Goal: Task Accomplishment & Management: Use online tool/utility

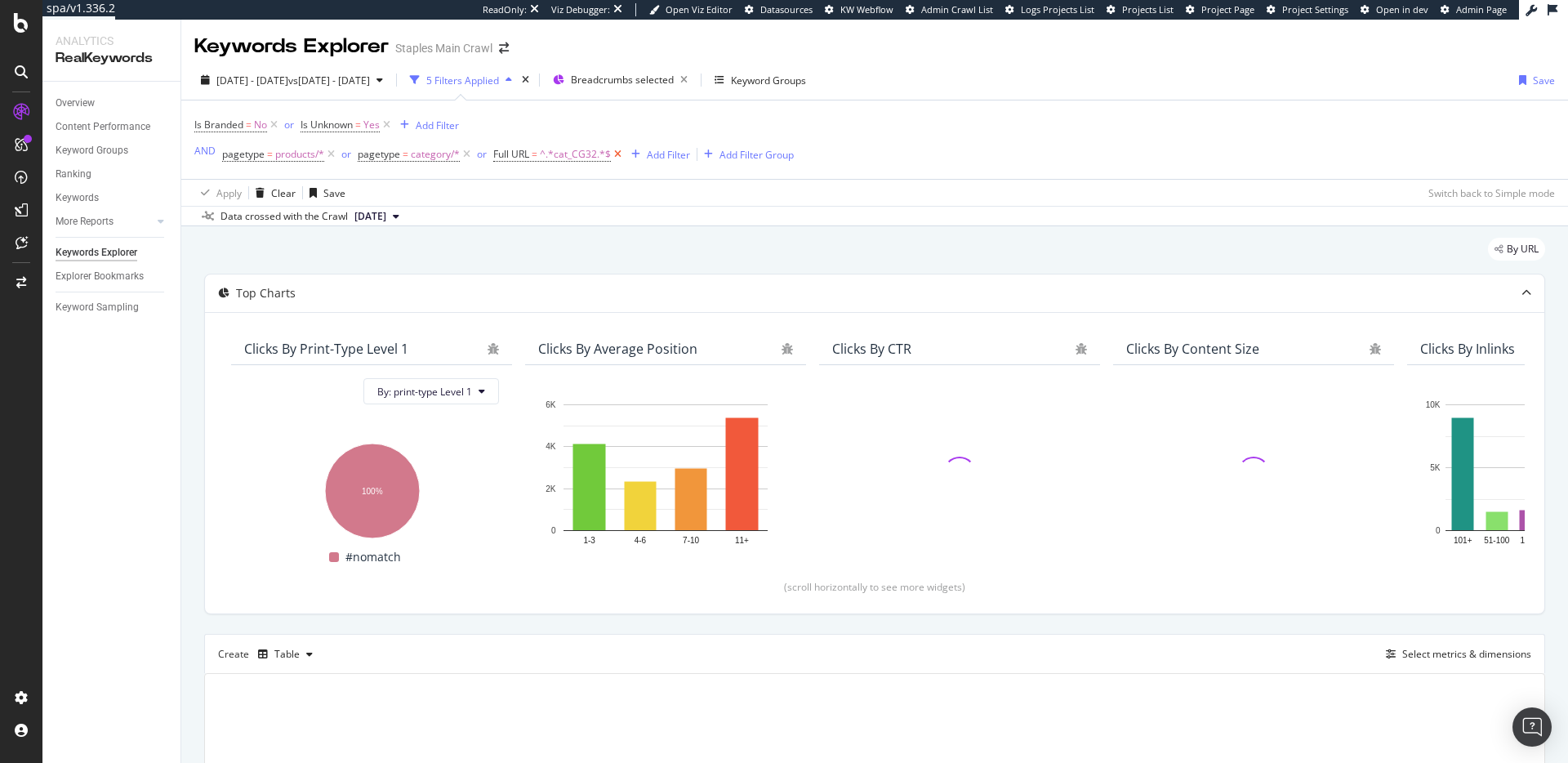
click at [618, 155] on icon at bounding box center [618, 154] width 13 height 16
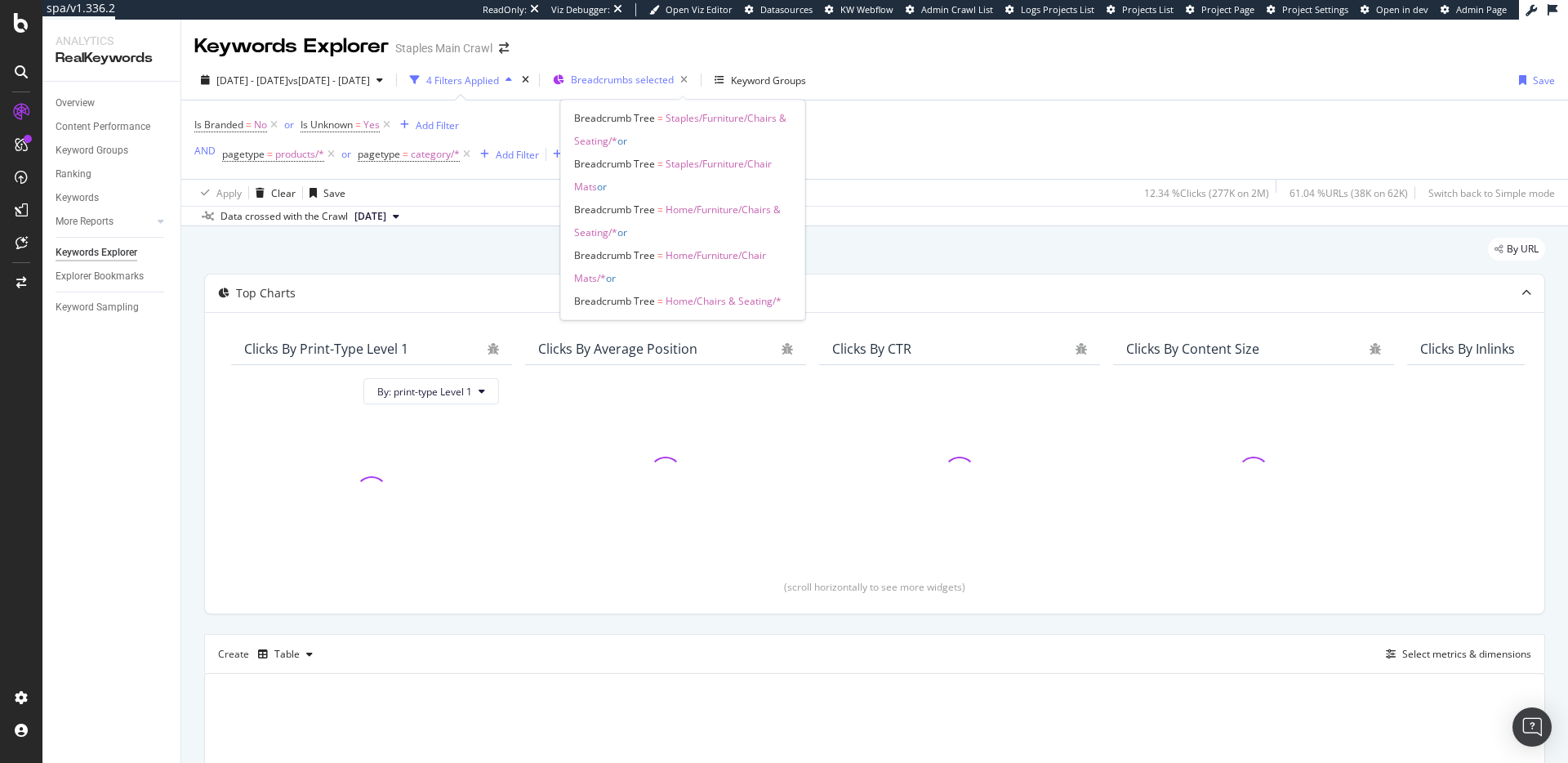
click at [674, 80] on span "Breadcrumbs selected" at bounding box center [622, 80] width 103 height 13
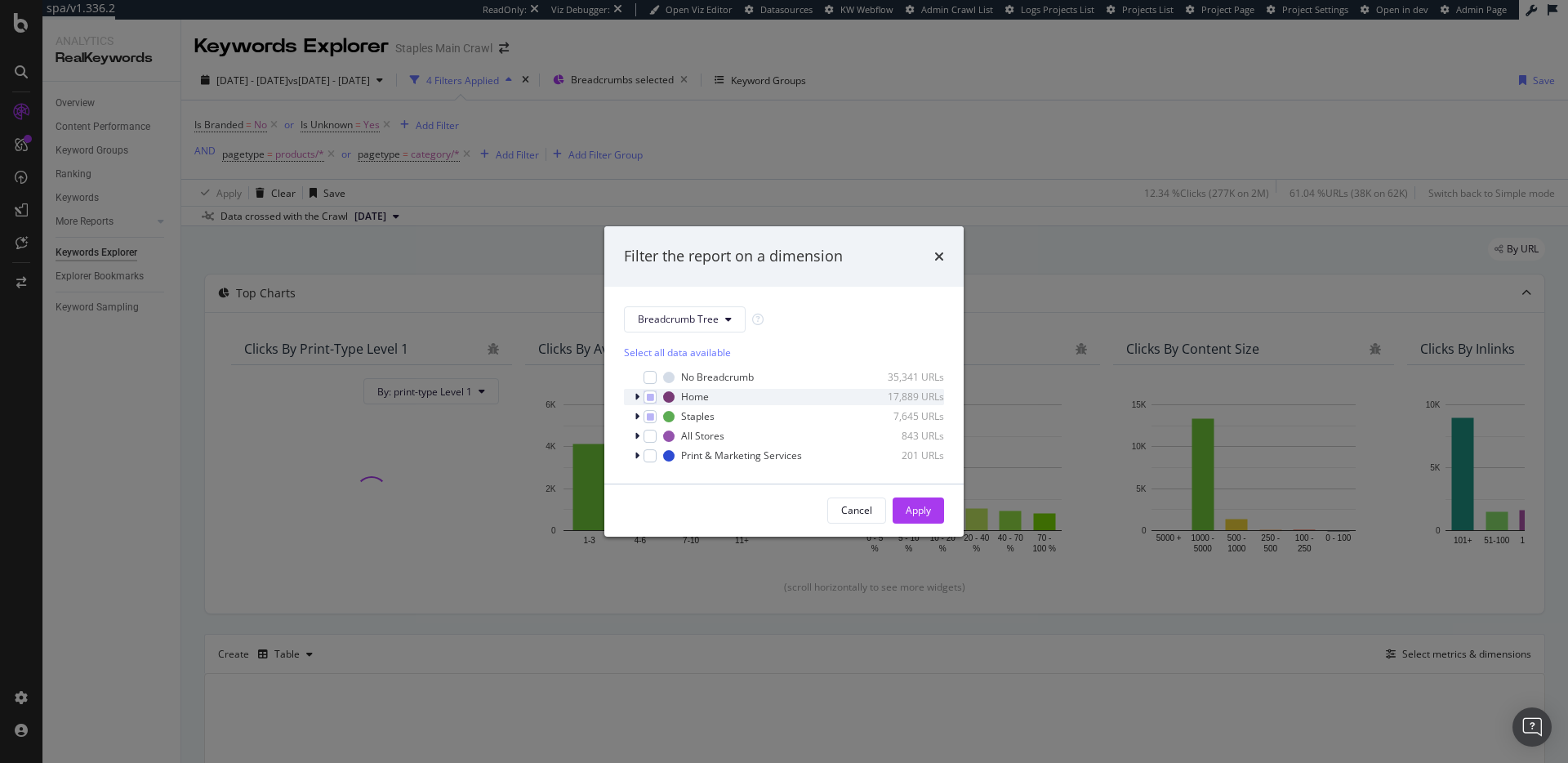
click at [640, 399] on div "modal" at bounding box center [639, 396] width 10 height 16
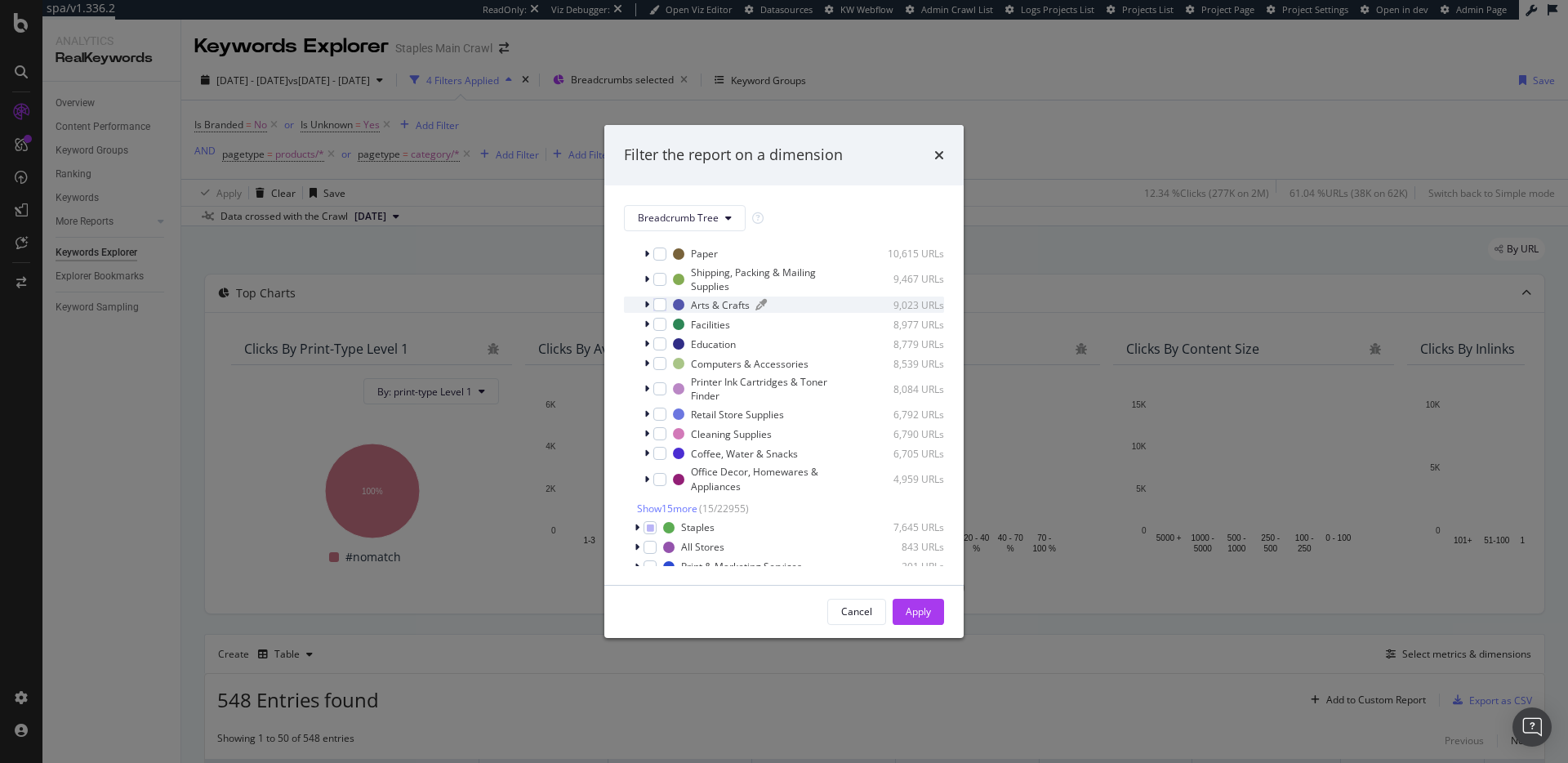
scroll to position [146, 0]
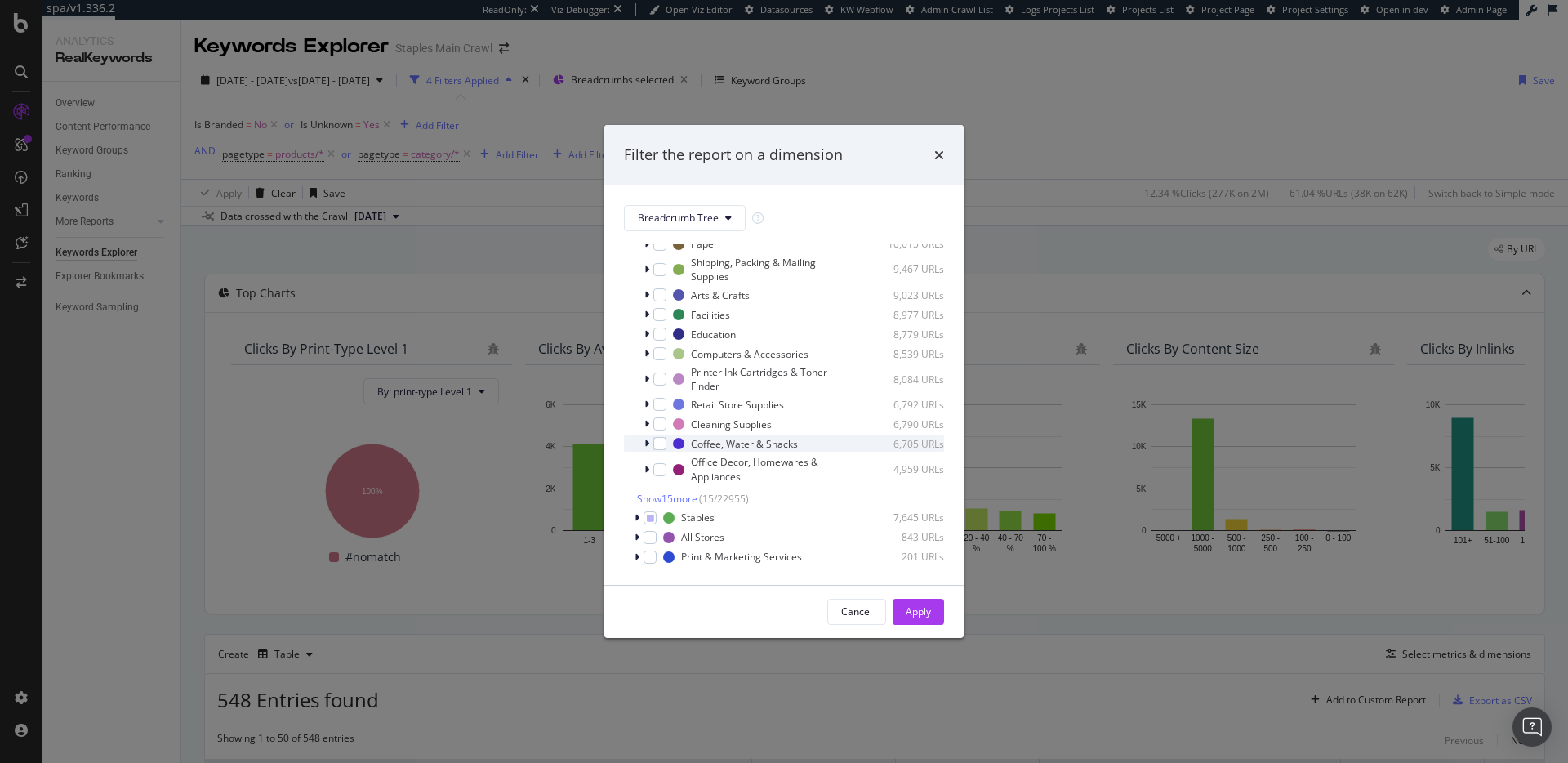
click at [648, 442] on icon "modal" at bounding box center [647, 443] width 5 height 10
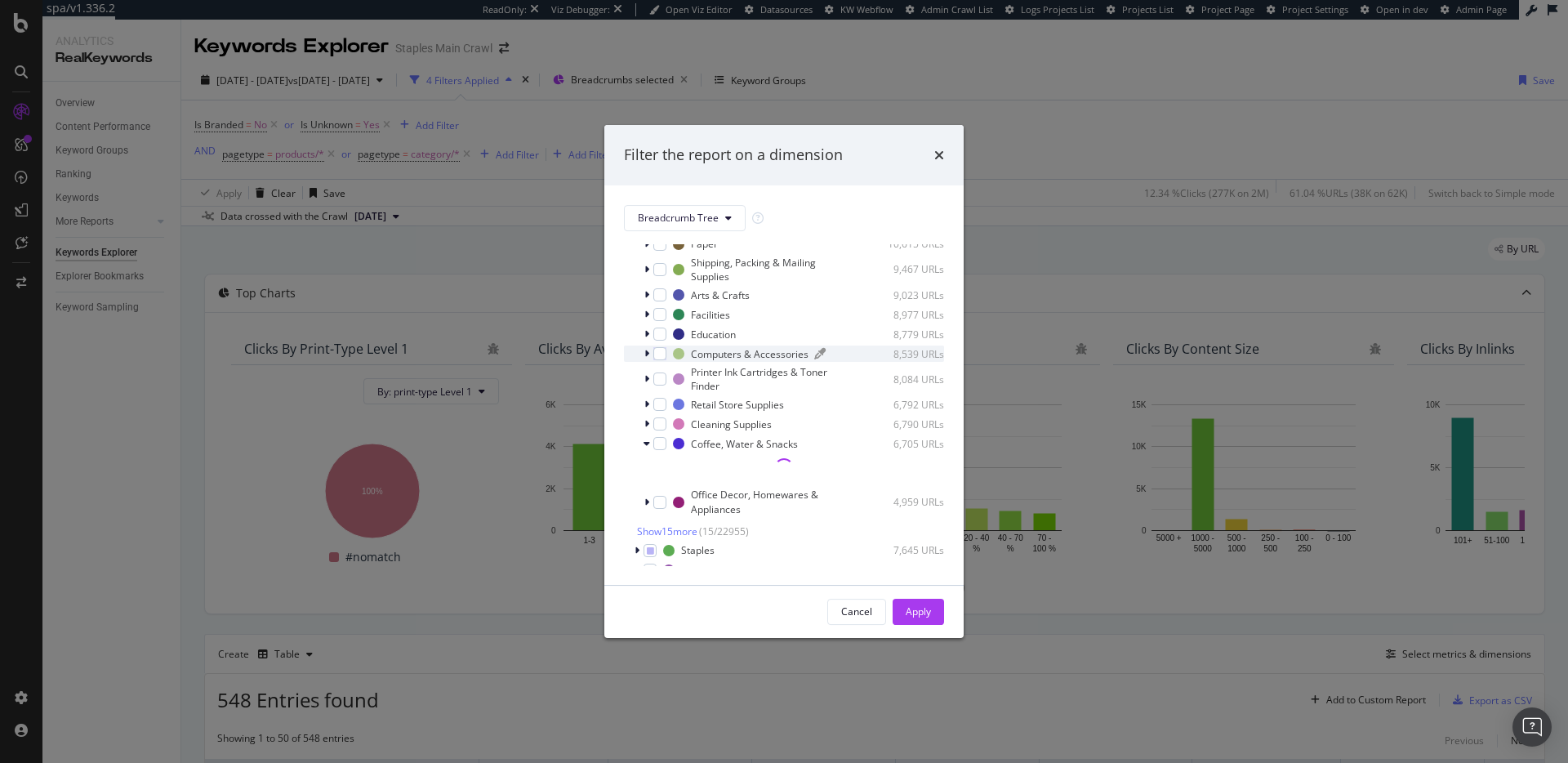
scroll to position [0, 0]
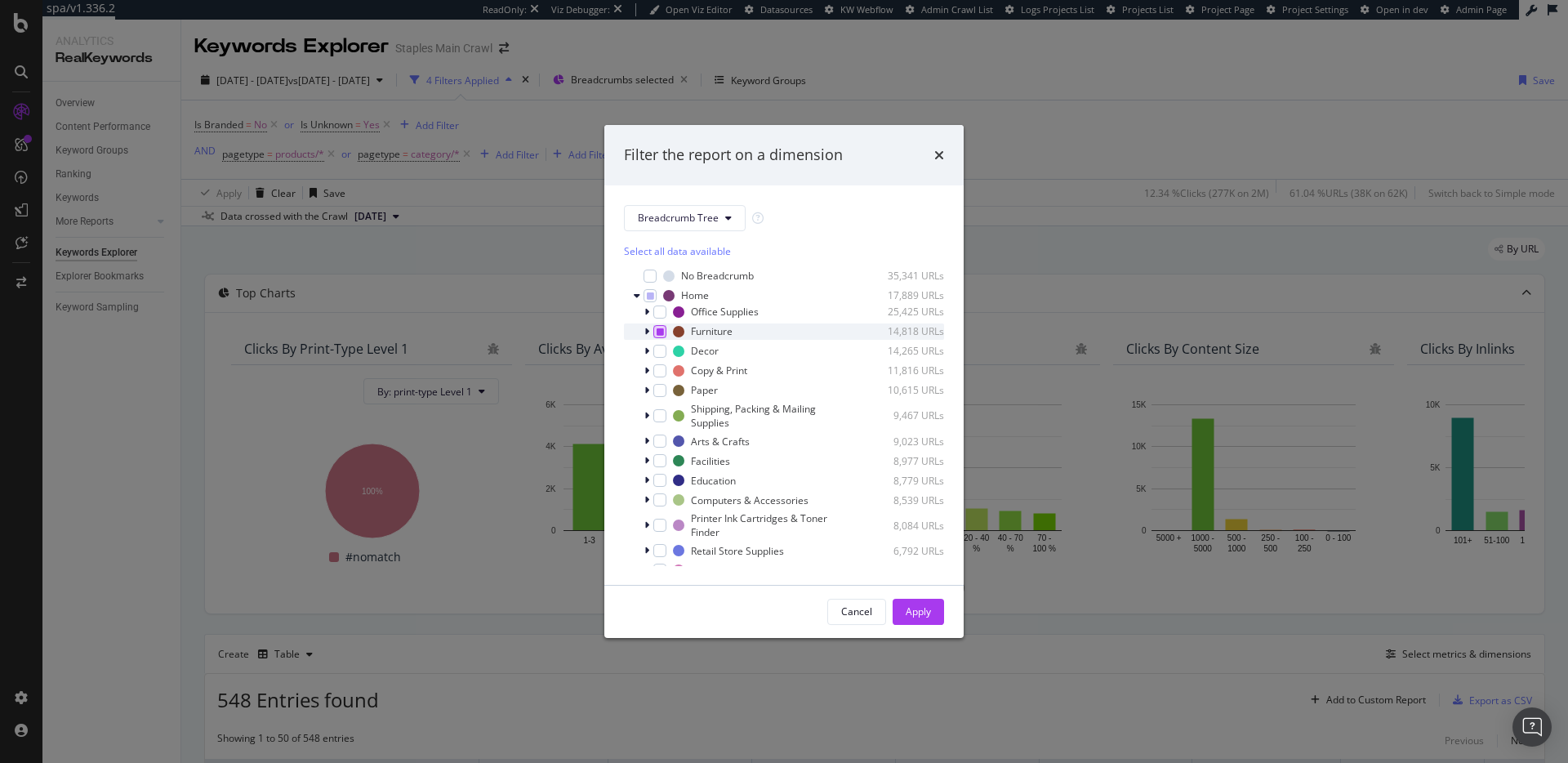
click at [662, 333] on icon "modal" at bounding box center [660, 331] width 8 height 9
click at [659, 333] on icon "modal" at bounding box center [660, 331] width 8 height 9
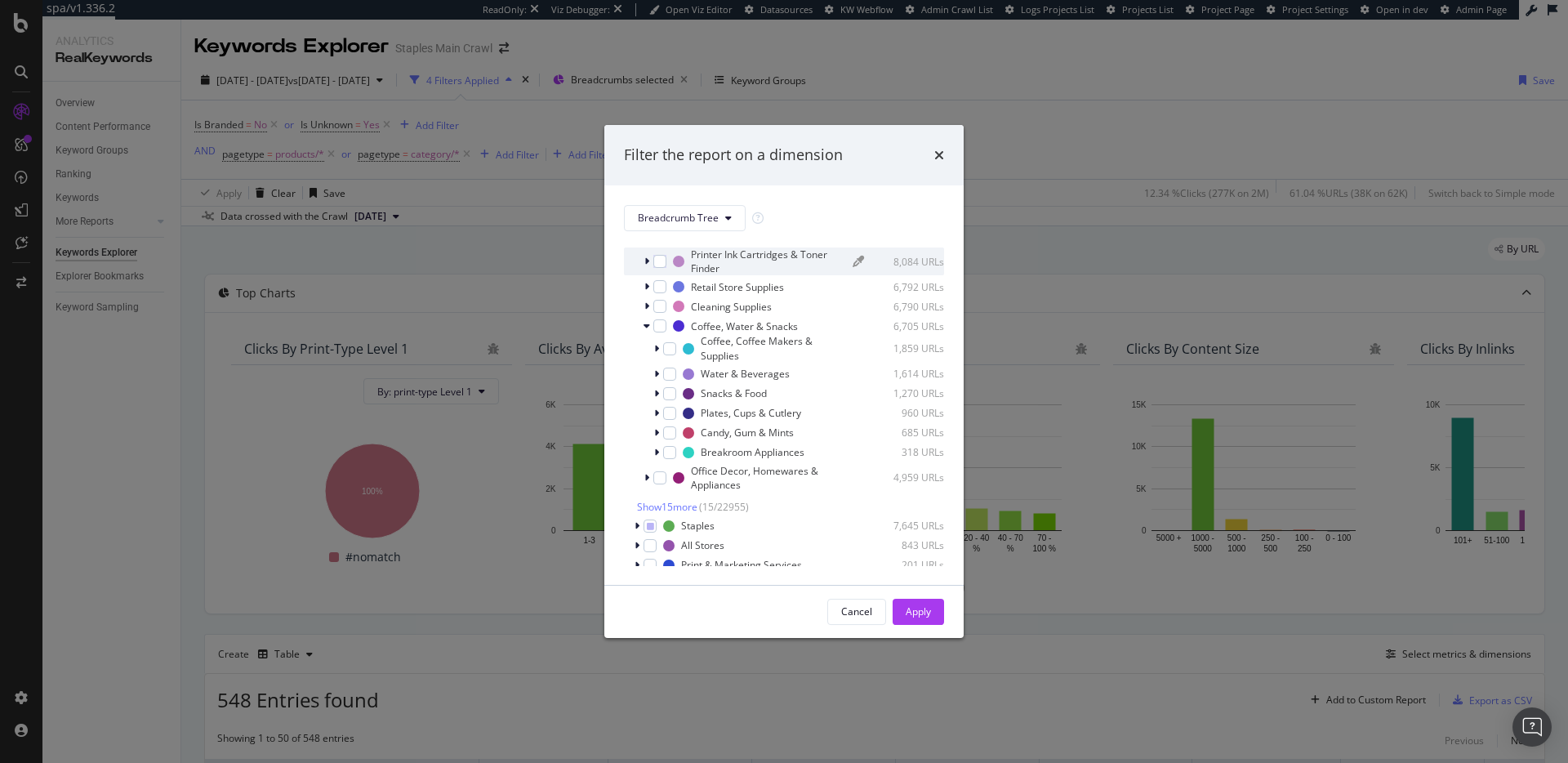
scroll to position [272, 0]
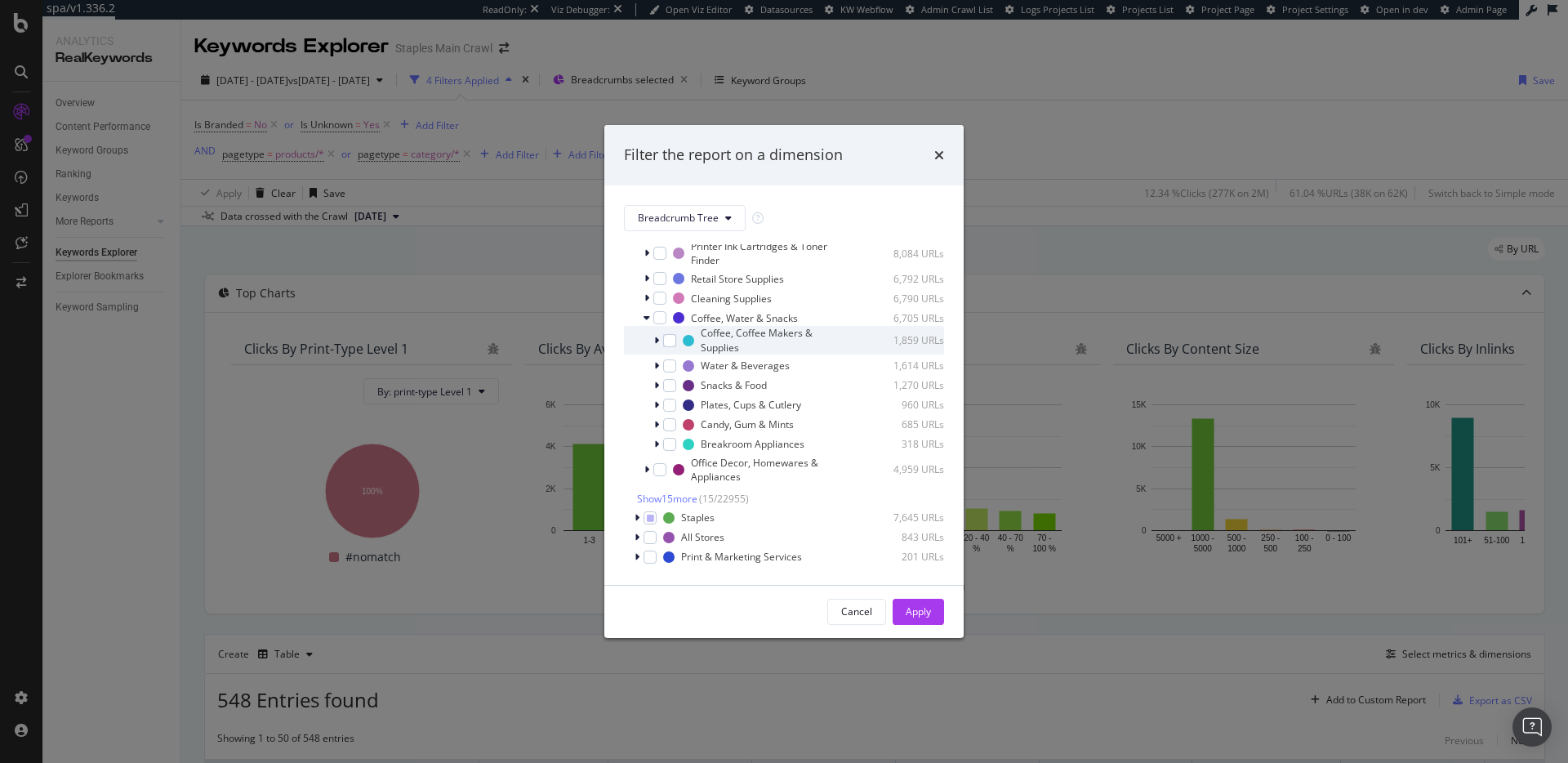
click at [656, 339] on icon "modal" at bounding box center [656, 341] width 5 height 10
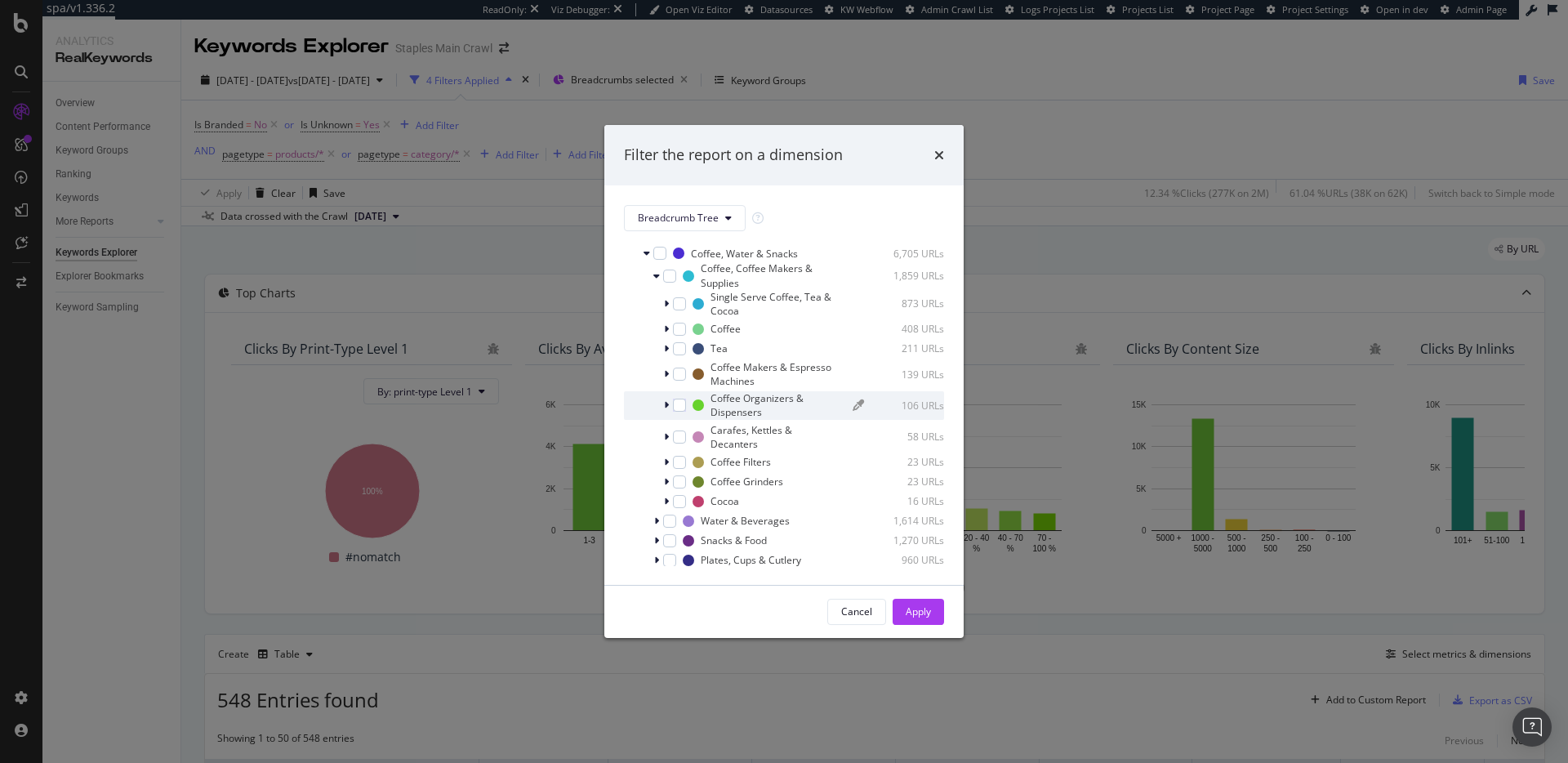
scroll to position [326, 0]
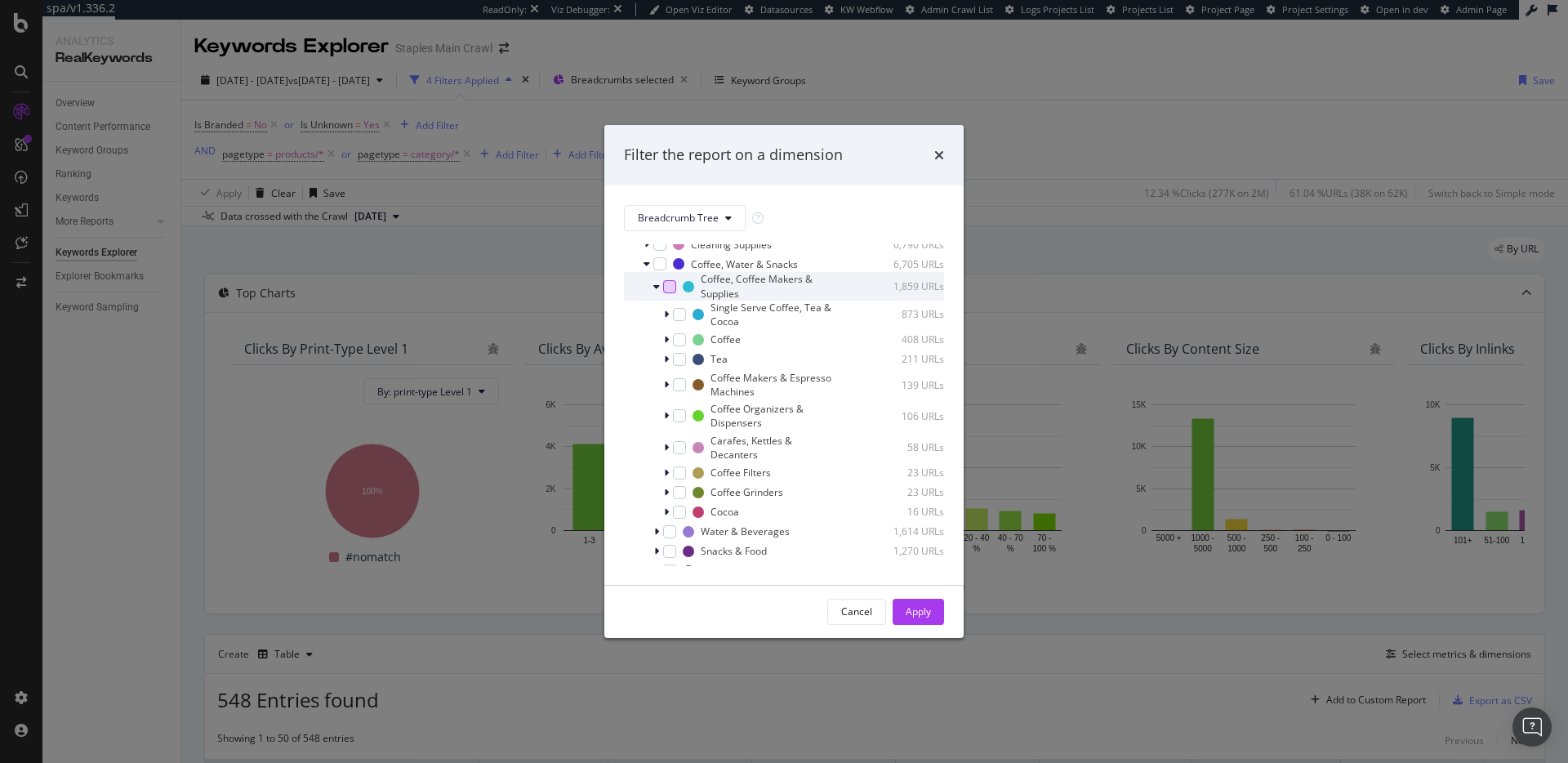
click at [669, 288] on div "modal" at bounding box center [670, 287] width 13 height 13
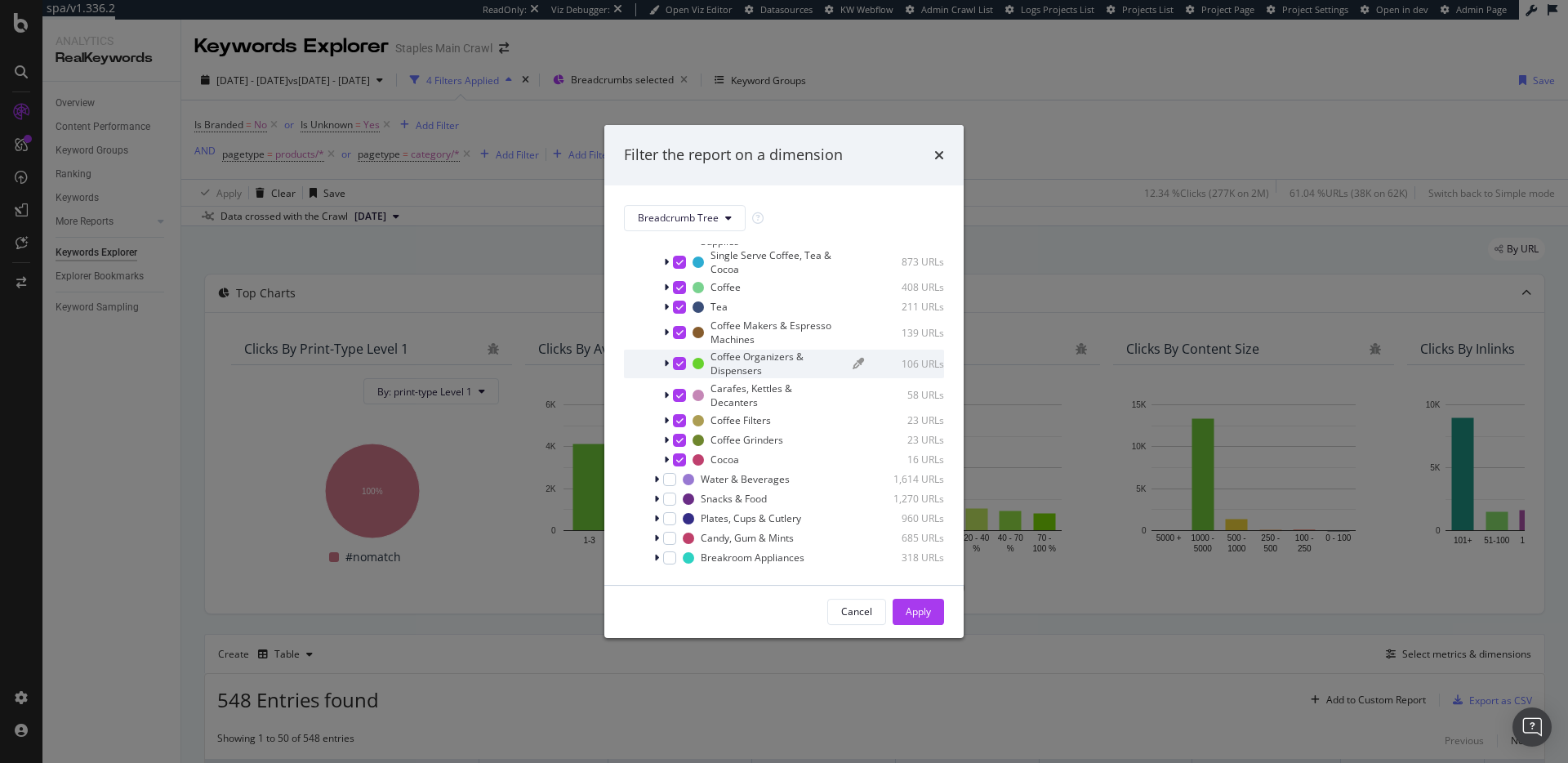
scroll to position [426, 0]
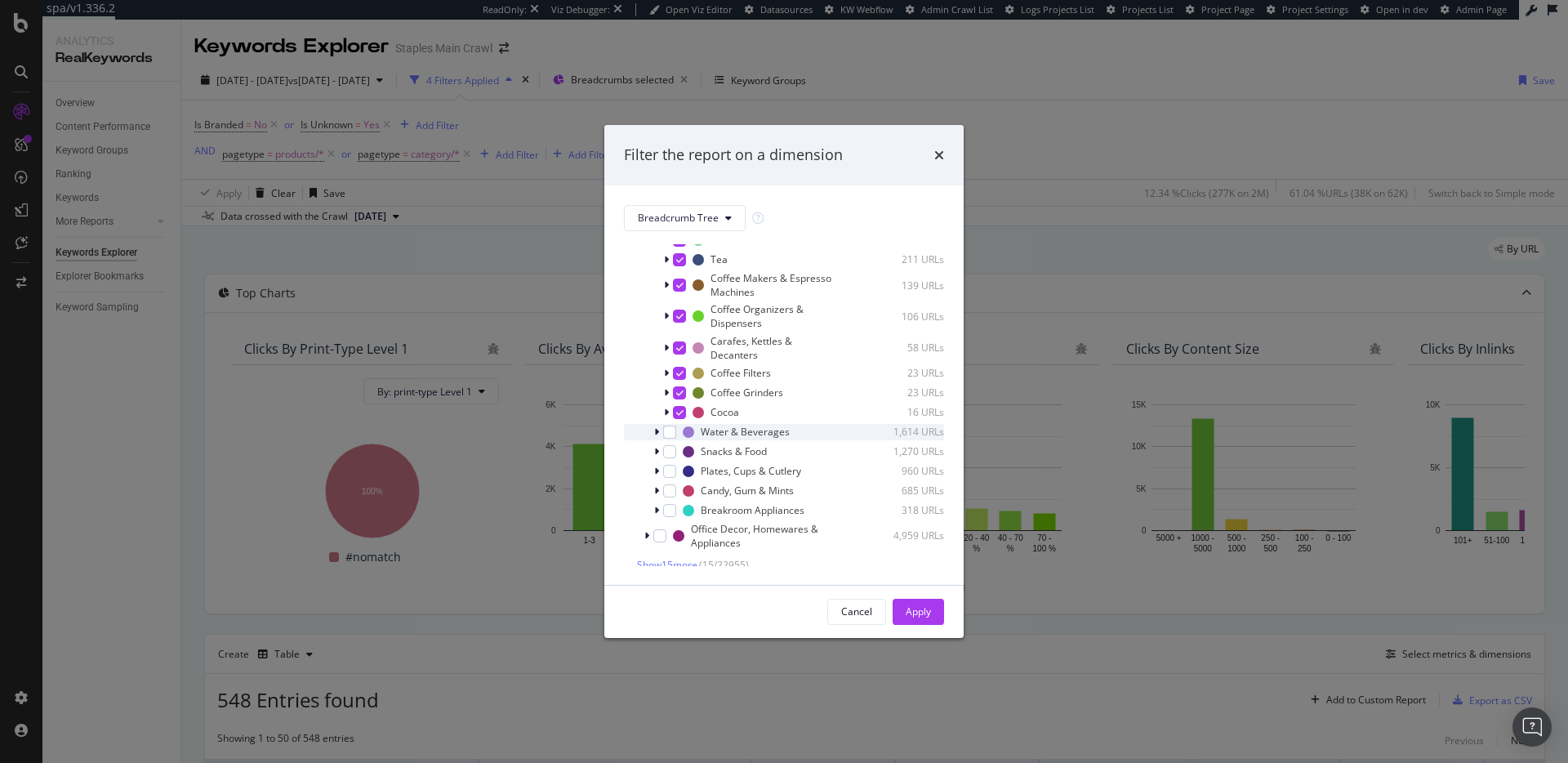
click at [657, 429] on icon "modal" at bounding box center [656, 432] width 5 height 10
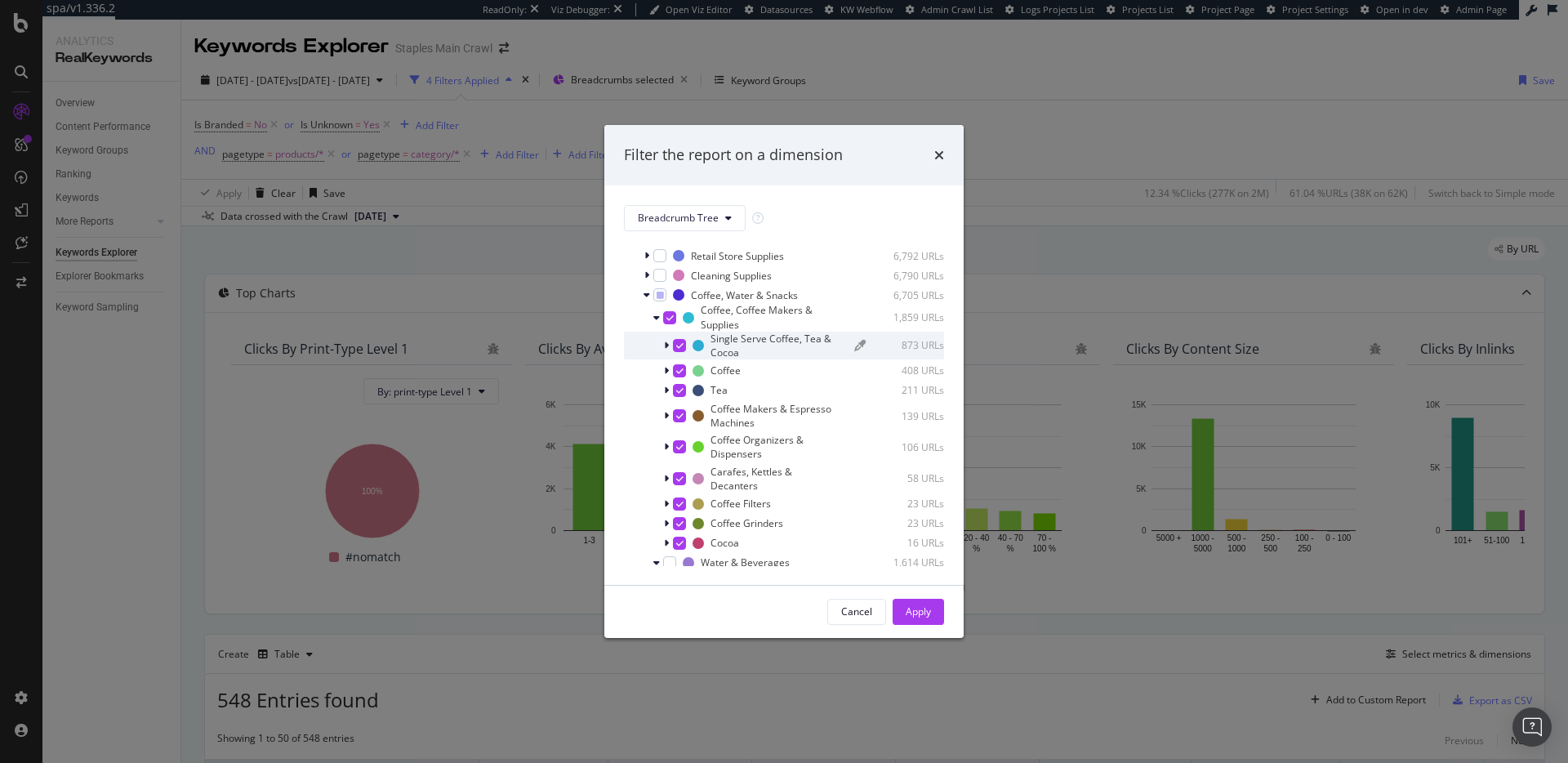
scroll to position [305, 0]
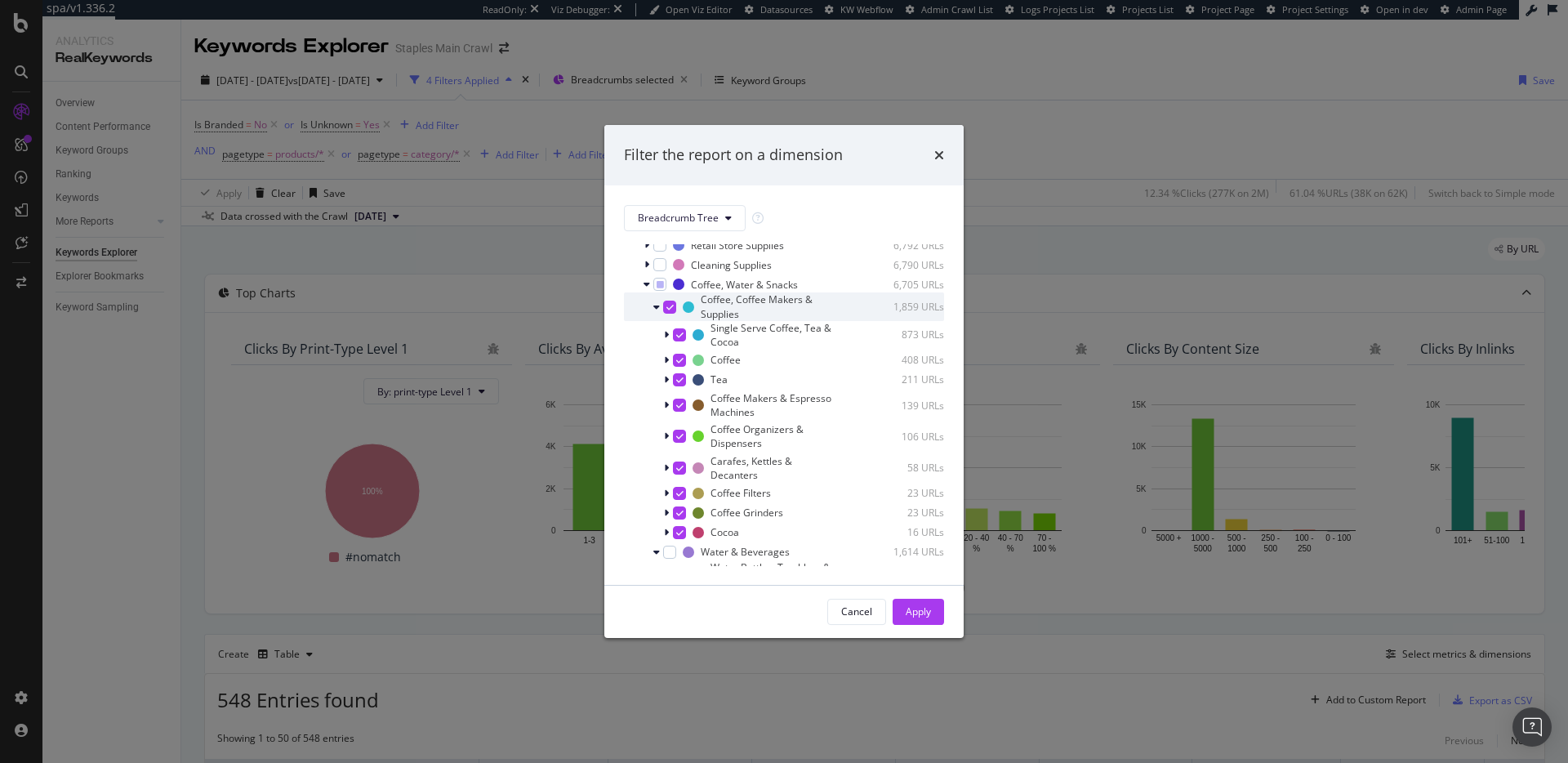
click at [656, 309] on icon "modal" at bounding box center [656, 307] width 7 height 10
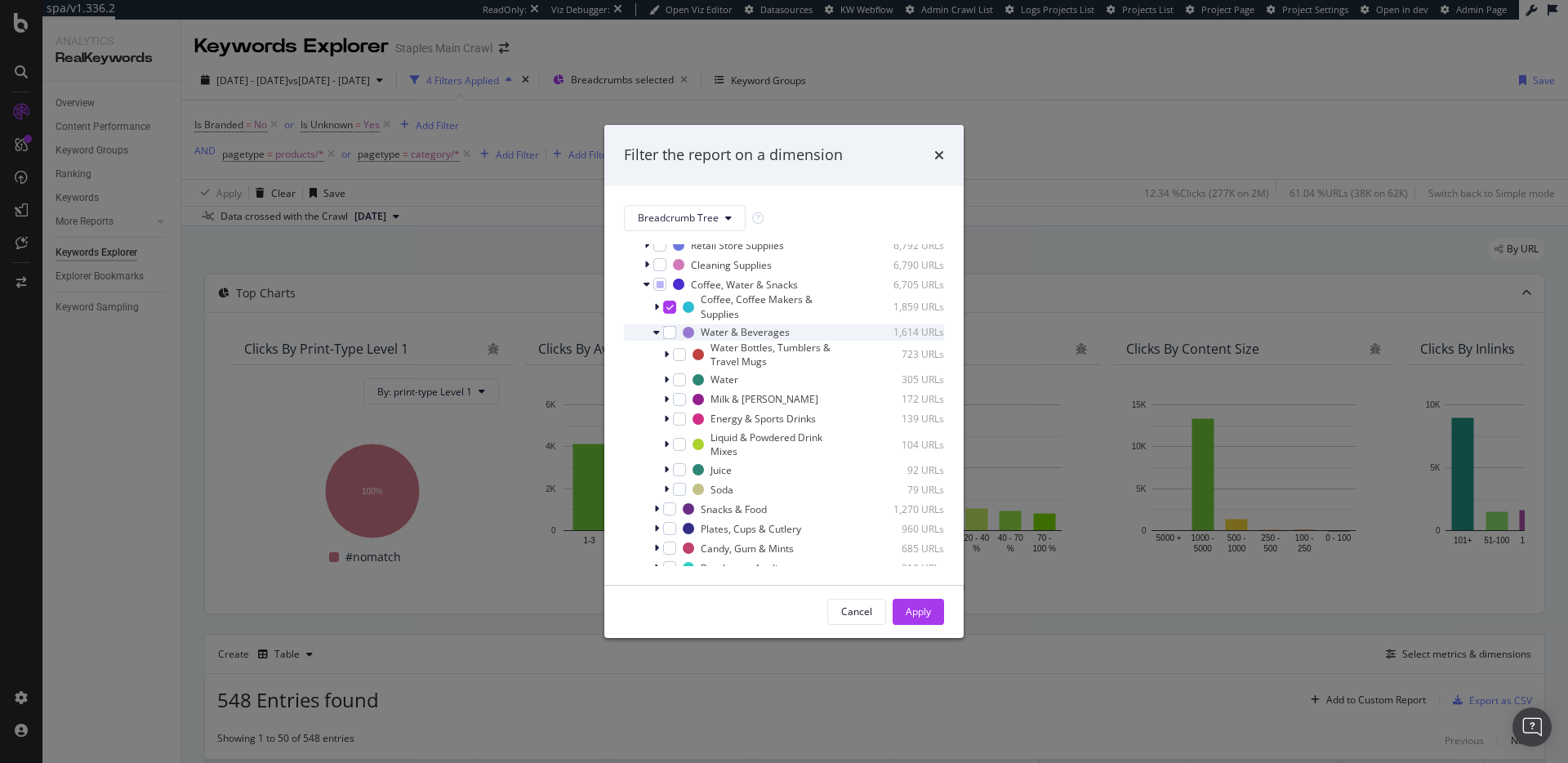
click at [654, 331] on icon "modal" at bounding box center [656, 332] width 7 height 10
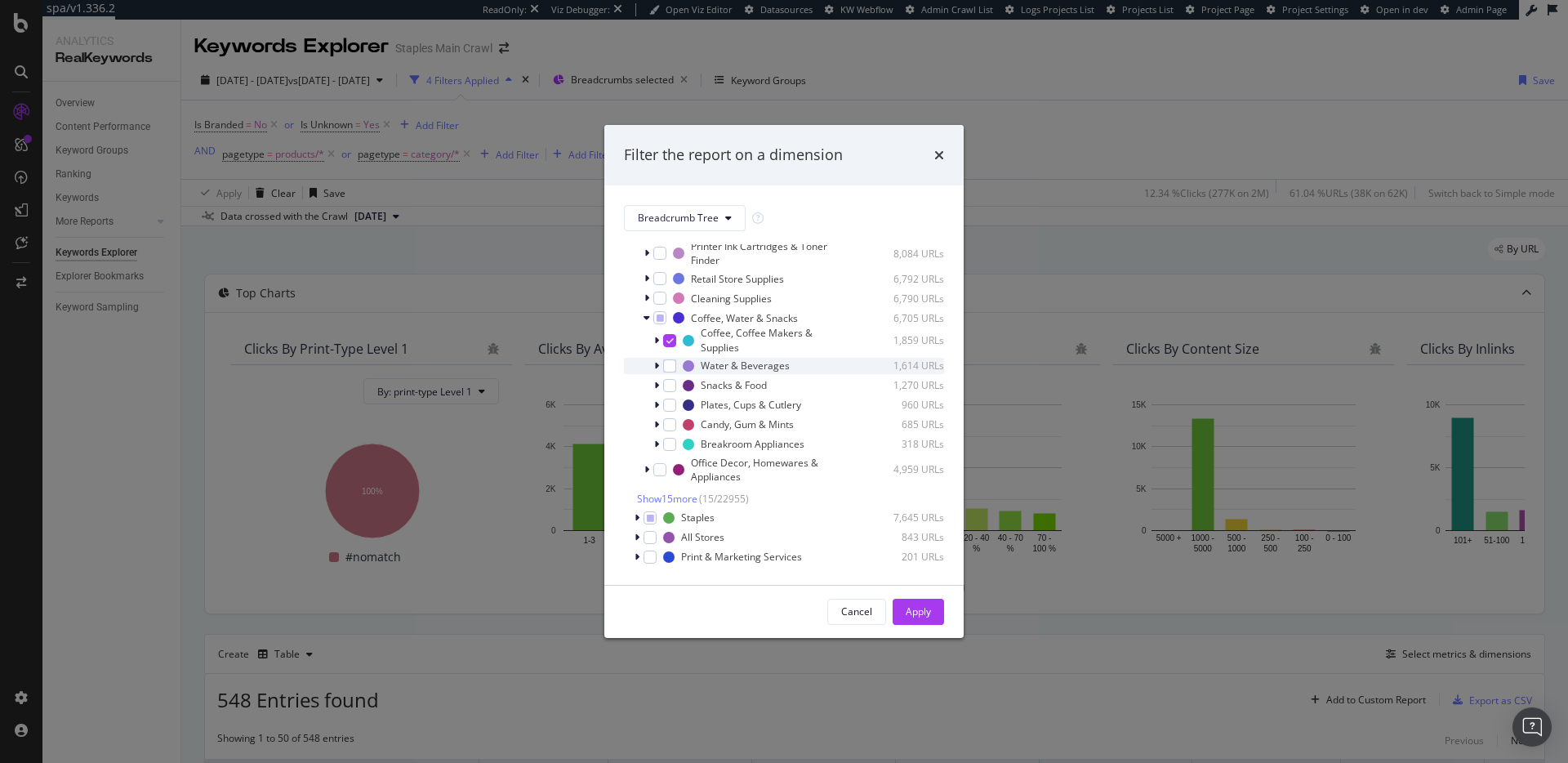
click at [658, 365] on icon "modal" at bounding box center [656, 366] width 5 height 10
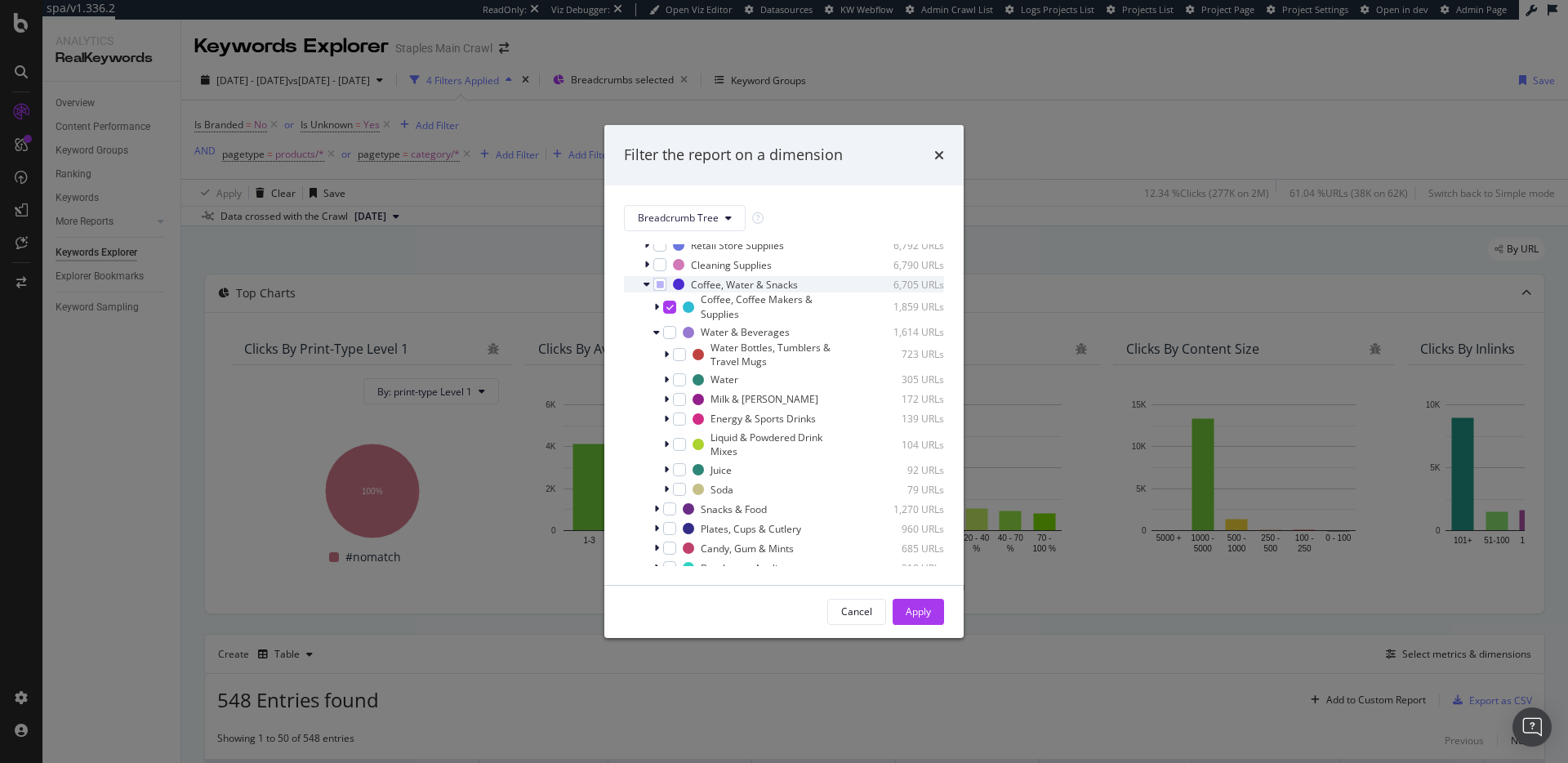
click at [648, 287] on icon "modal" at bounding box center [647, 284] width 7 height 10
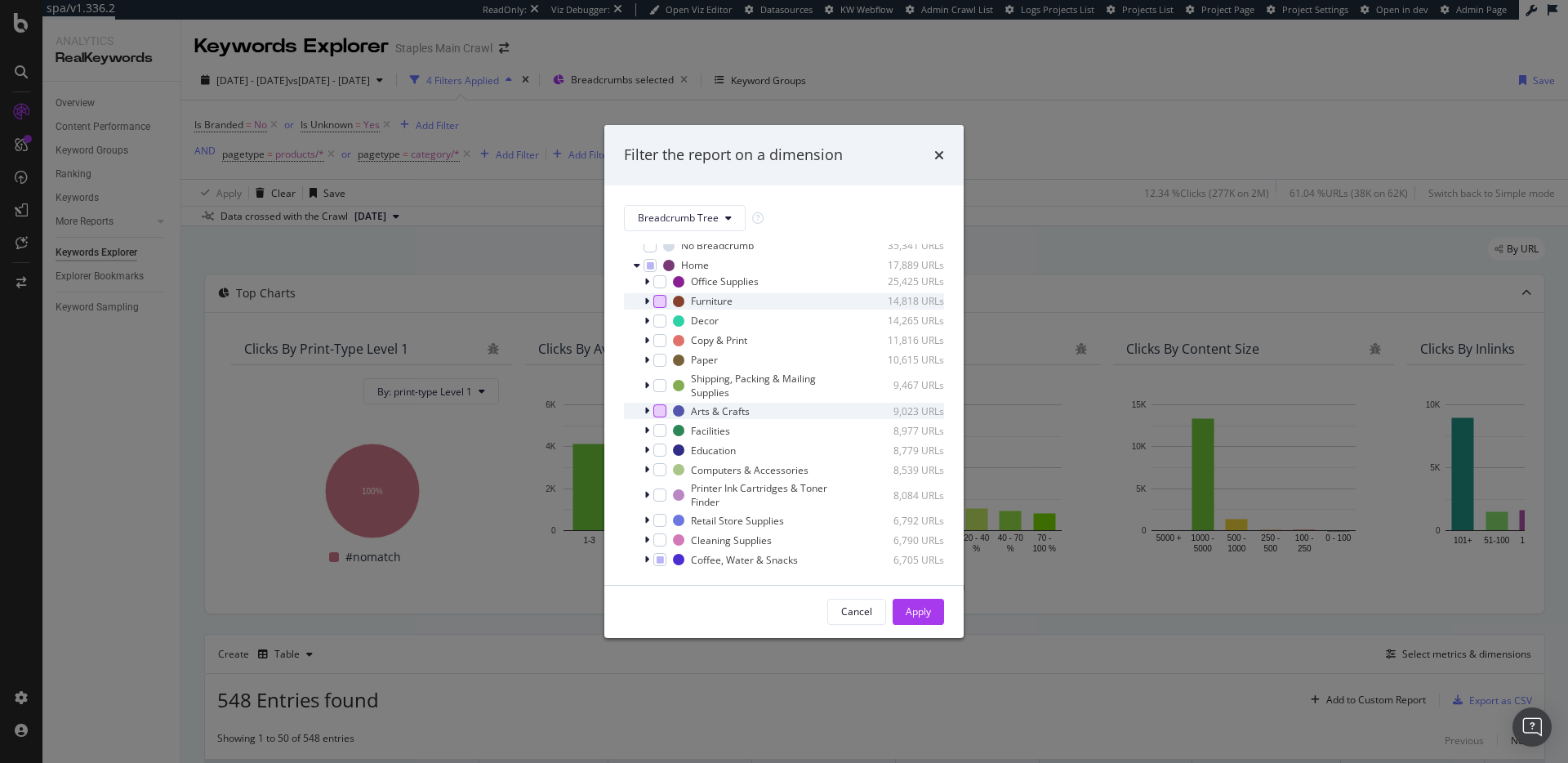
scroll to position [68, 0]
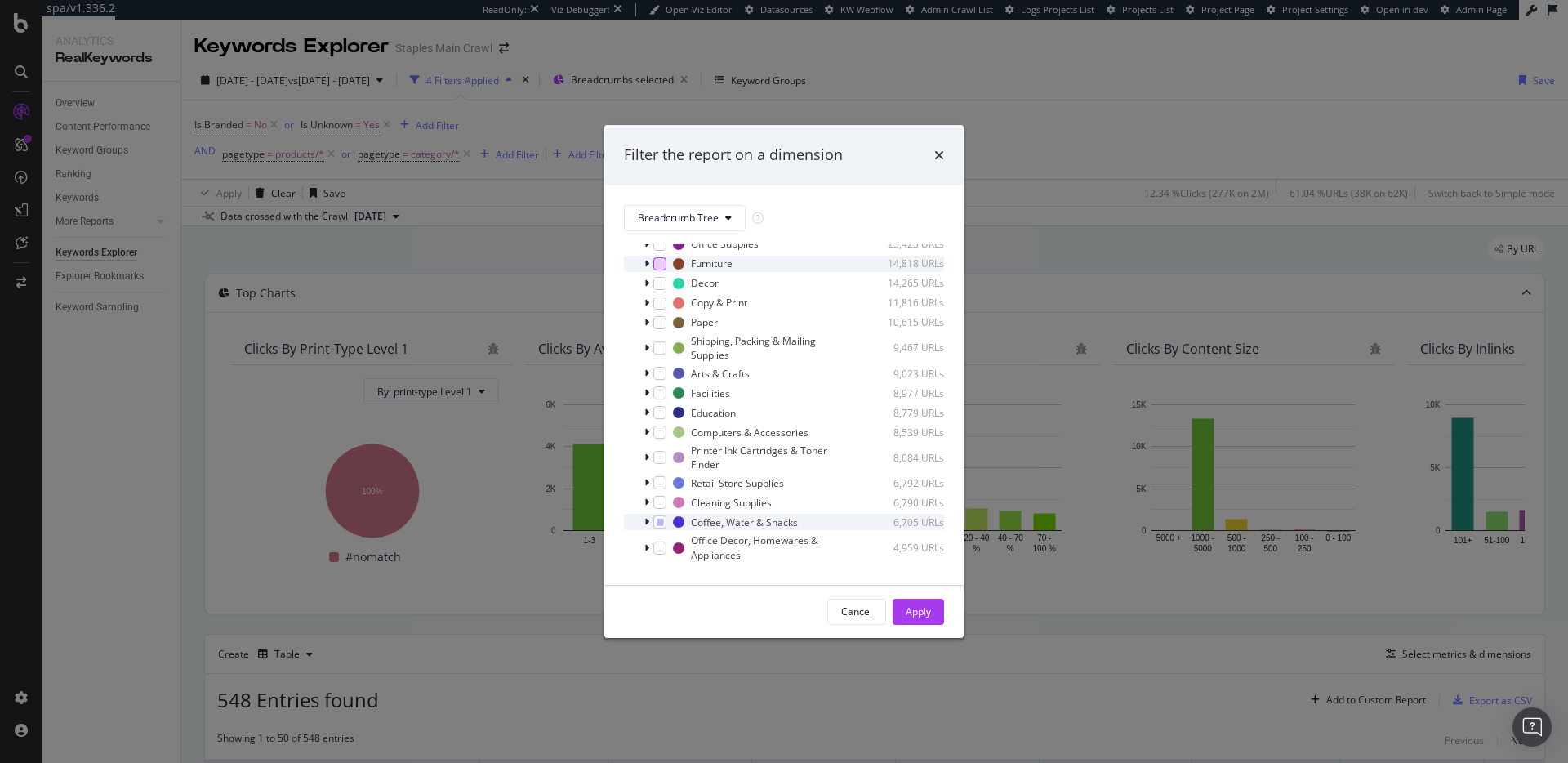
click at [651, 519] on div "modal" at bounding box center [649, 521] width 10 height 16
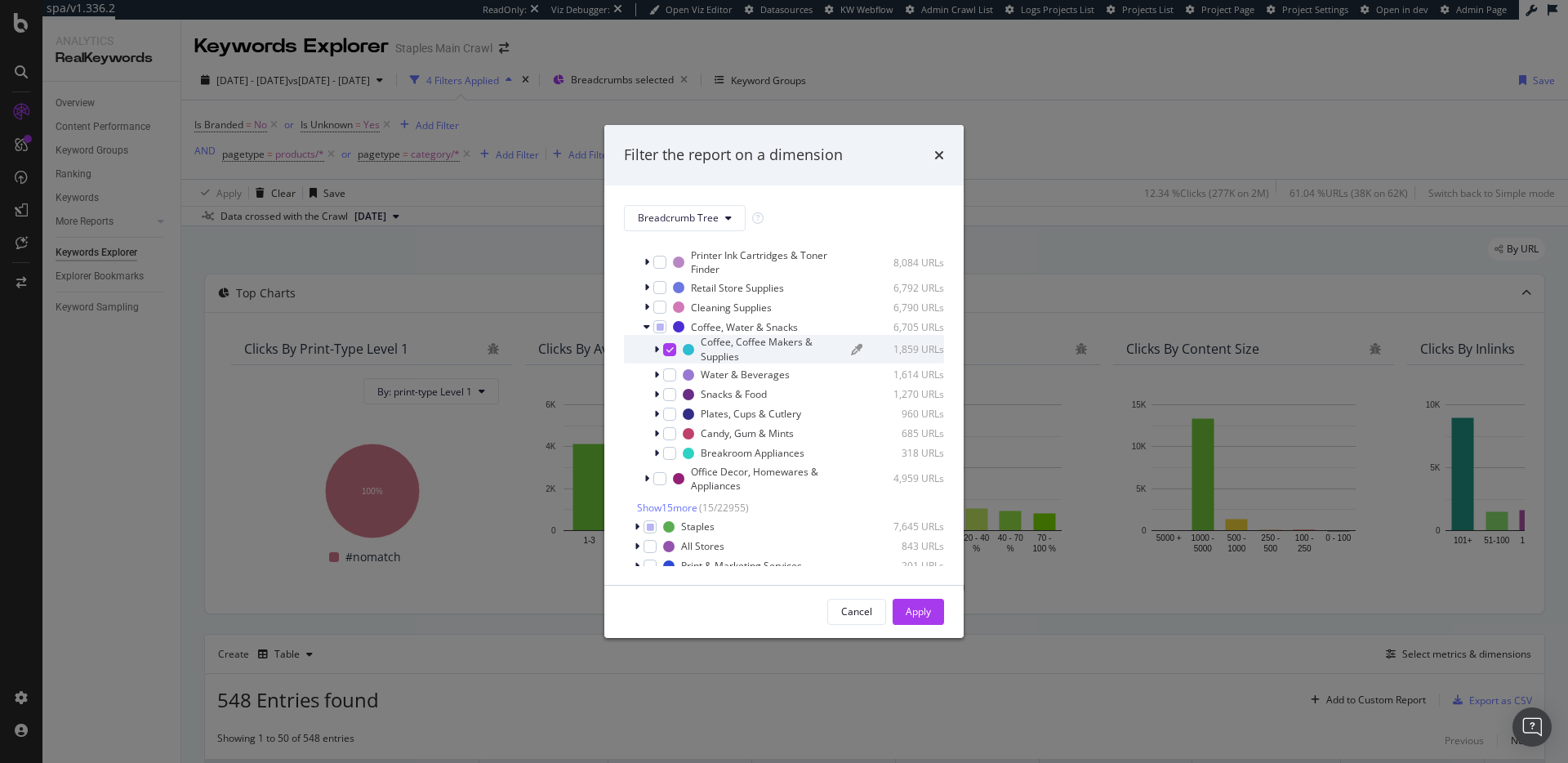
scroll to position [272, 0]
click at [656, 366] on icon "modal" at bounding box center [656, 366] width 5 height 10
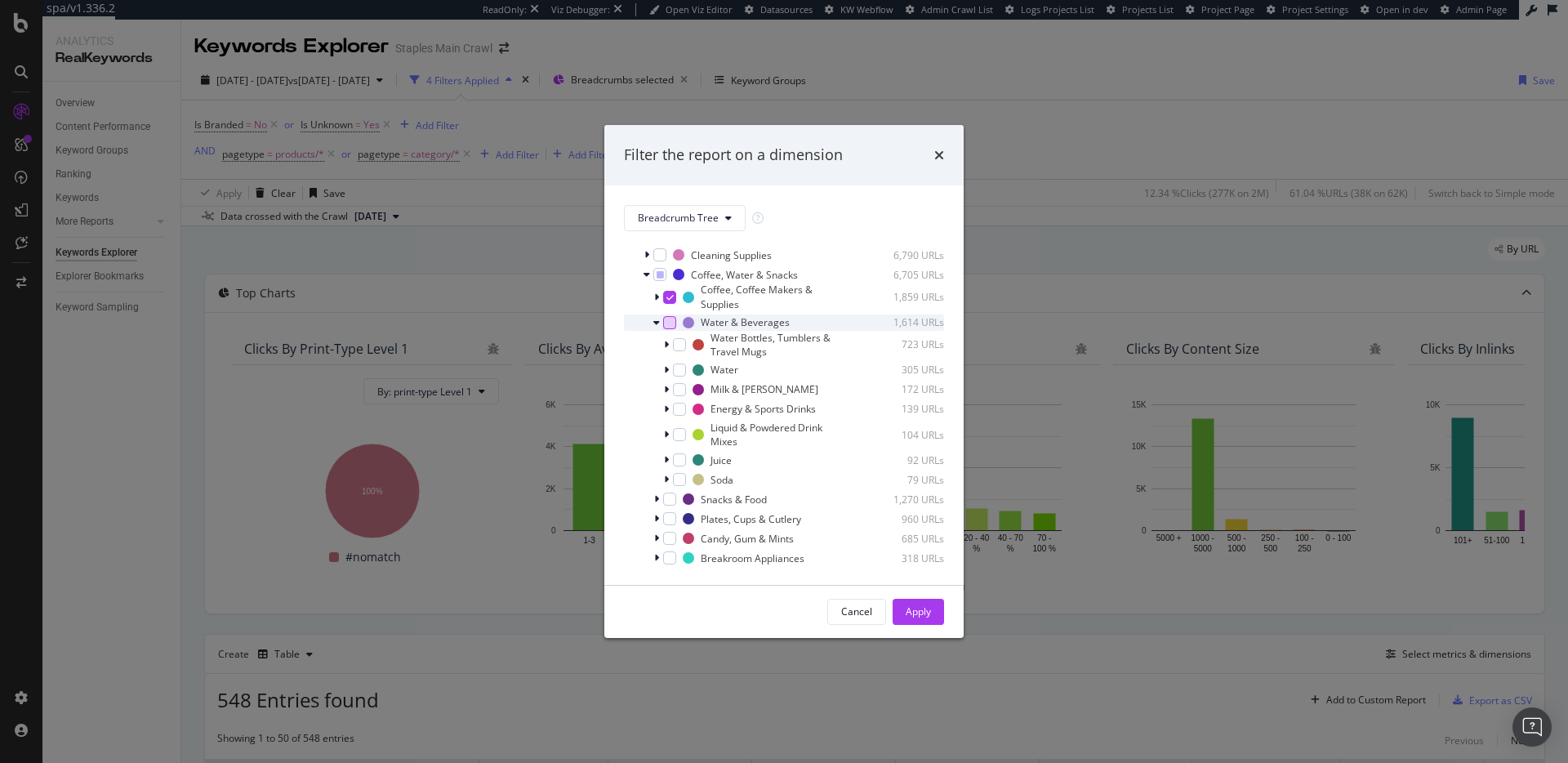
scroll to position [305, 0]
click at [658, 312] on icon "modal" at bounding box center [656, 308] width 5 height 10
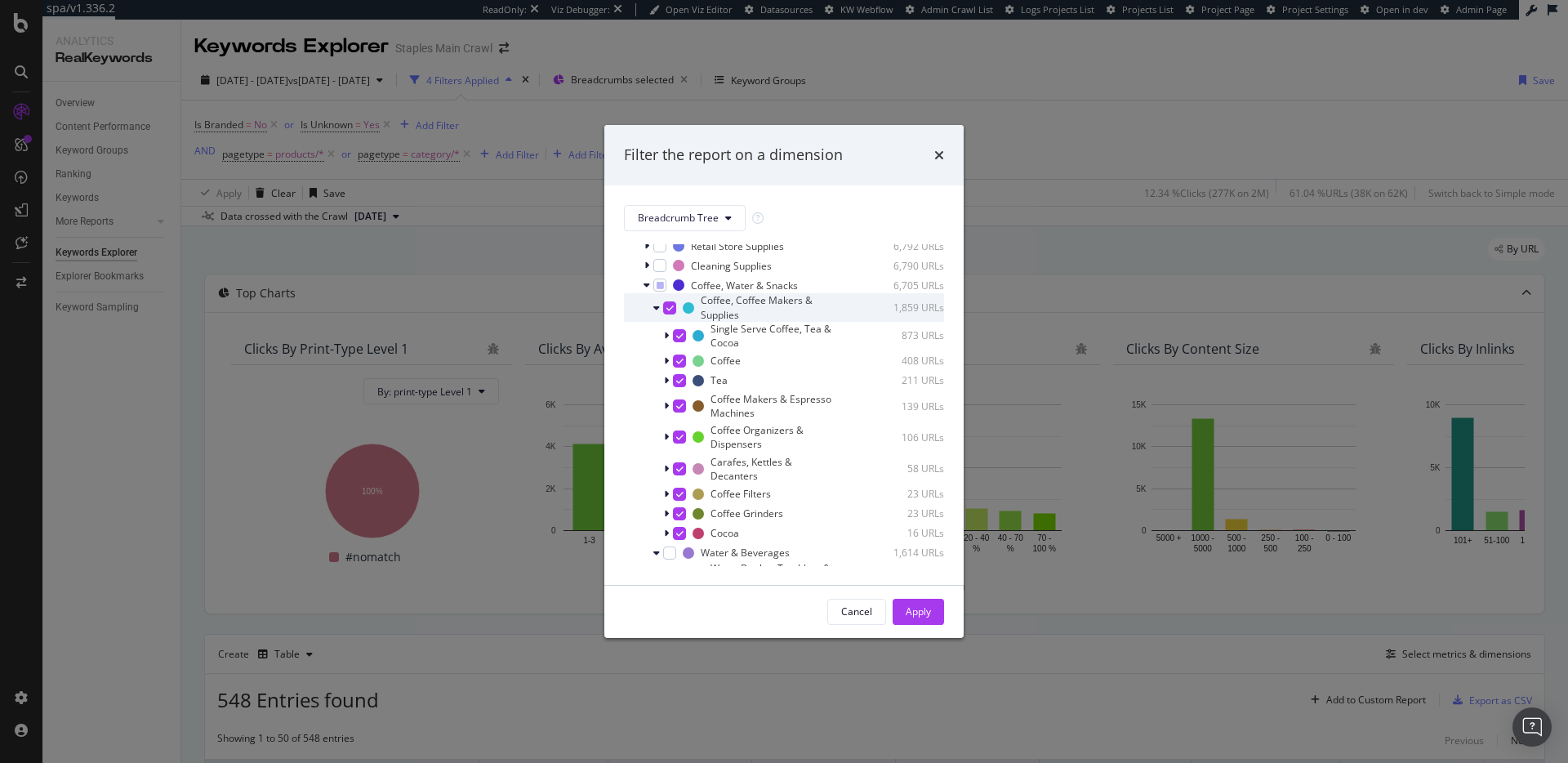
click at [658, 312] on icon "modal" at bounding box center [656, 308] width 7 height 10
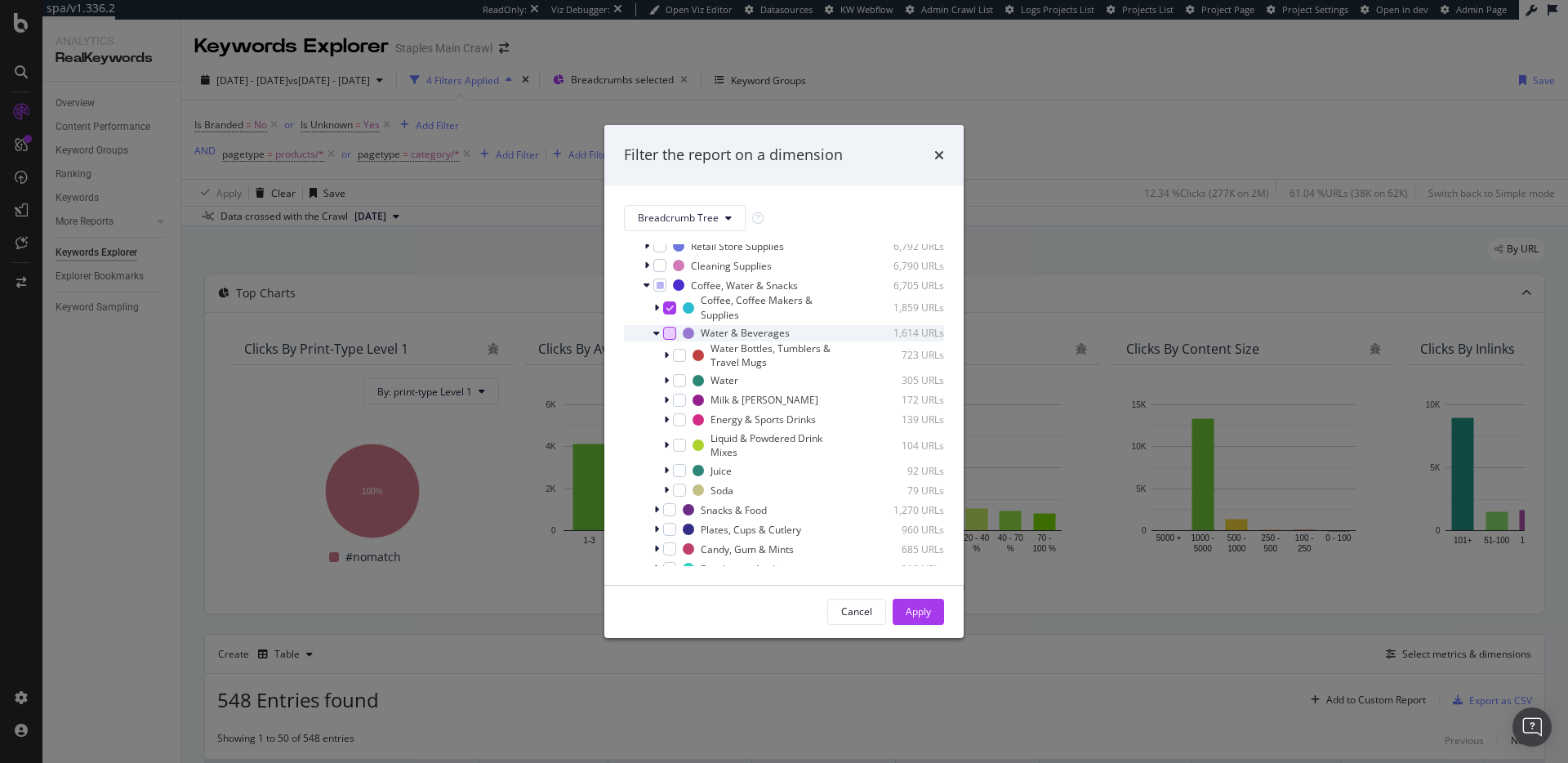
click at [667, 333] on div "modal" at bounding box center [670, 334] width 13 height 13
click at [656, 332] on icon "modal" at bounding box center [656, 333] width 7 height 10
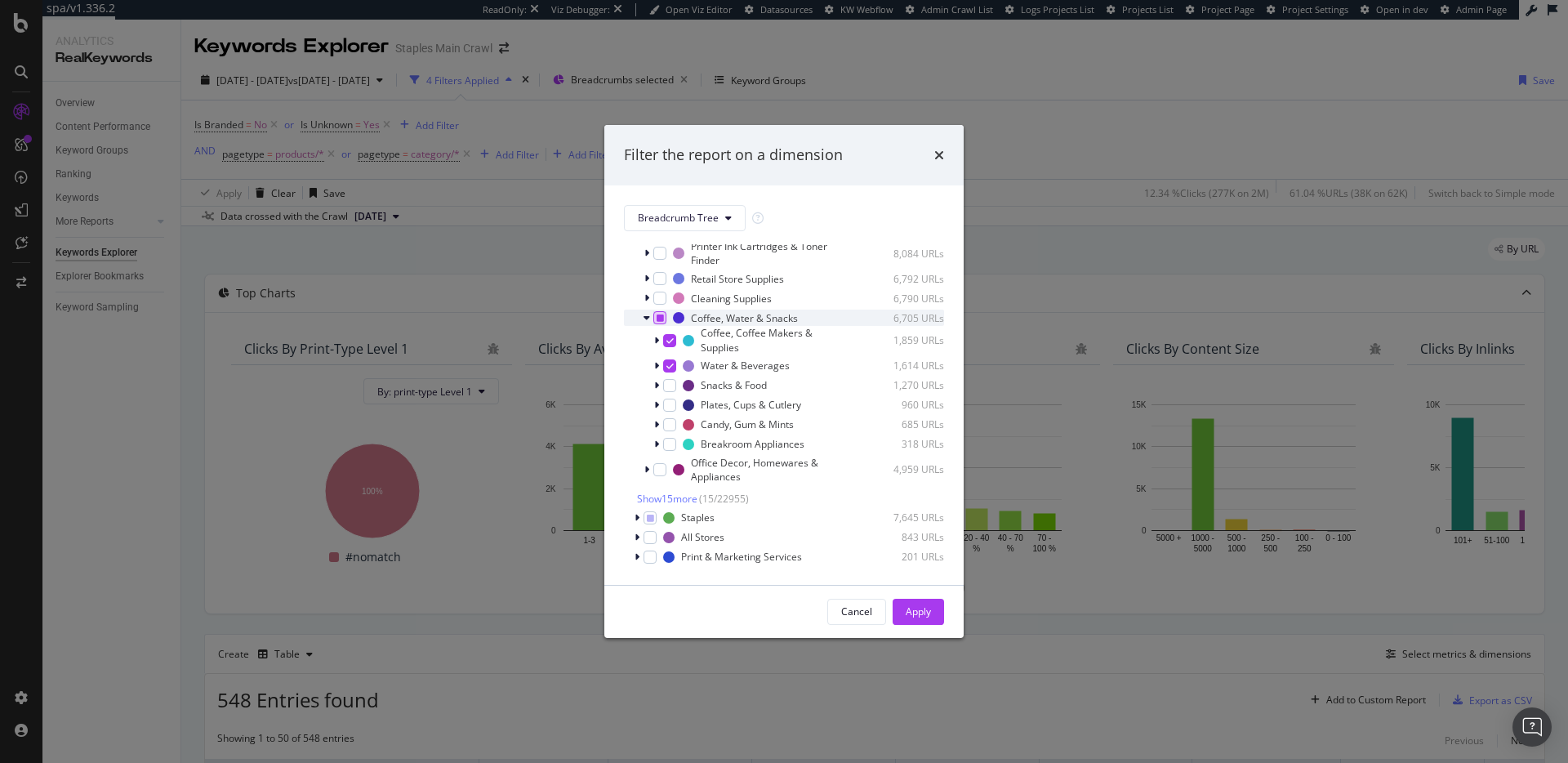
scroll to position [272, 0]
click at [649, 321] on icon "modal" at bounding box center [647, 318] width 7 height 10
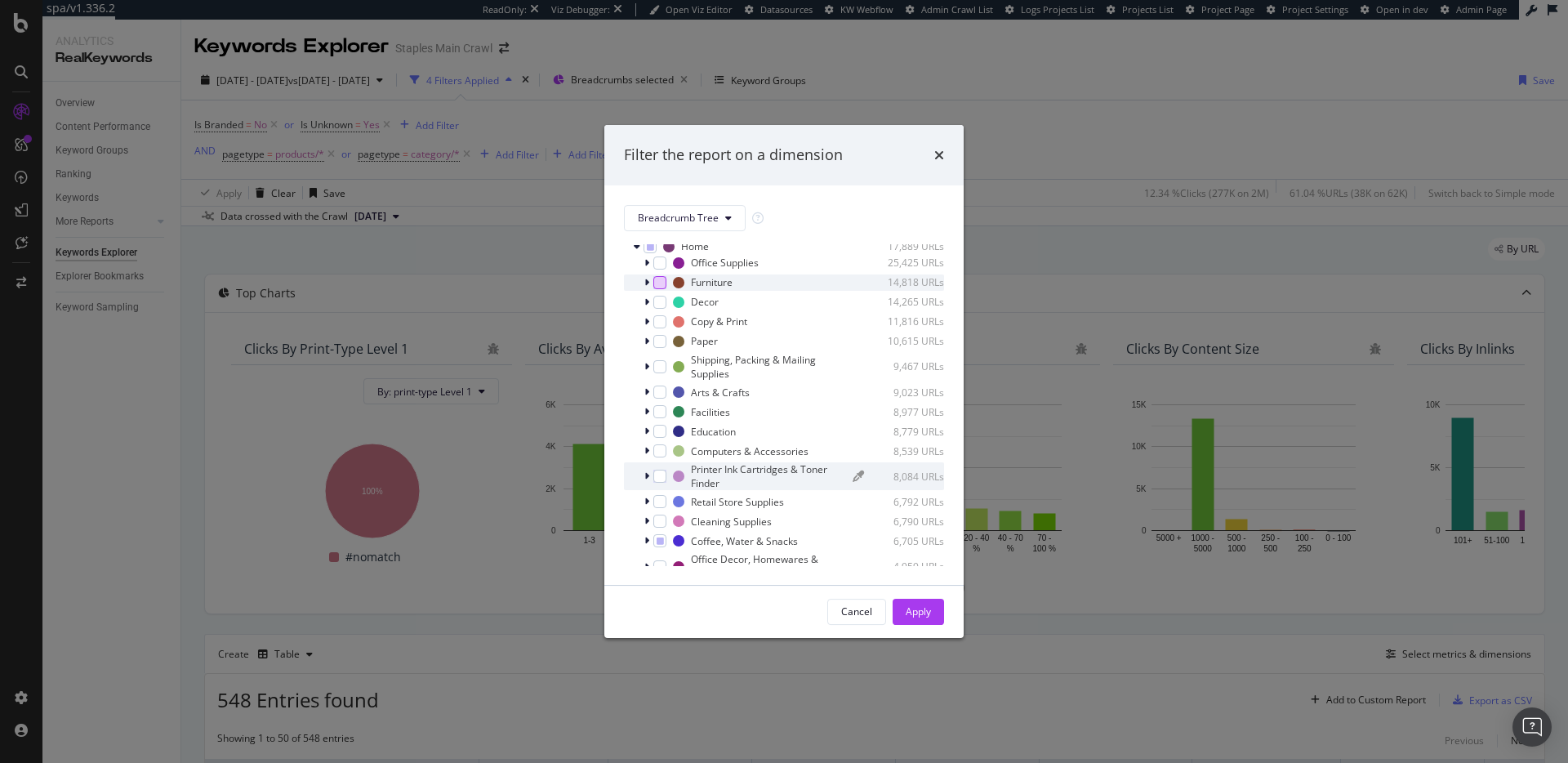
scroll to position [0, 0]
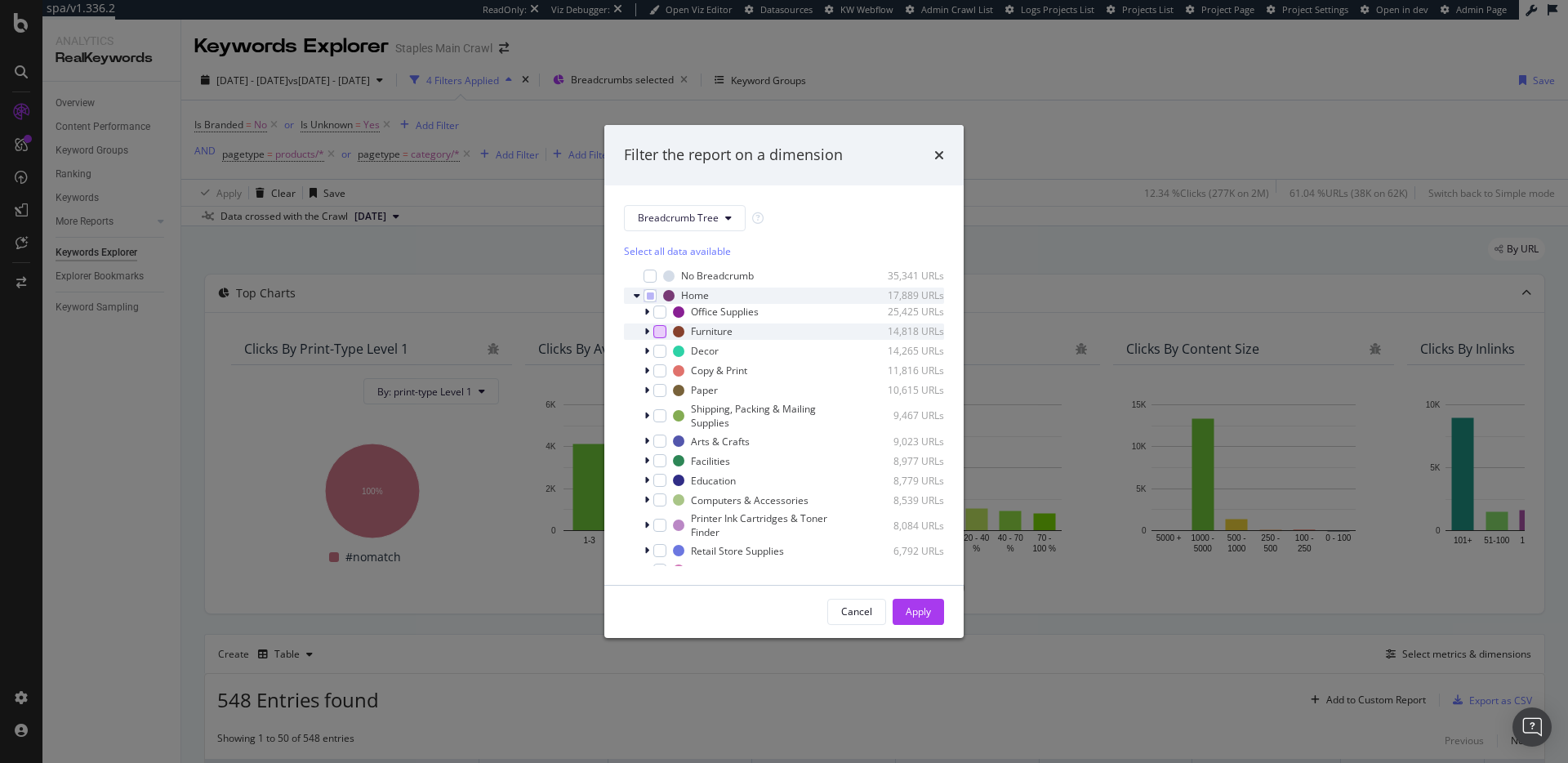
click at [635, 297] on icon "modal" at bounding box center [637, 296] width 7 height 10
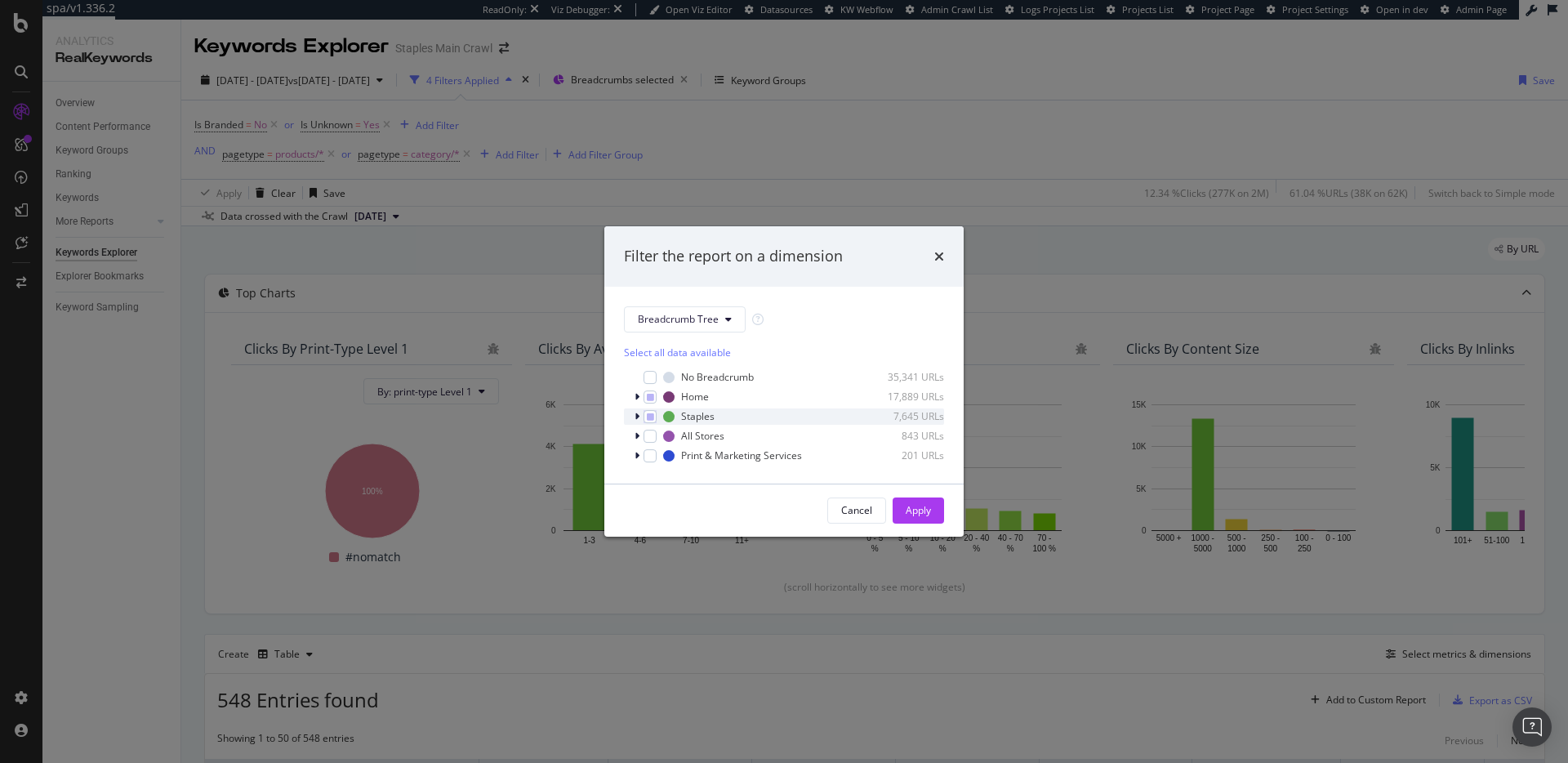
click at [638, 418] on icon "modal" at bounding box center [636, 417] width 5 height 10
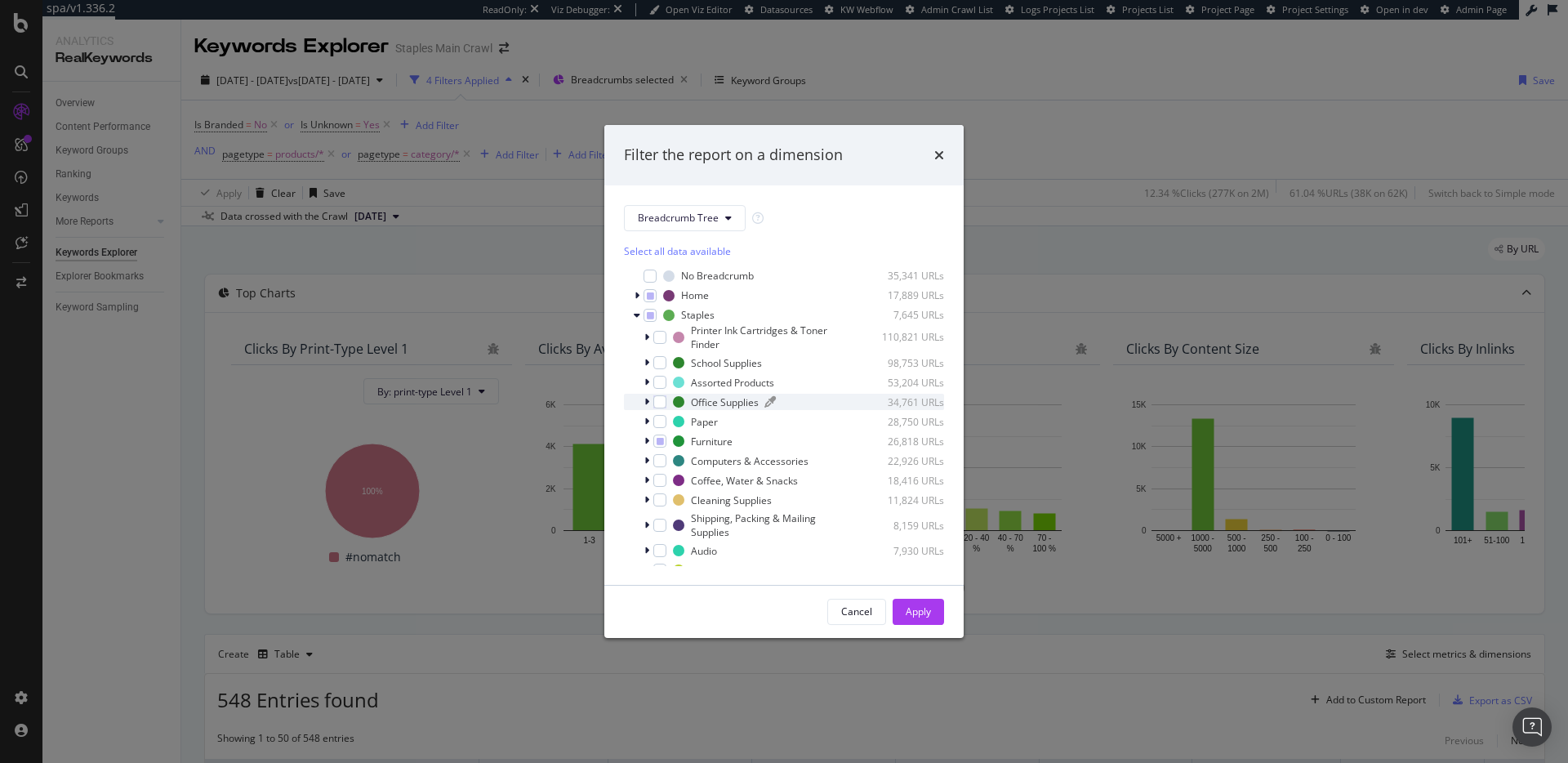
scroll to position [21, 0]
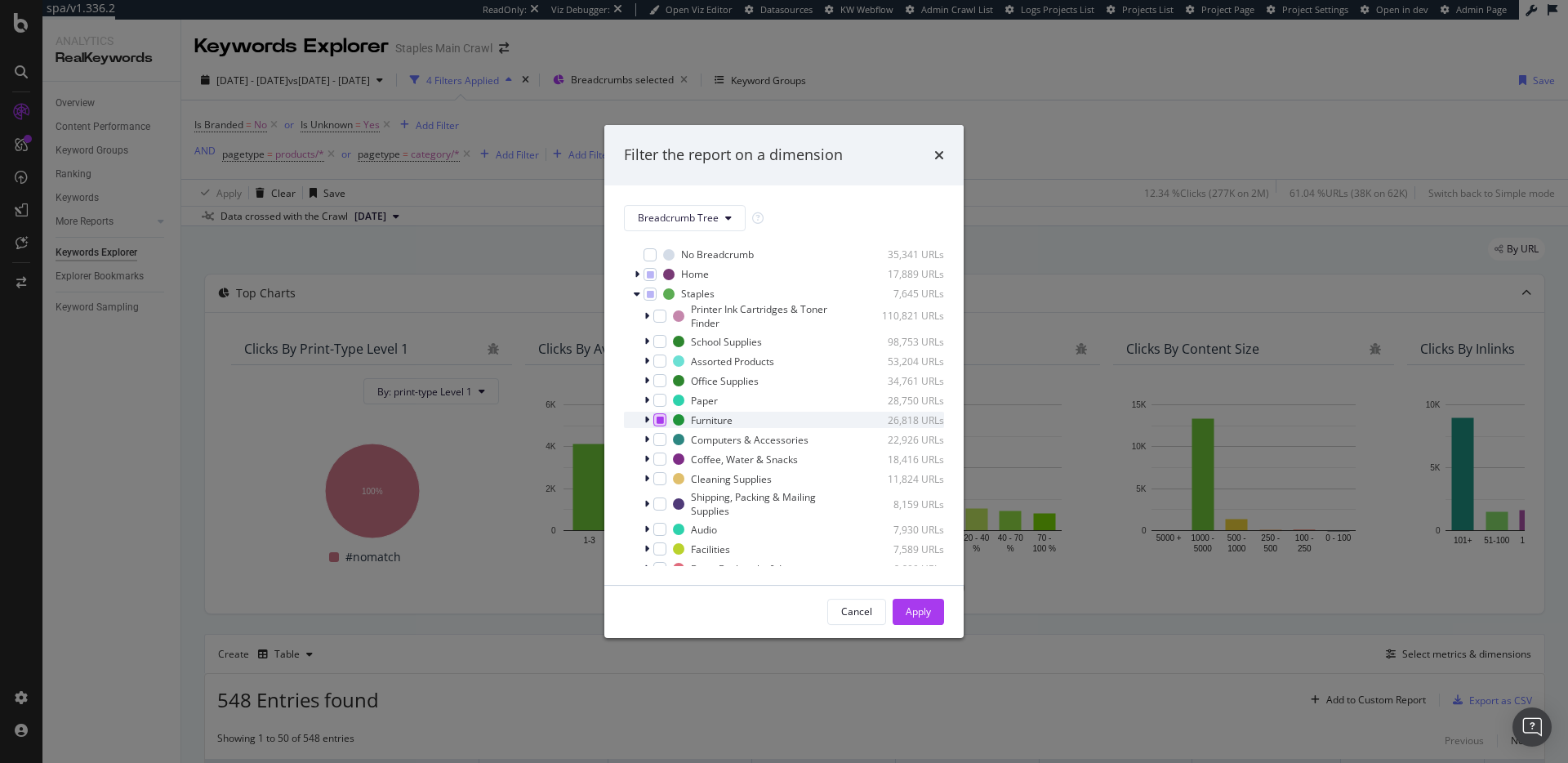
click at [659, 417] on icon "modal" at bounding box center [660, 419] width 8 height 9
click at [665, 421] on div "modal" at bounding box center [660, 420] width 13 height 13
click at [646, 457] on icon "modal" at bounding box center [647, 459] width 5 height 10
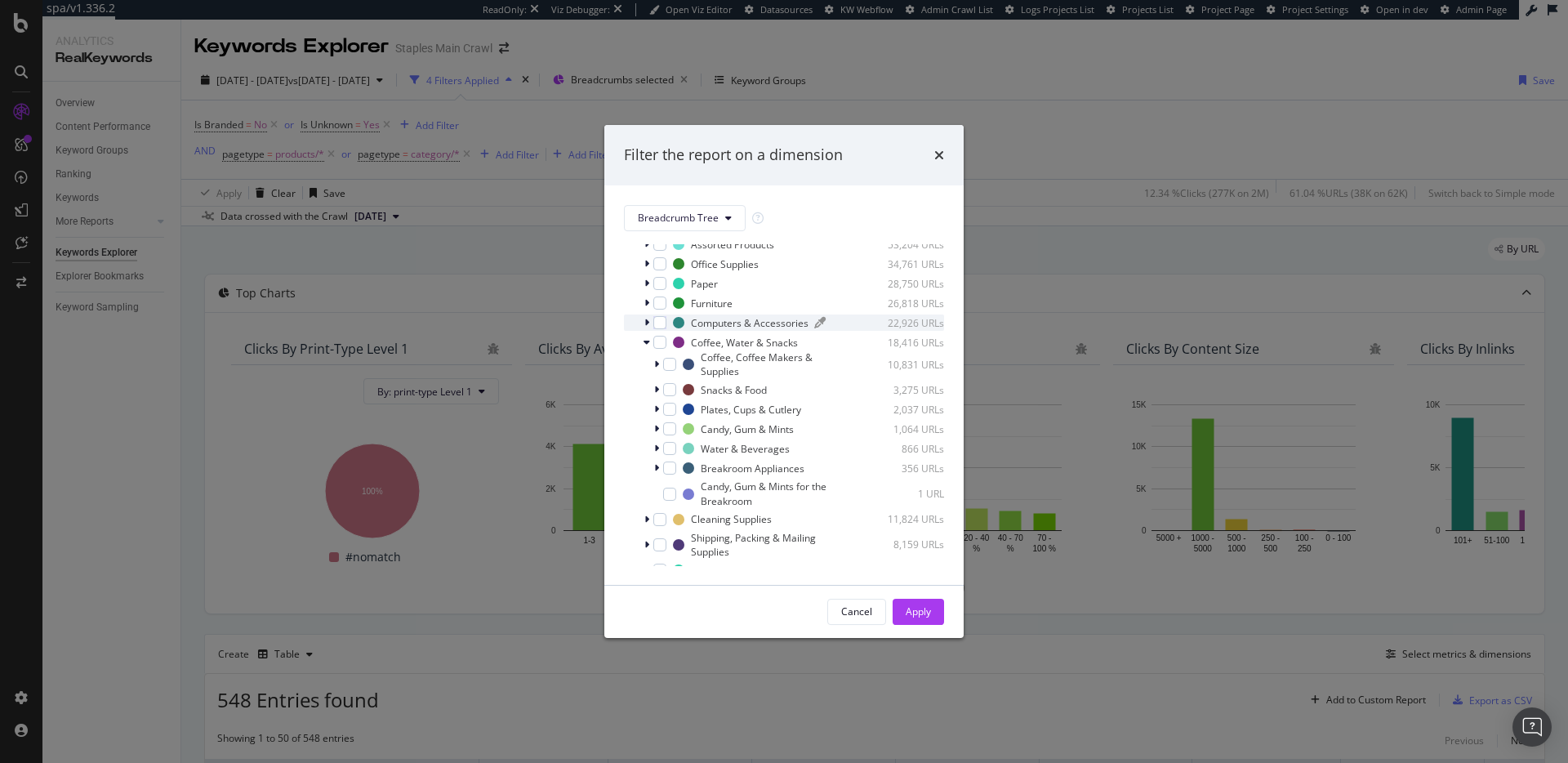
scroll to position [159, 0]
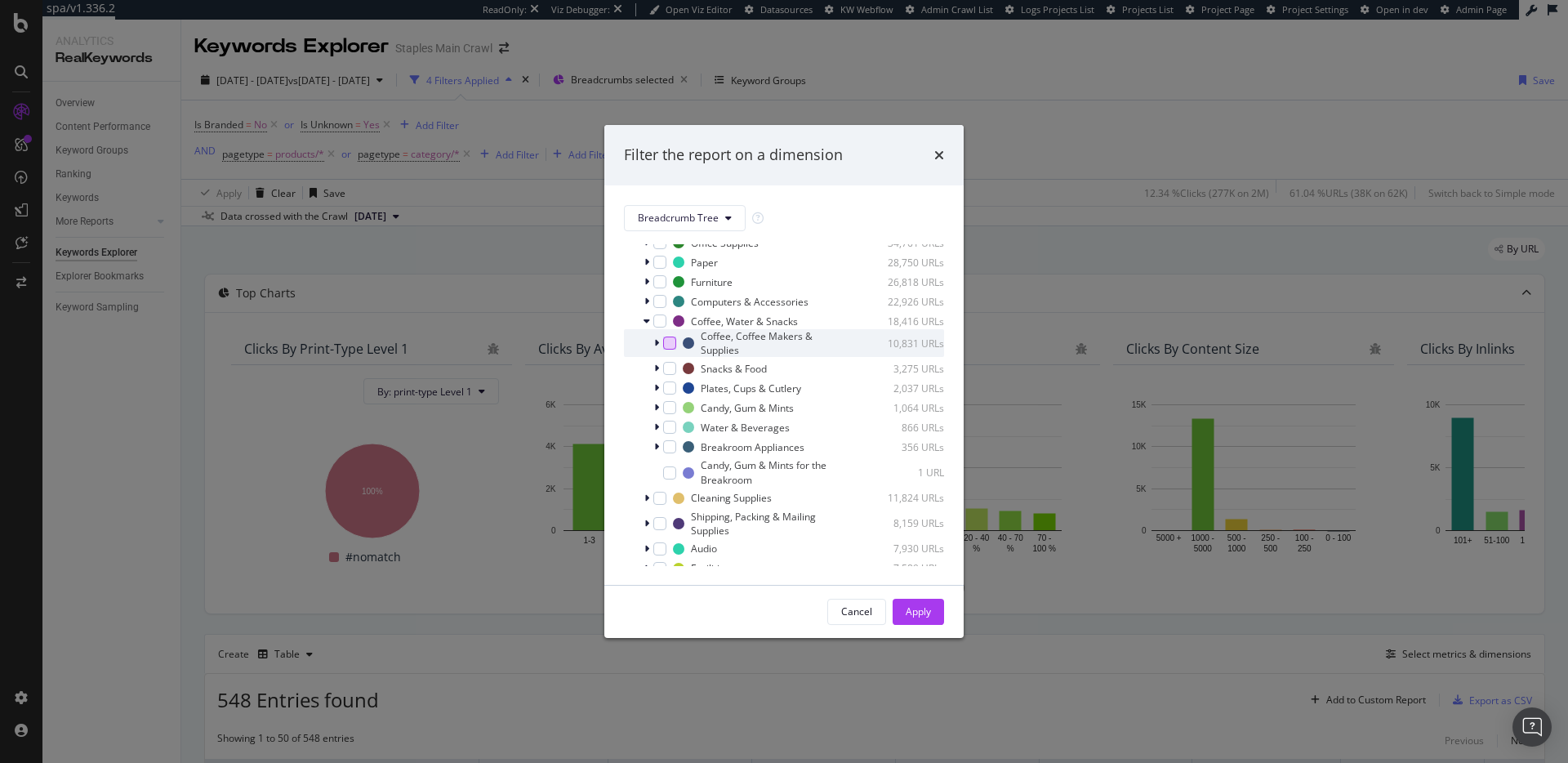
click at [668, 347] on div "modal" at bounding box center [670, 344] width 13 height 13
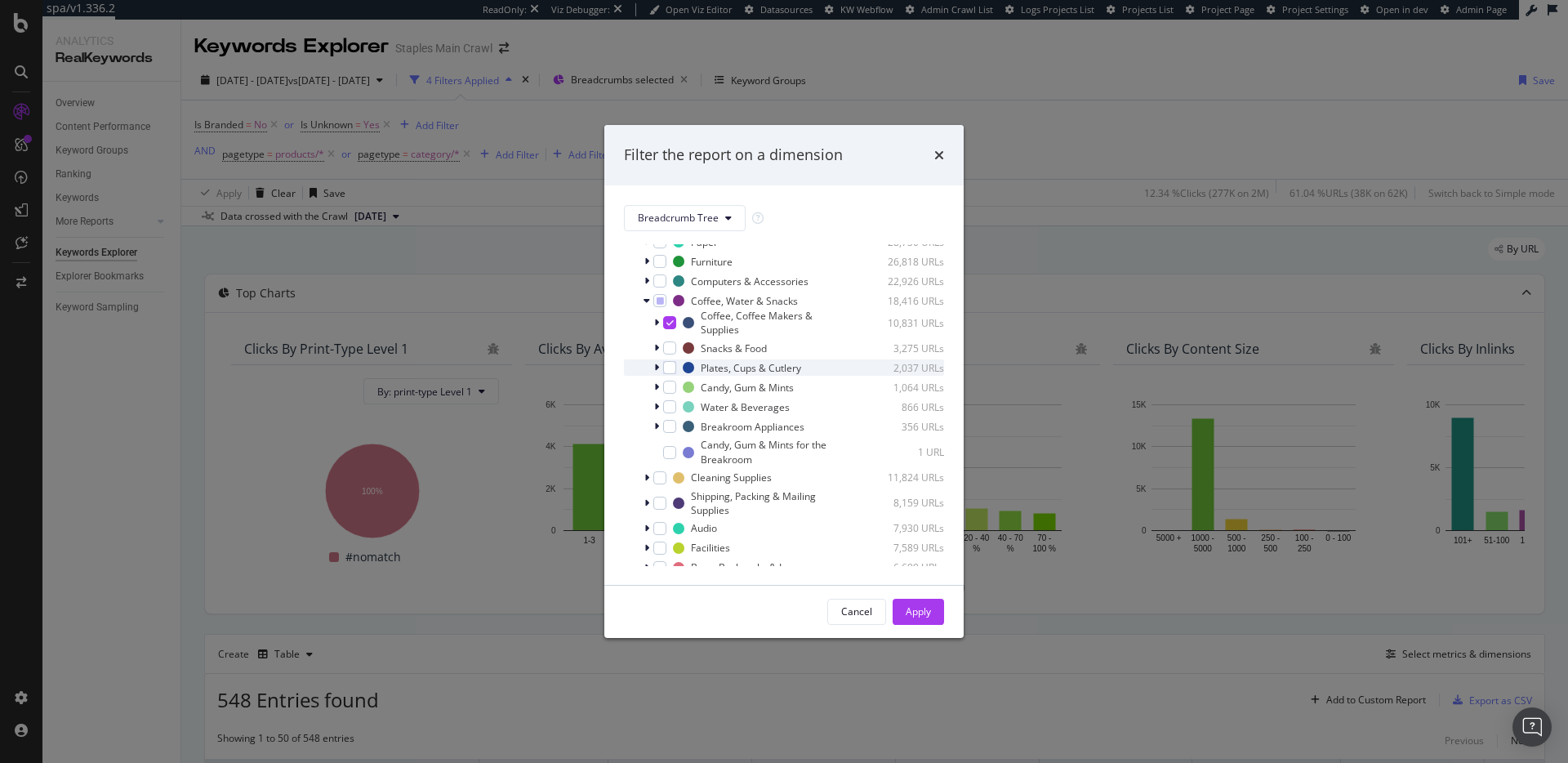
scroll to position [190, 0]
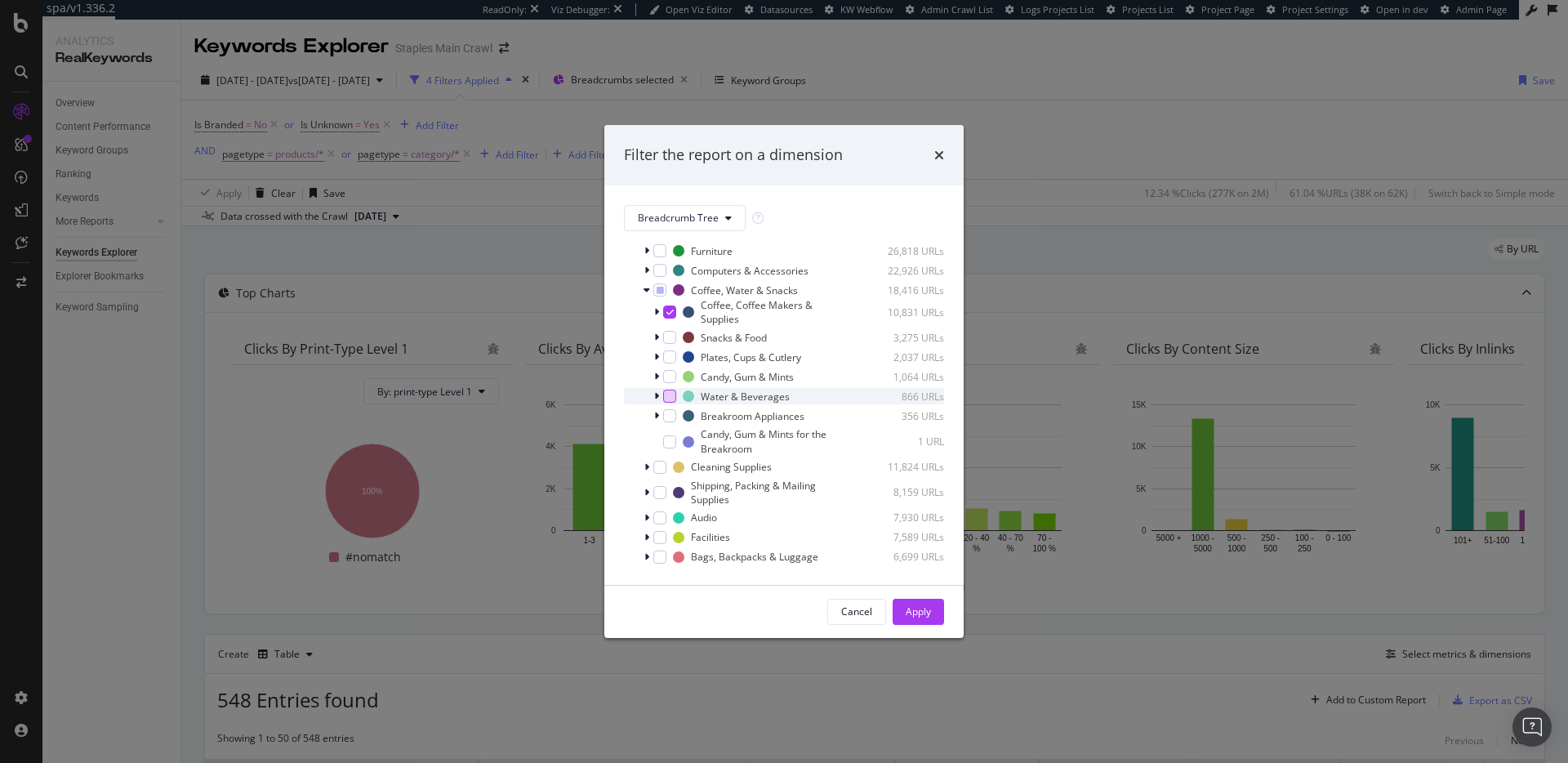
click at [664, 396] on div "modal" at bounding box center [670, 396] width 13 height 13
drag, startPoint x: 915, startPoint y: 171, endPoint x: 930, endPoint y: 162, distance: 17.5
click at [915, 170] on div "Filter the report on a dimension" at bounding box center [784, 155] width 360 height 60
click at [937, 150] on icon "times" at bounding box center [939, 155] width 10 height 13
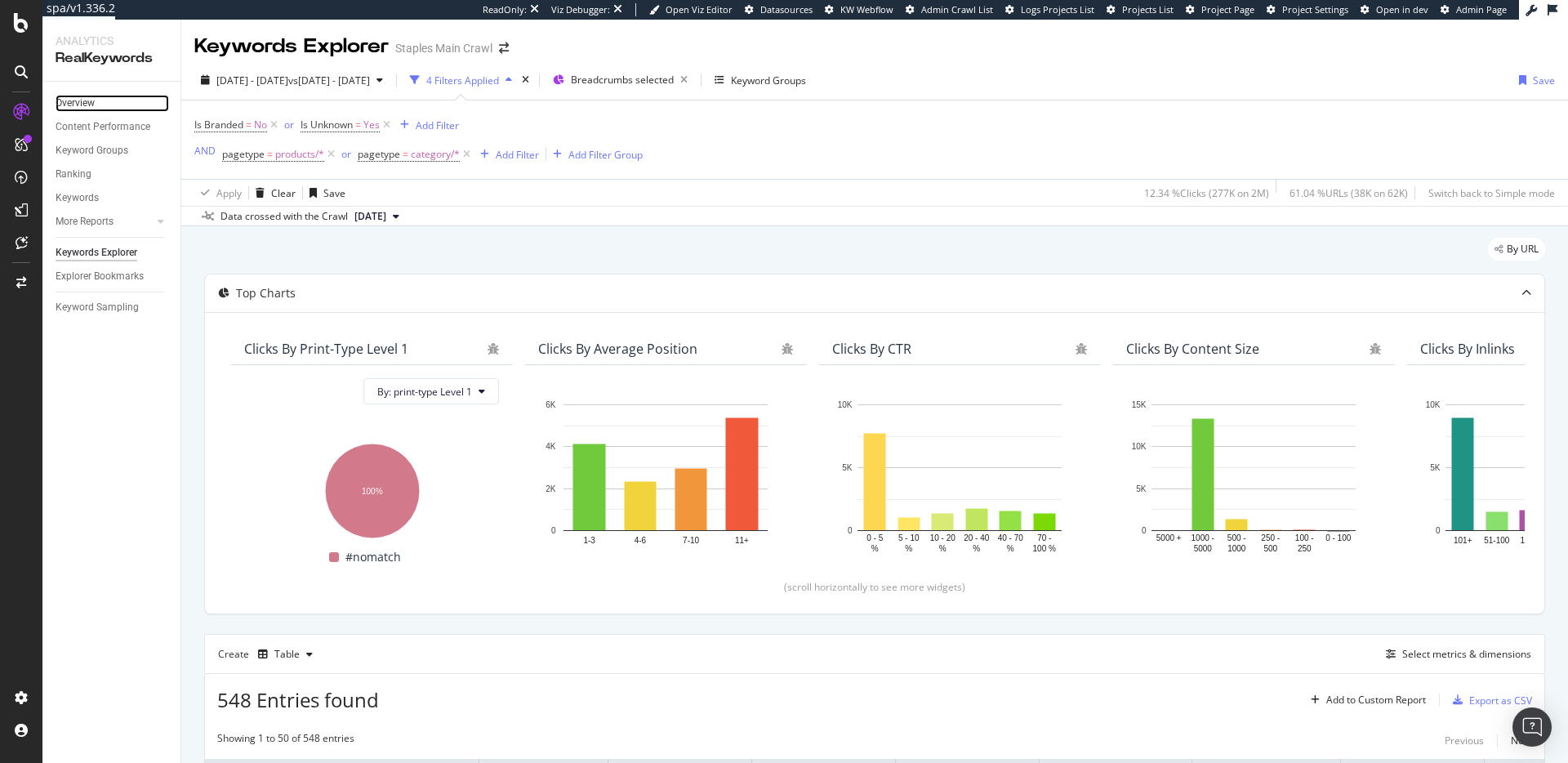
click at [96, 102] on link "Overview" at bounding box center [112, 104] width 113 height 17
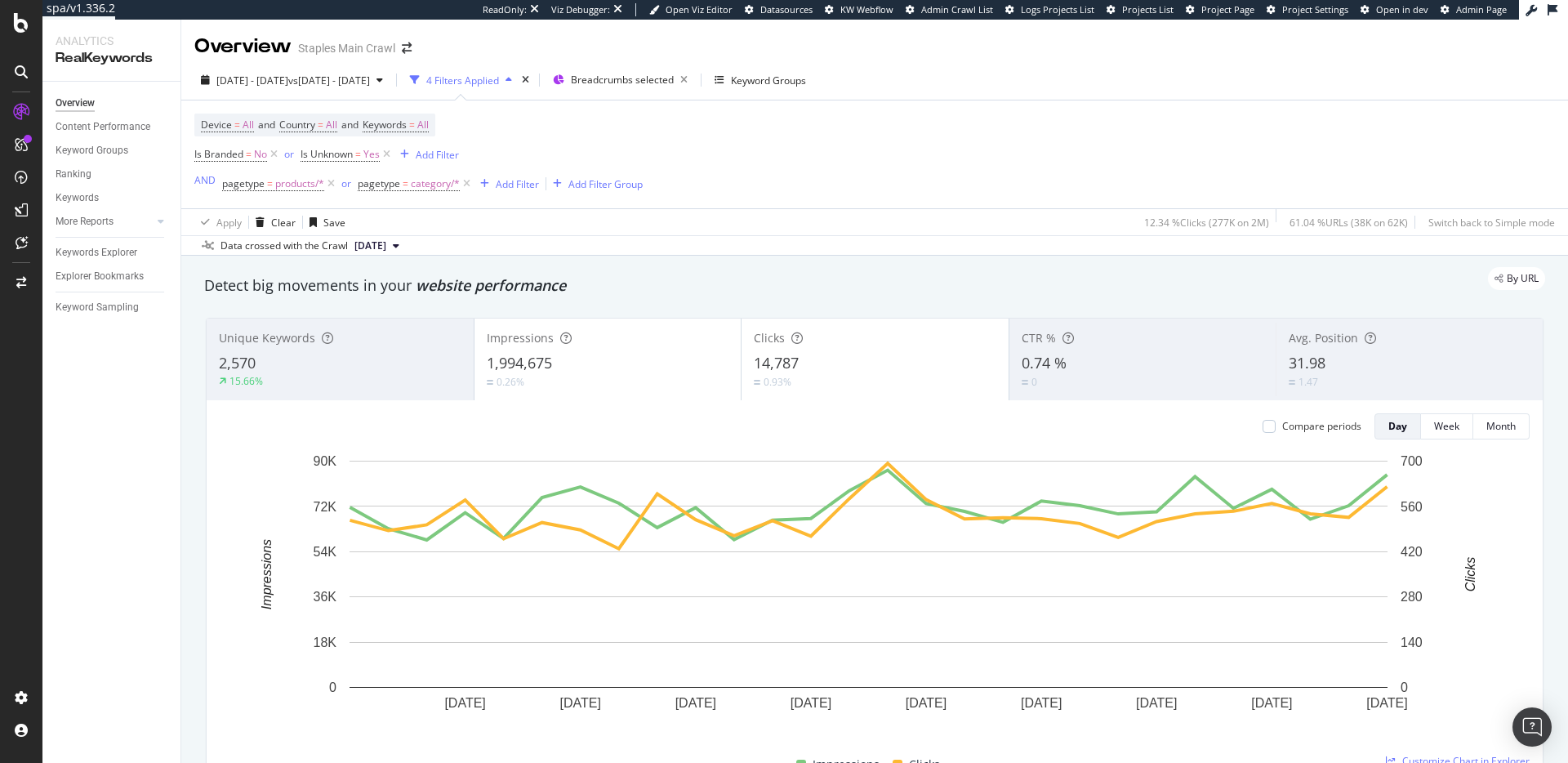
click at [783, 160] on div "Device = All and Country = All and Keywords = All Is Branded = No or Is Unknown…" at bounding box center [875, 155] width 1361 height 107
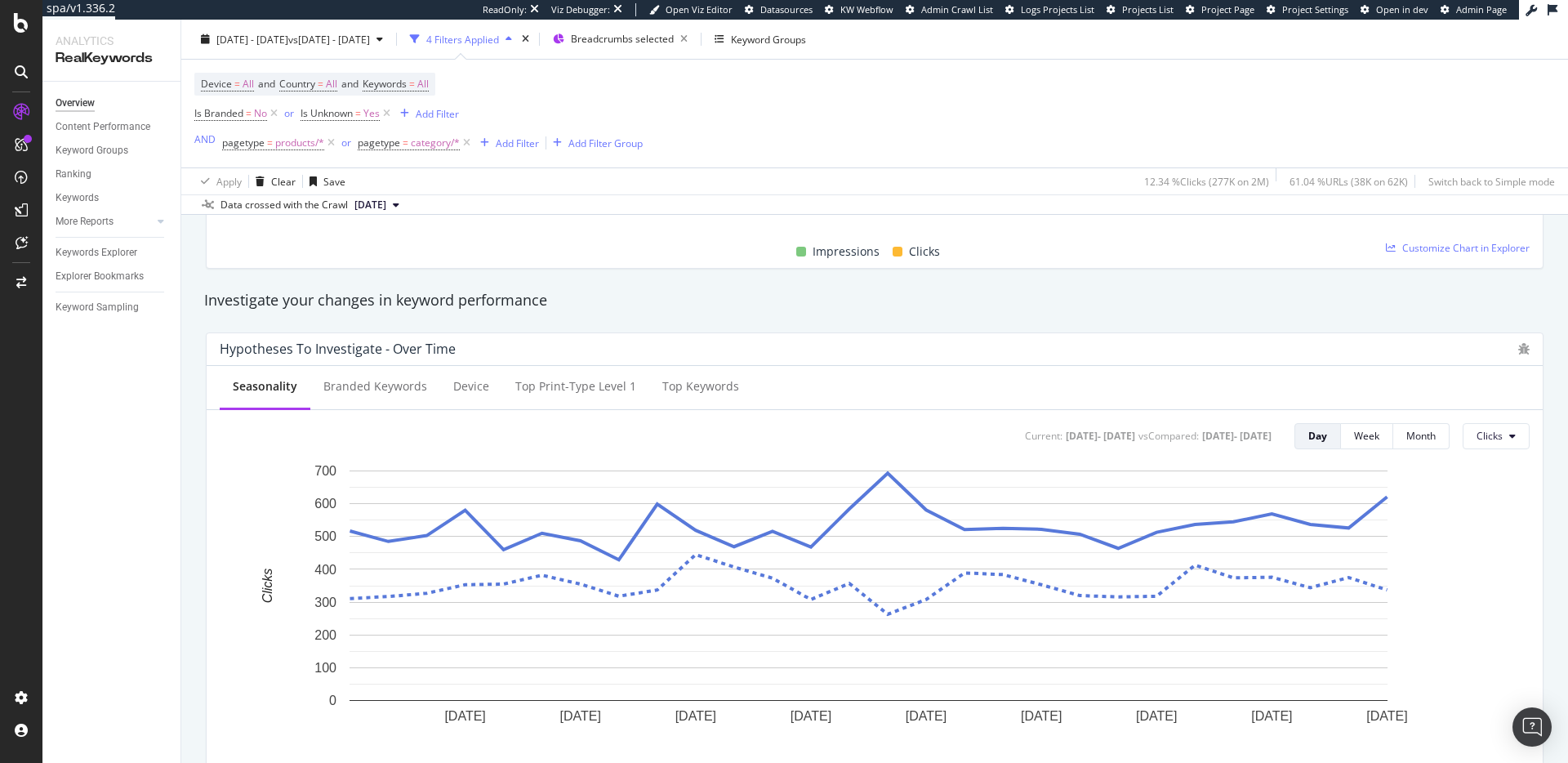
scroll to position [630, 0]
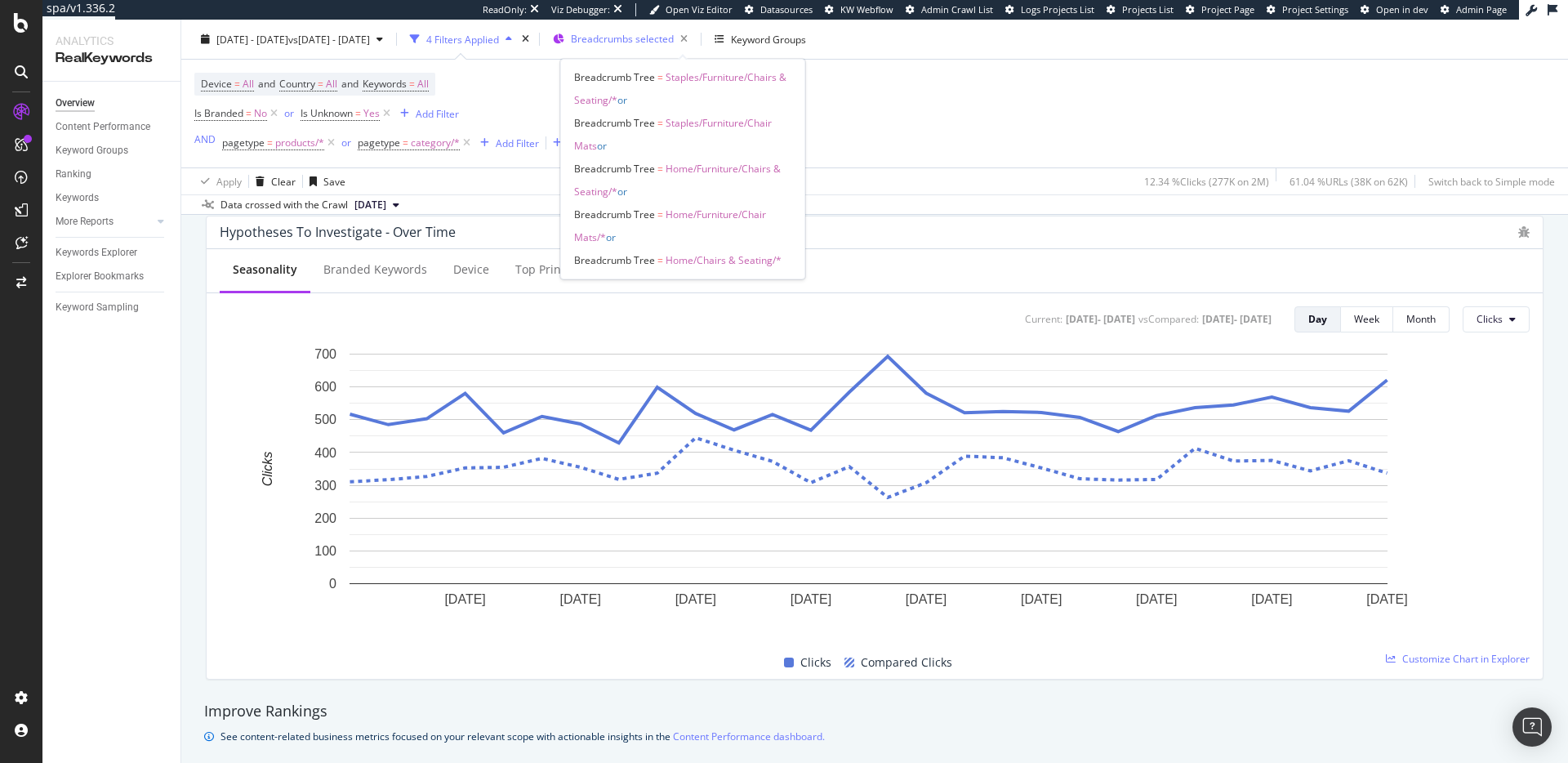
click at [662, 43] on span "Breadcrumbs selected" at bounding box center [622, 38] width 103 height 13
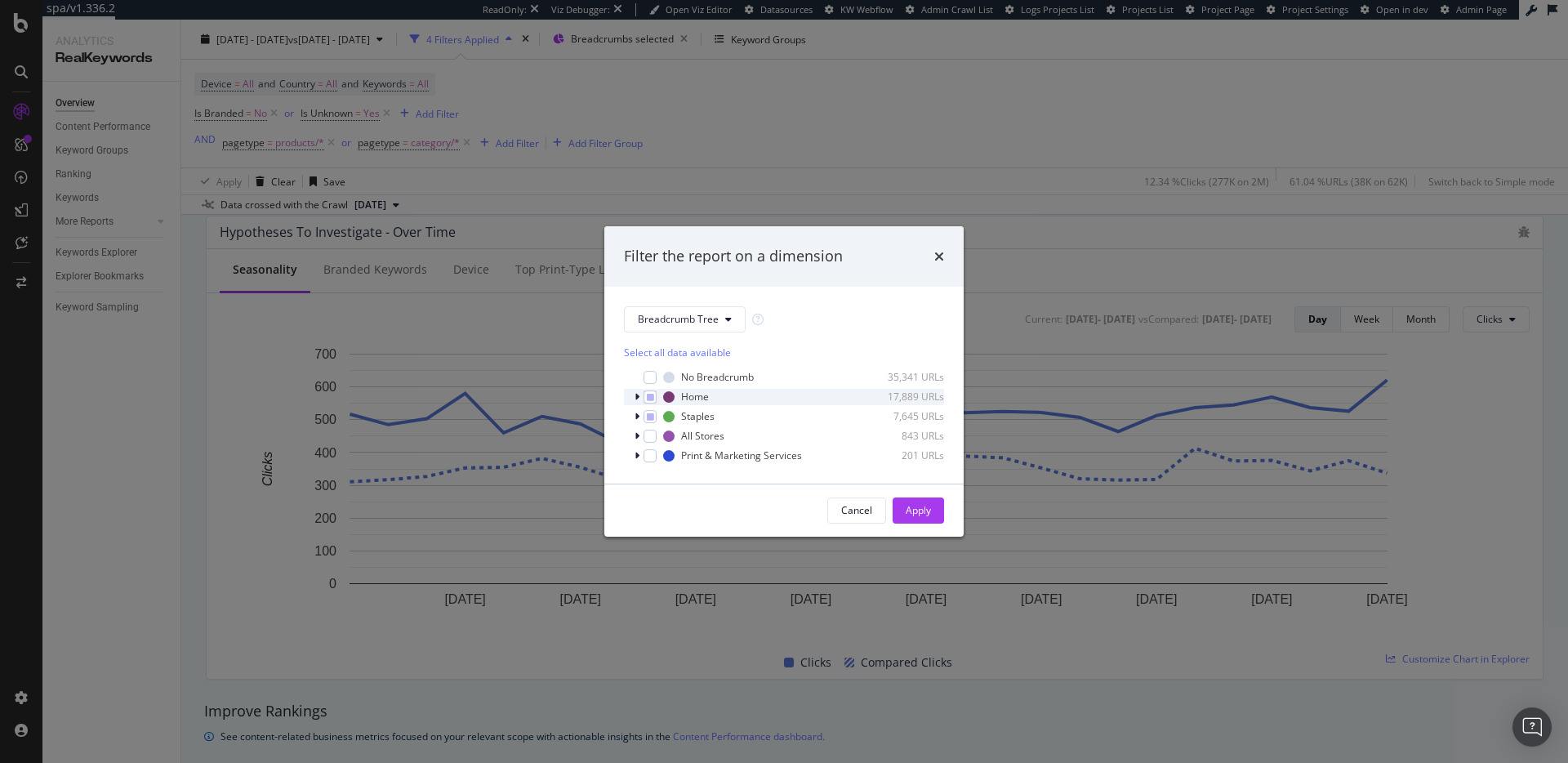
click at [634, 398] on icon "modal" at bounding box center [636, 397] width 5 height 10
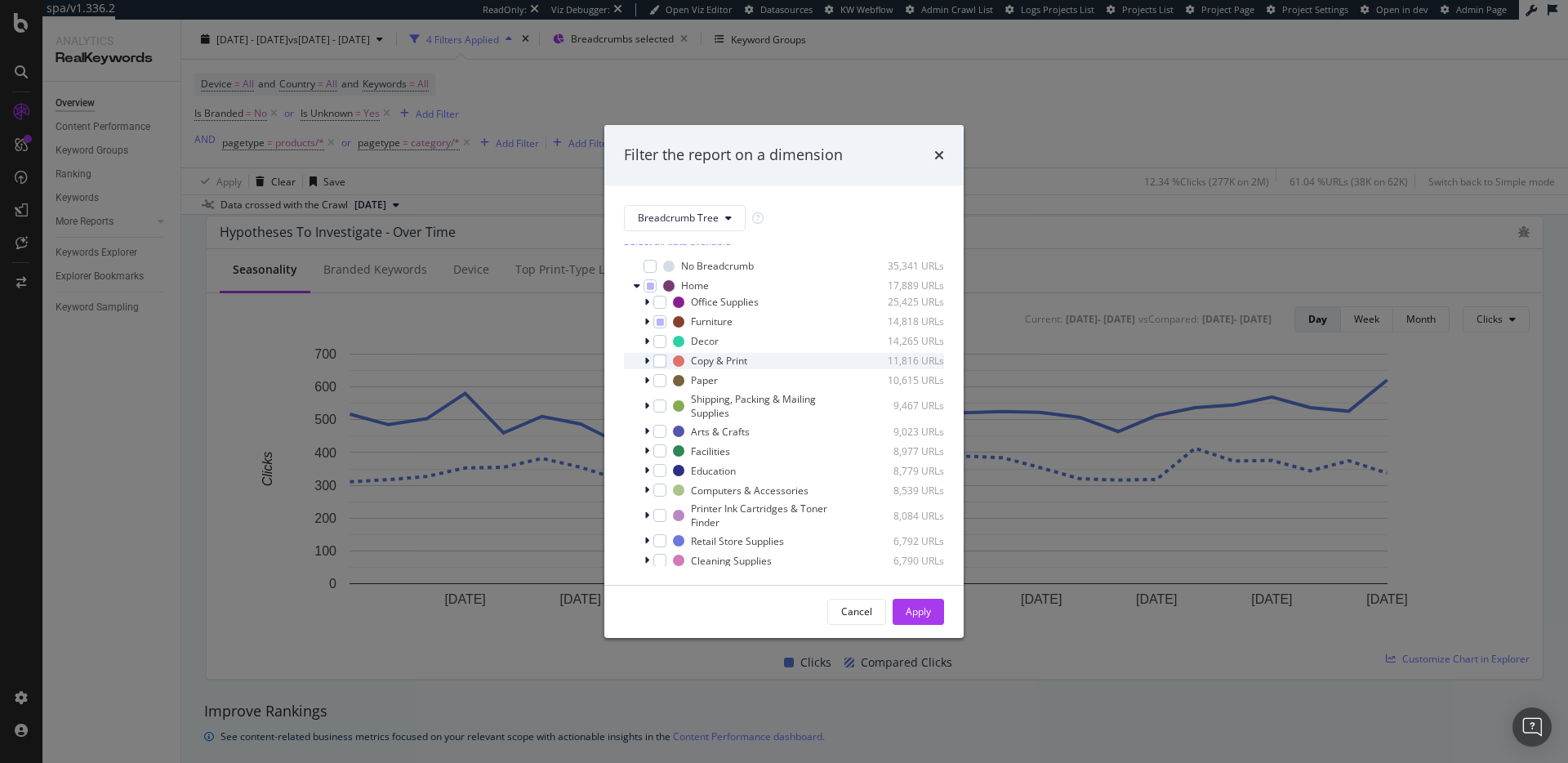
scroll to position [146, 0]
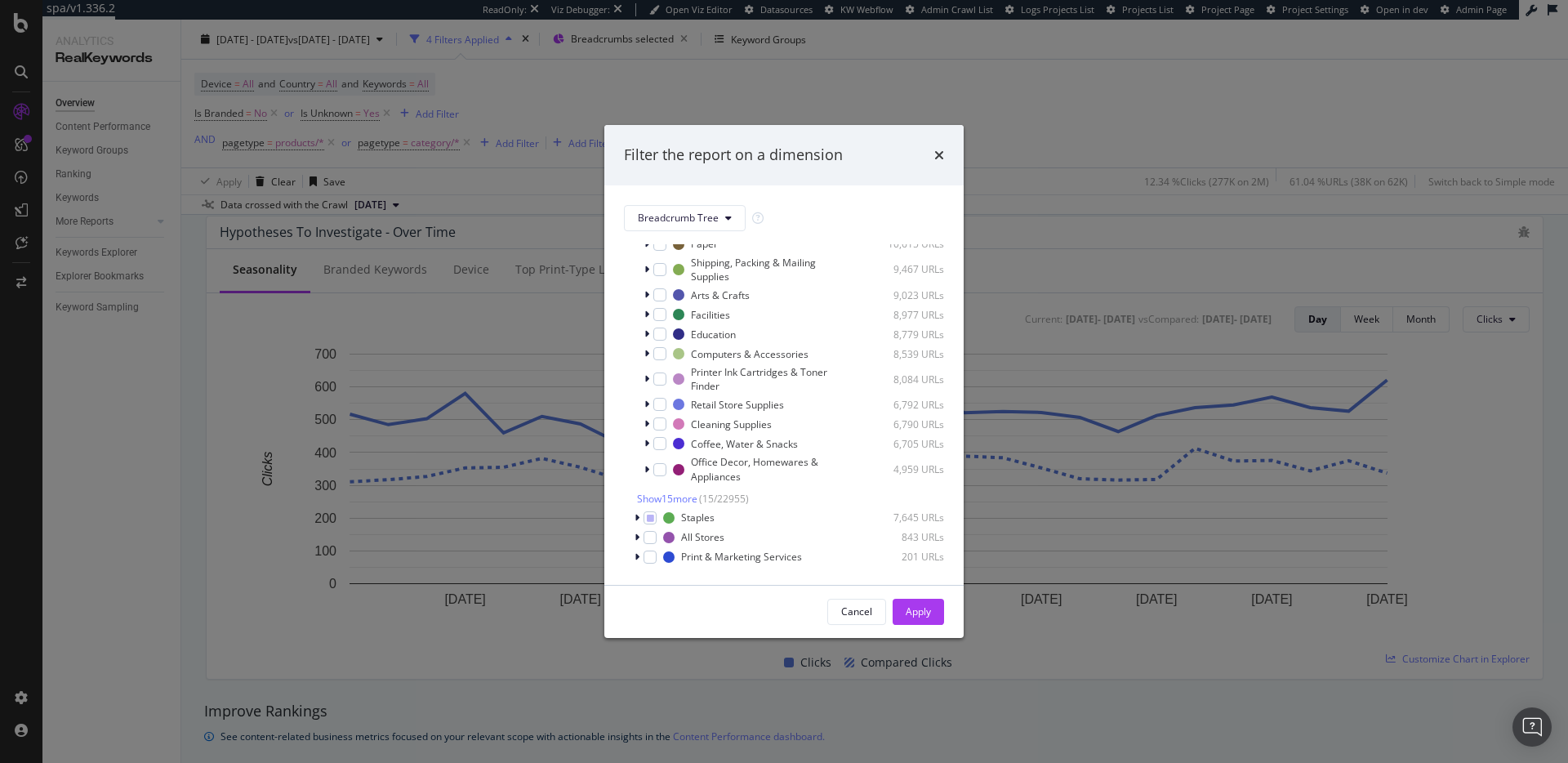
click at [1110, 131] on div "Filter the report on a dimension Breadcrumb Tree Select all data available No B…" at bounding box center [784, 381] width 1568 height 763
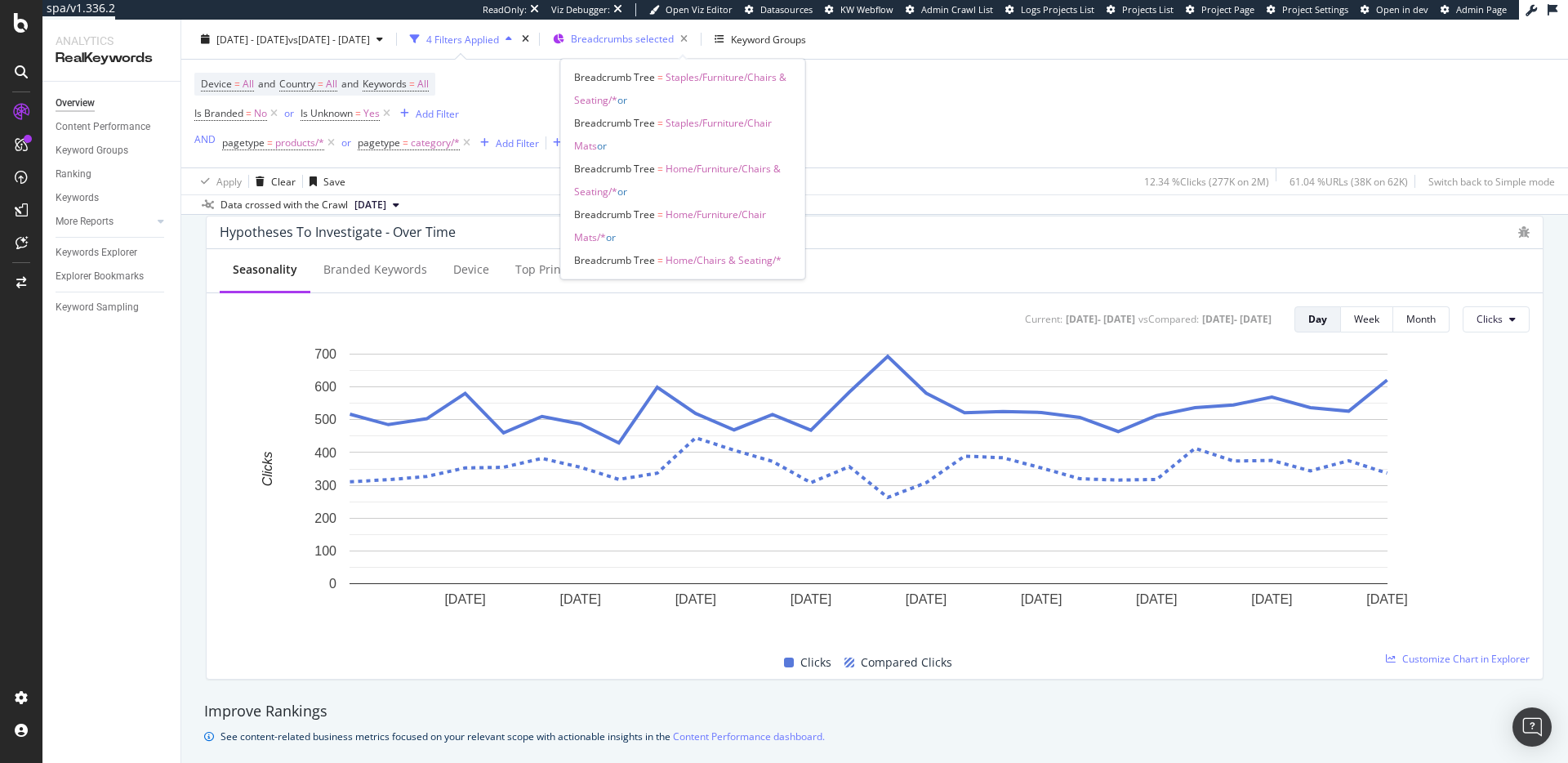
click at [654, 36] on span "Breadcrumbs selected" at bounding box center [622, 38] width 103 height 13
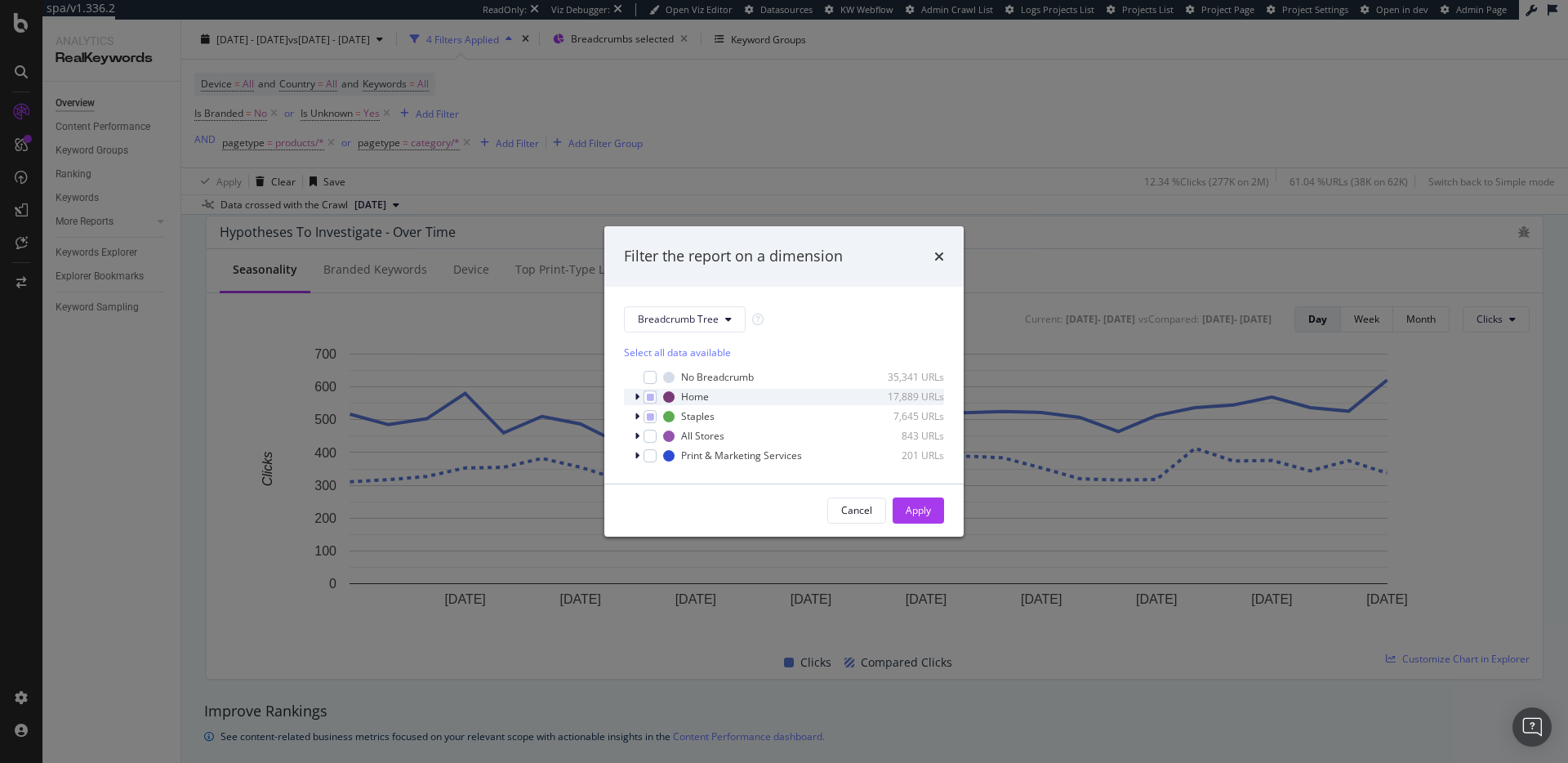
click at [637, 394] on icon "modal" at bounding box center [636, 397] width 5 height 10
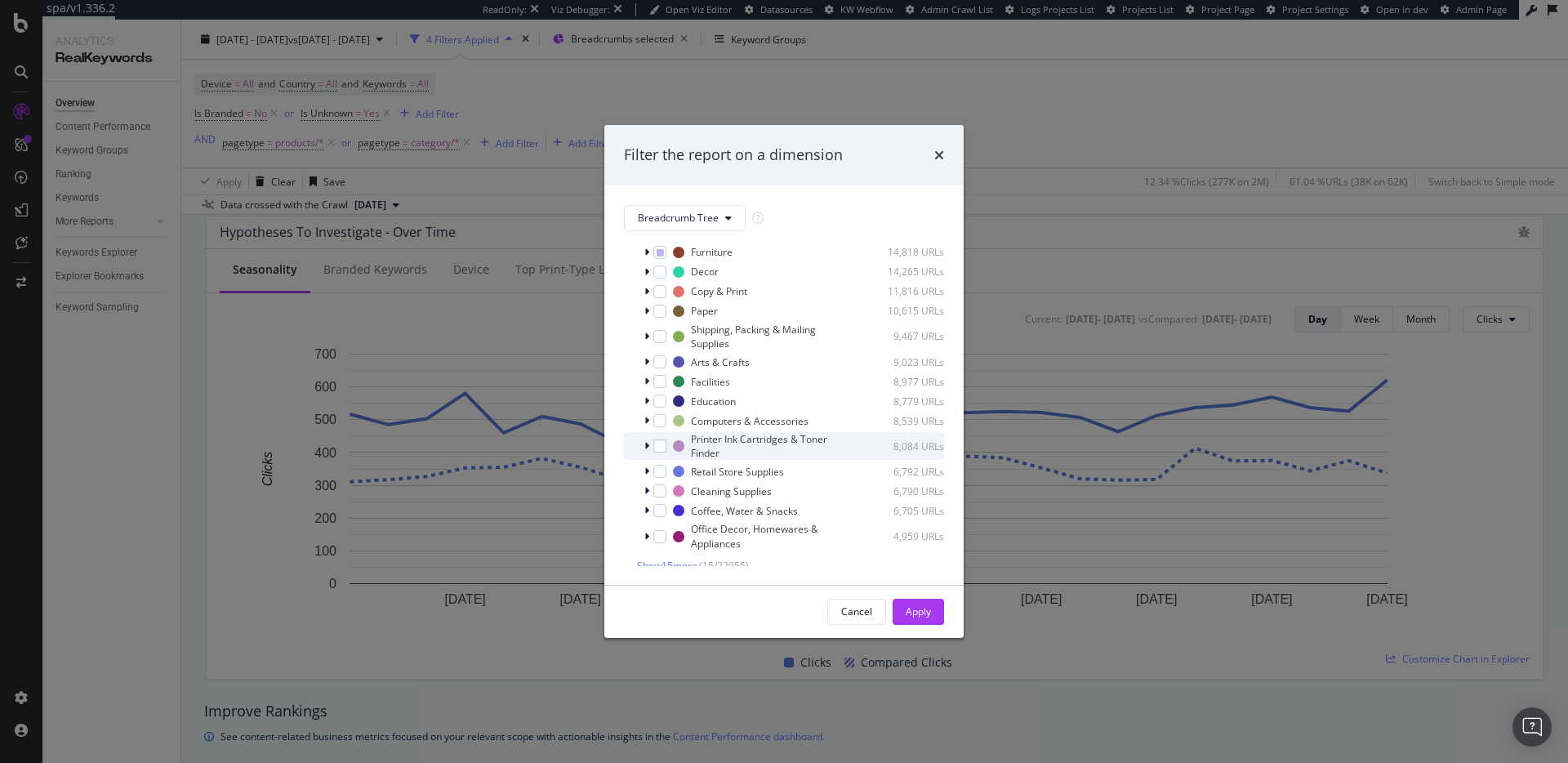
scroll to position [89, 0]
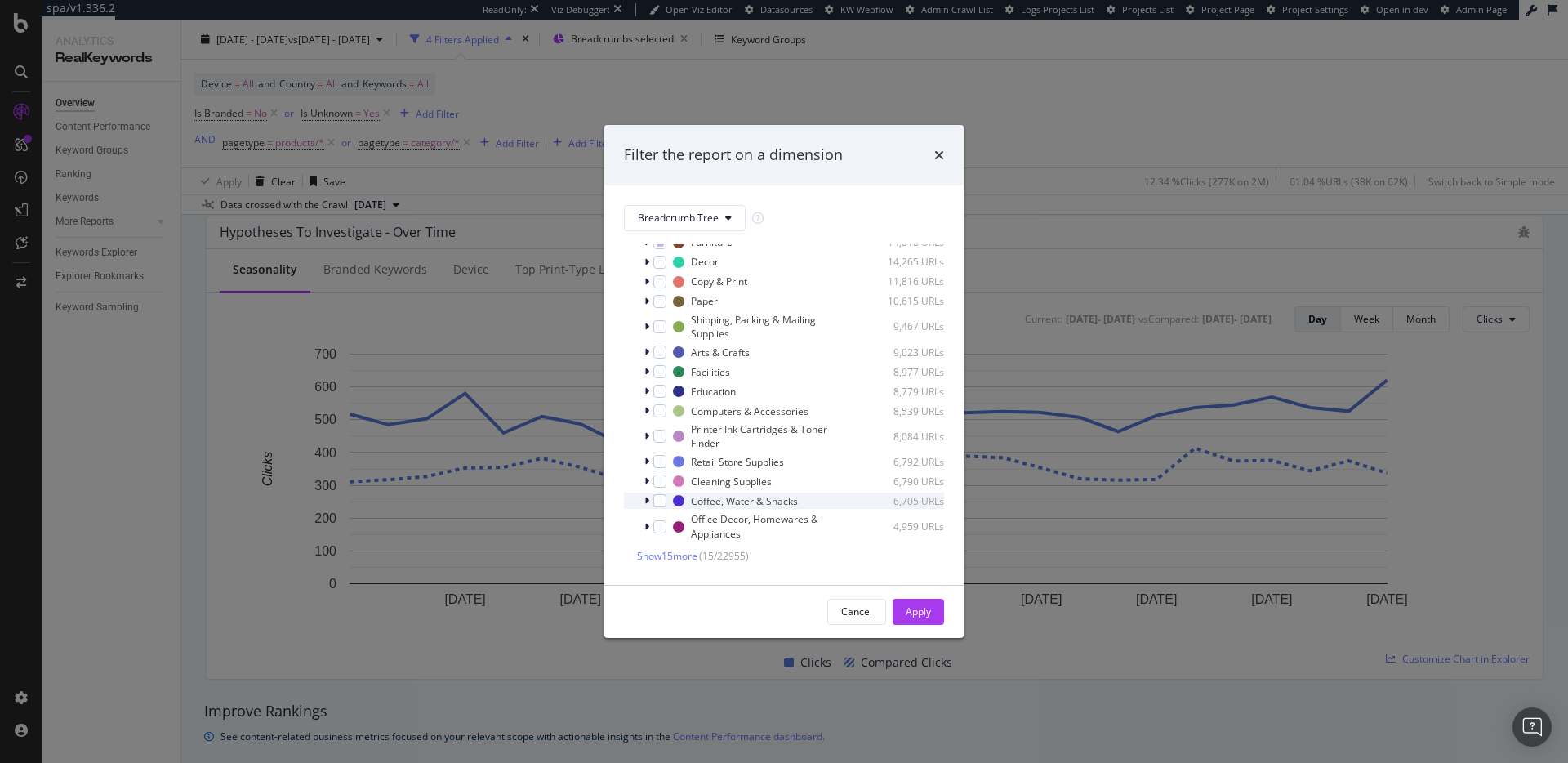
click at [649, 497] on icon "modal" at bounding box center [647, 501] width 5 height 10
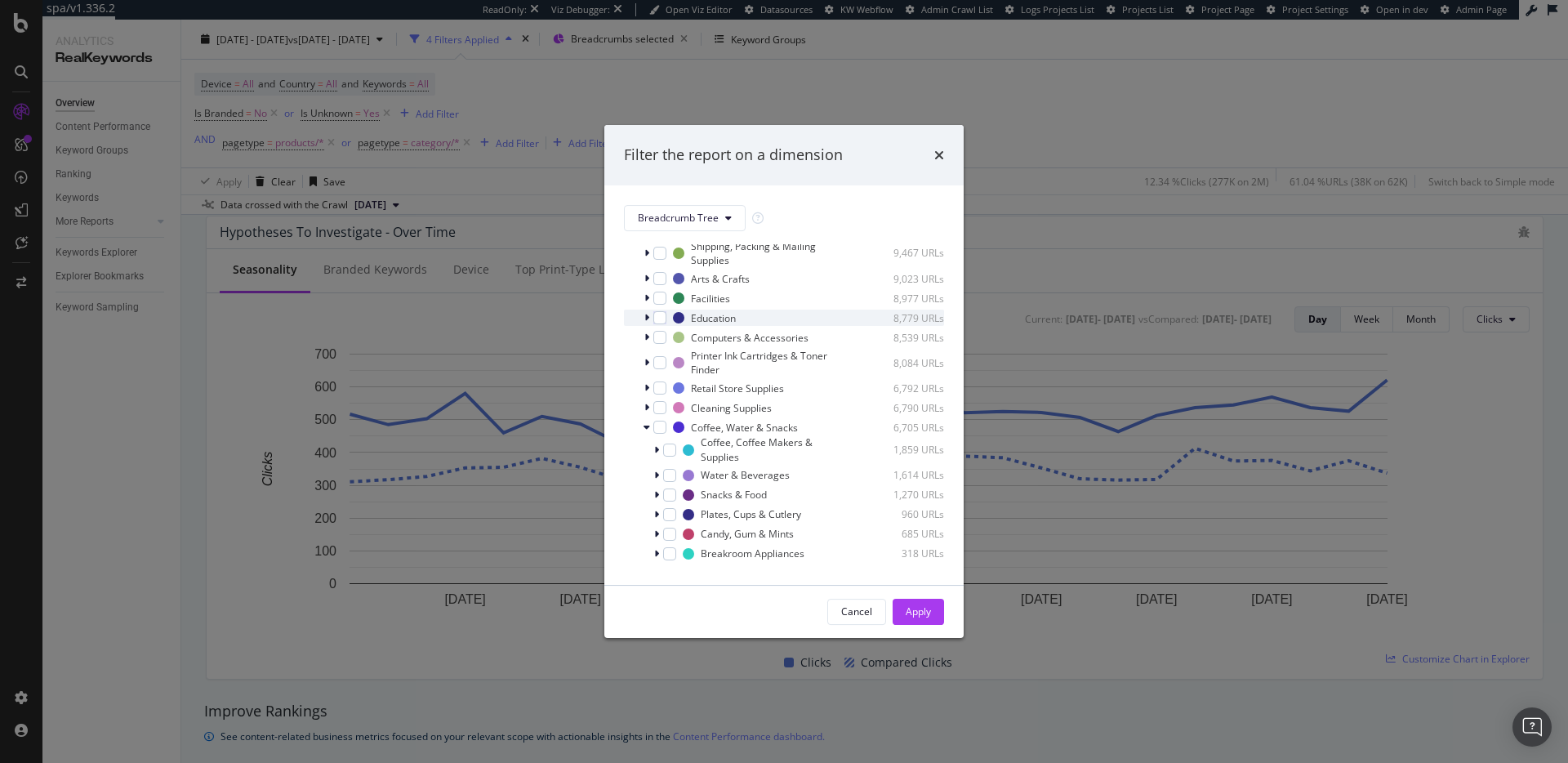
scroll to position [217, 0]
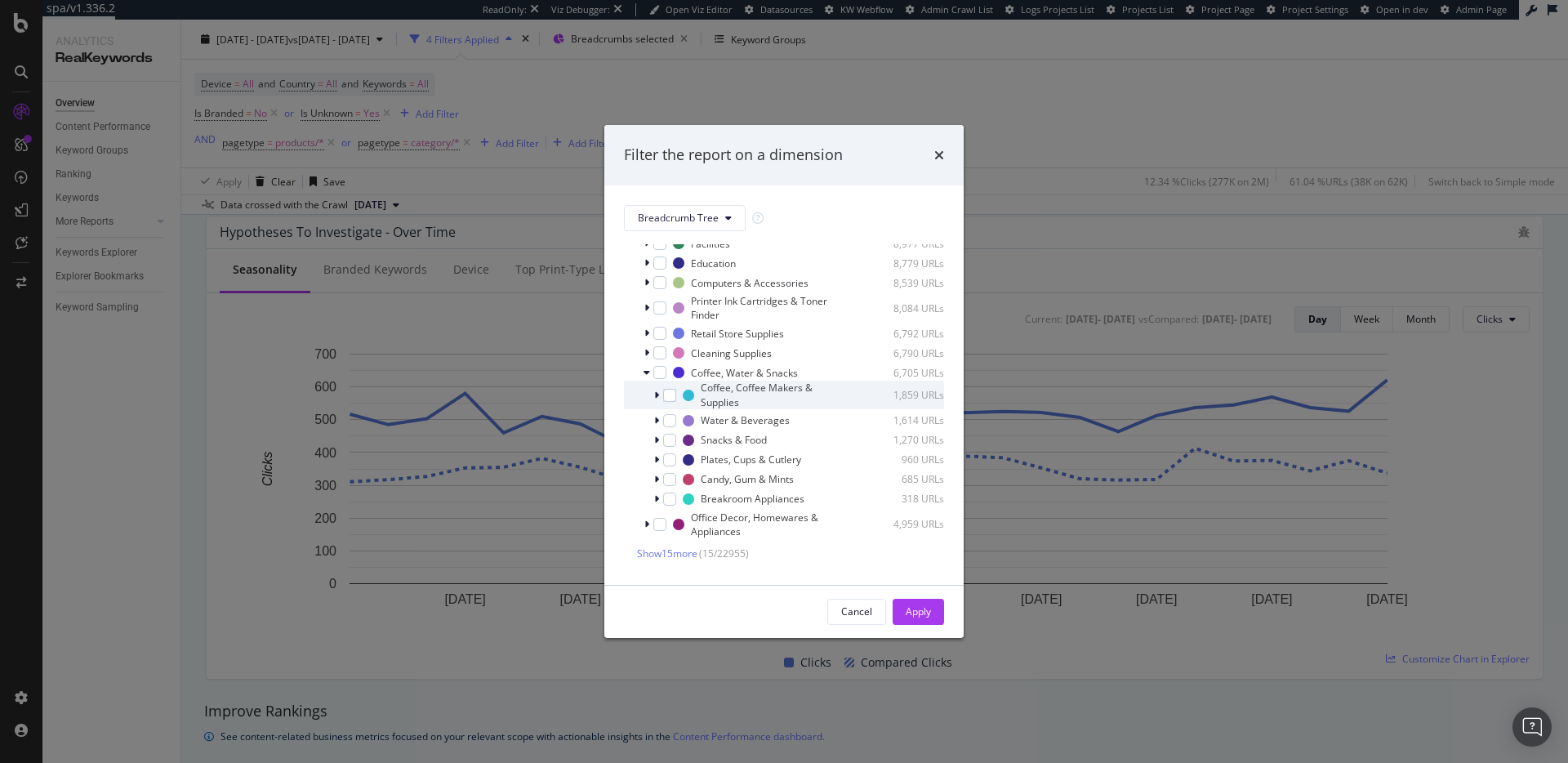
click at [657, 393] on icon "modal" at bounding box center [656, 395] width 5 height 10
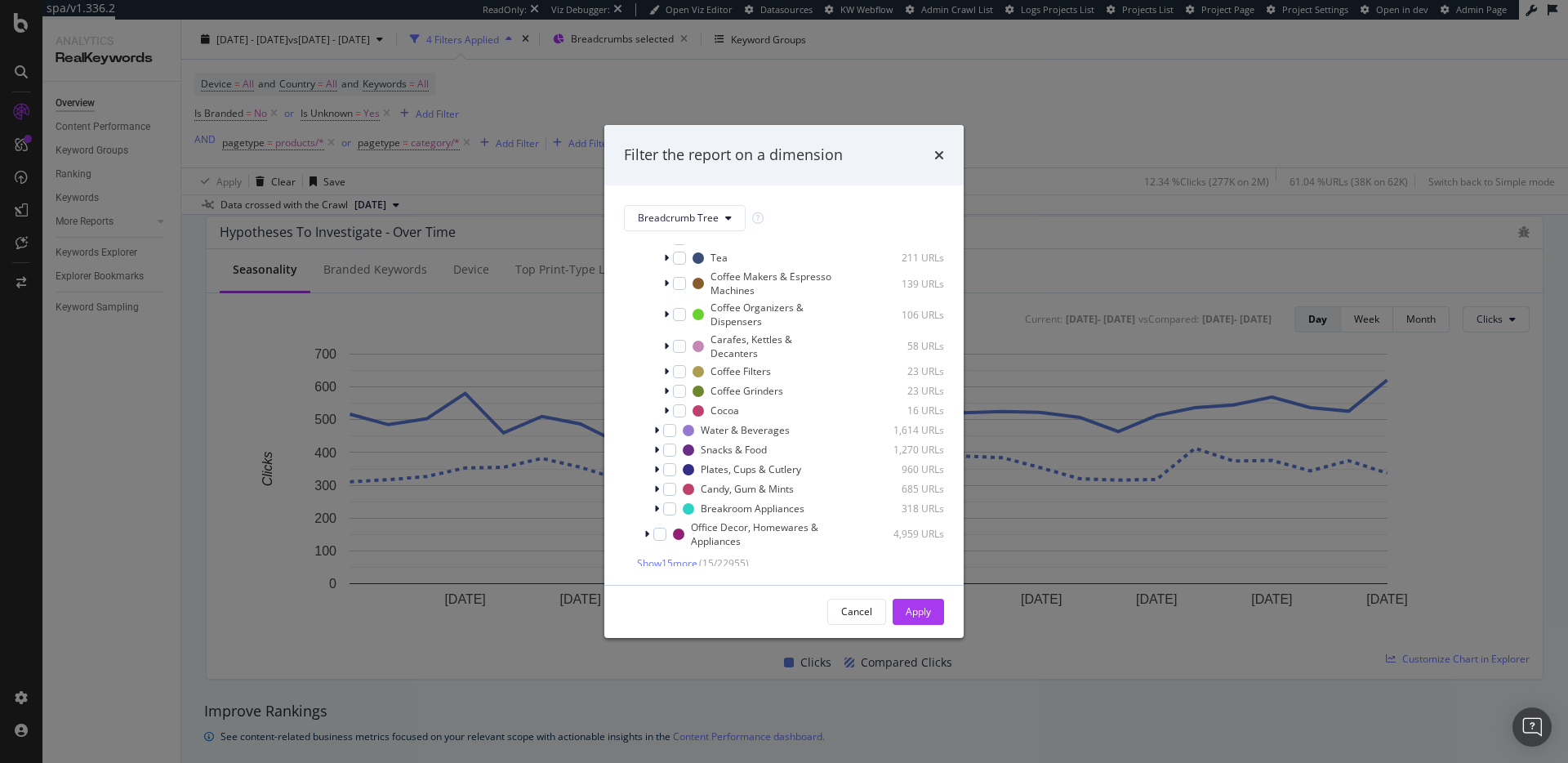
scroll to position [369, 0]
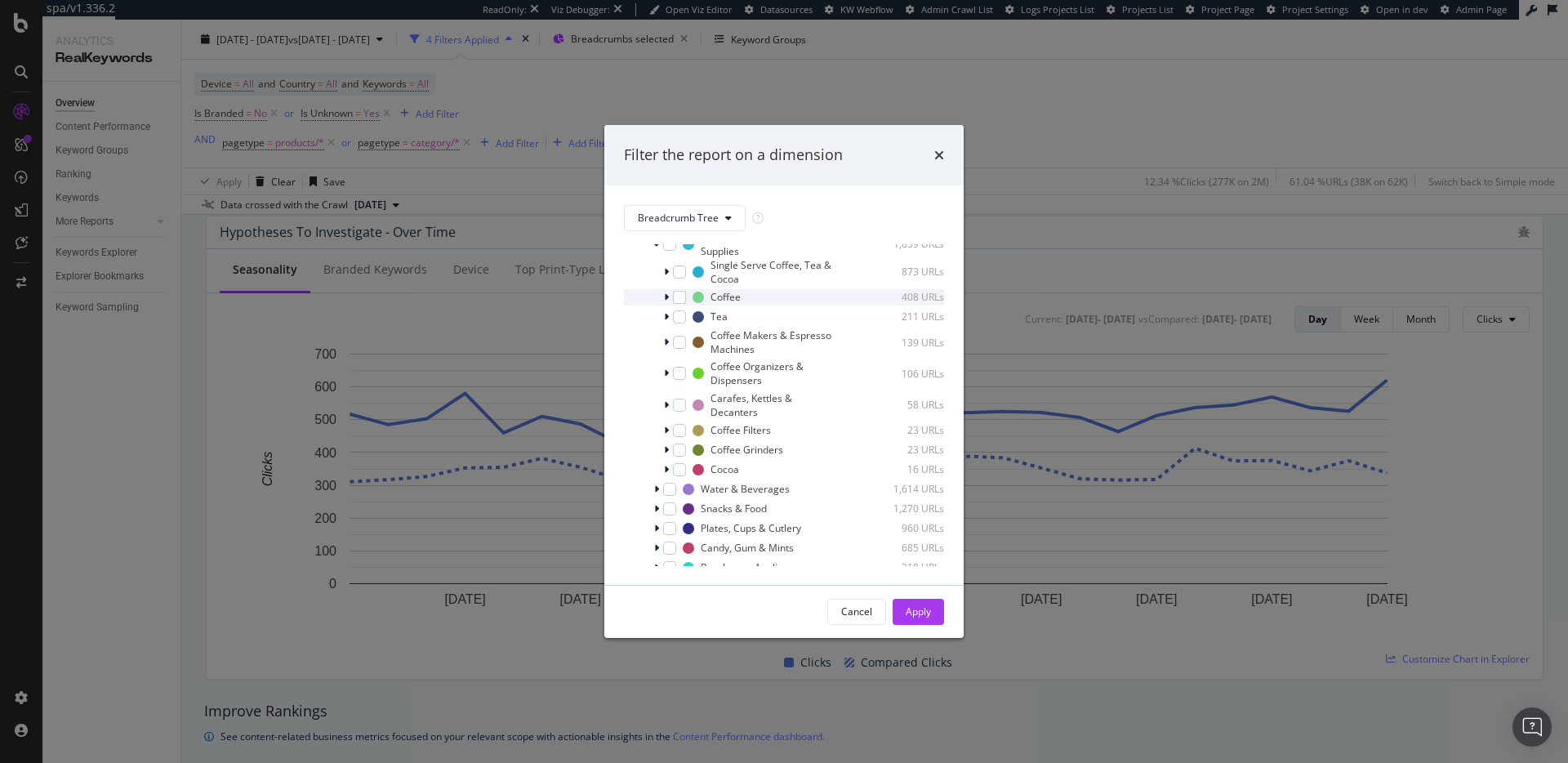
click at [665, 297] on icon "modal" at bounding box center [666, 298] width 5 height 10
click at [667, 295] on icon "modal" at bounding box center [666, 298] width 7 height 10
click at [670, 299] on div "modal" at bounding box center [668, 297] width 10 height 16
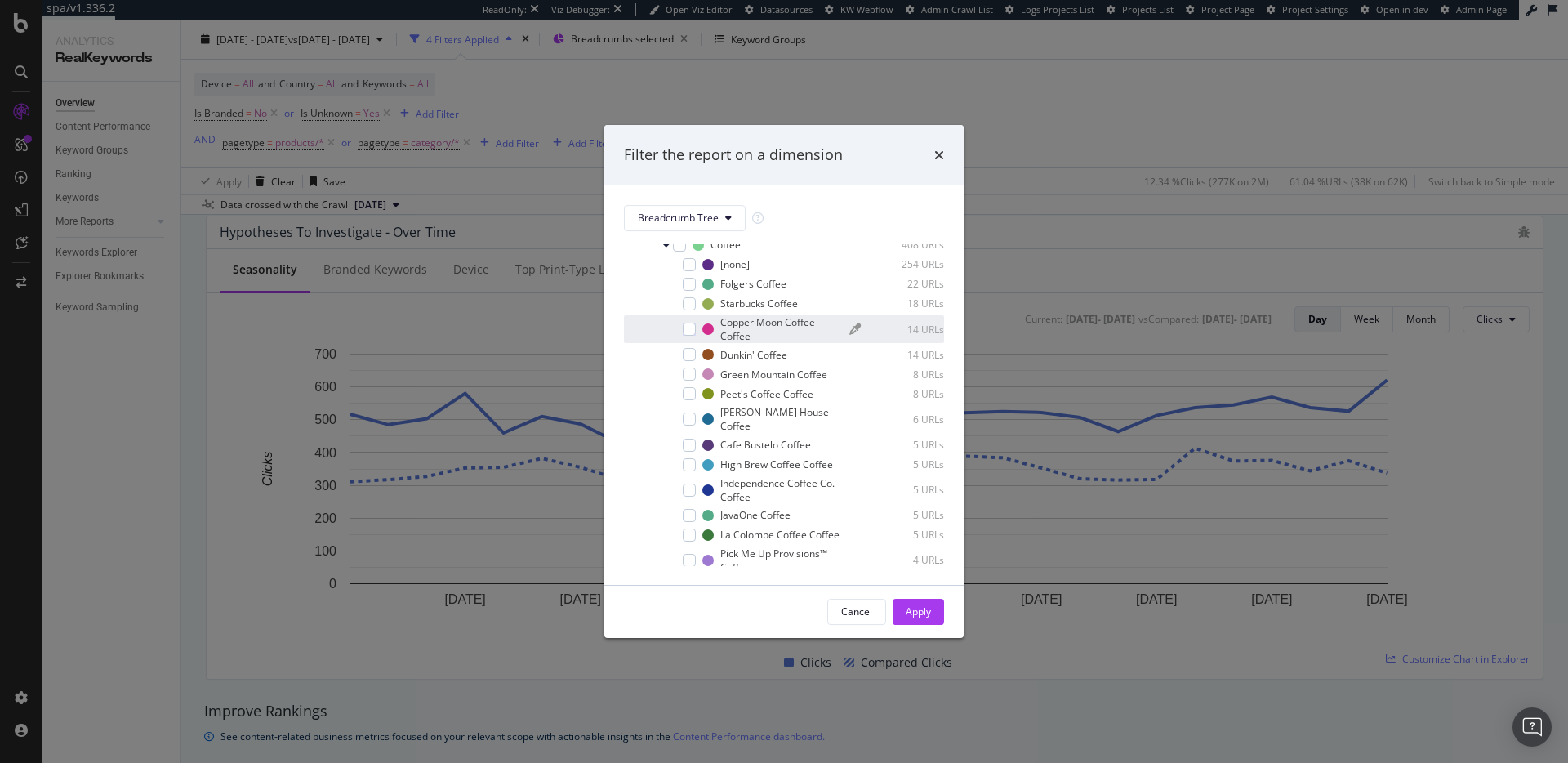
scroll to position [345, 0]
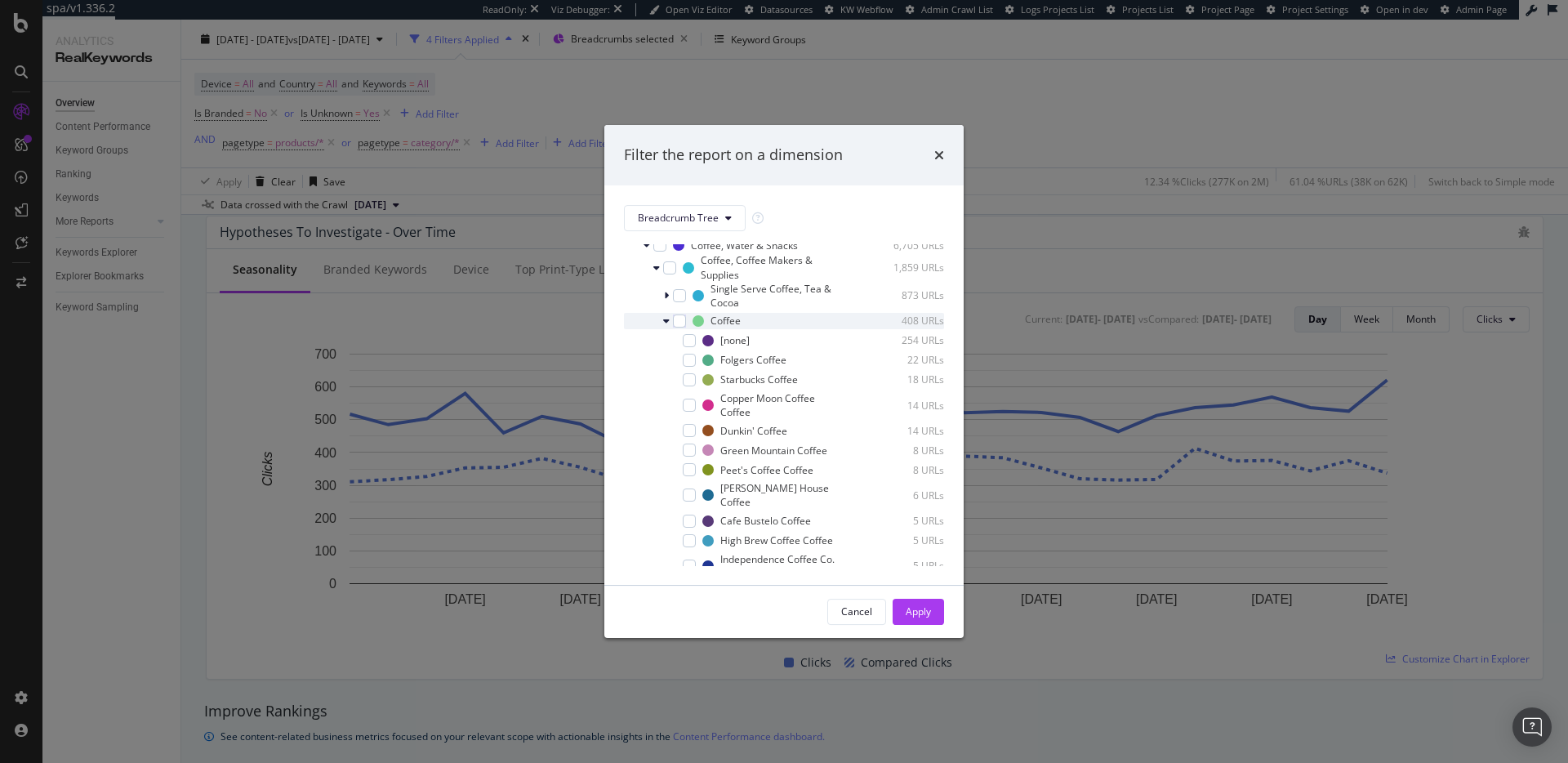
click at [667, 322] on icon "modal" at bounding box center [666, 321] width 7 height 10
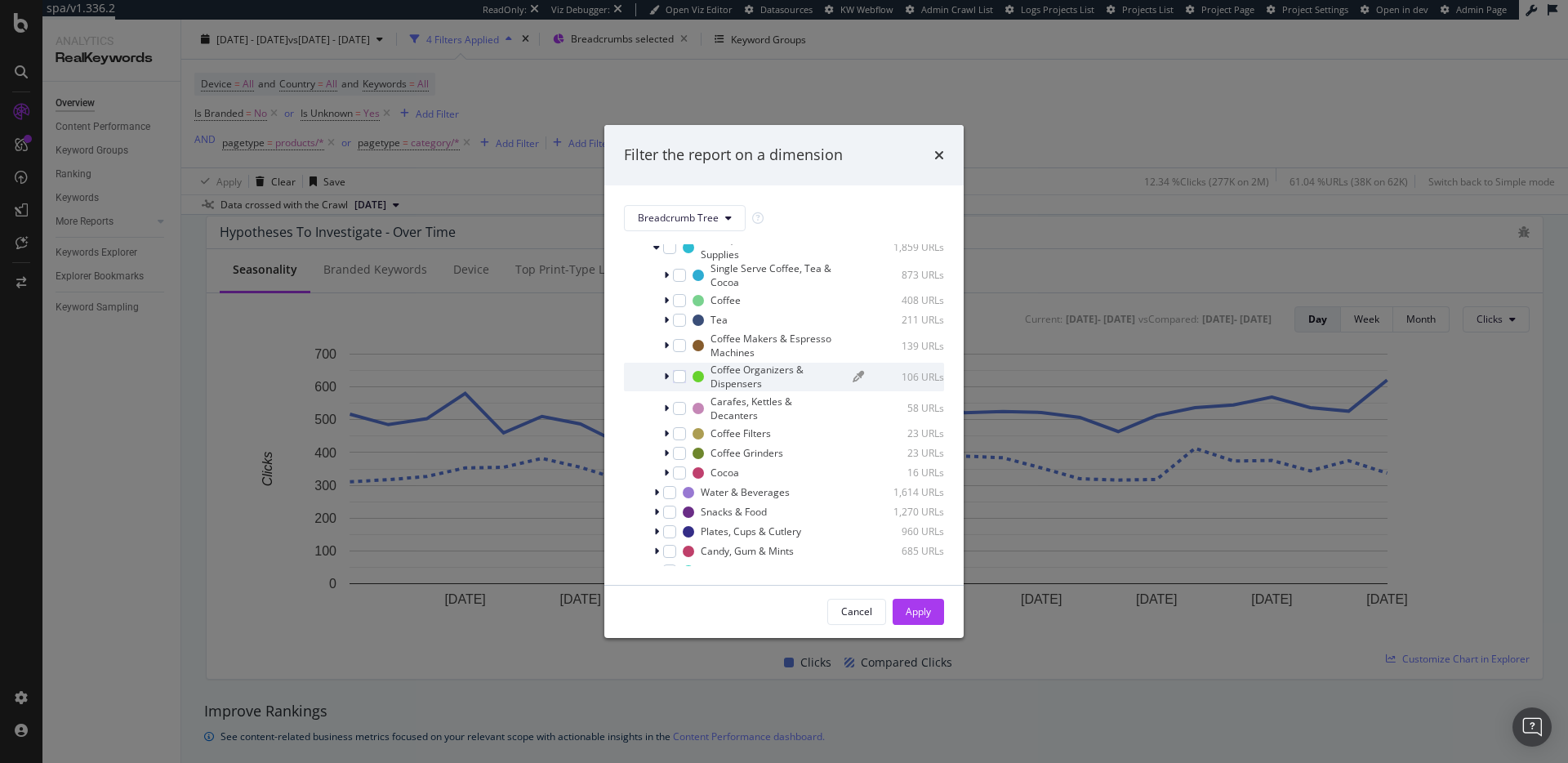
scroll to position [392, 0]
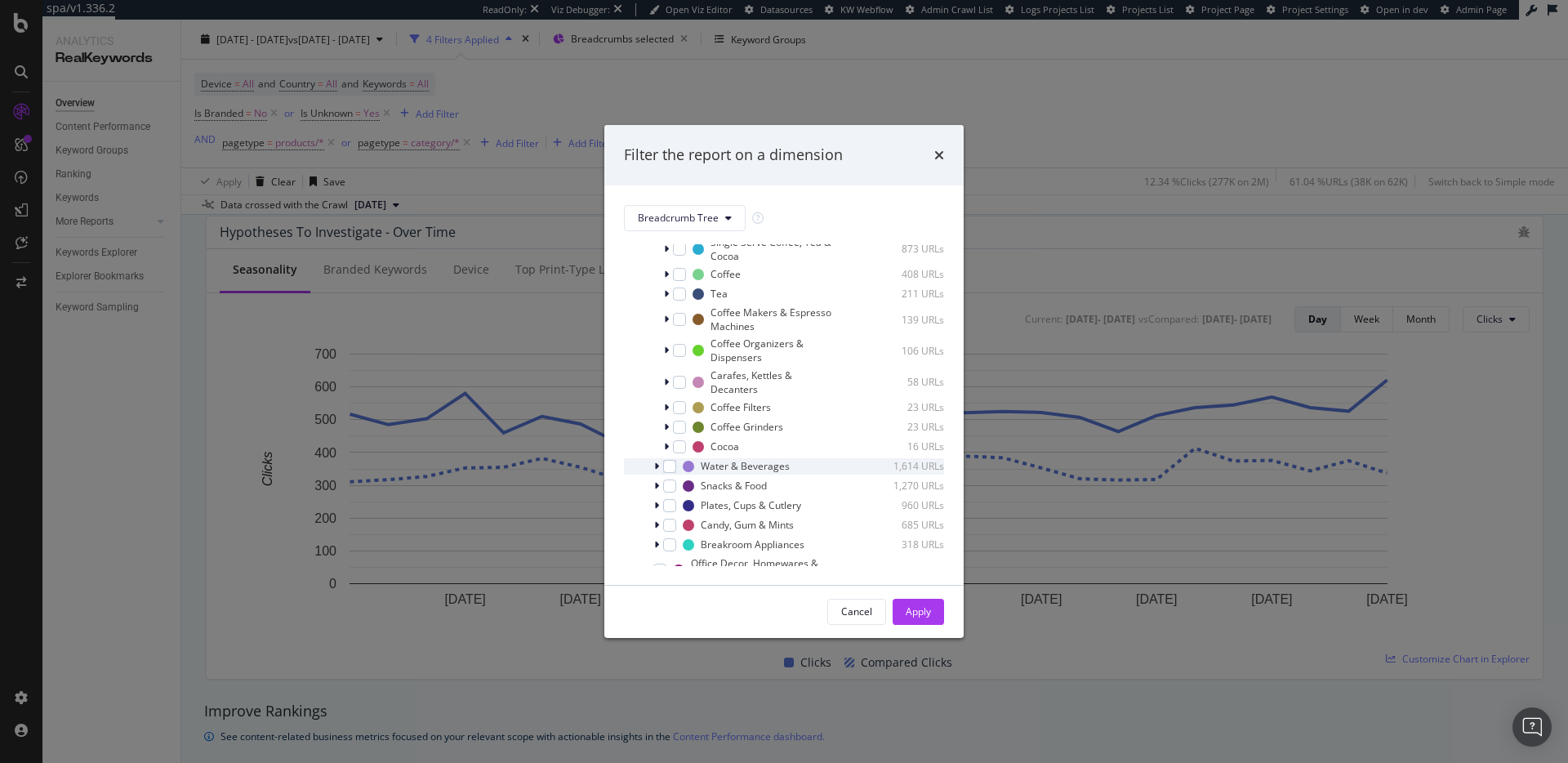
click at [660, 465] on div "modal" at bounding box center [658, 466] width 10 height 16
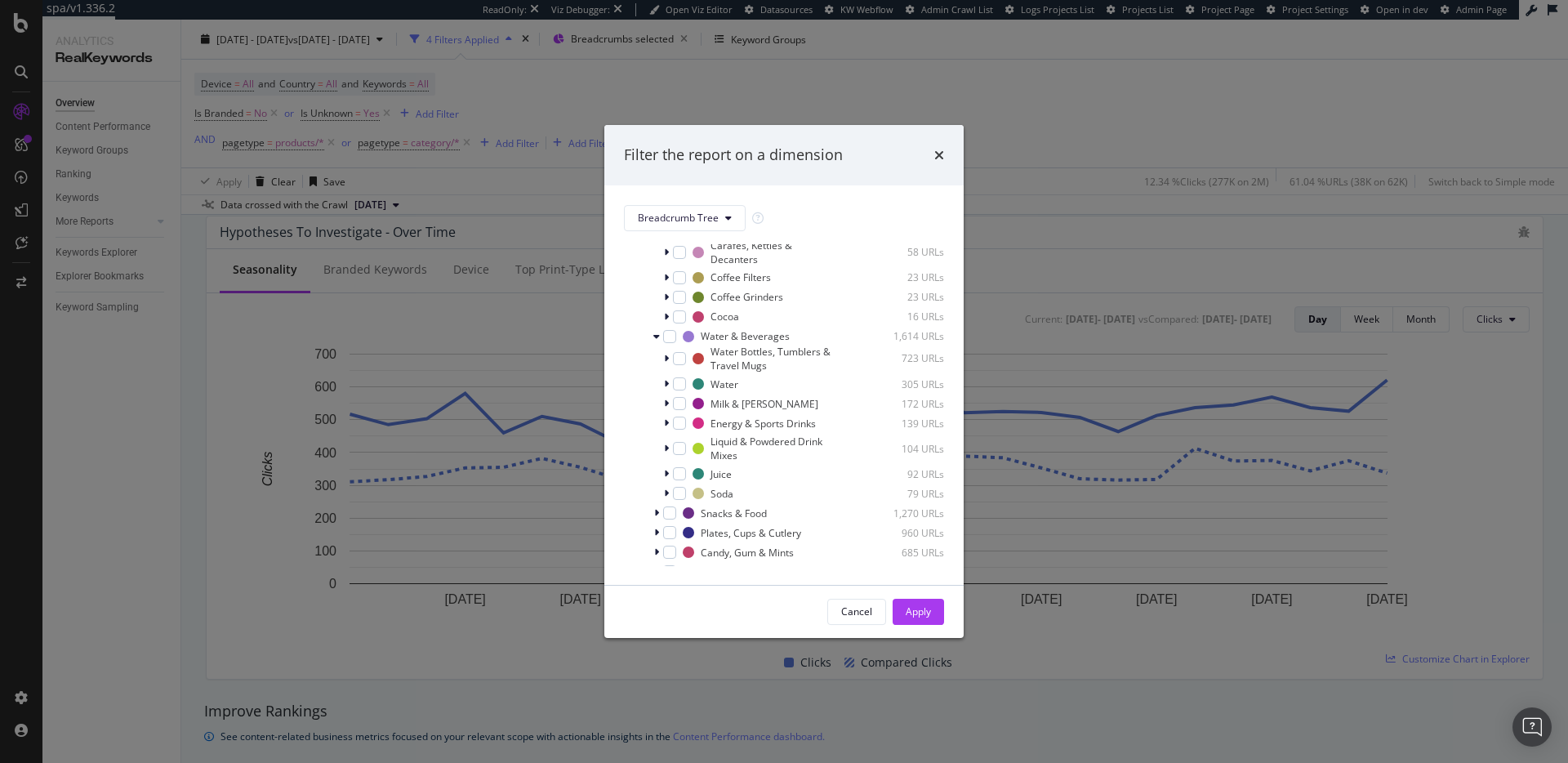
scroll to position [532, 0]
click at [936, 151] on icon "times" at bounding box center [939, 155] width 10 height 13
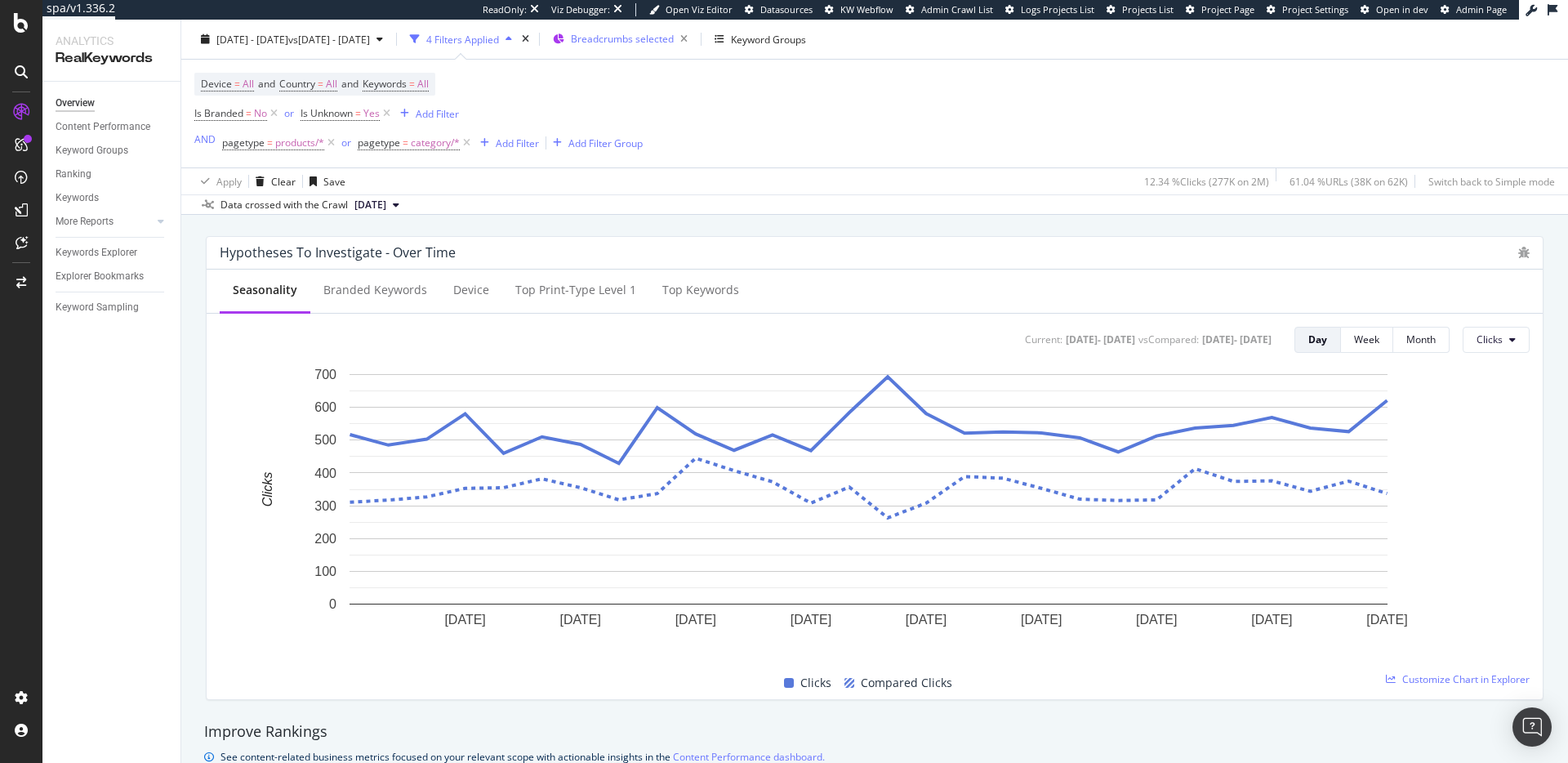
scroll to position [578, 0]
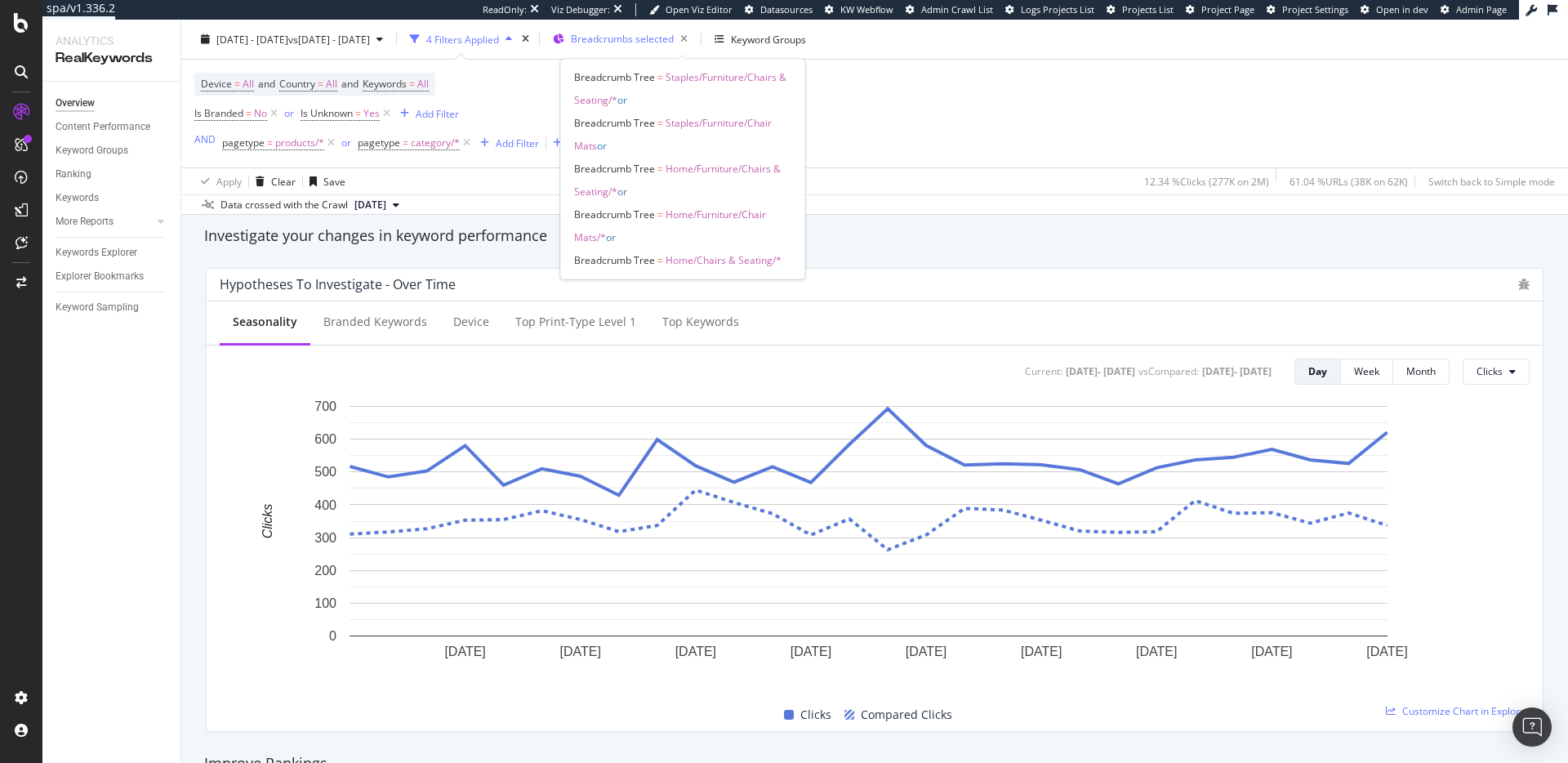
click at [674, 36] on span "Breadcrumbs selected" at bounding box center [622, 38] width 103 height 13
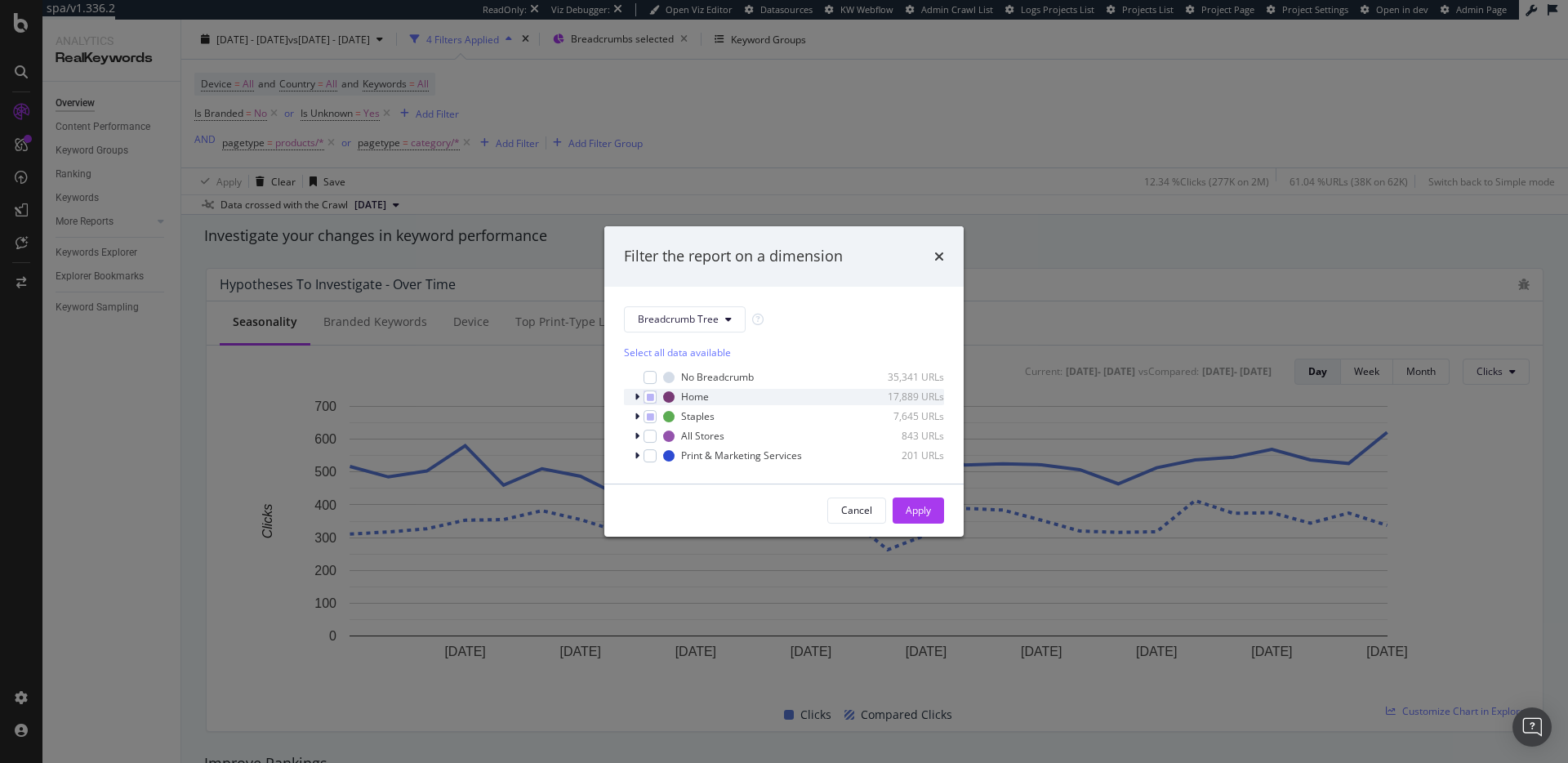
click at [640, 397] on div "modal" at bounding box center [639, 396] width 10 height 16
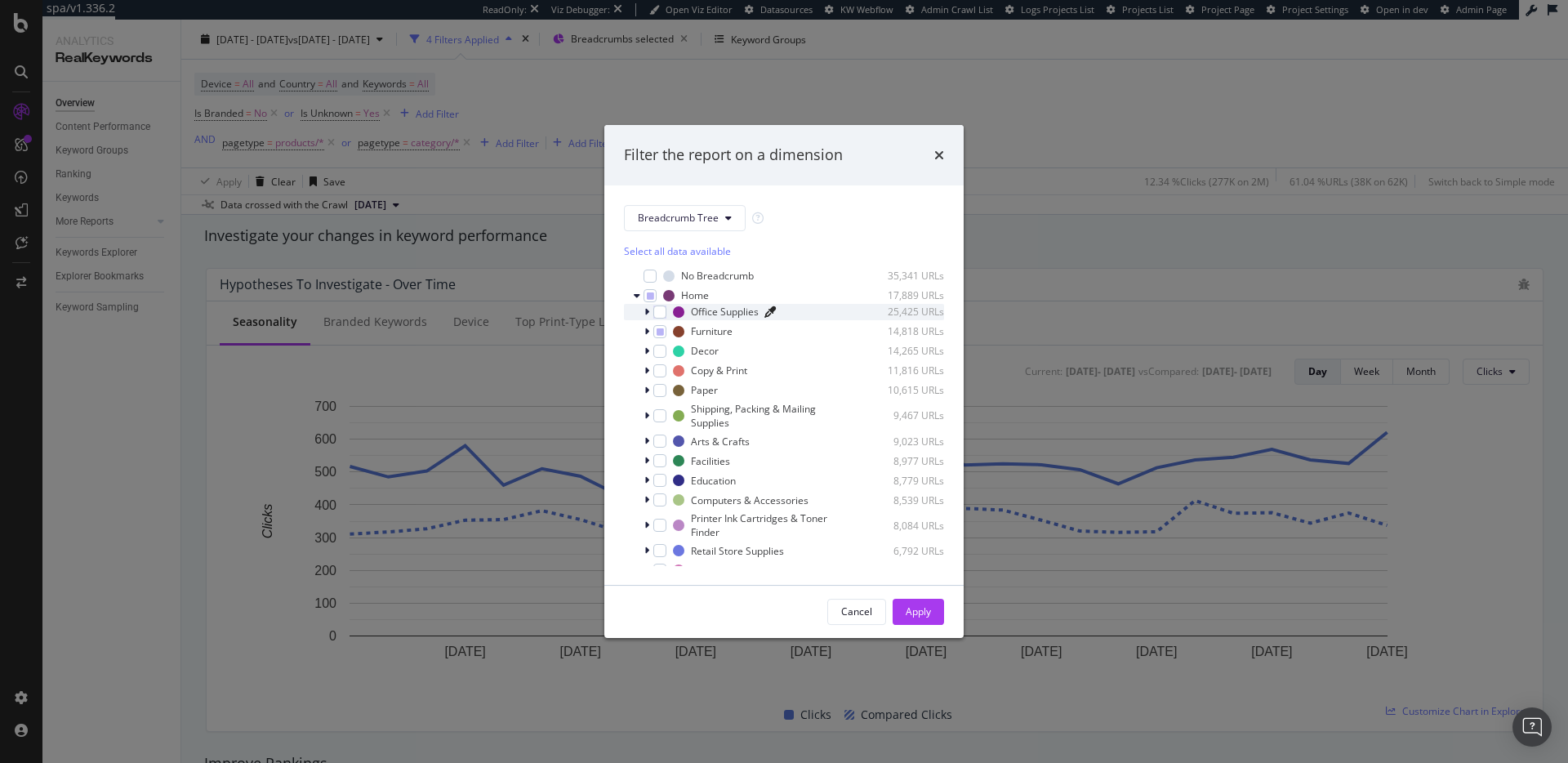
scroll to position [44, 0]
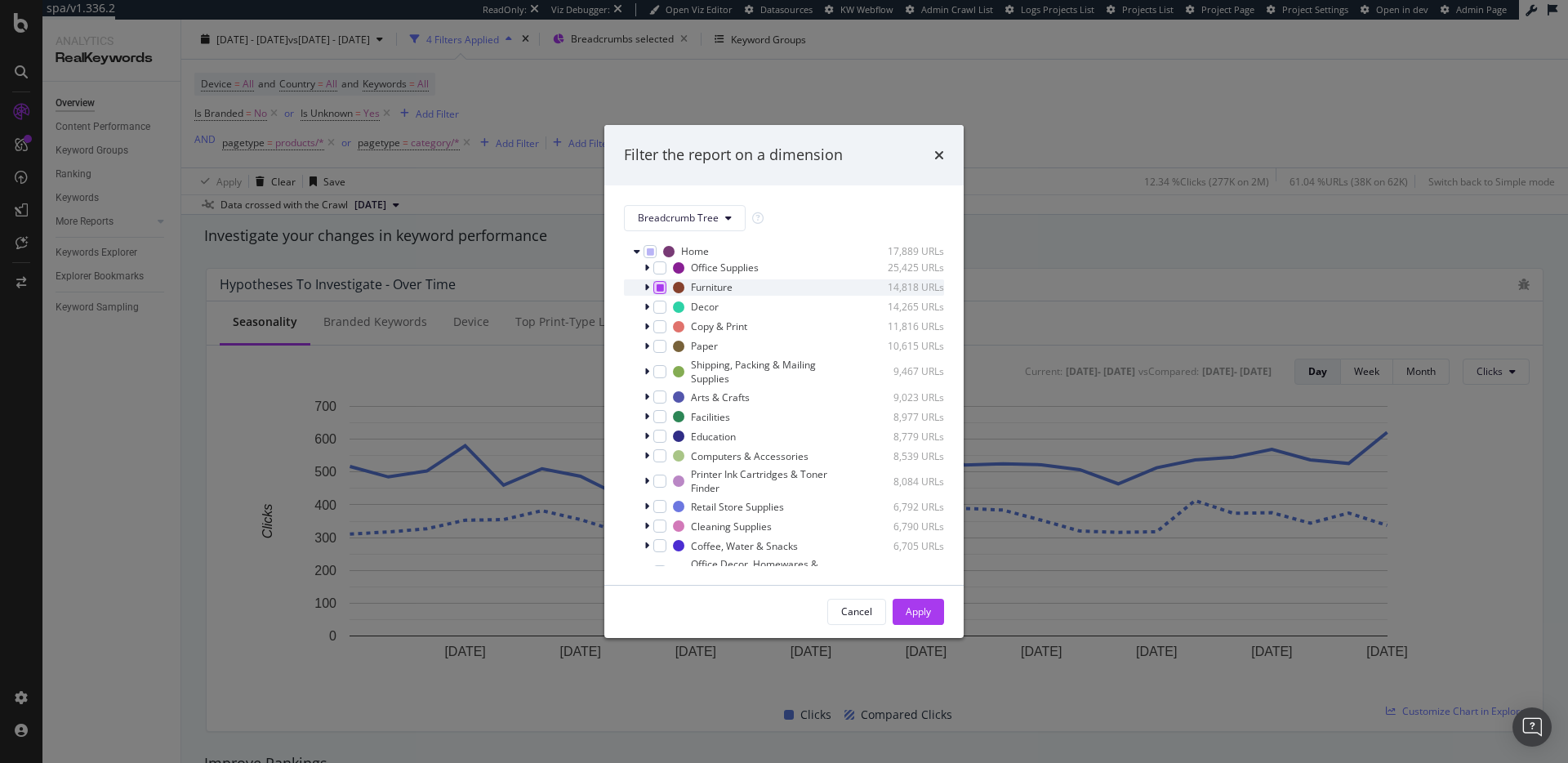
click at [654, 291] on div "modal" at bounding box center [660, 288] width 13 height 13
click at [656, 289] on icon "modal" at bounding box center [660, 287] width 8 height 9
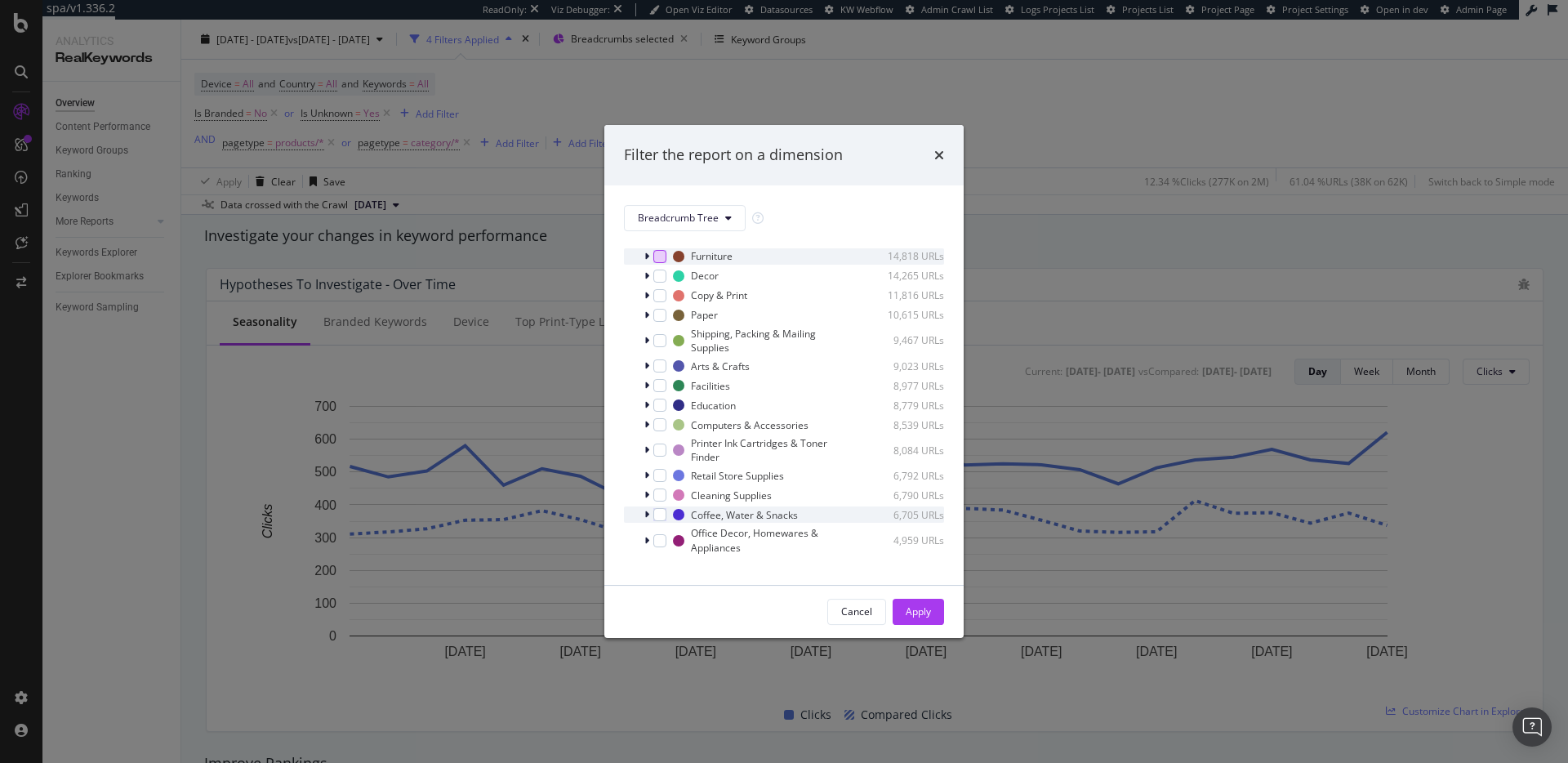
click at [651, 517] on div "modal" at bounding box center [649, 514] width 10 height 16
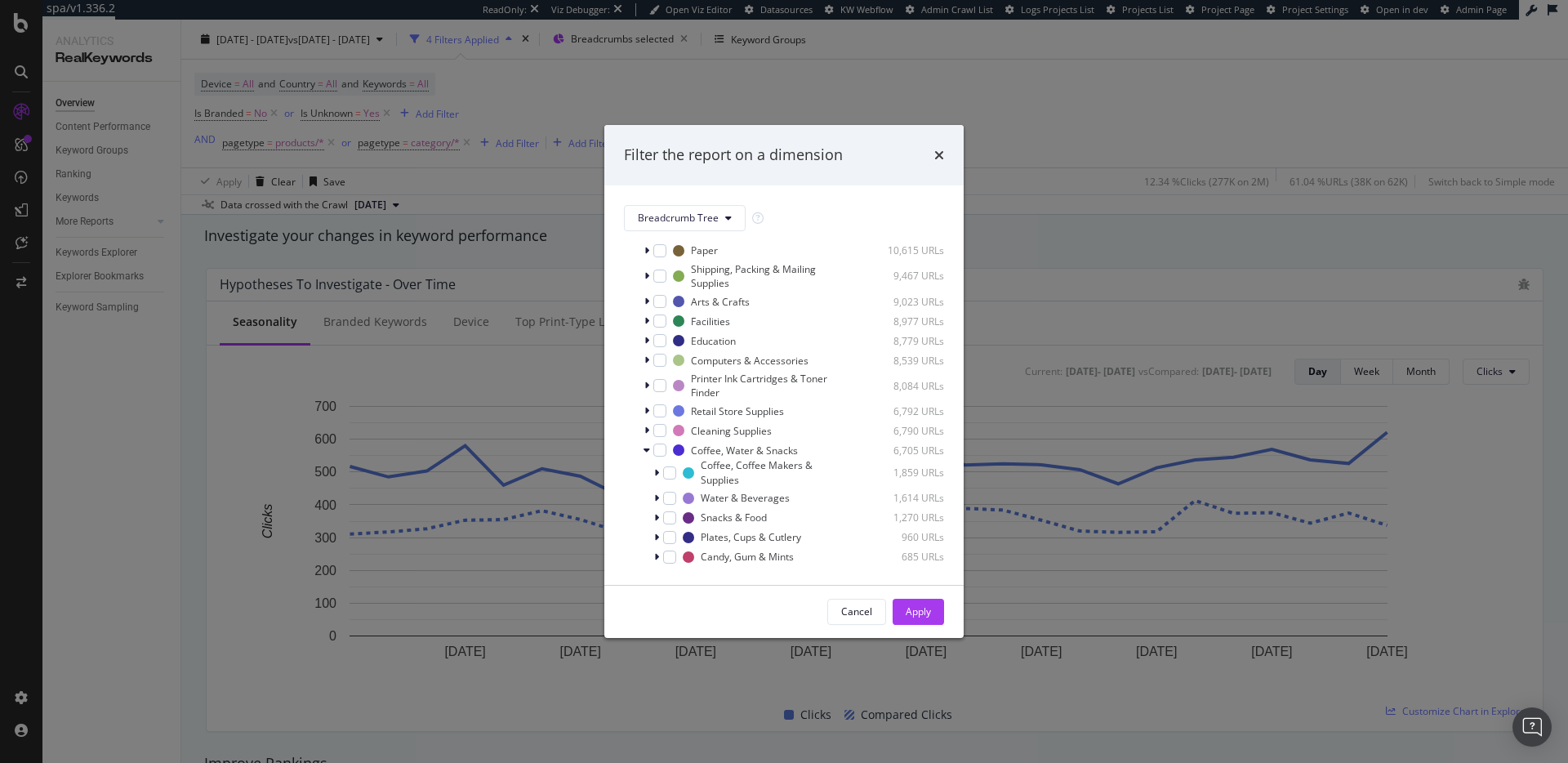
scroll to position [272, 0]
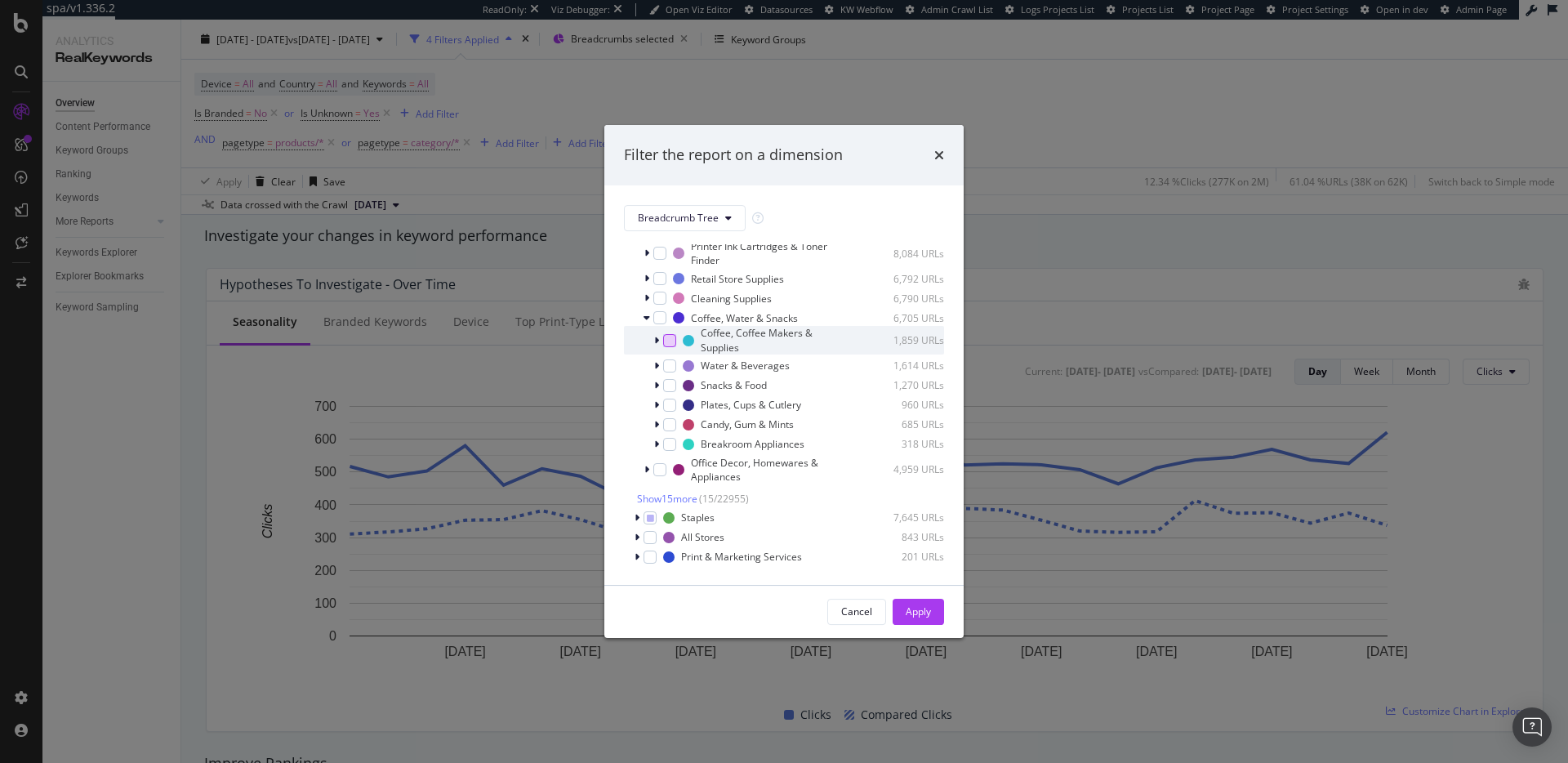
click at [667, 339] on div "modal" at bounding box center [670, 341] width 13 height 13
click at [672, 363] on div "modal" at bounding box center [670, 367] width 13 height 13
click at [637, 519] on icon "modal" at bounding box center [636, 518] width 5 height 10
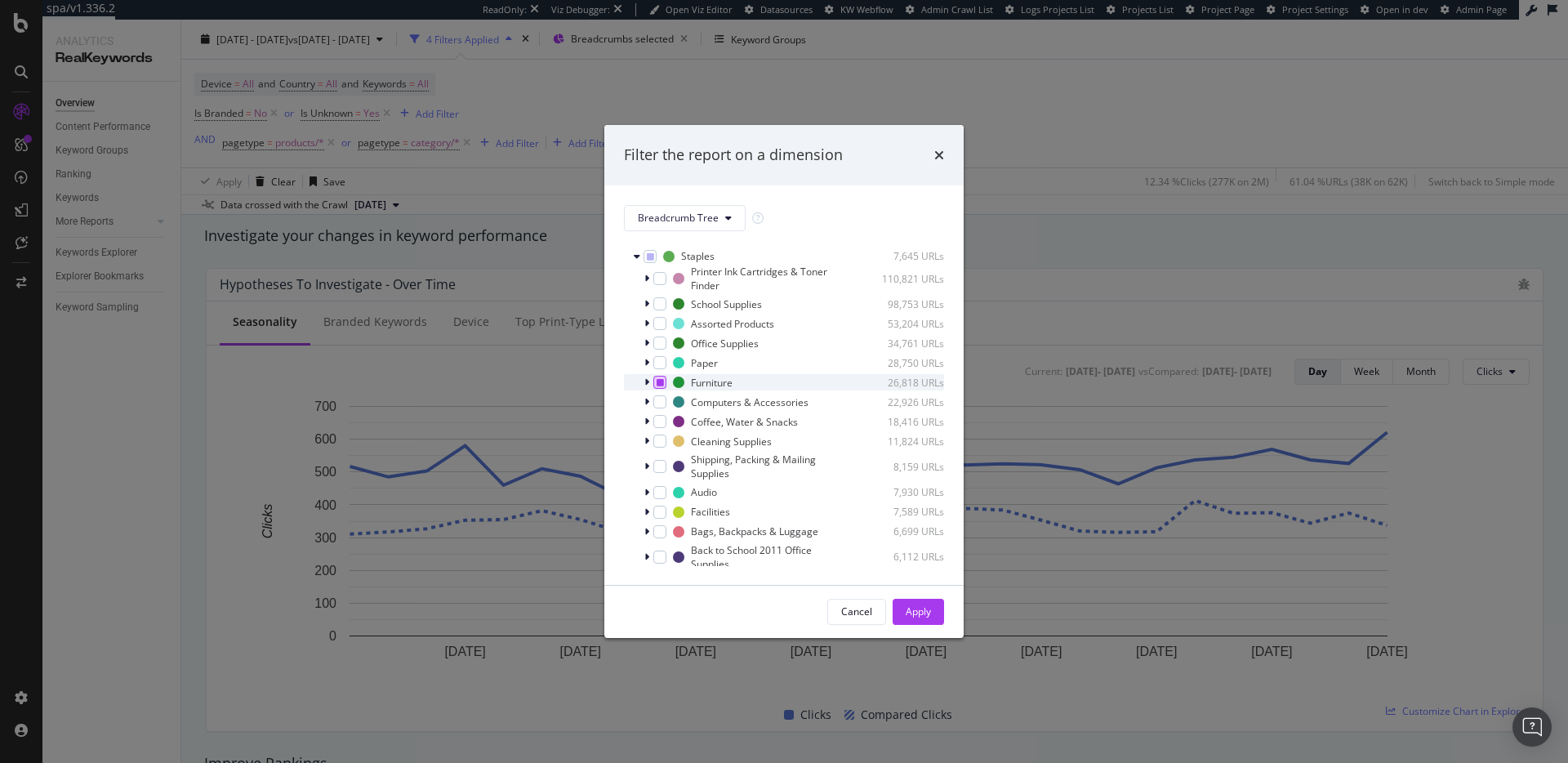
click at [656, 382] on icon "modal" at bounding box center [660, 382] width 8 height 9
click at [658, 382] on icon "modal" at bounding box center [660, 382] width 8 height 9
click at [648, 419] on icon "modal" at bounding box center [647, 421] width 5 height 10
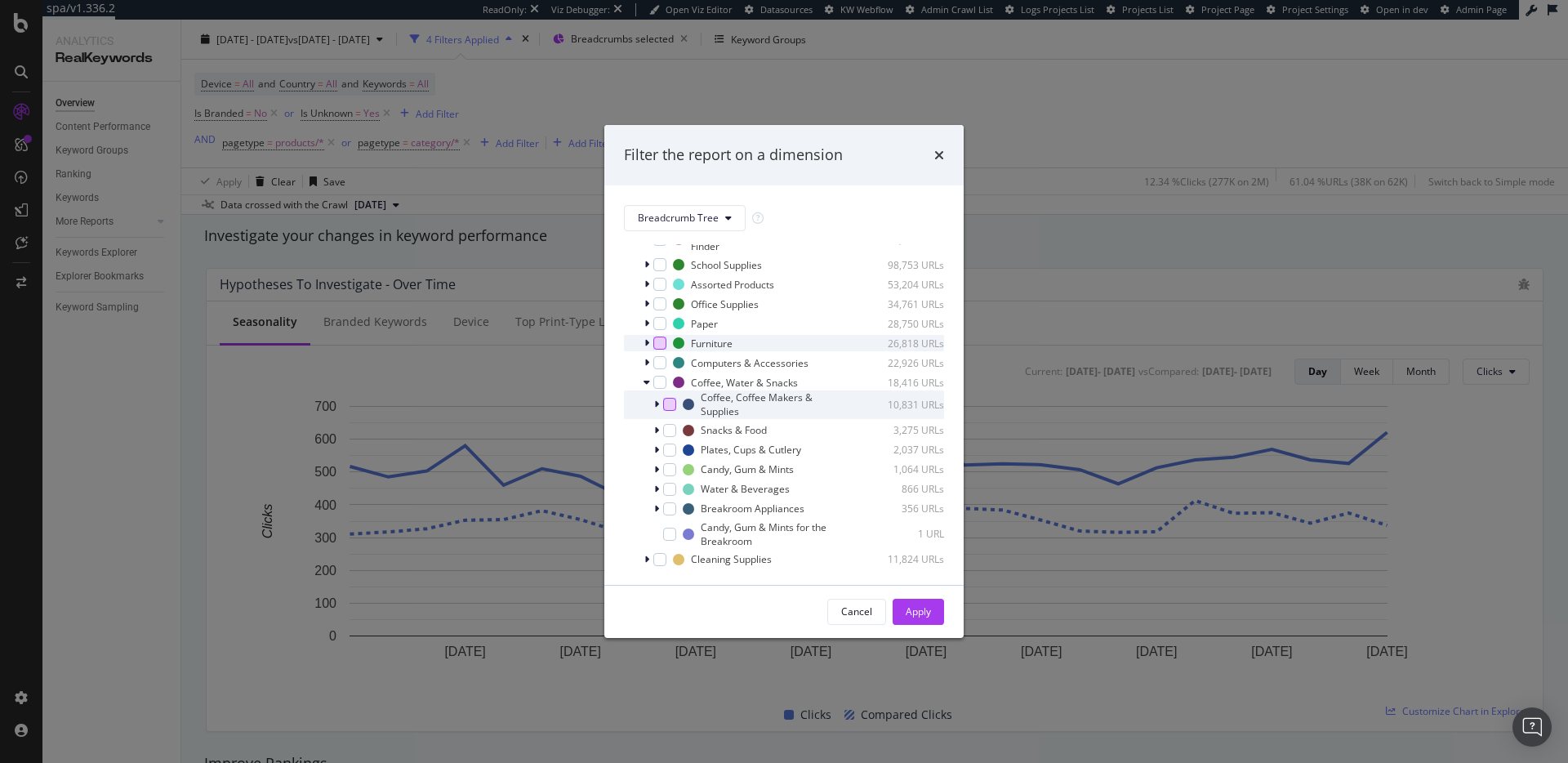
click at [663, 401] on div "modal" at bounding box center [670, 405] width 13 height 13
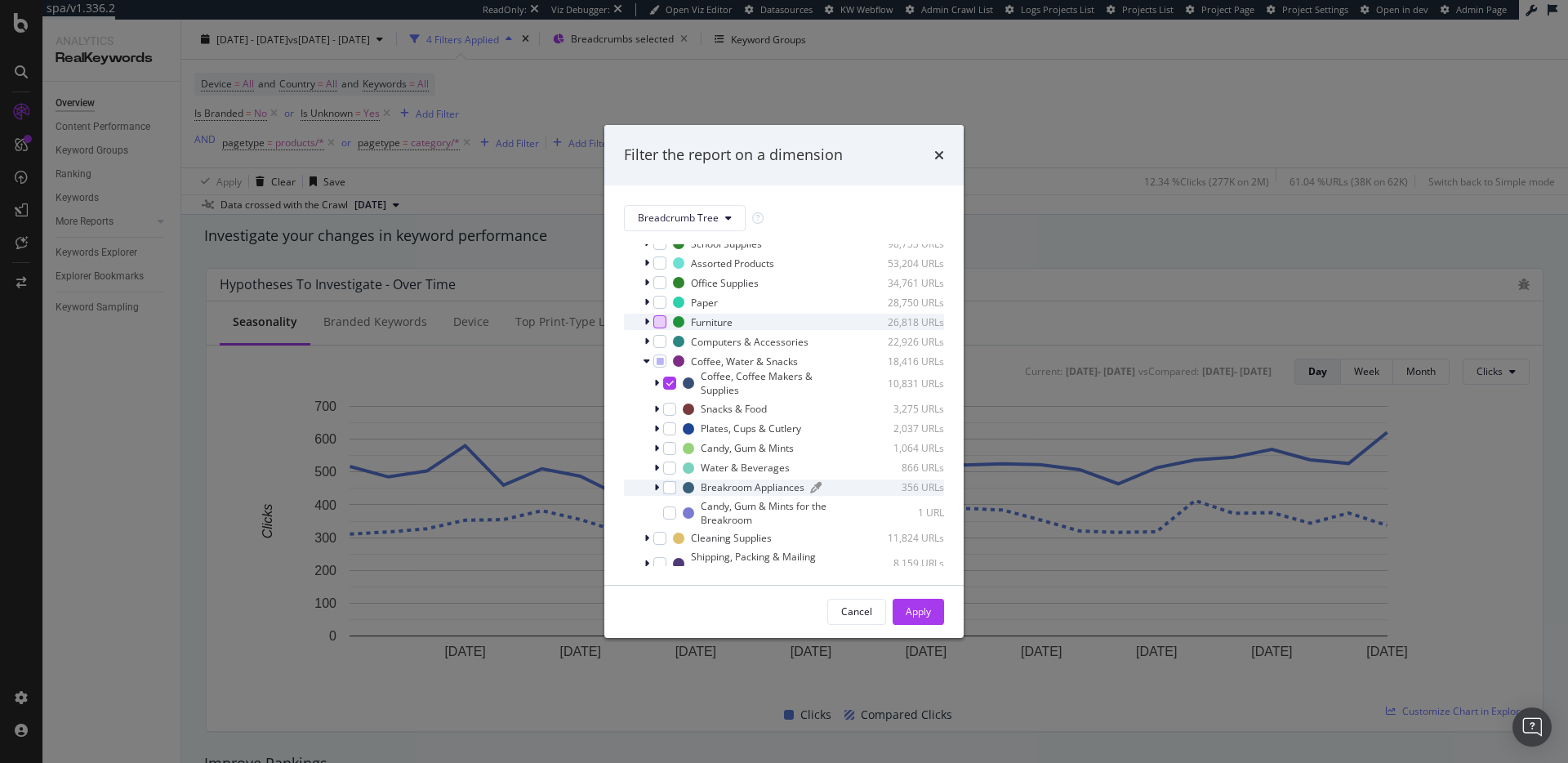
scroll to position [605, 0]
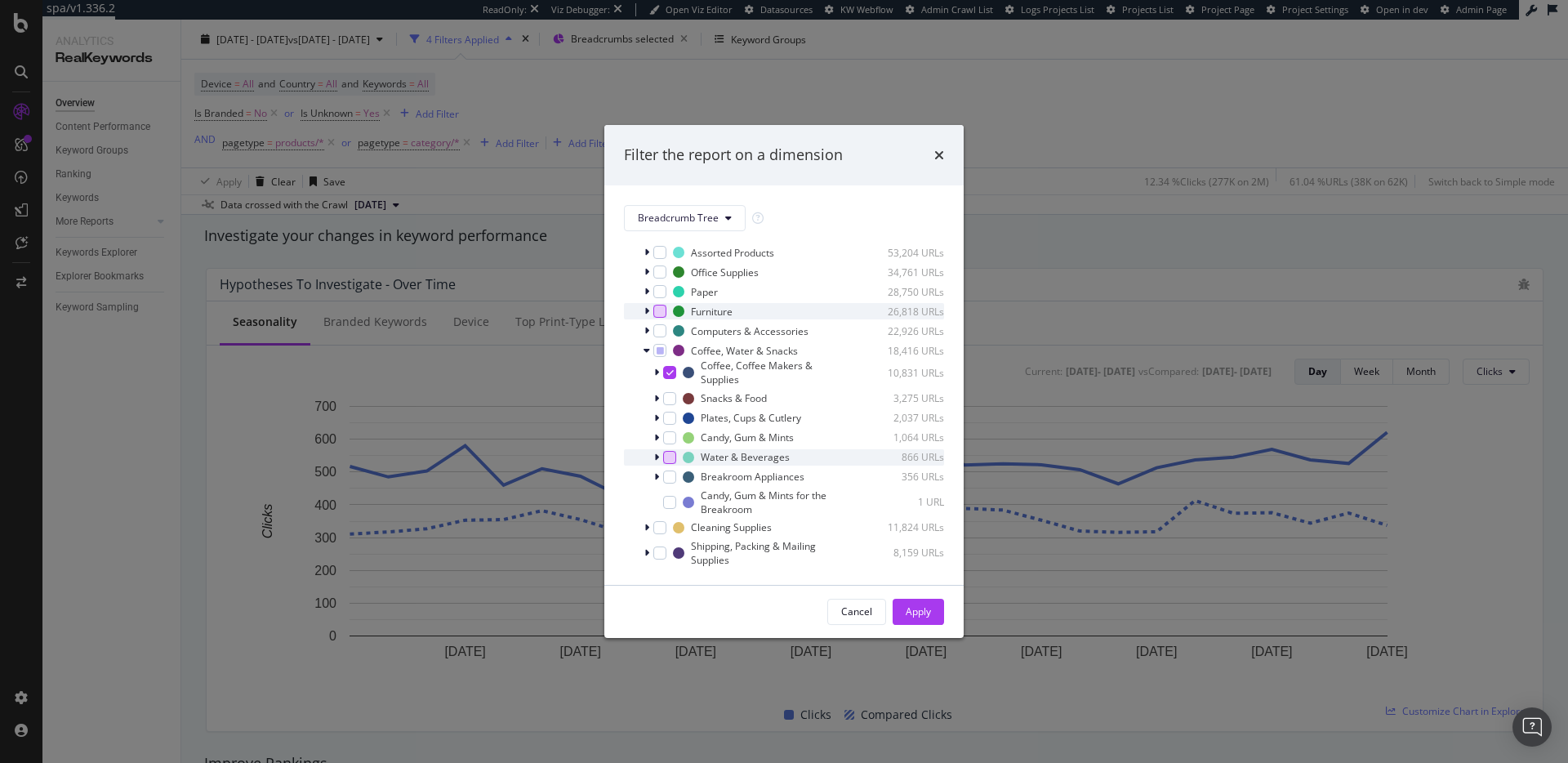
click at [671, 456] on div "modal" at bounding box center [670, 458] width 13 height 13
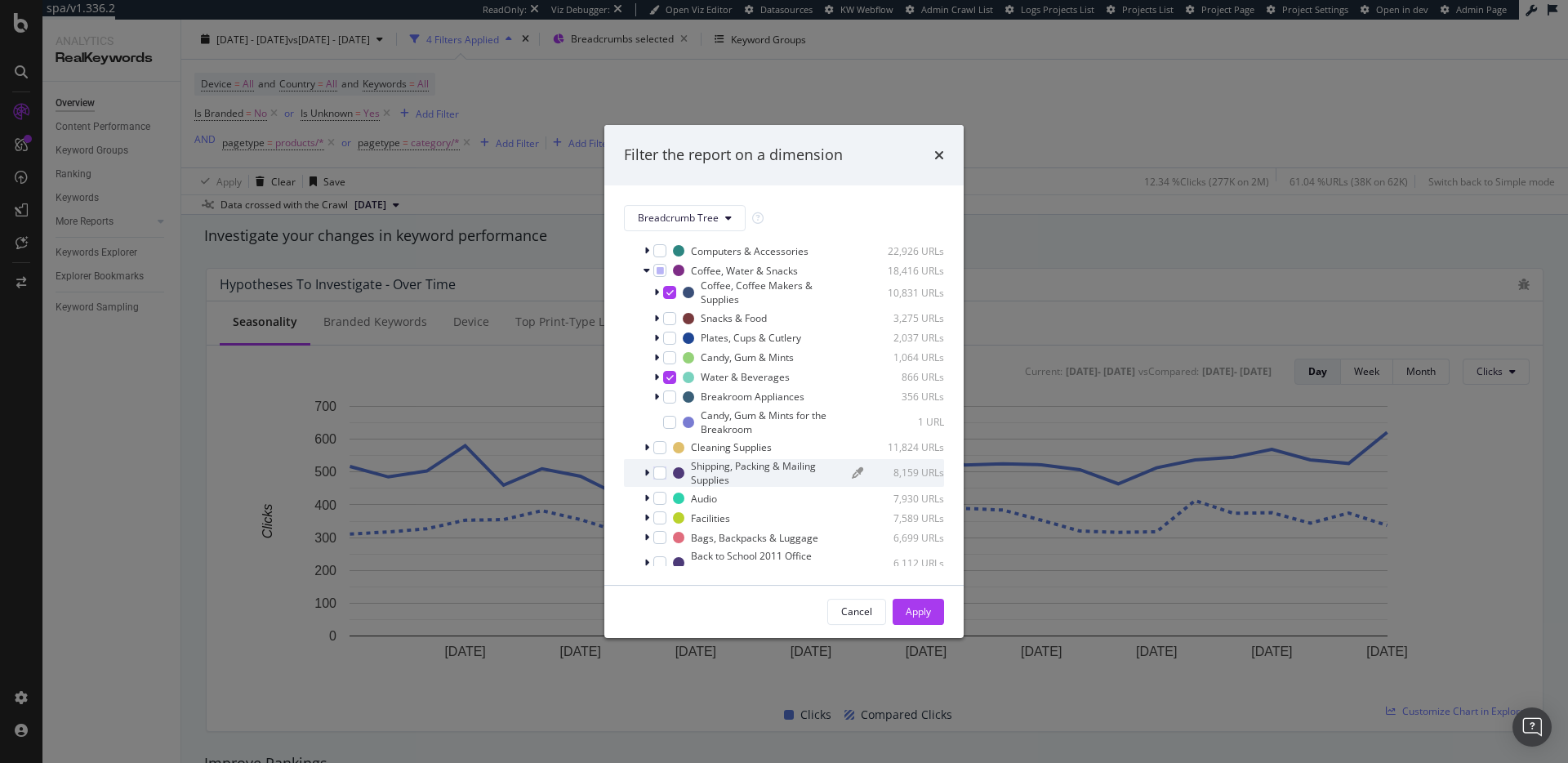
scroll to position [777, 0]
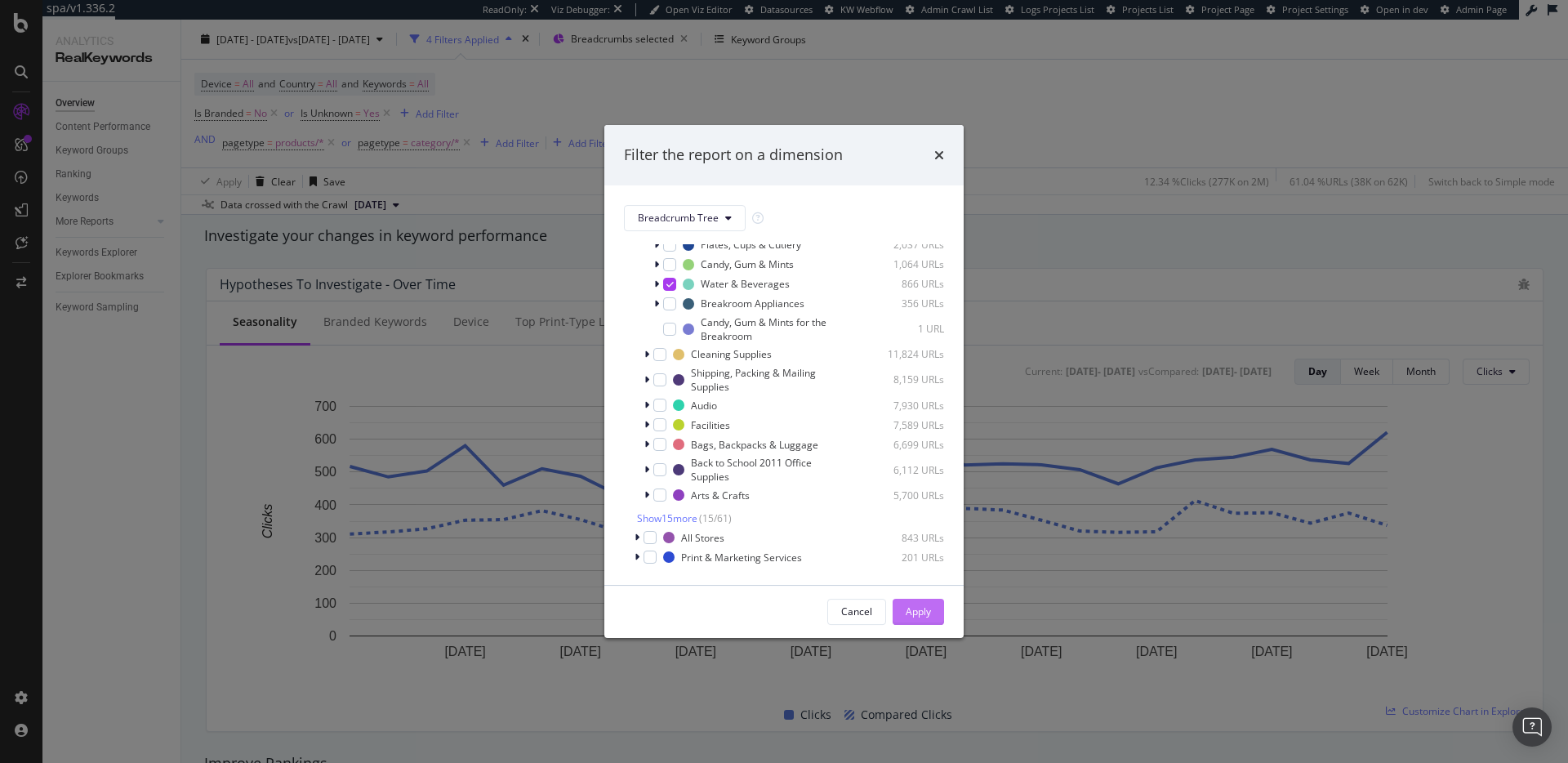
click at [914, 612] on div "Apply" at bounding box center [918, 611] width 25 height 13
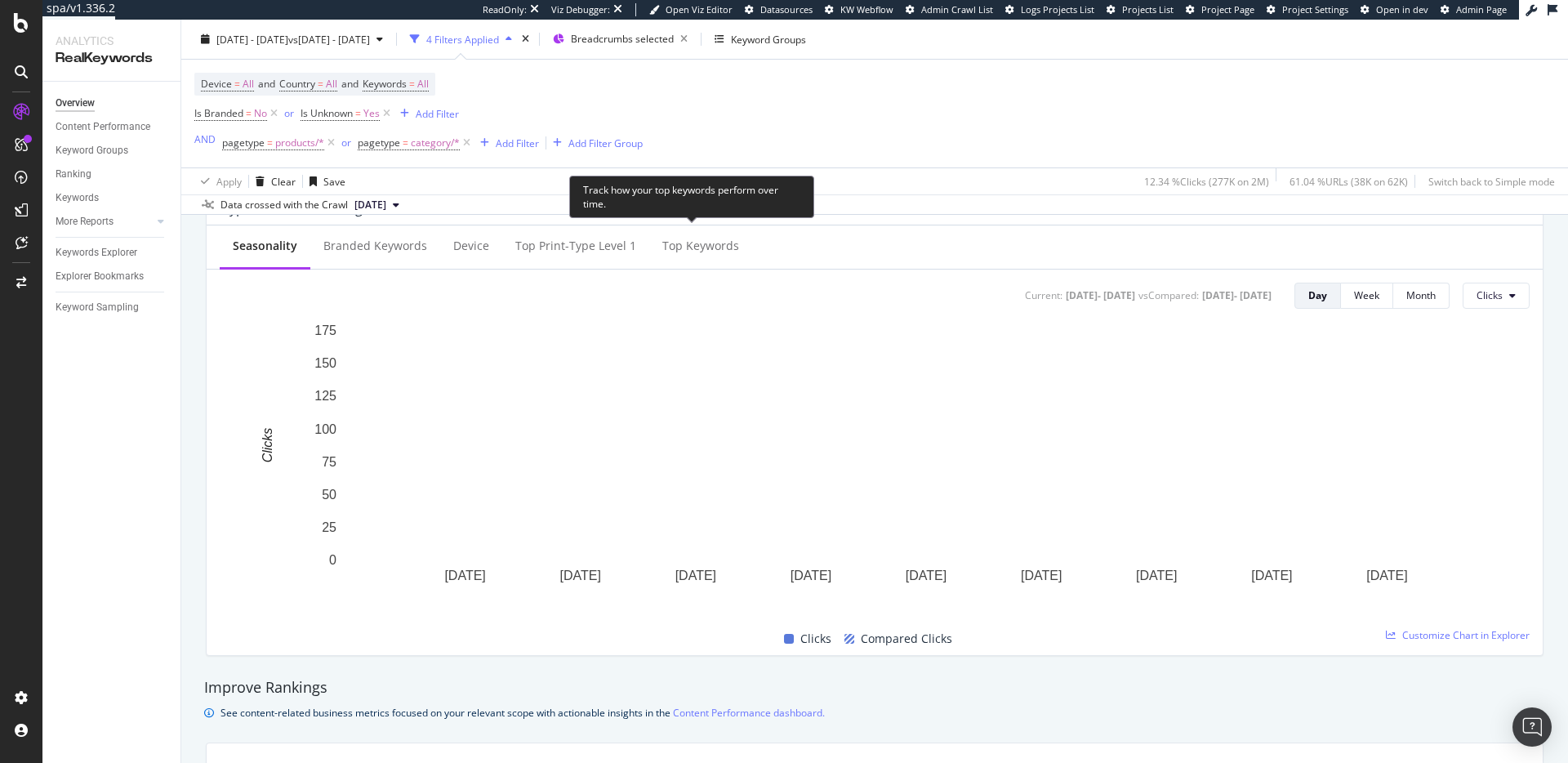
scroll to position [370, 0]
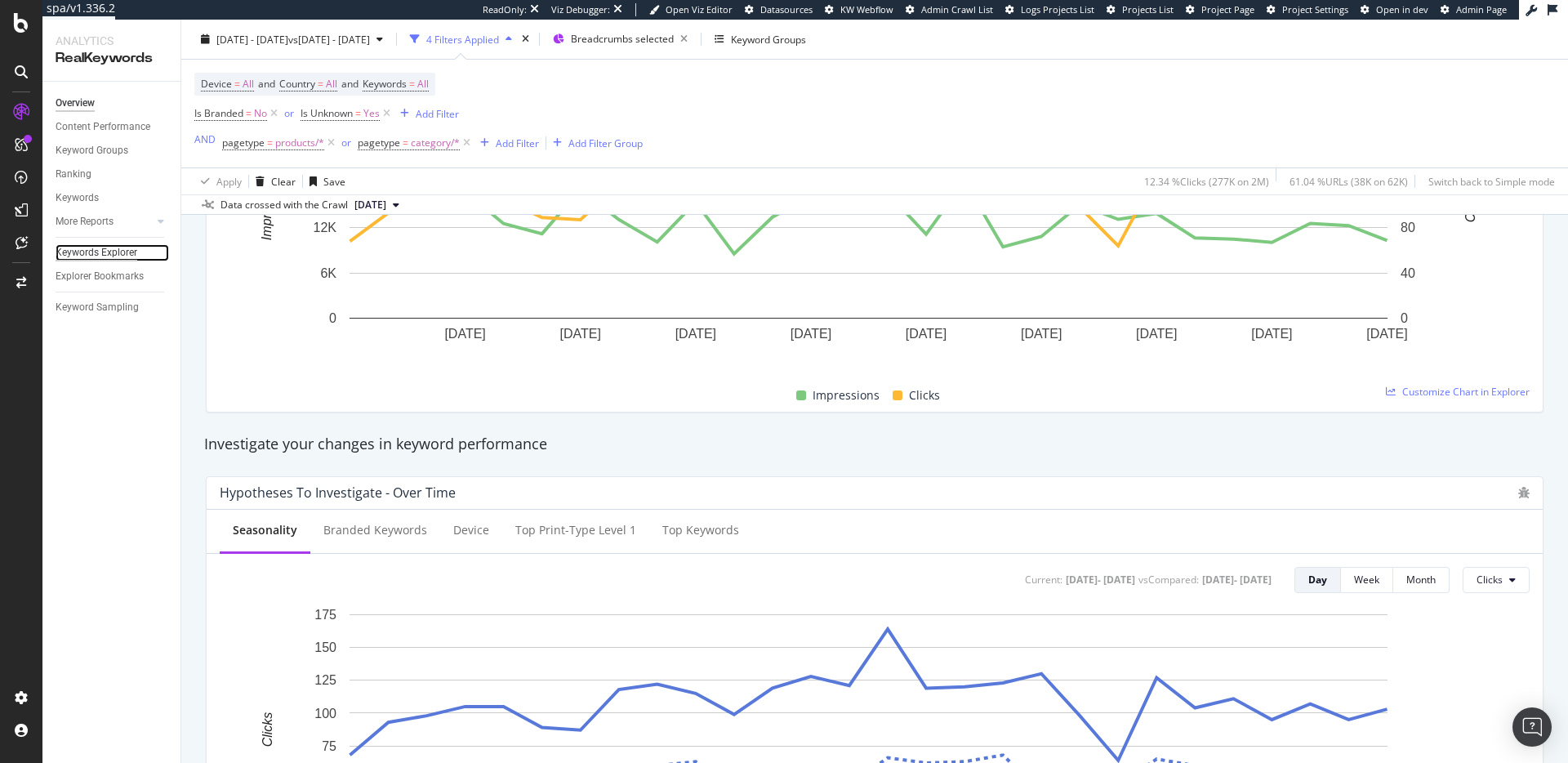
click at [74, 258] on div "Keywords Explorer" at bounding box center [96, 253] width 82 height 17
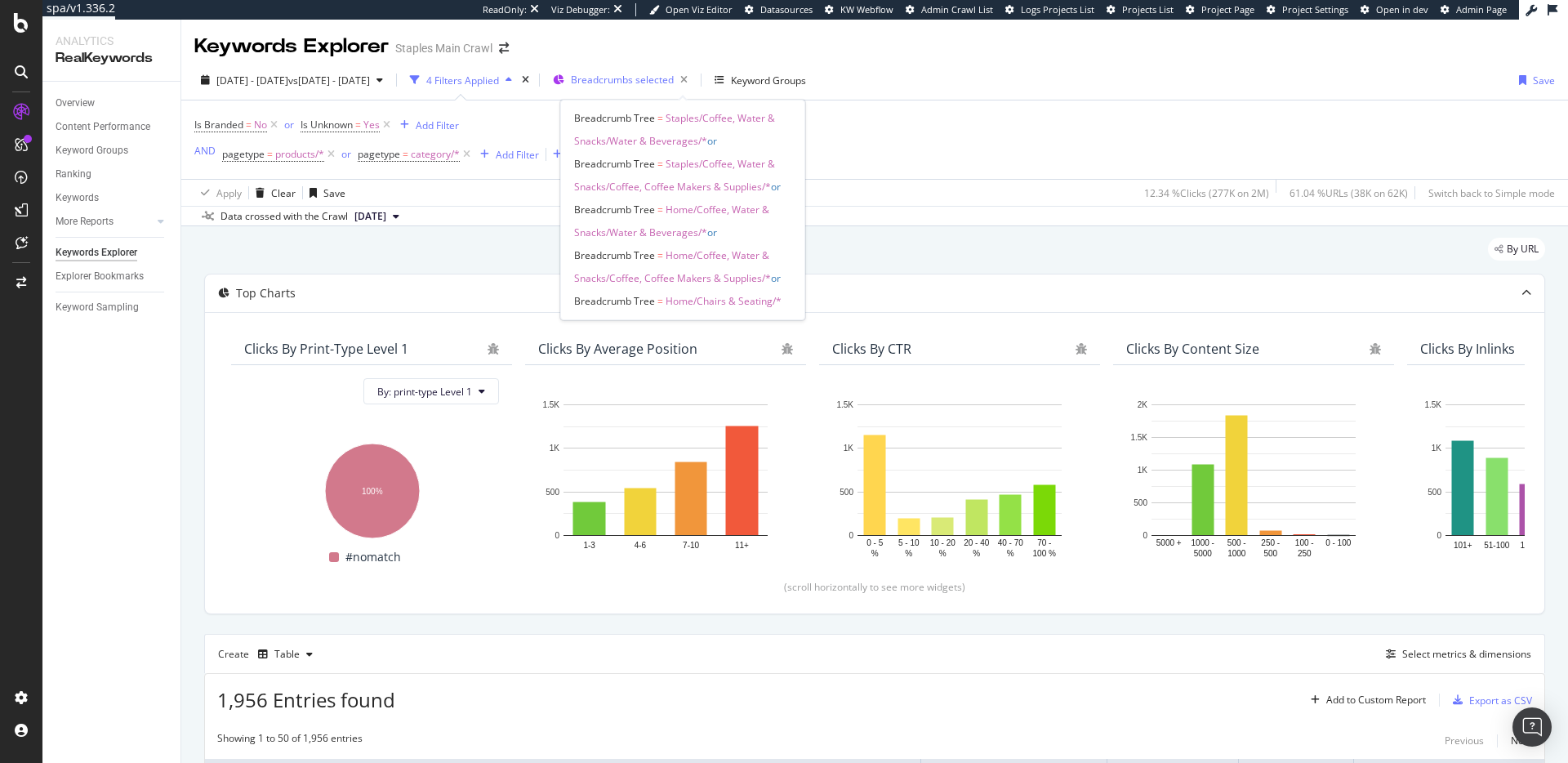
click at [674, 79] on span "Breadcrumbs selected" at bounding box center [622, 80] width 103 height 13
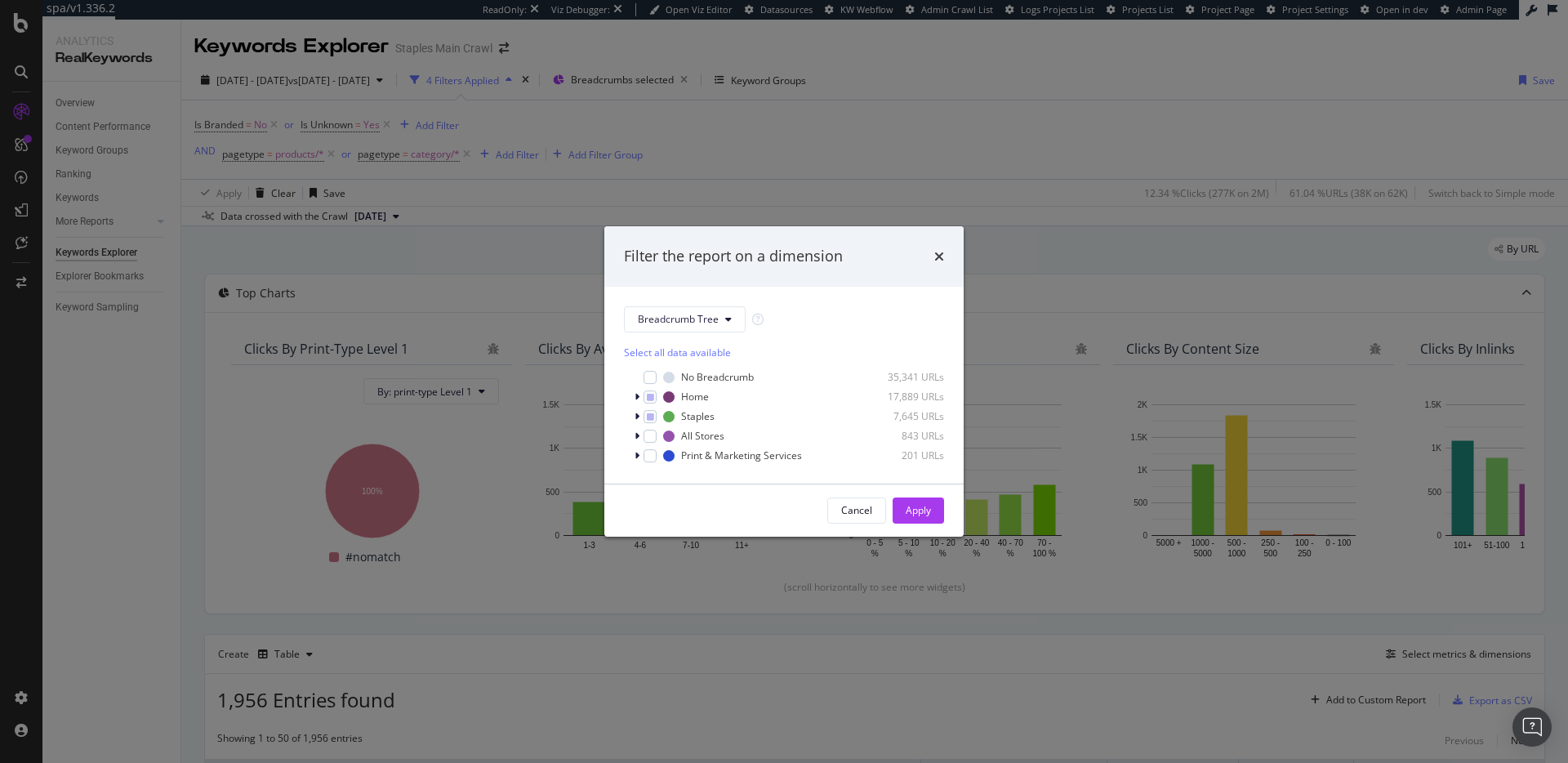
click at [960, 160] on div "Filter the report on a dimension Breadcrumb Tree Select all data available No B…" at bounding box center [784, 381] width 1568 height 763
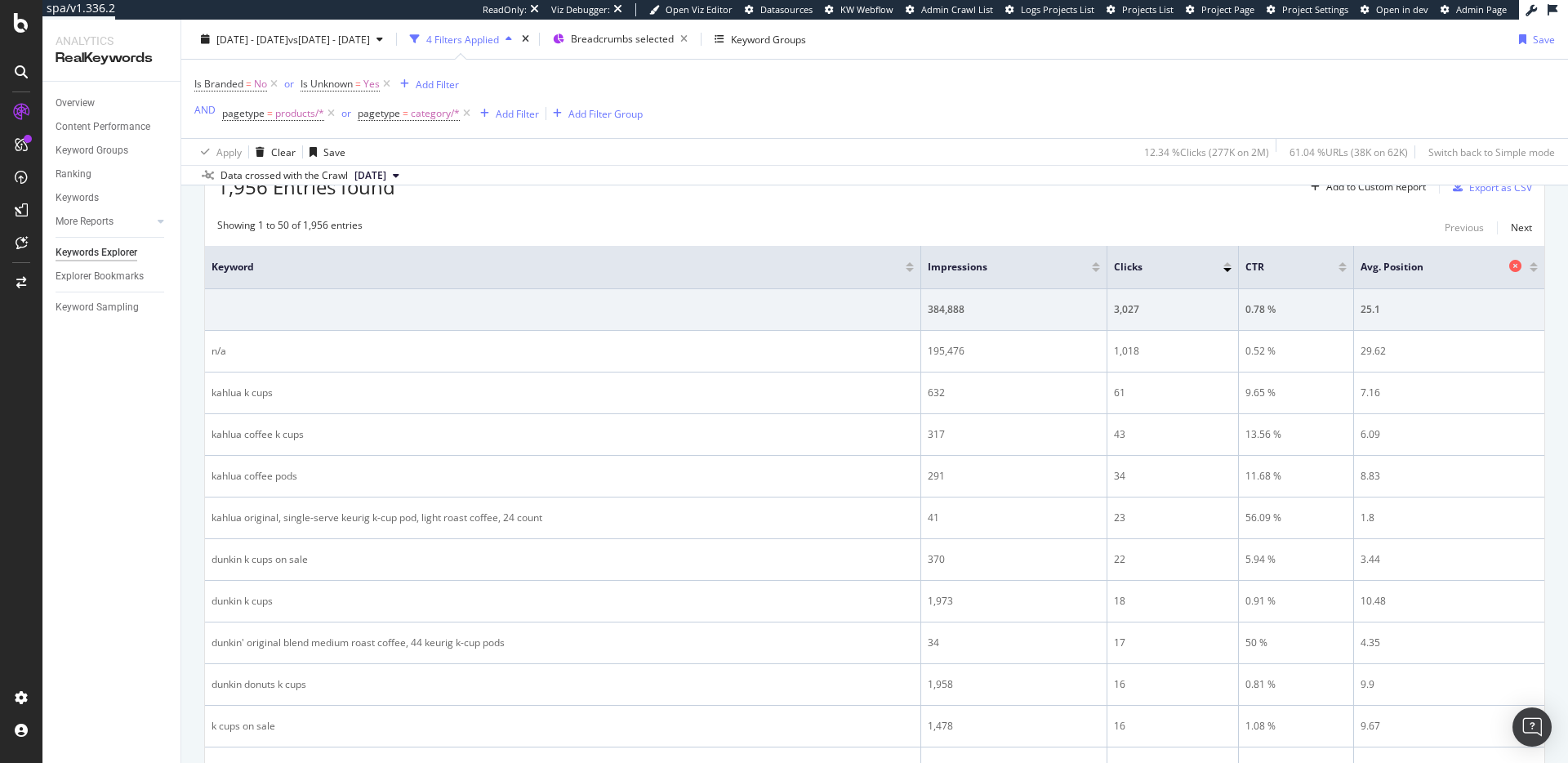
scroll to position [313, 0]
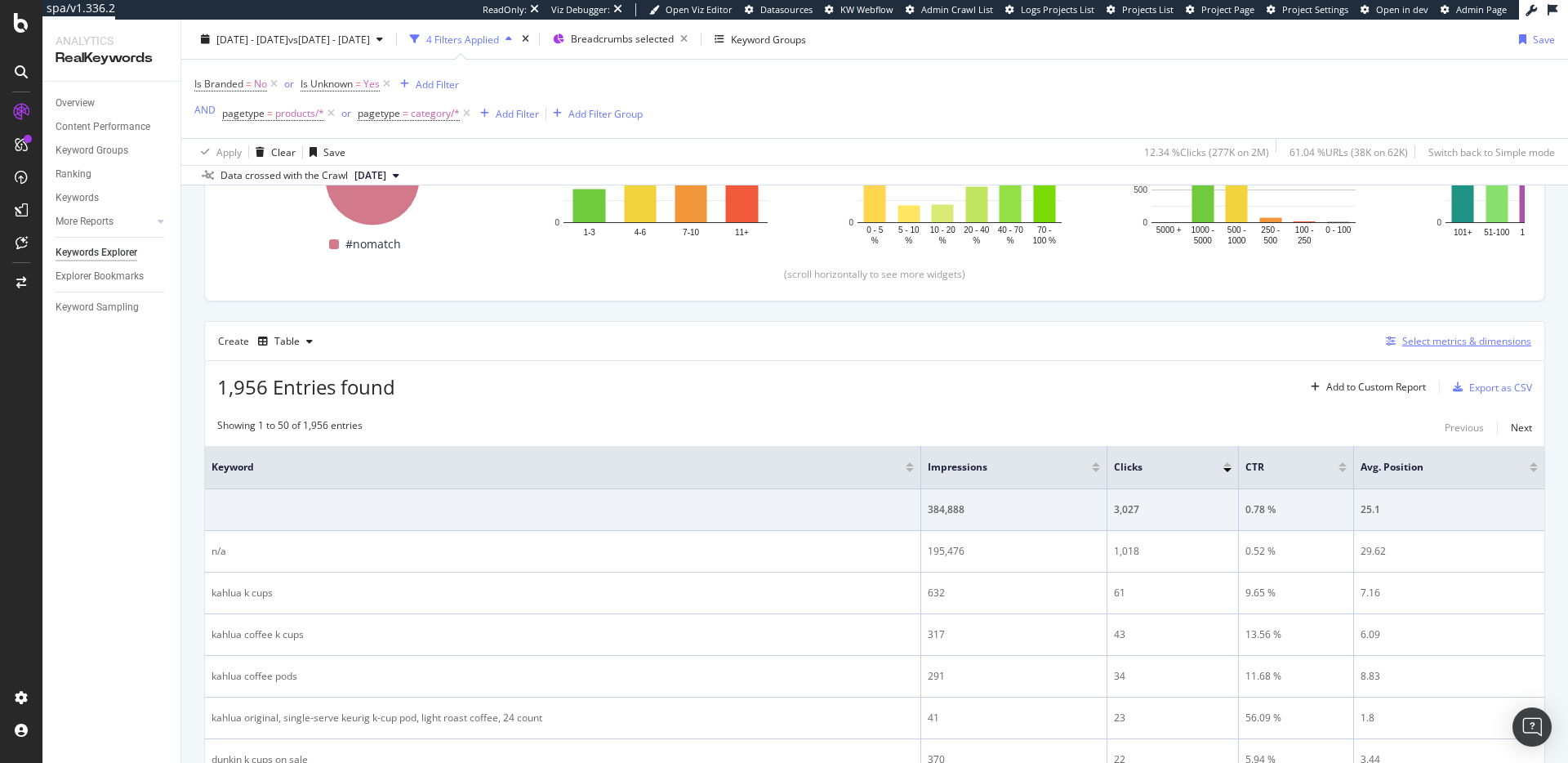
click at [1431, 332] on div "Select metrics & dimensions" at bounding box center [1456, 341] width 152 height 18
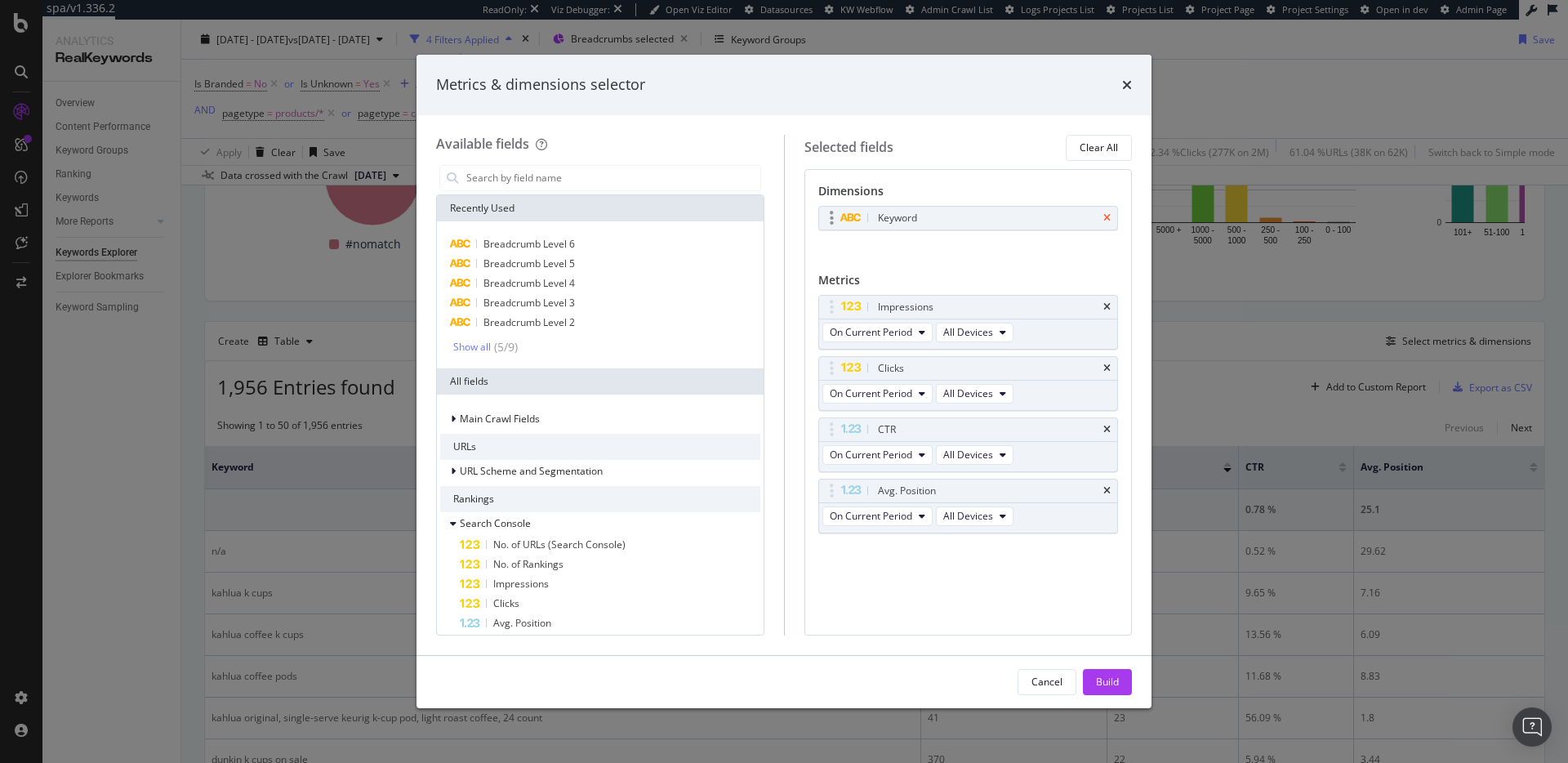
click at [1106, 215] on icon "times" at bounding box center [1107, 218] width 8 height 10
click at [613, 185] on input "modal" at bounding box center [612, 179] width 296 height 25
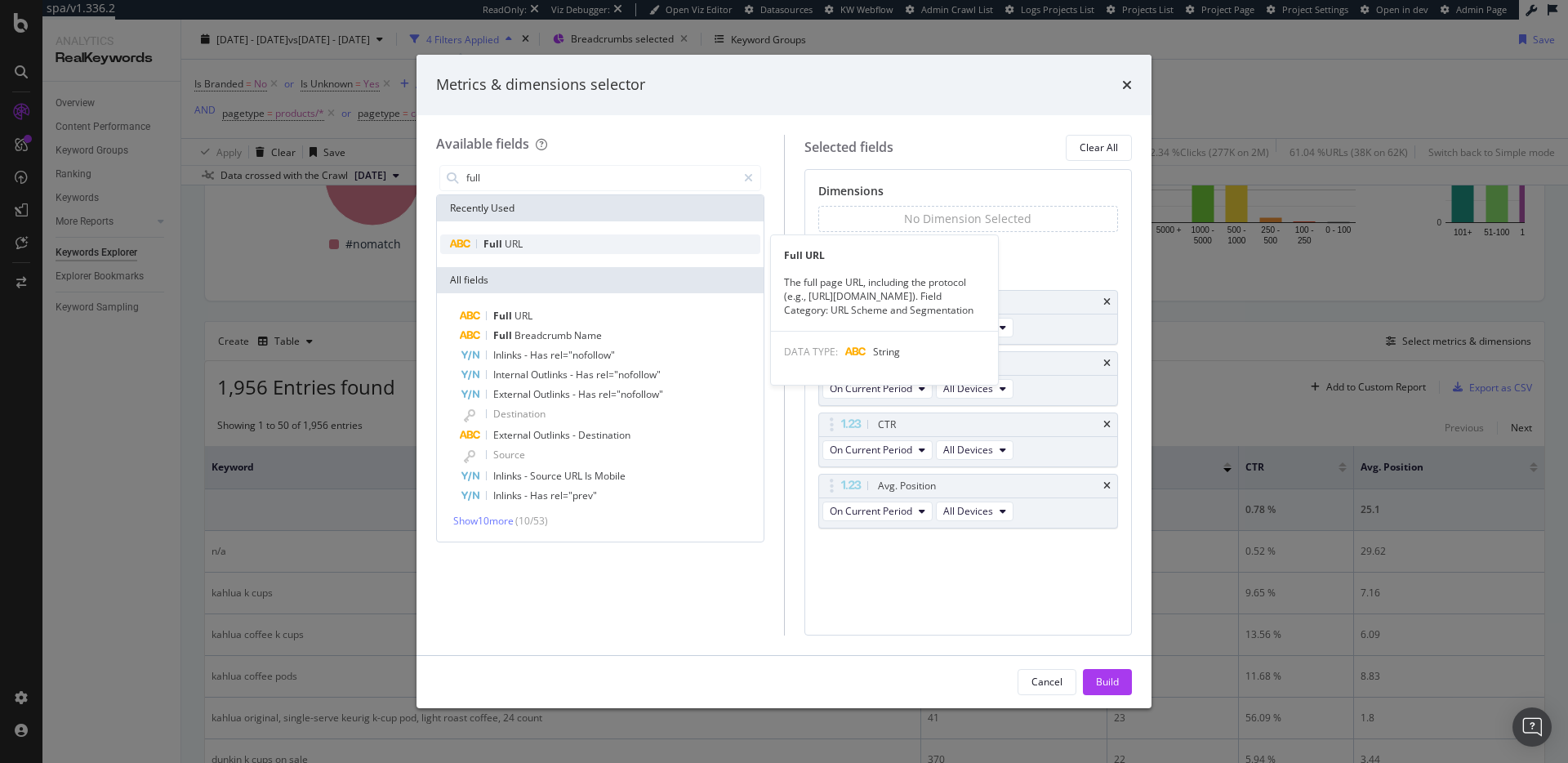
click at [613, 237] on div "Full URL" at bounding box center [601, 244] width 321 height 19
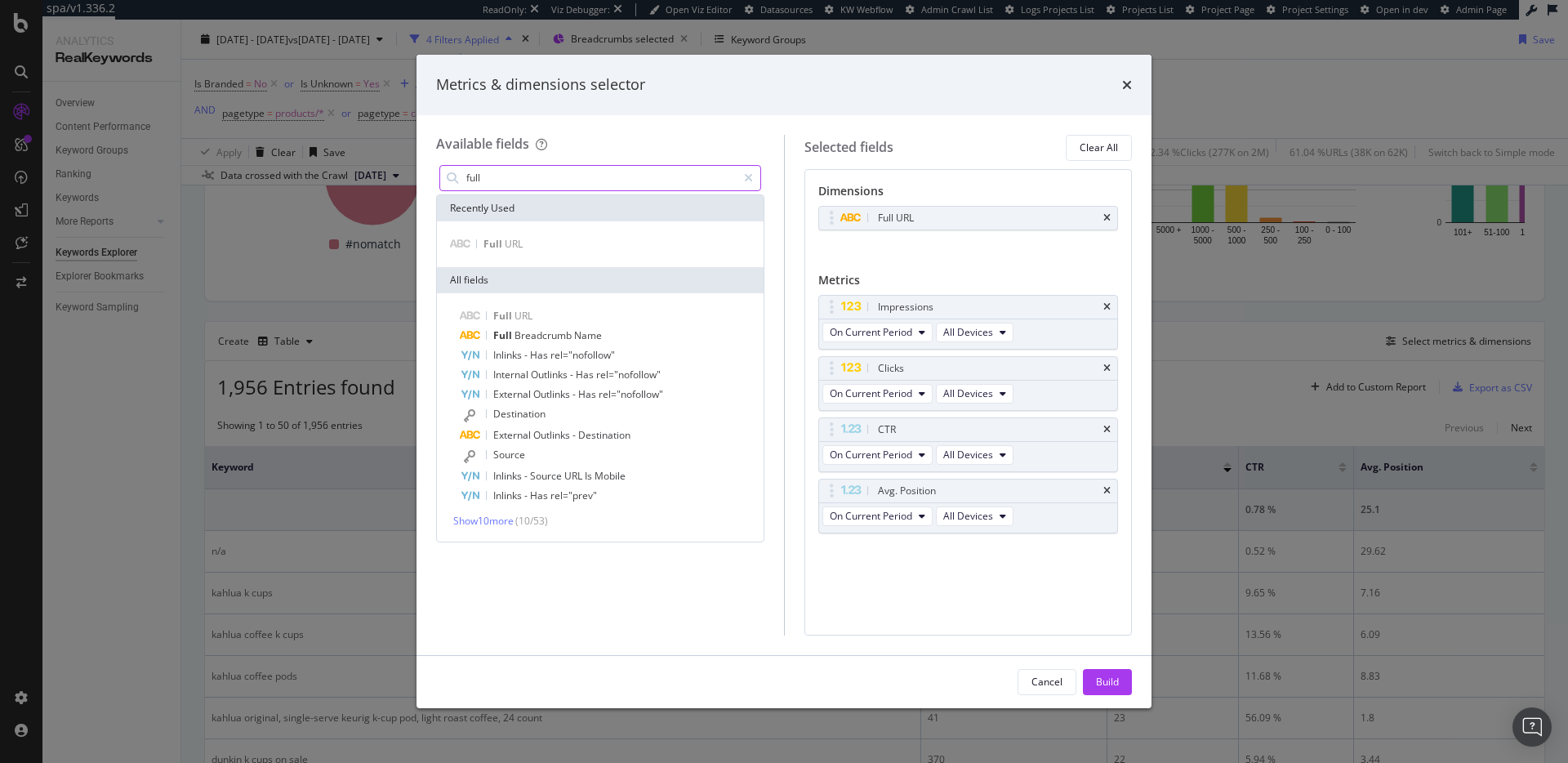
click at [606, 175] on input "full" at bounding box center [600, 179] width 272 height 25
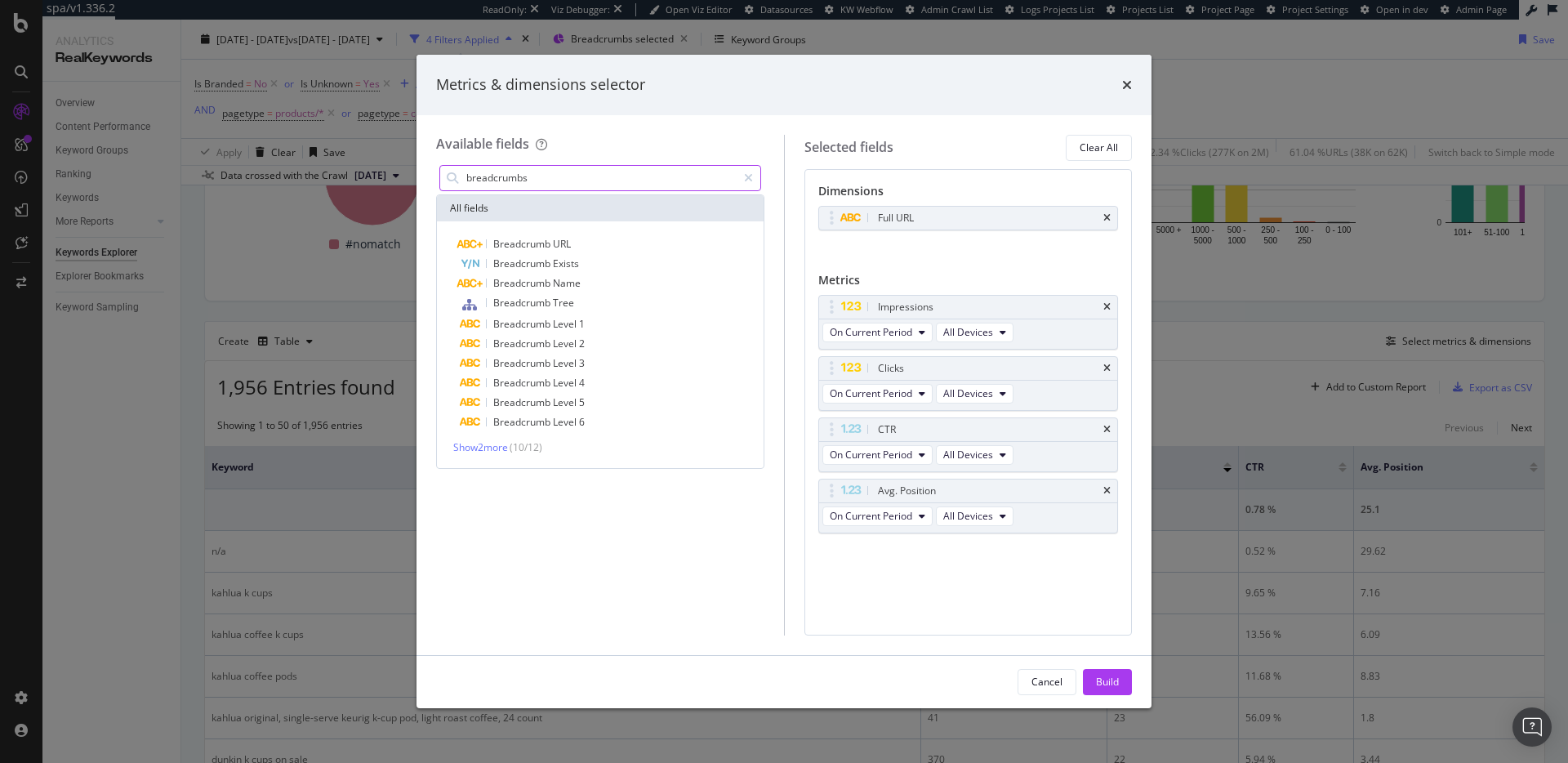
type input "breadcrumbs"
click at [584, 323] on div "Breadcrumb Level 1" at bounding box center [609, 324] width 300 height 19
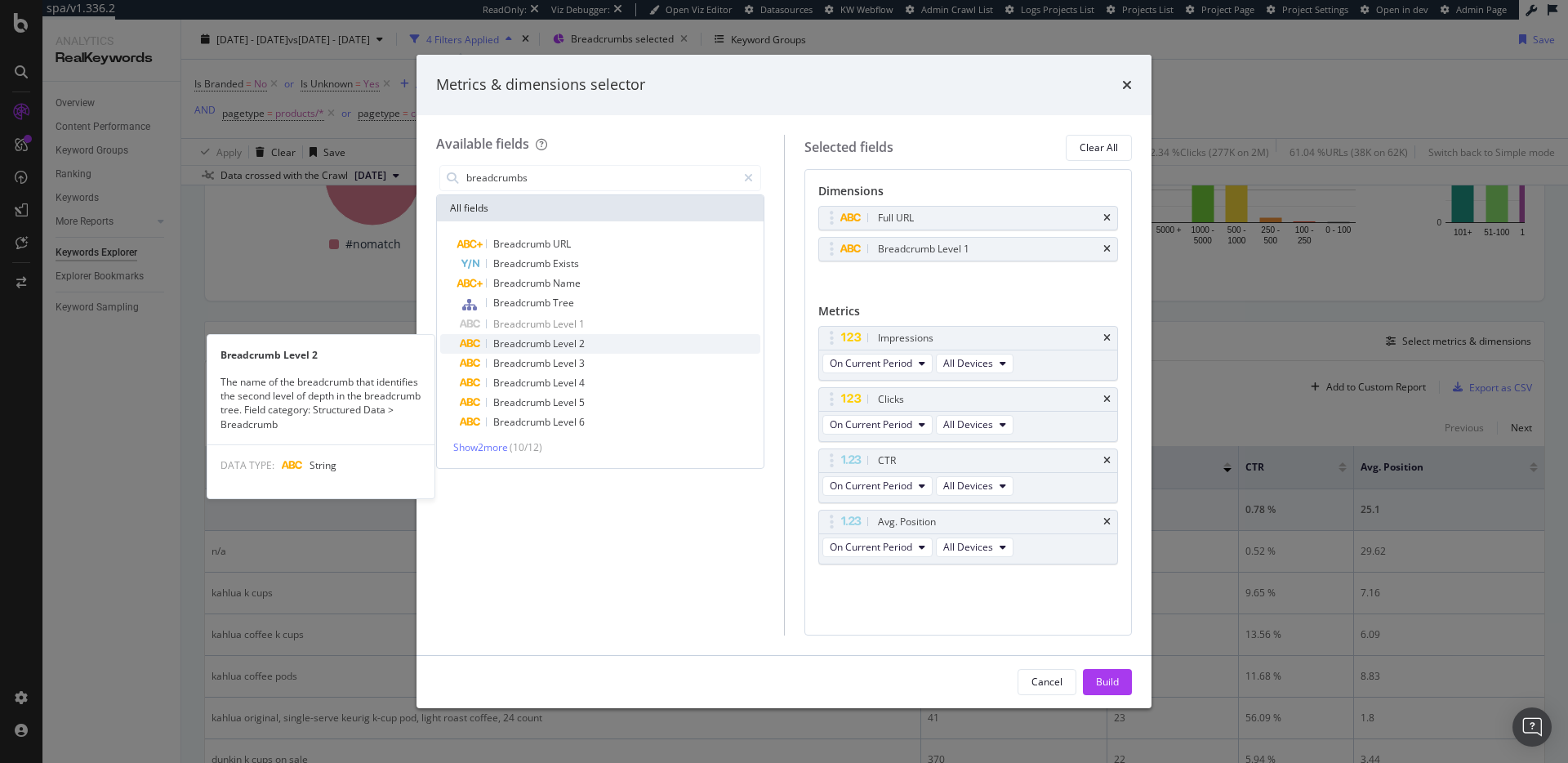
click at [581, 339] on span "2" at bounding box center [582, 344] width 6 height 13
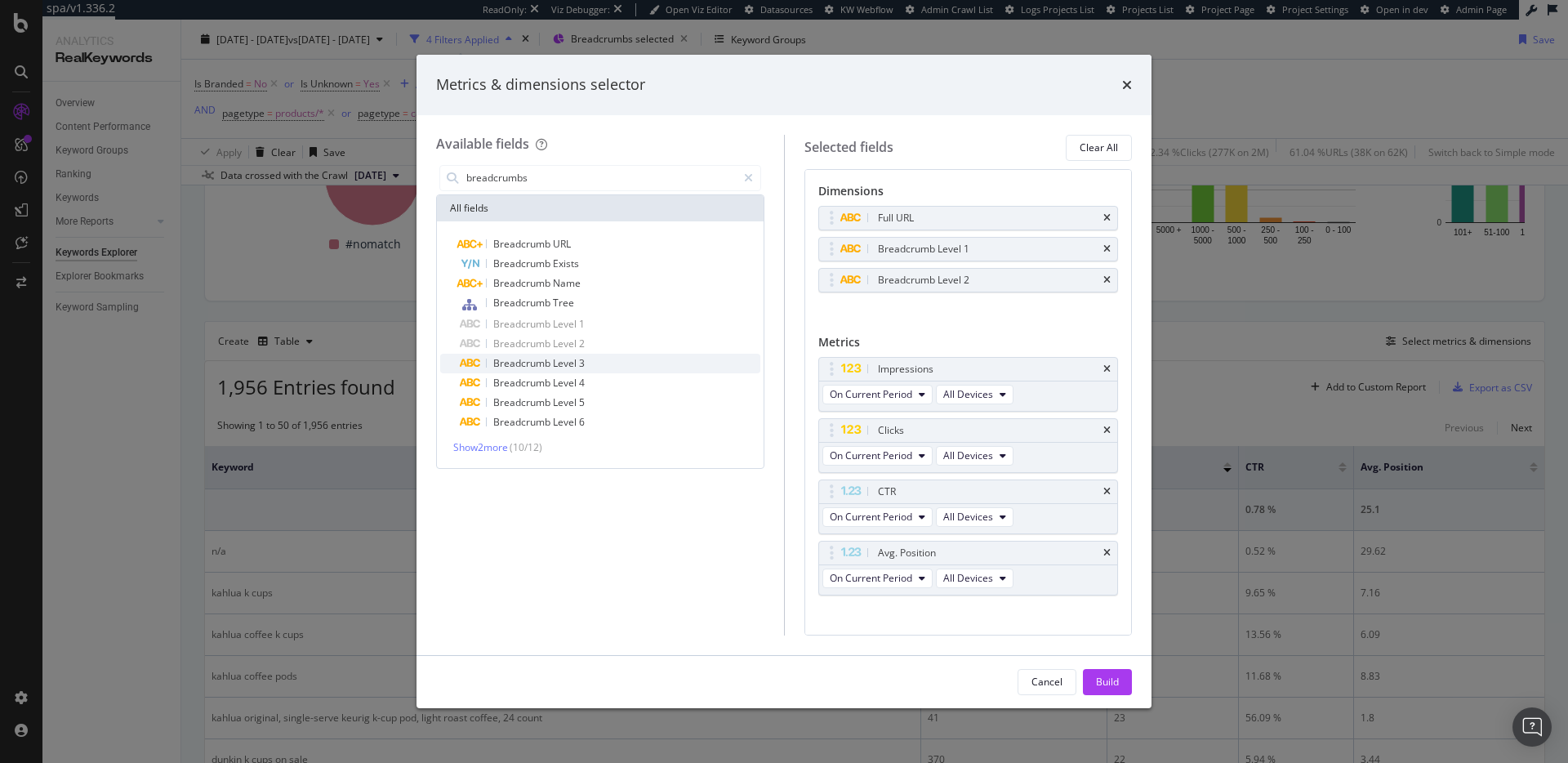
click at [580, 359] on span "3" at bounding box center [582, 363] width 6 height 13
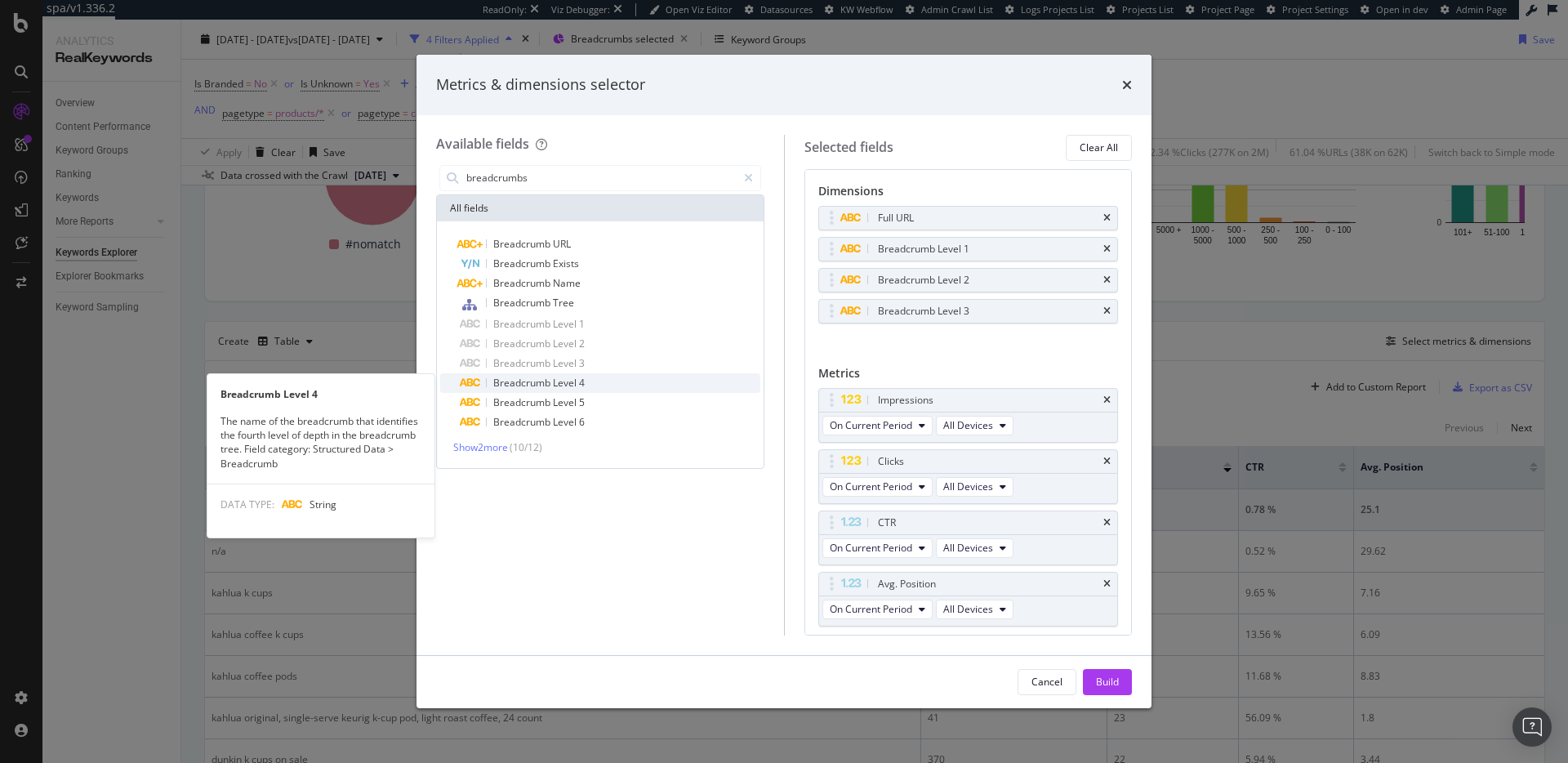
click at [580, 385] on span "4" at bounding box center [582, 383] width 6 height 13
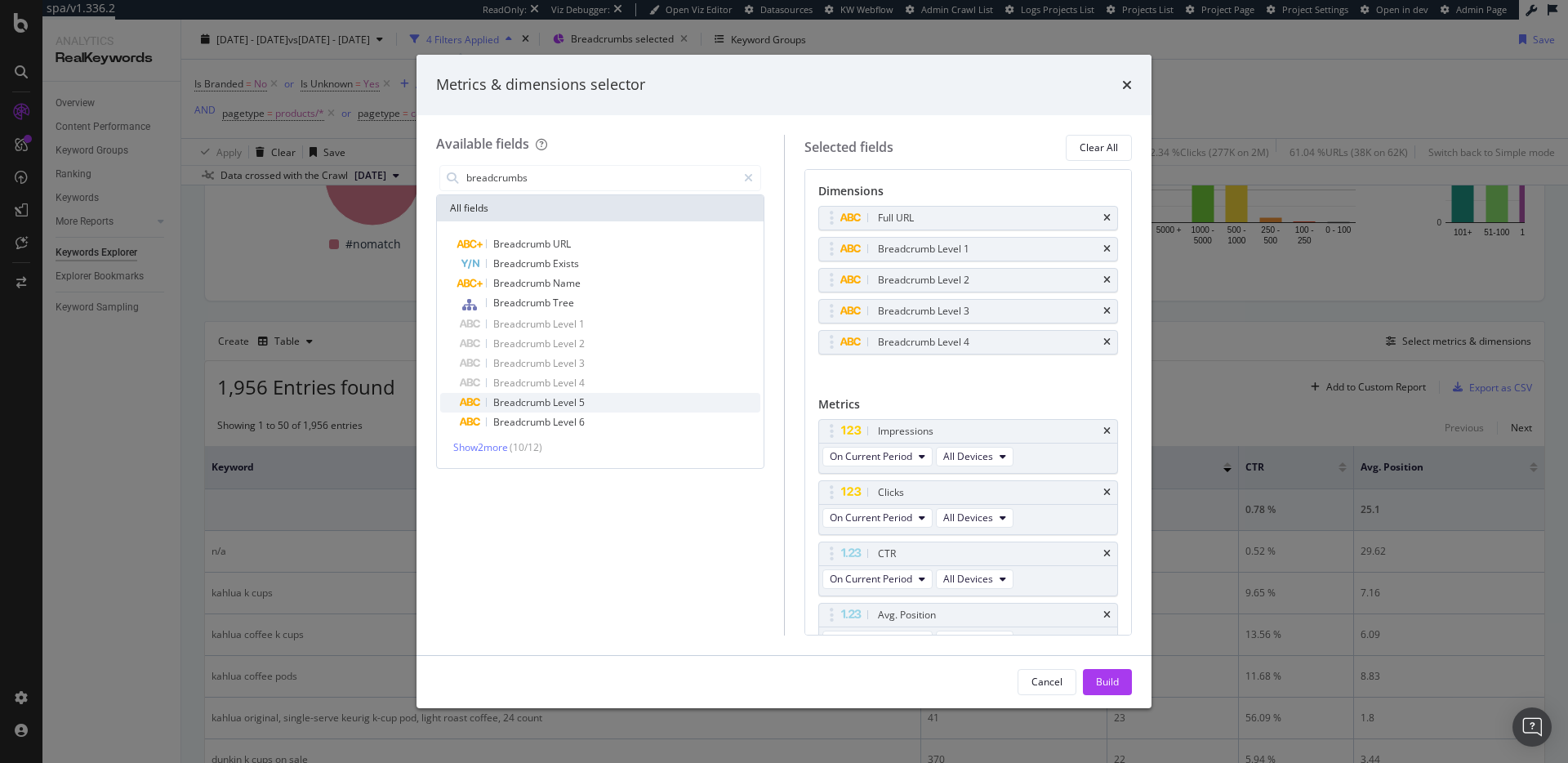
click at [576, 407] on span "Level" at bounding box center [565, 402] width 26 height 13
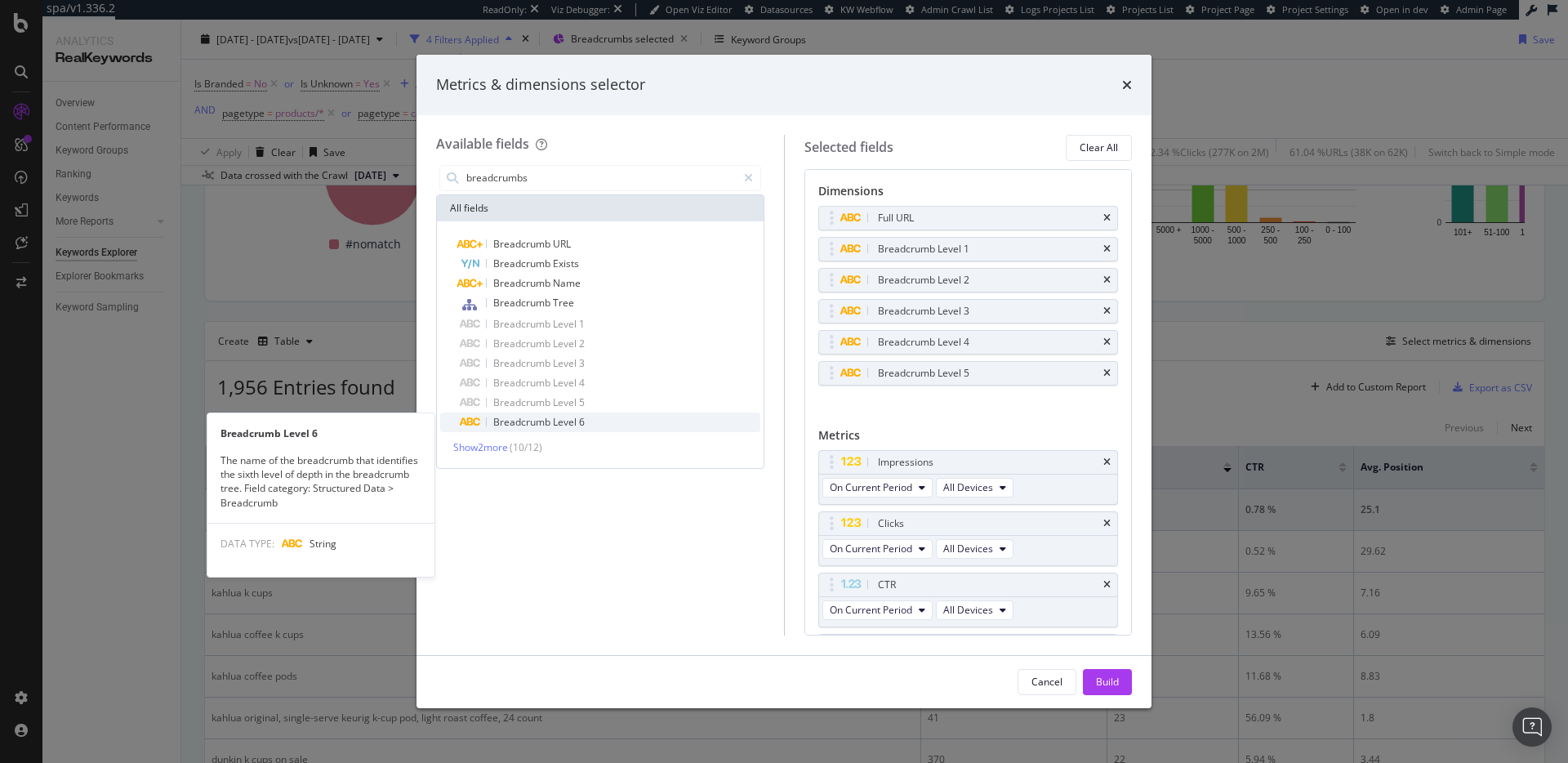
click at [574, 428] on span "Level" at bounding box center [565, 421] width 26 height 13
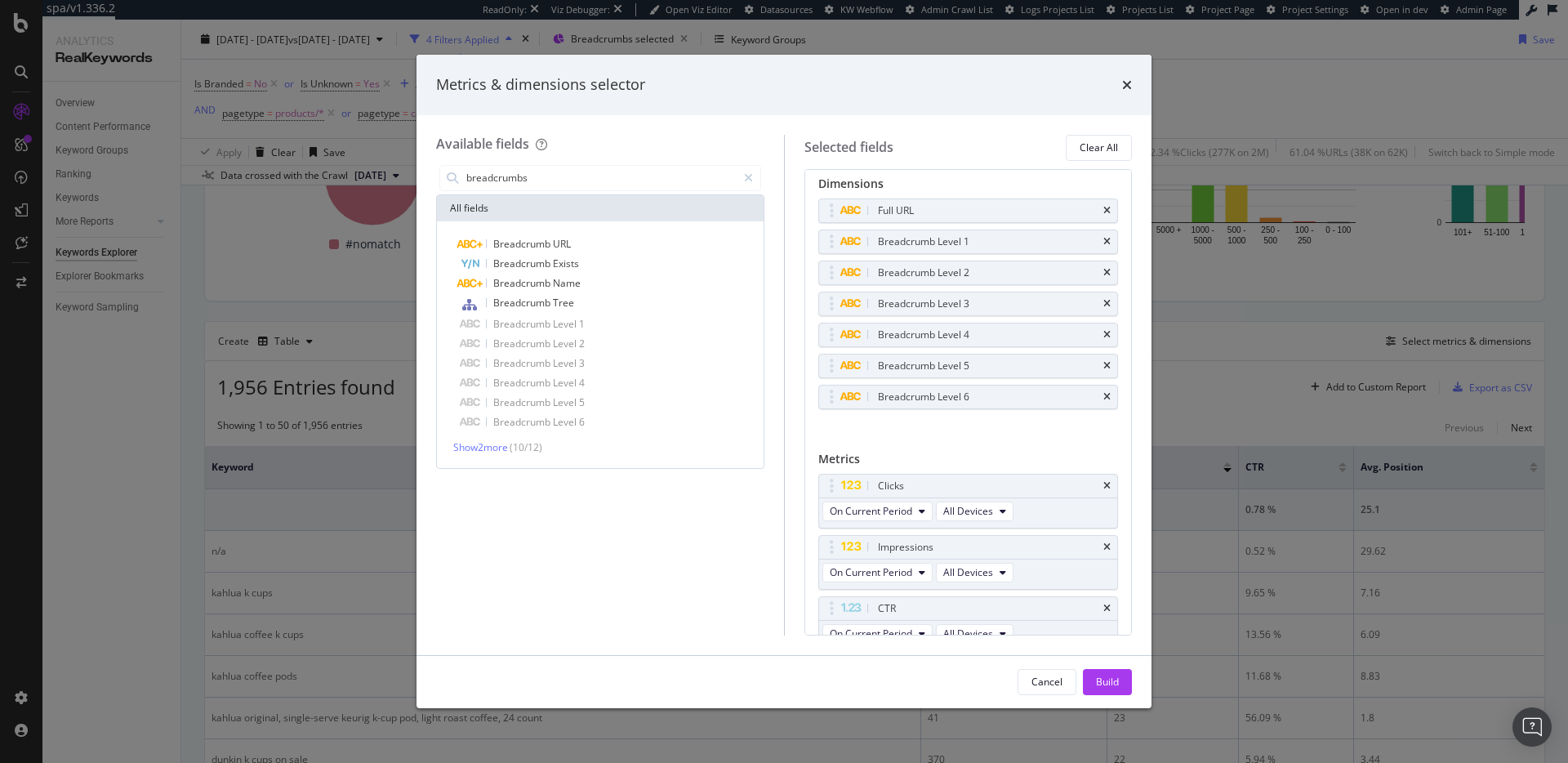
scroll to position [140, 0]
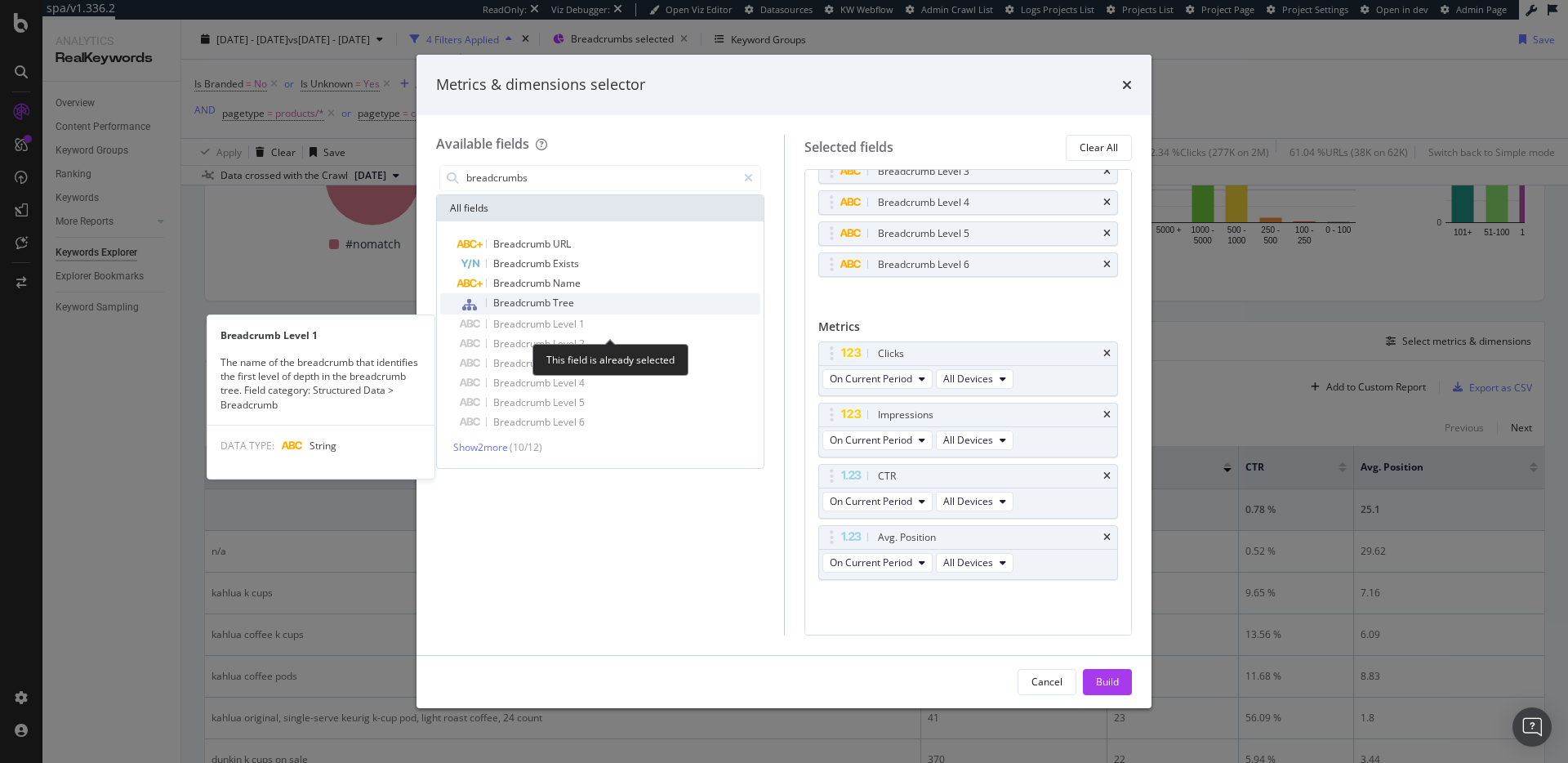
drag, startPoint x: 1105, startPoint y: 682, endPoint x: 585, endPoint y: 308, distance: 640.5
click at [585, 308] on div "Metrics & dimensions selector Available fields breadcrumbs All fields Breadcrum…" at bounding box center [784, 381] width 735 height 654
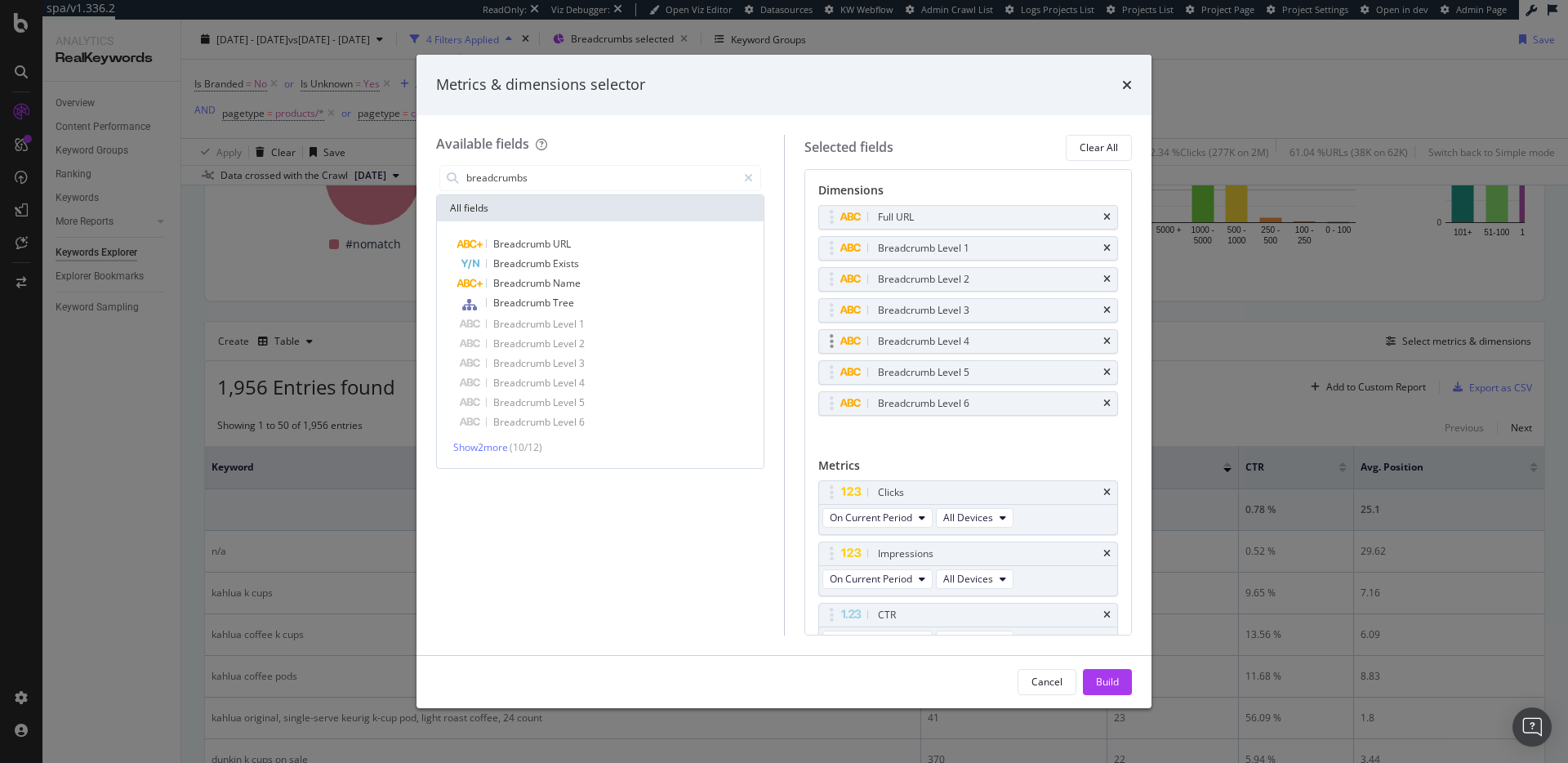
scroll to position [0, 0]
click at [1127, 80] on icon "times" at bounding box center [1128, 85] width 10 height 13
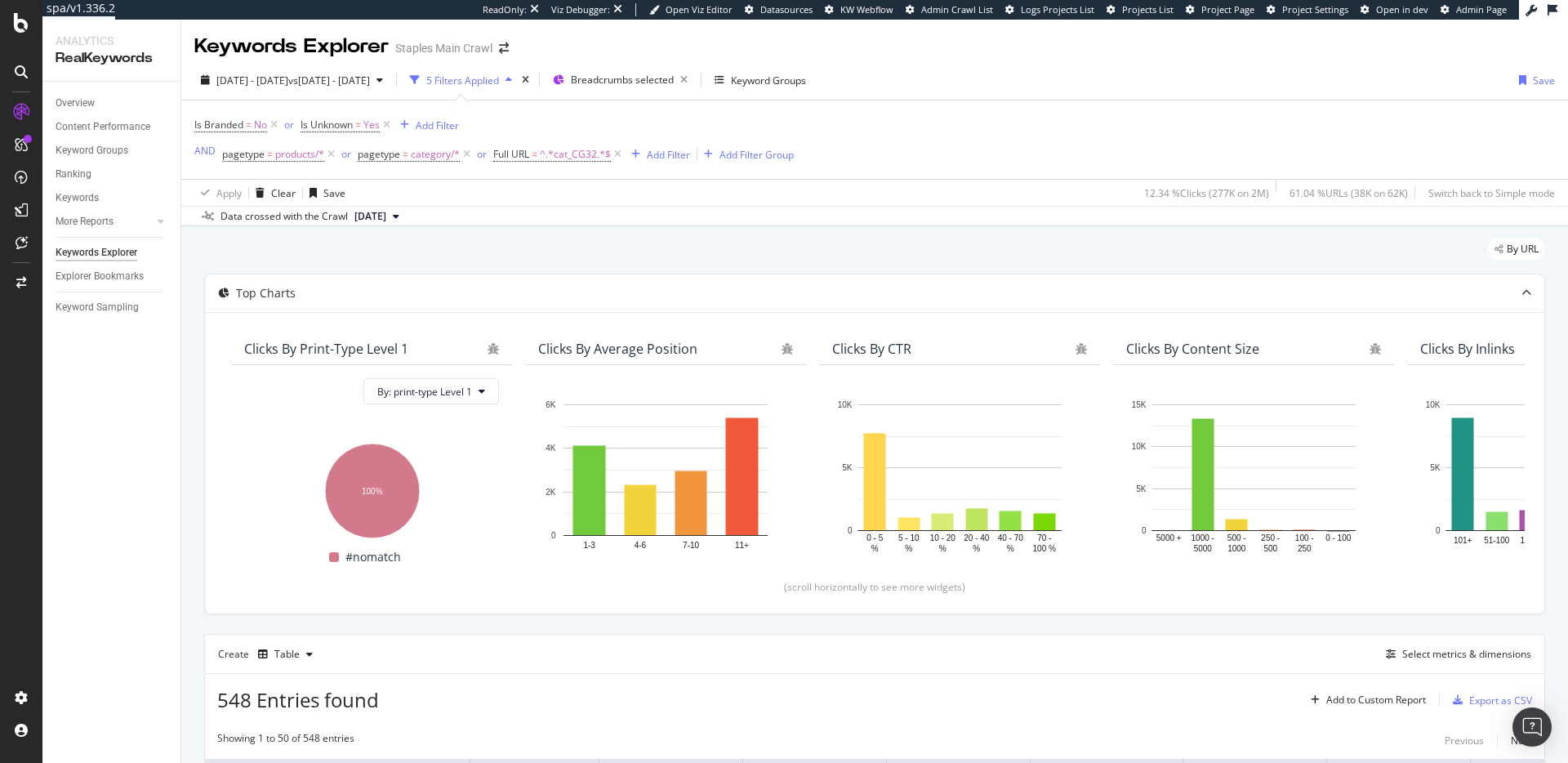
drag, startPoint x: 618, startPoint y: 153, endPoint x: 695, endPoint y: 154, distance: 77.0
click at [618, 153] on icon at bounding box center [618, 154] width 13 height 16
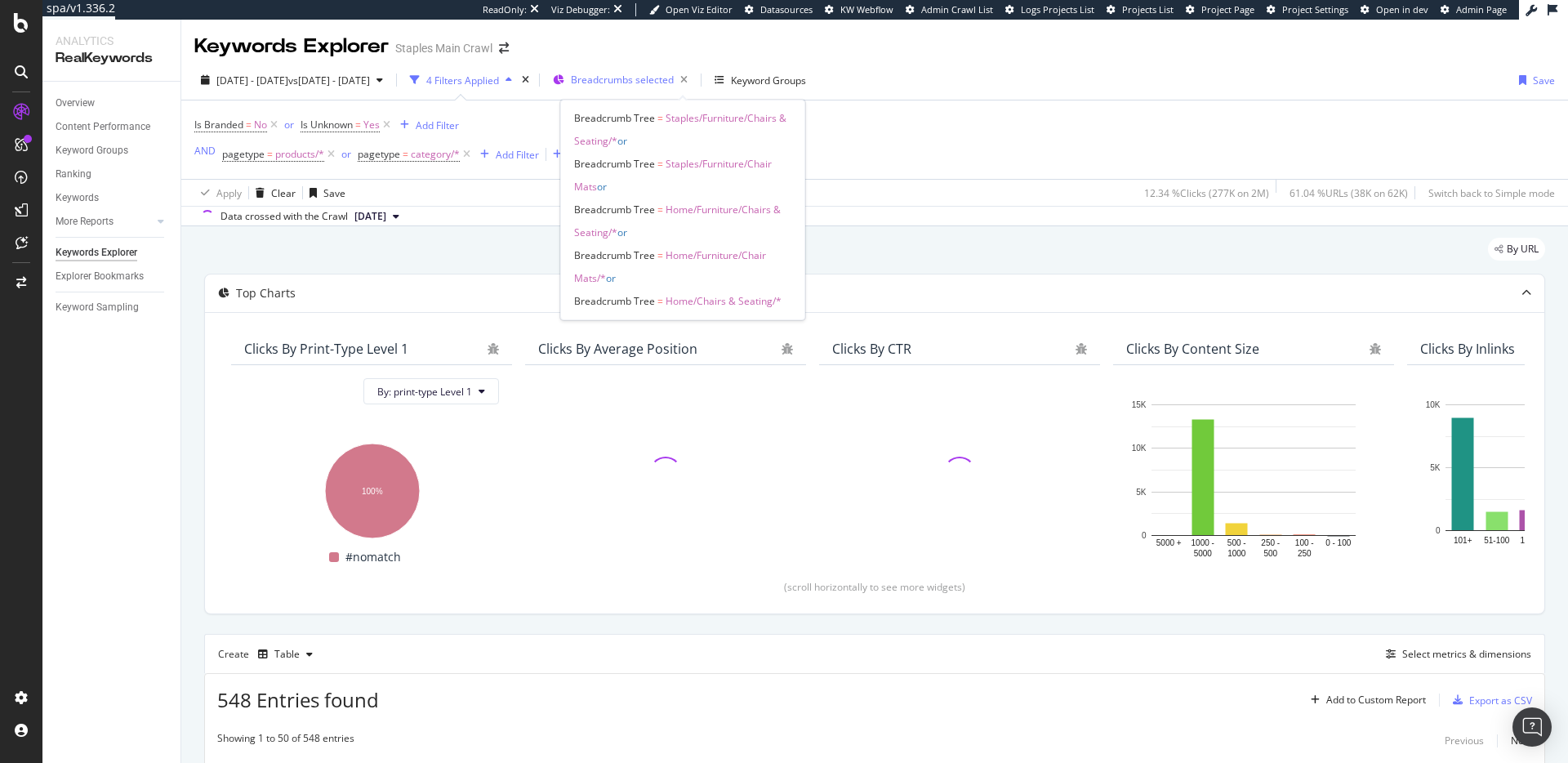
click at [674, 80] on span "Breadcrumbs selected" at bounding box center [622, 80] width 103 height 13
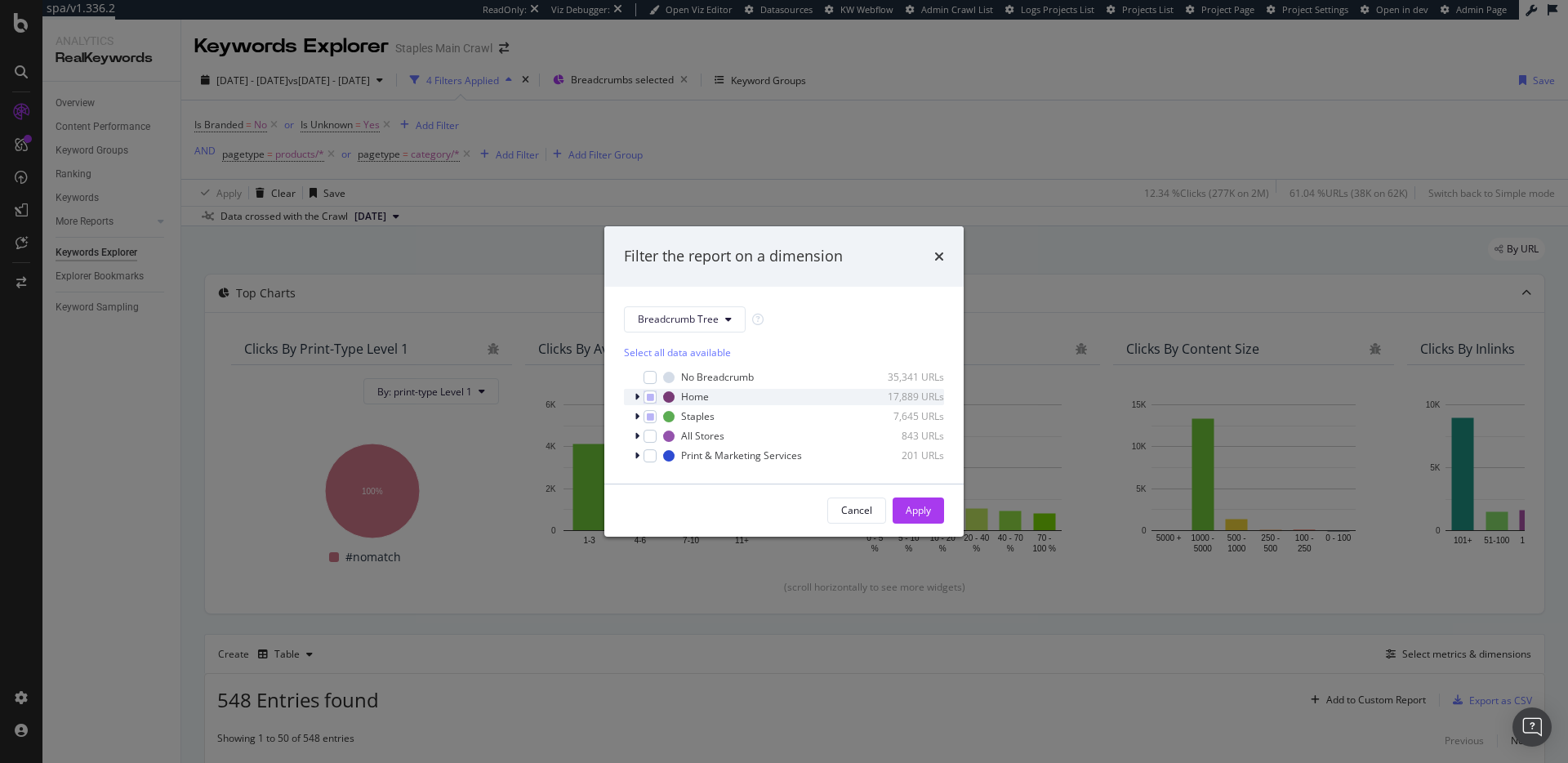
click at [638, 394] on icon "modal" at bounding box center [636, 397] width 5 height 10
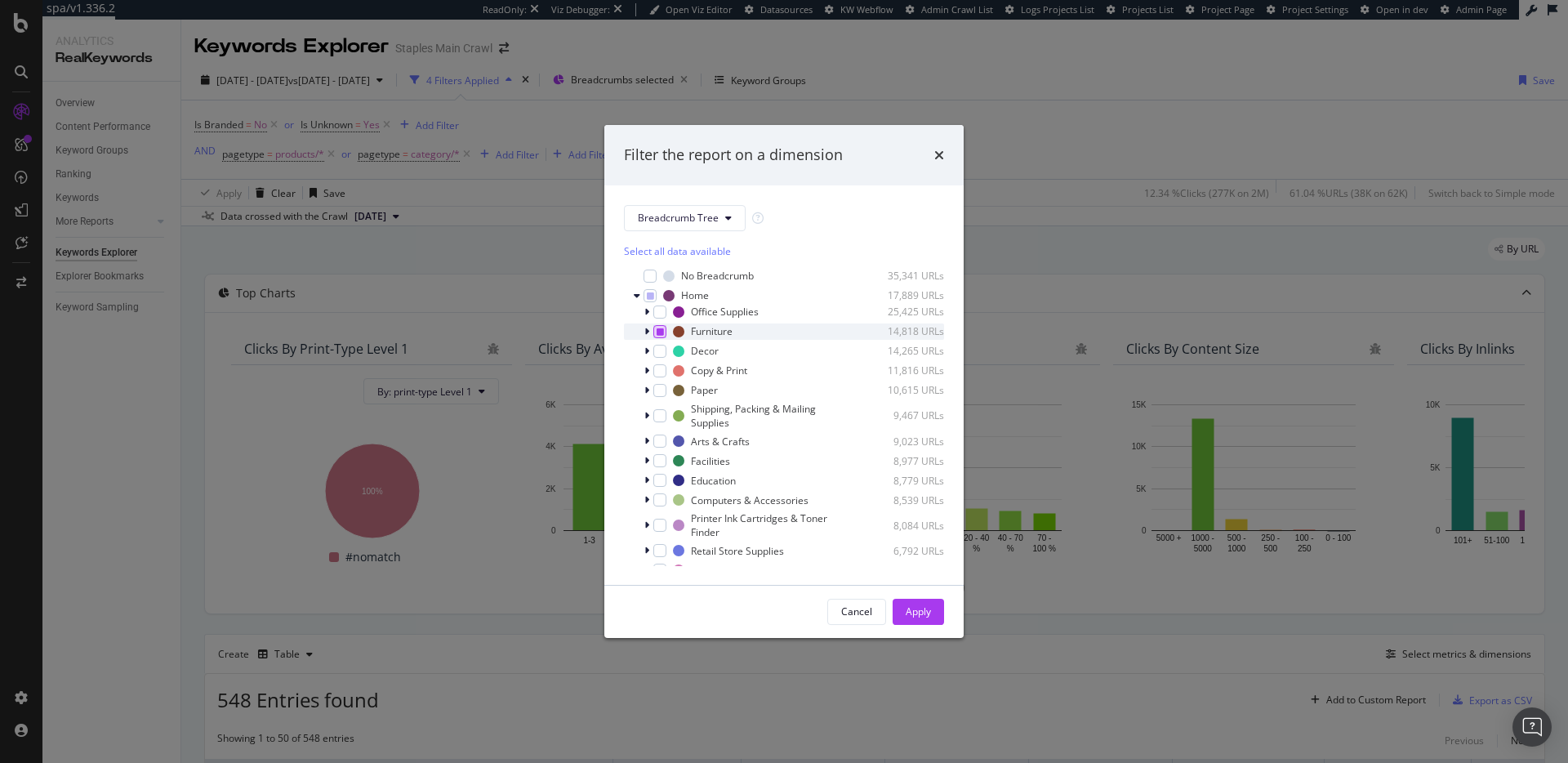
click at [655, 332] on div "modal" at bounding box center [660, 332] width 13 height 13
click at [659, 332] on icon "modal" at bounding box center [660, 331] width 8 height 9
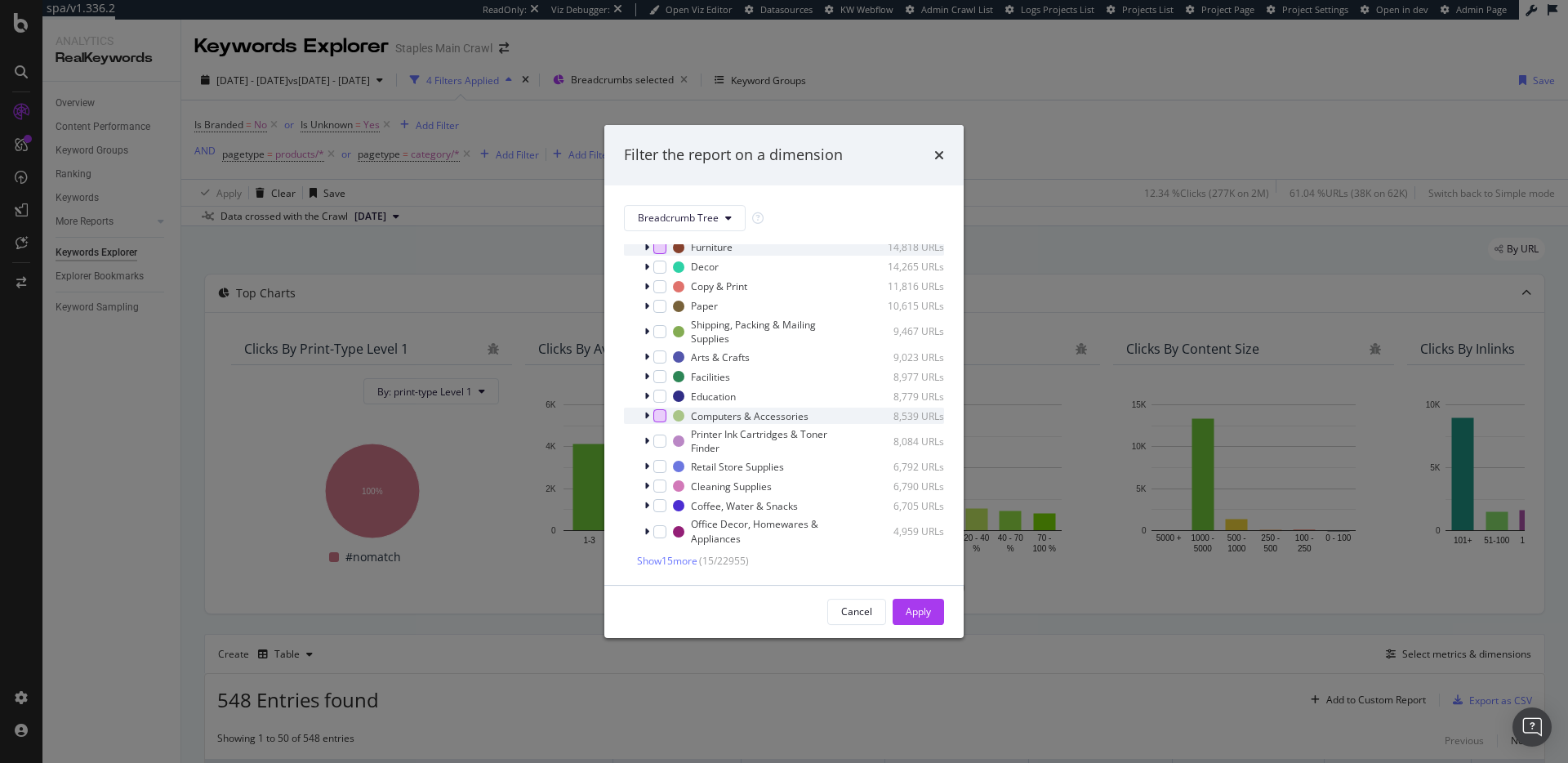
scroll to position [119, 0]
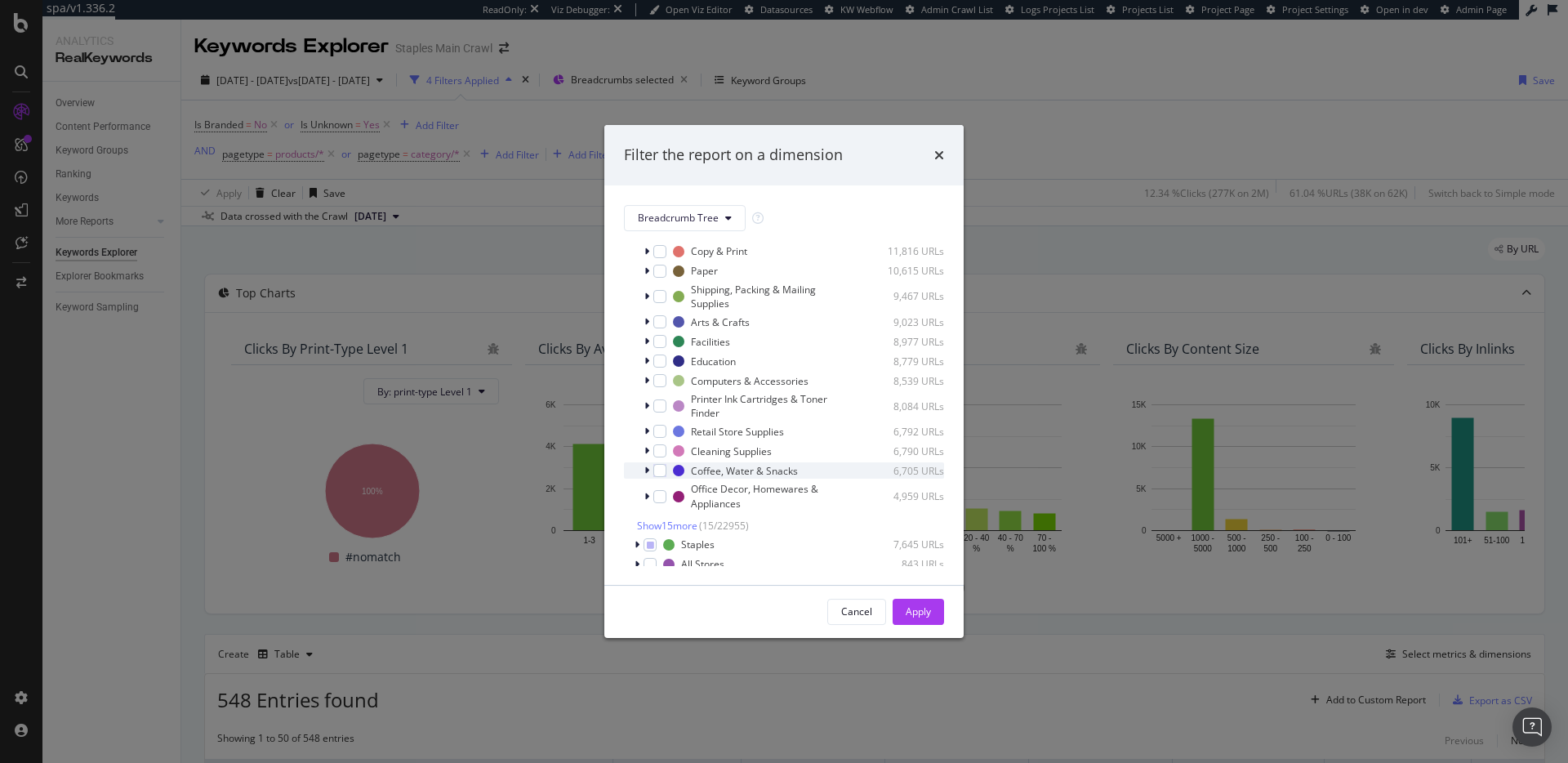
click at [648, 468] on icon "modal" at bounding box center [647, 470] width 5 height 10
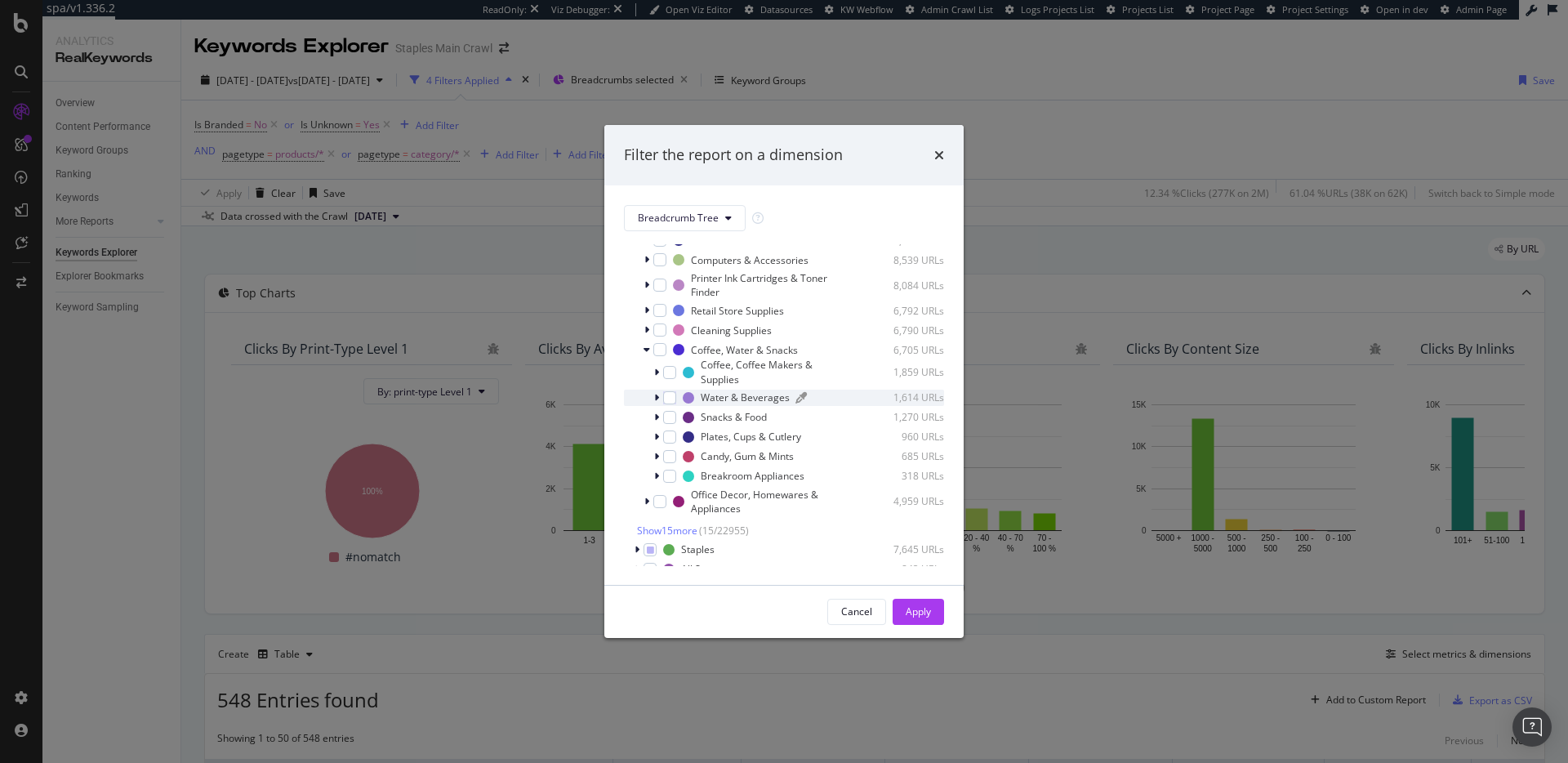
scroll to position [250, 0]
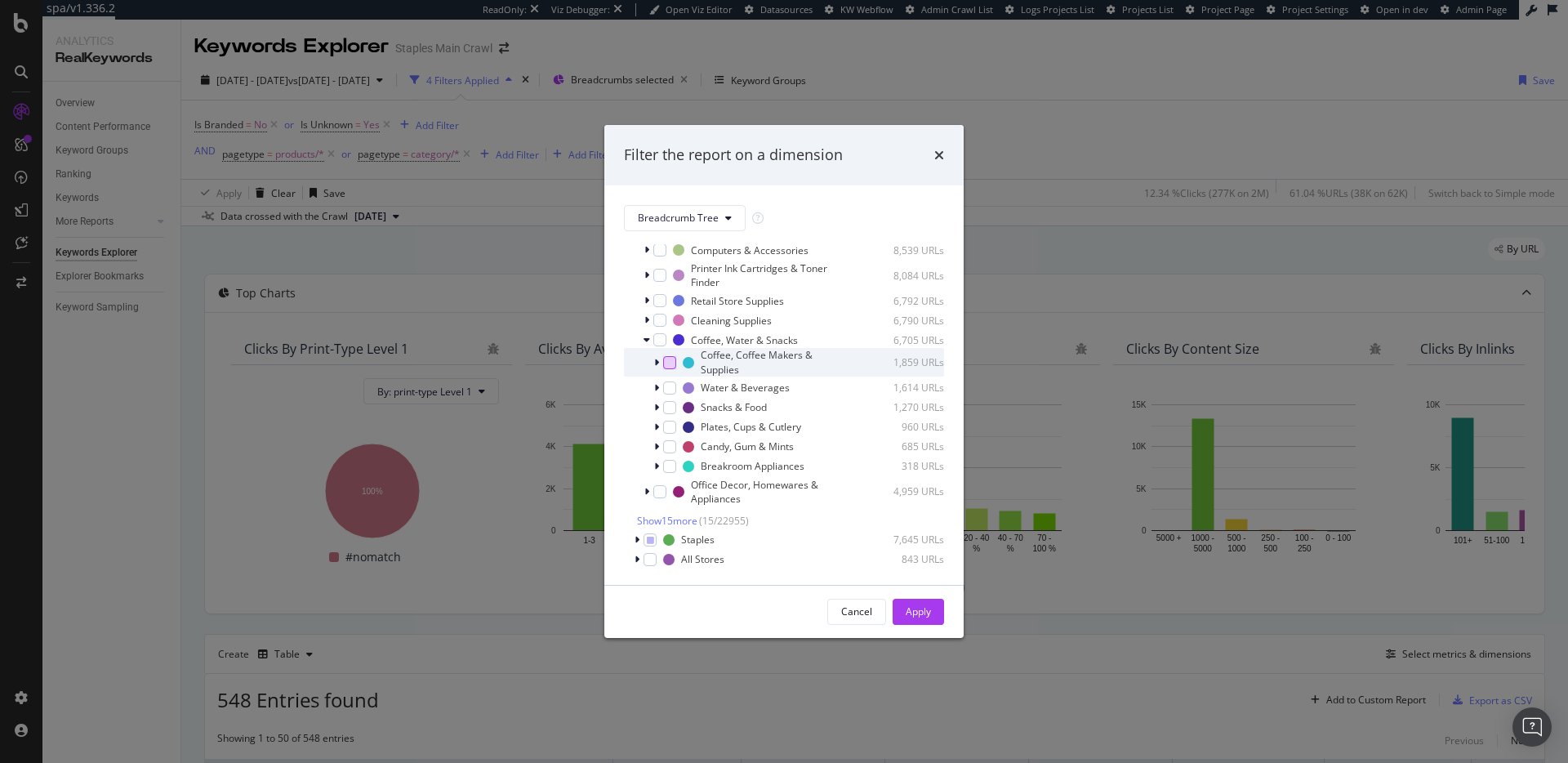
click at [671, 362] on div "modal" at bounding box center [670, 363] width 13 height 13
click at [671, 386] on div "modal" at bounding box center [670, 389] width 13 height 13
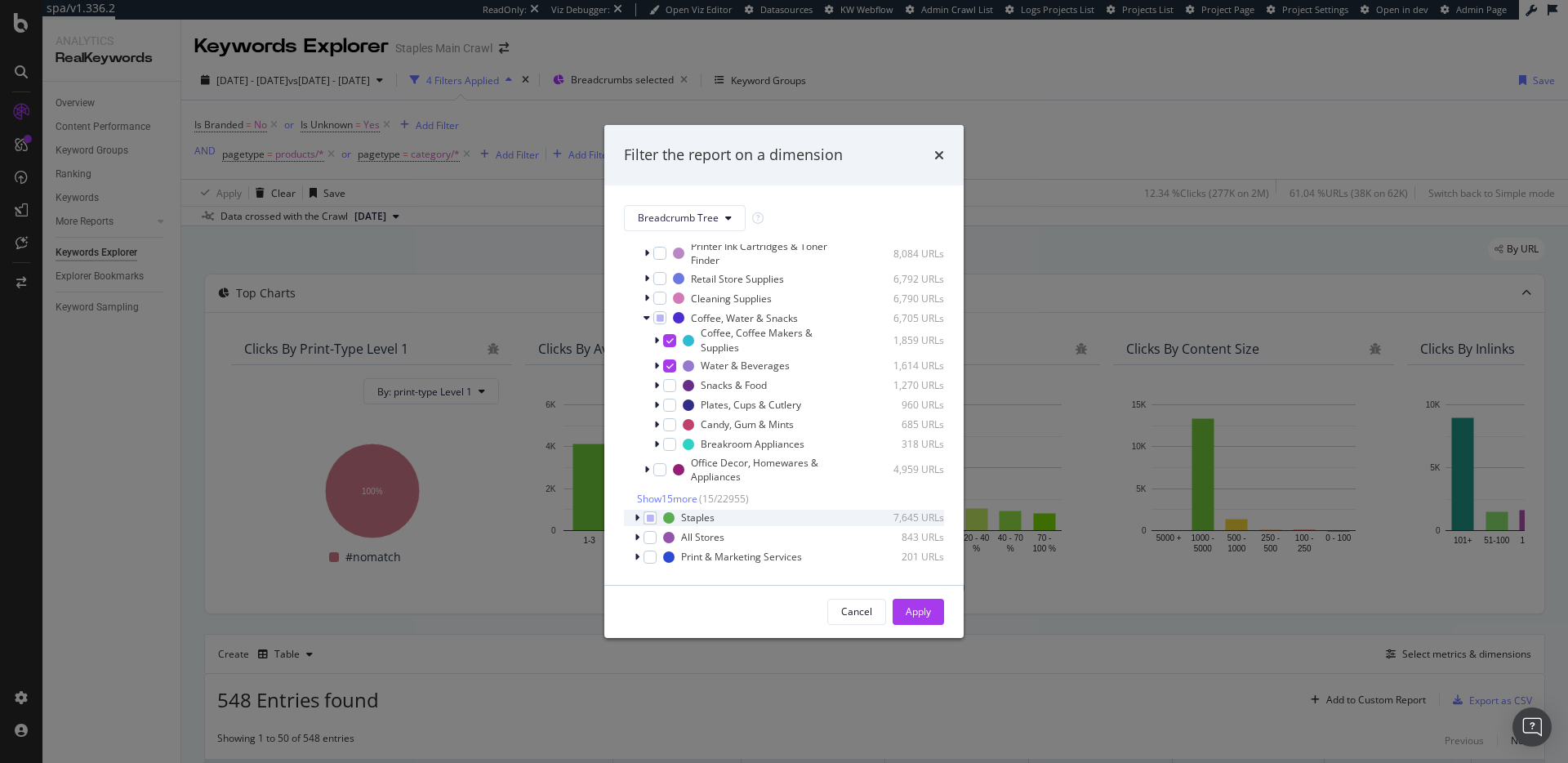
click at [640, 518] on div "modal" at bounding box center [639, 517] width 10 height 16
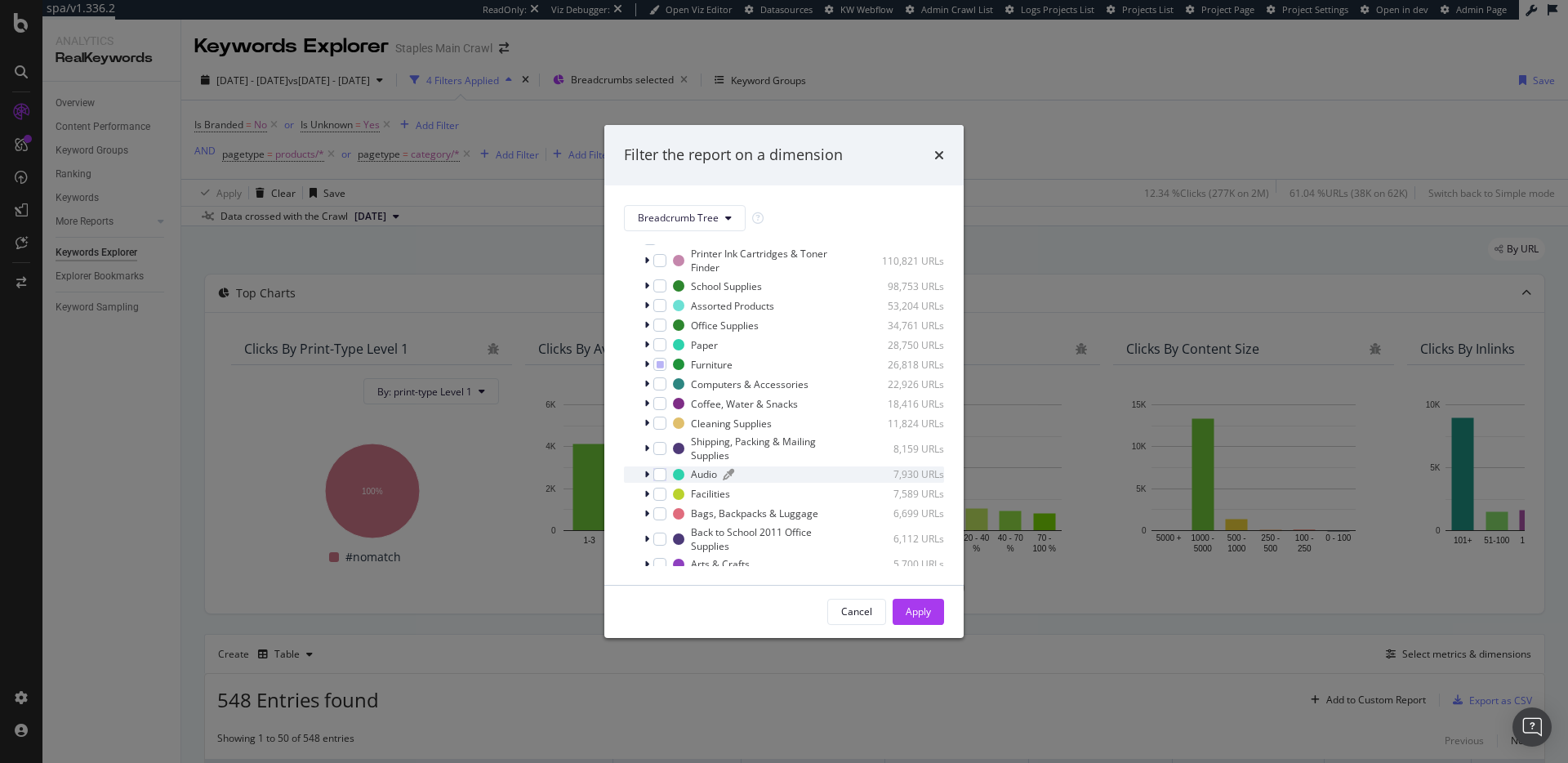
scroll to position [498, 0]
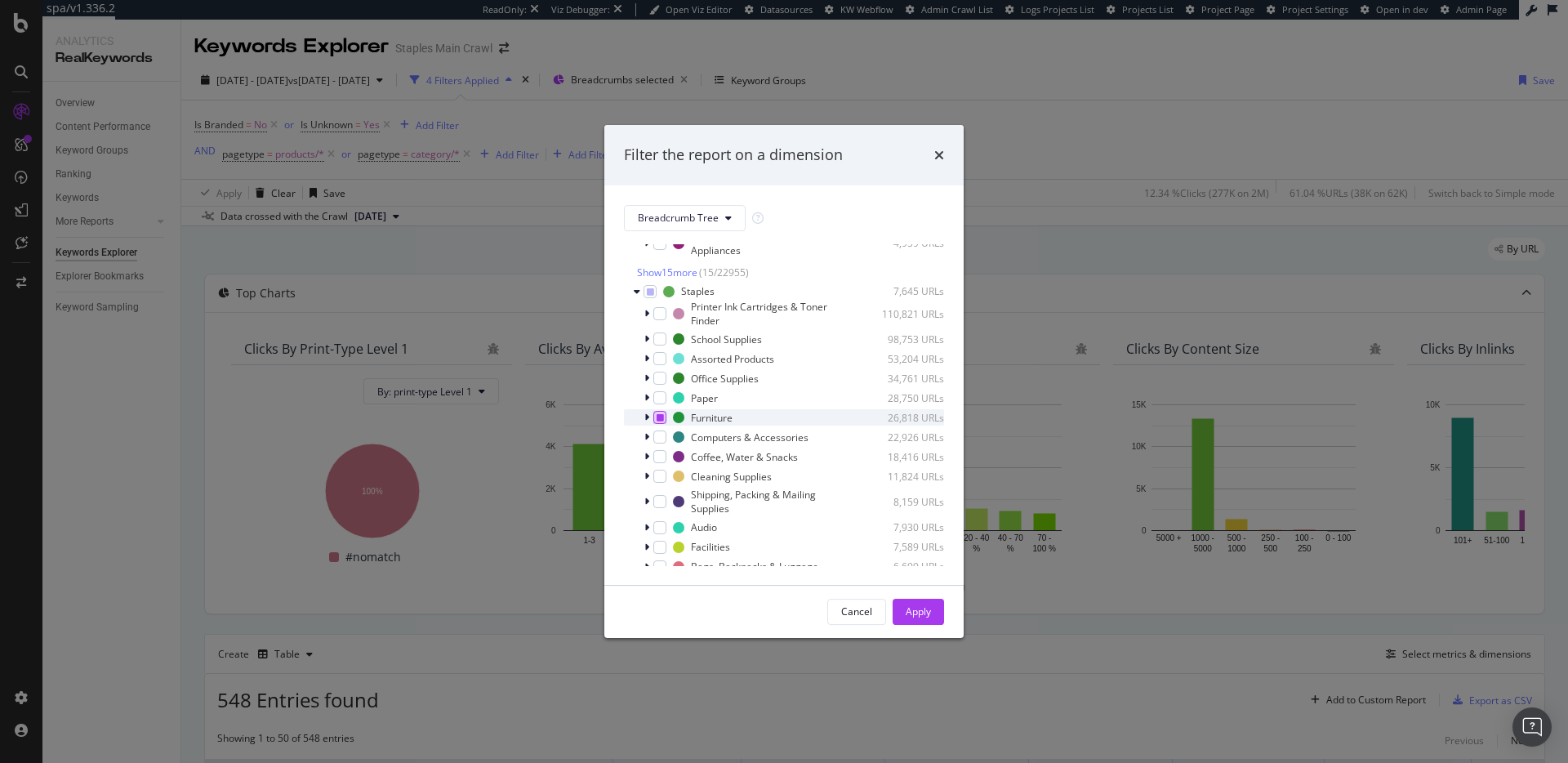
click at [657, 420] on icon "modal" at bounding box center [660, 417] width 8 height 9
click at [662, 417] on icon "modal" at bounding box center [660, 417] width 8 height 9
click at [648, 455] on icon "modal" at bounding box center [647, 457] width 5 height 10
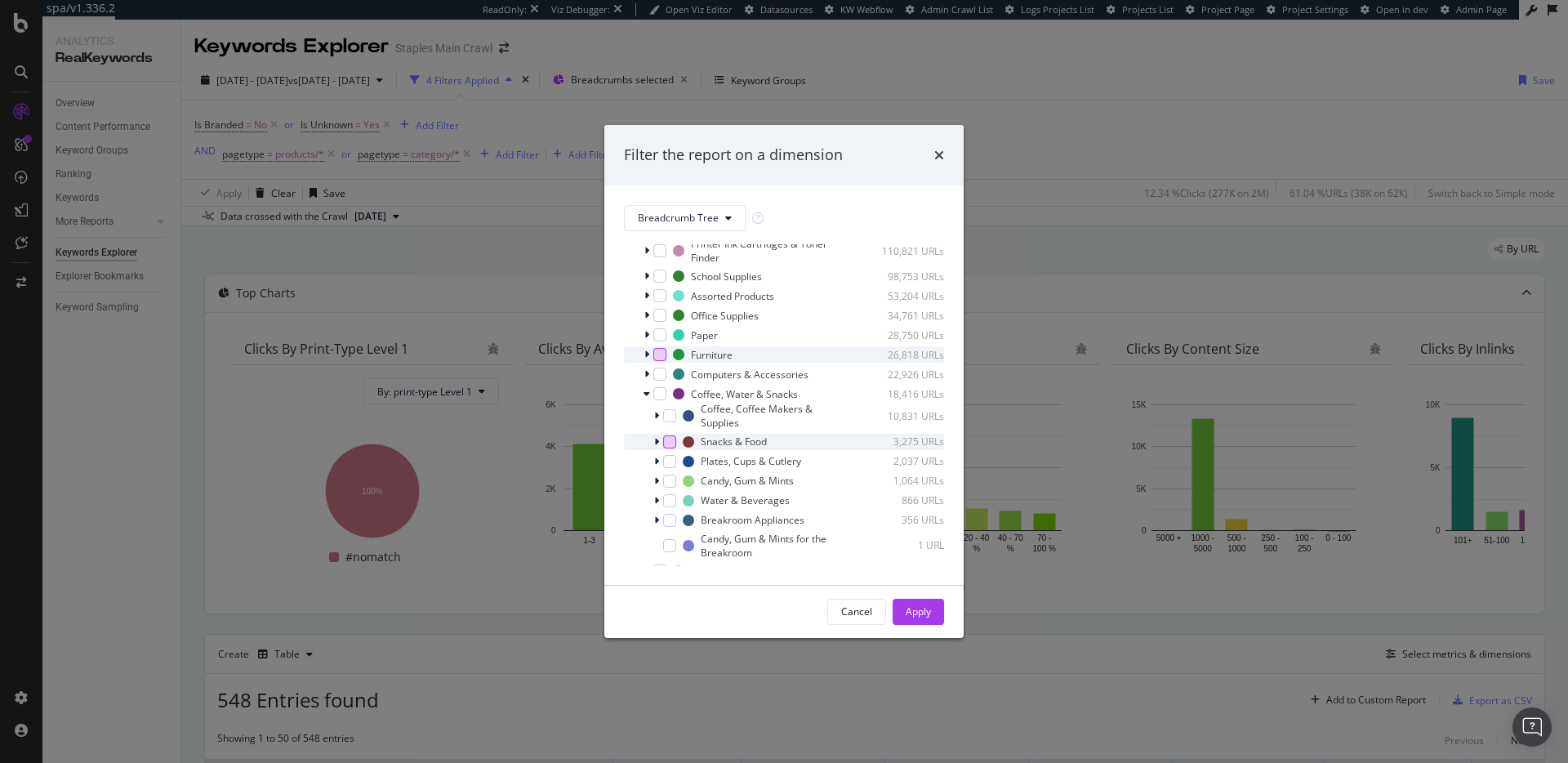
scroll to position [572, 0]
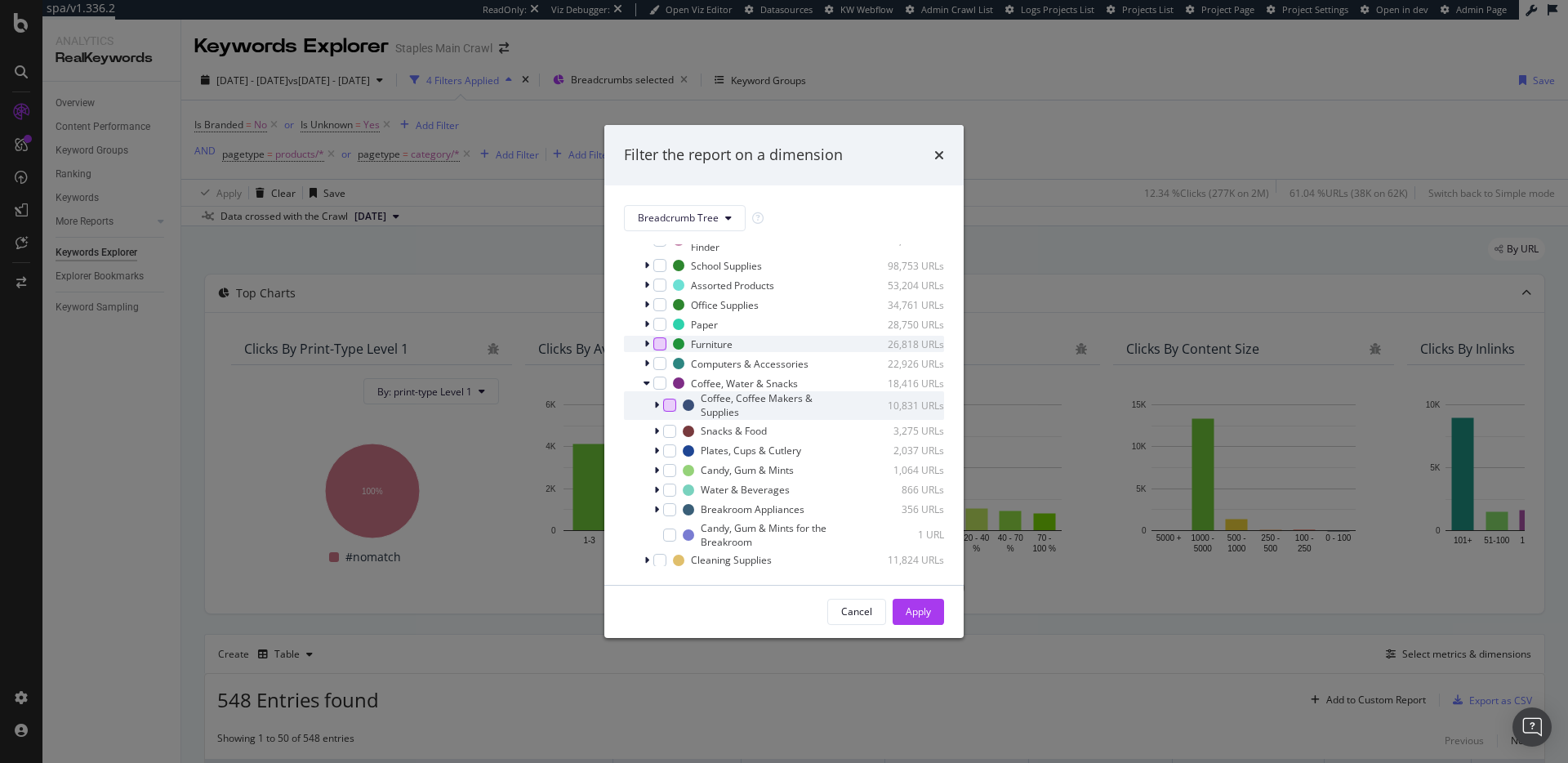
click at [668, 404] on div "modal" at bounding box center [670, 405] width 13 height 13
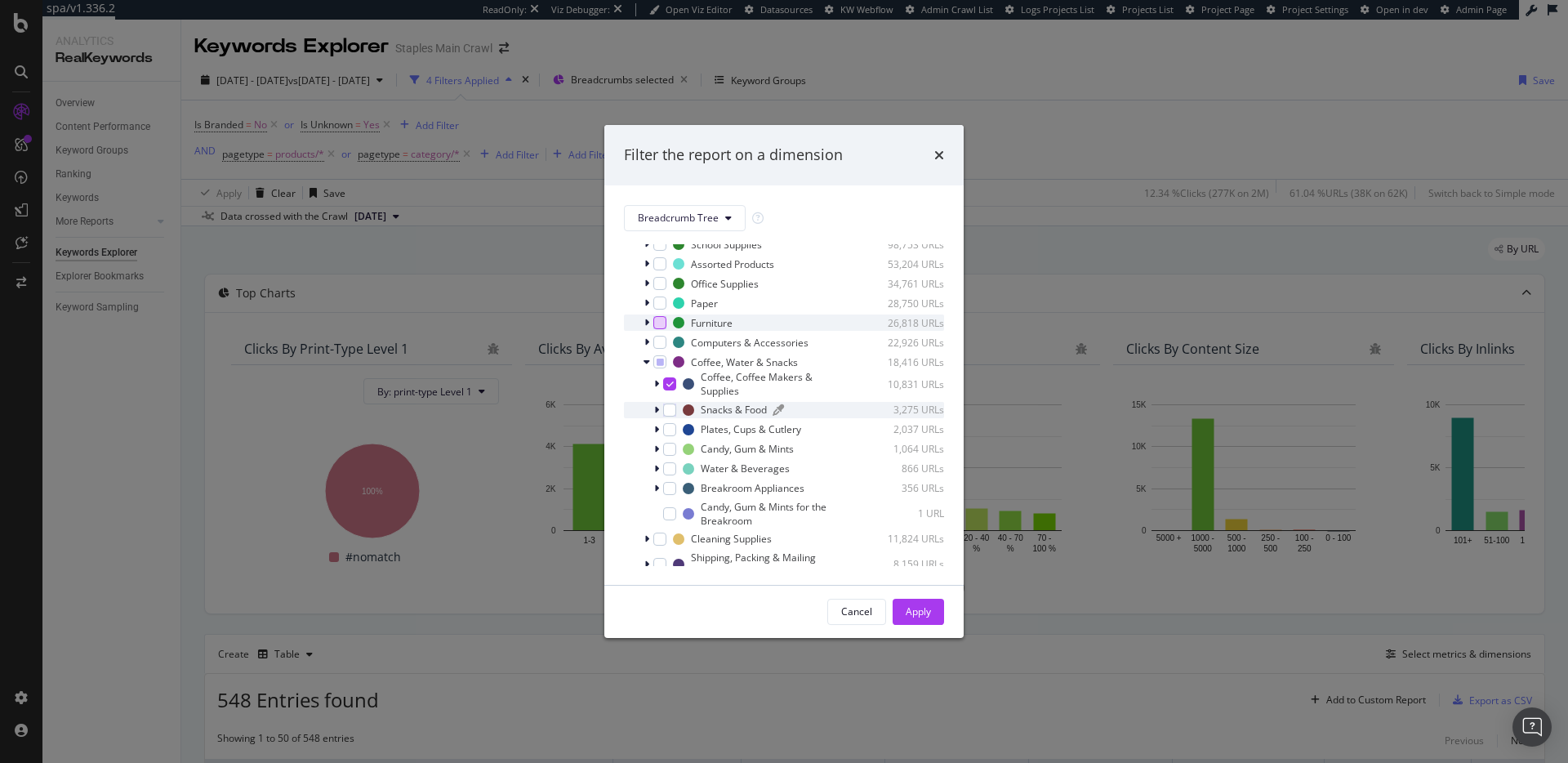
scroll to position [604, 0]
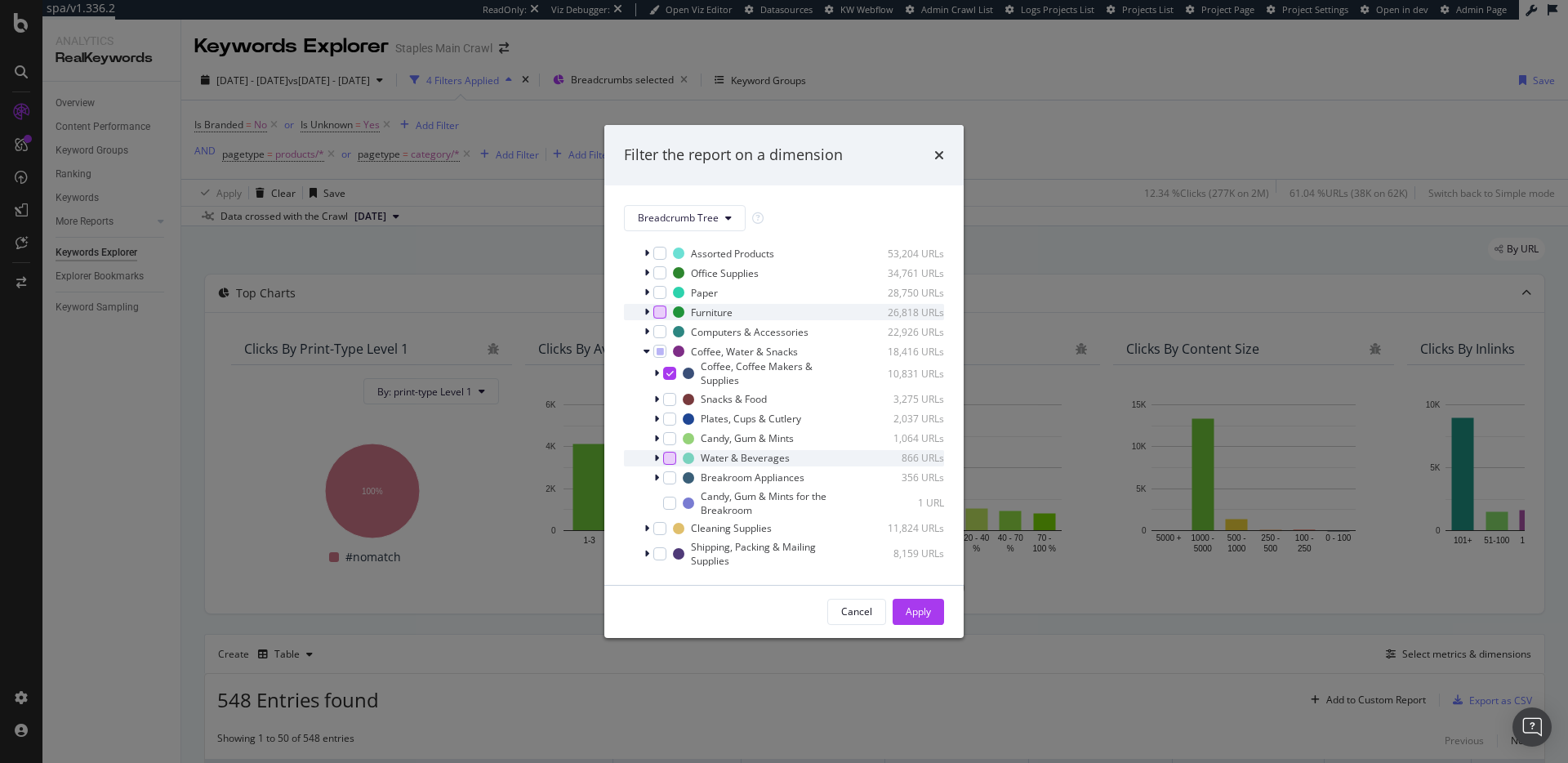
click at [673, 458] on div "modal" at bounding box center [670, 459] width 13 height 13
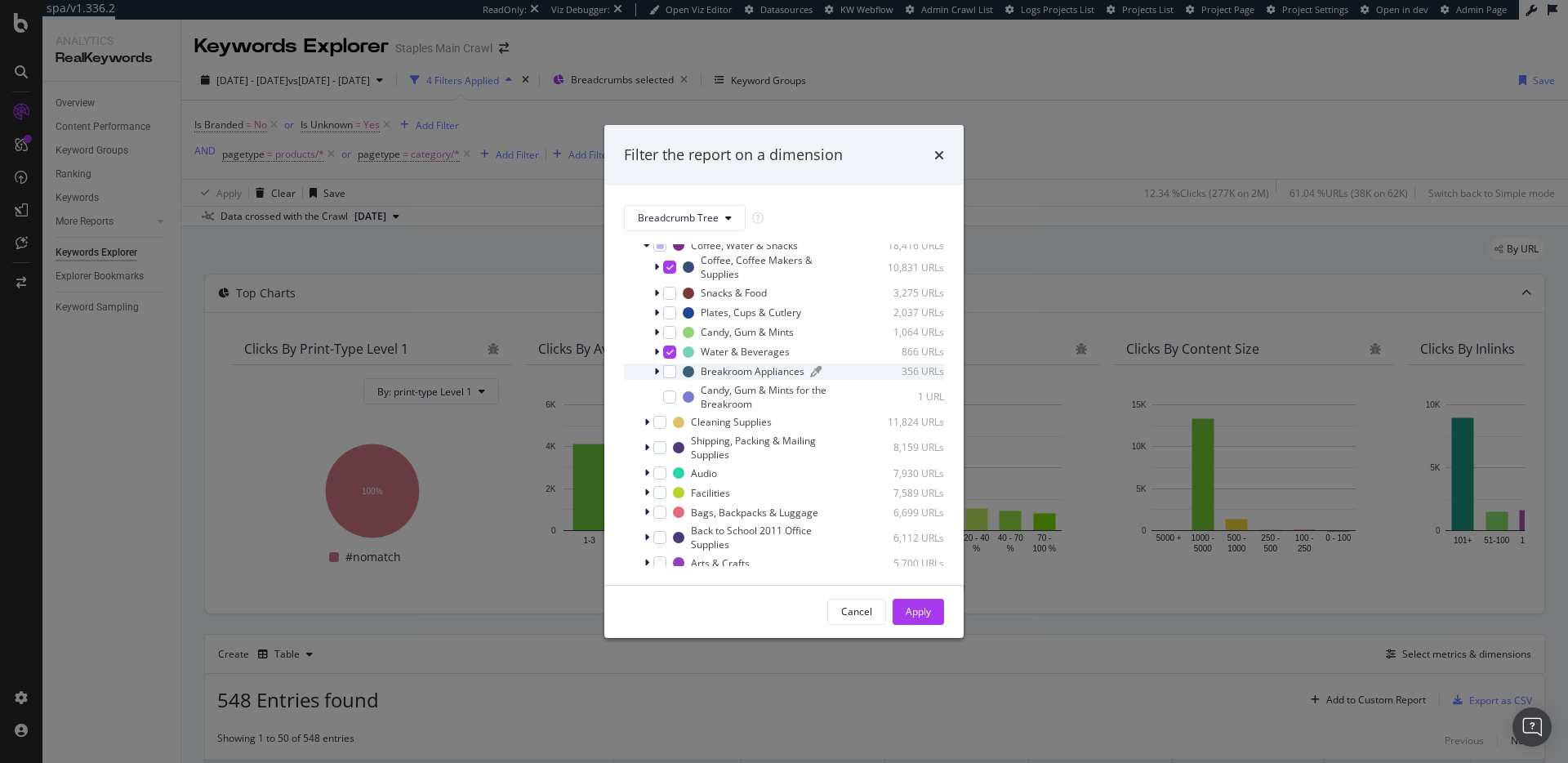
scroll to position [701, 0]
click at [931, 610] on button "Apply" at bounding box center [918, 611] width 52 height 26
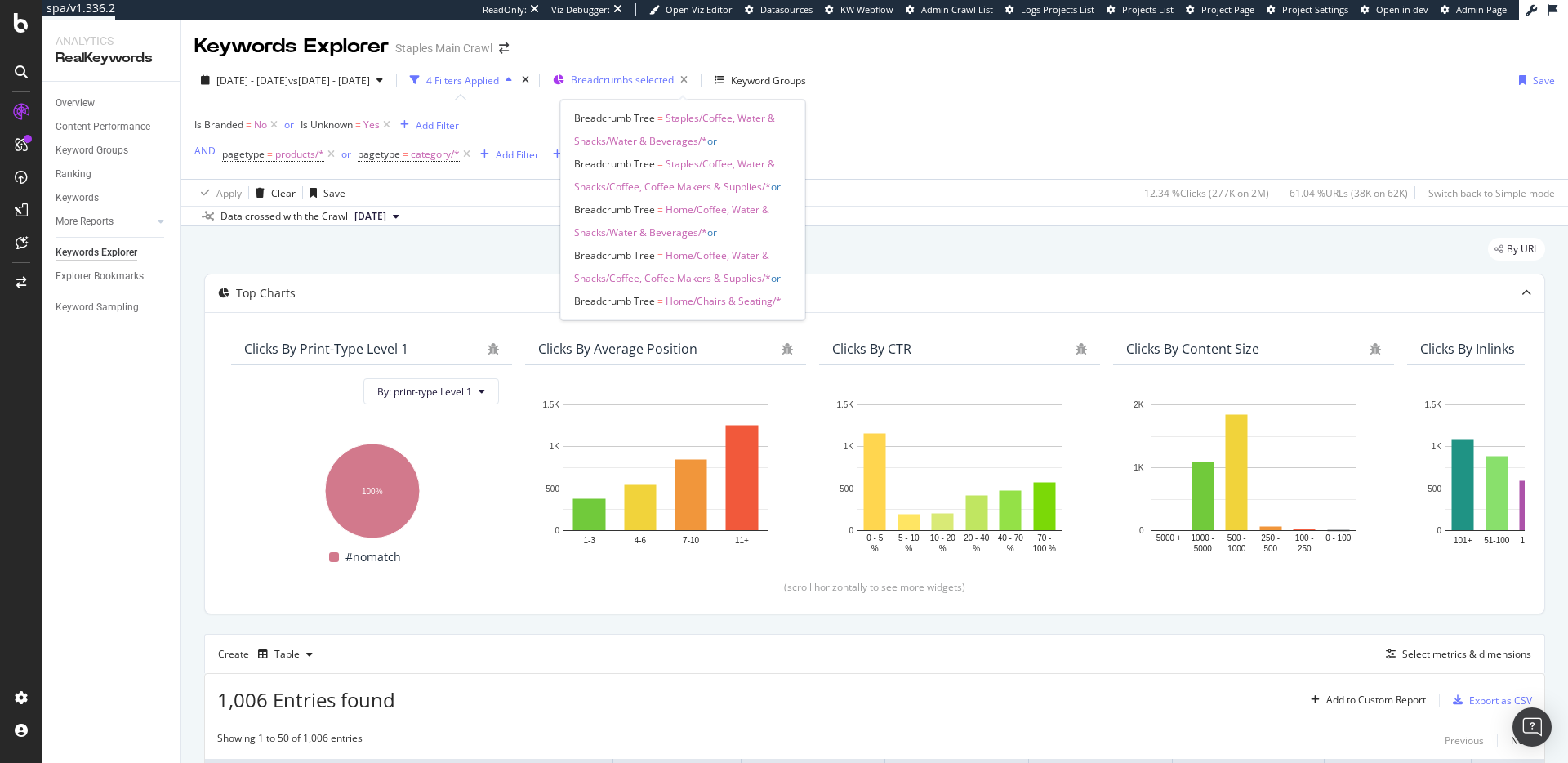
click at [564, 80] on icon "button" at bounding box center [558, 80] width 12 height 10
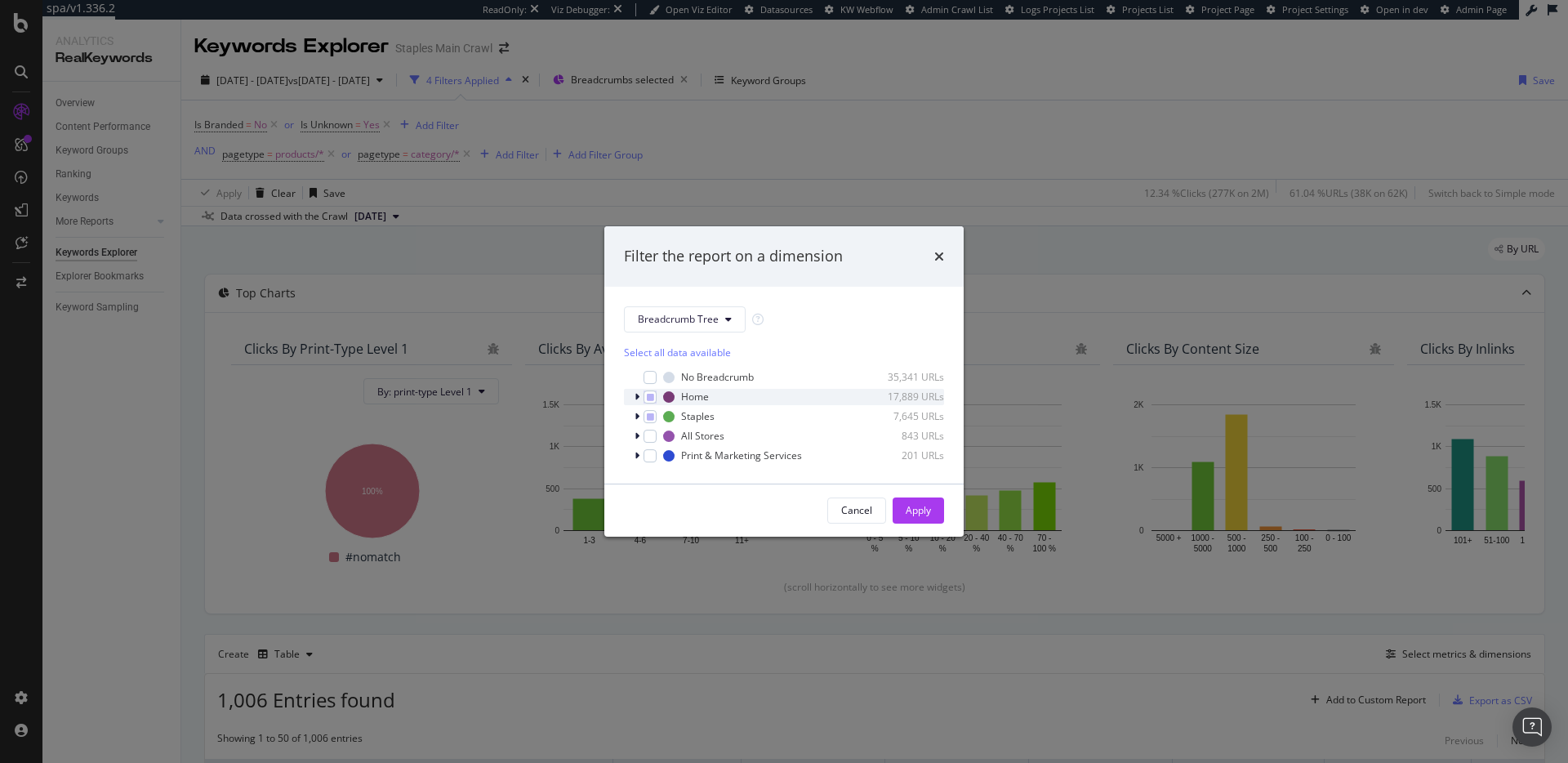
click at [640, 393] on div "modal" at bounding box center [639, 396] width 10 height 16
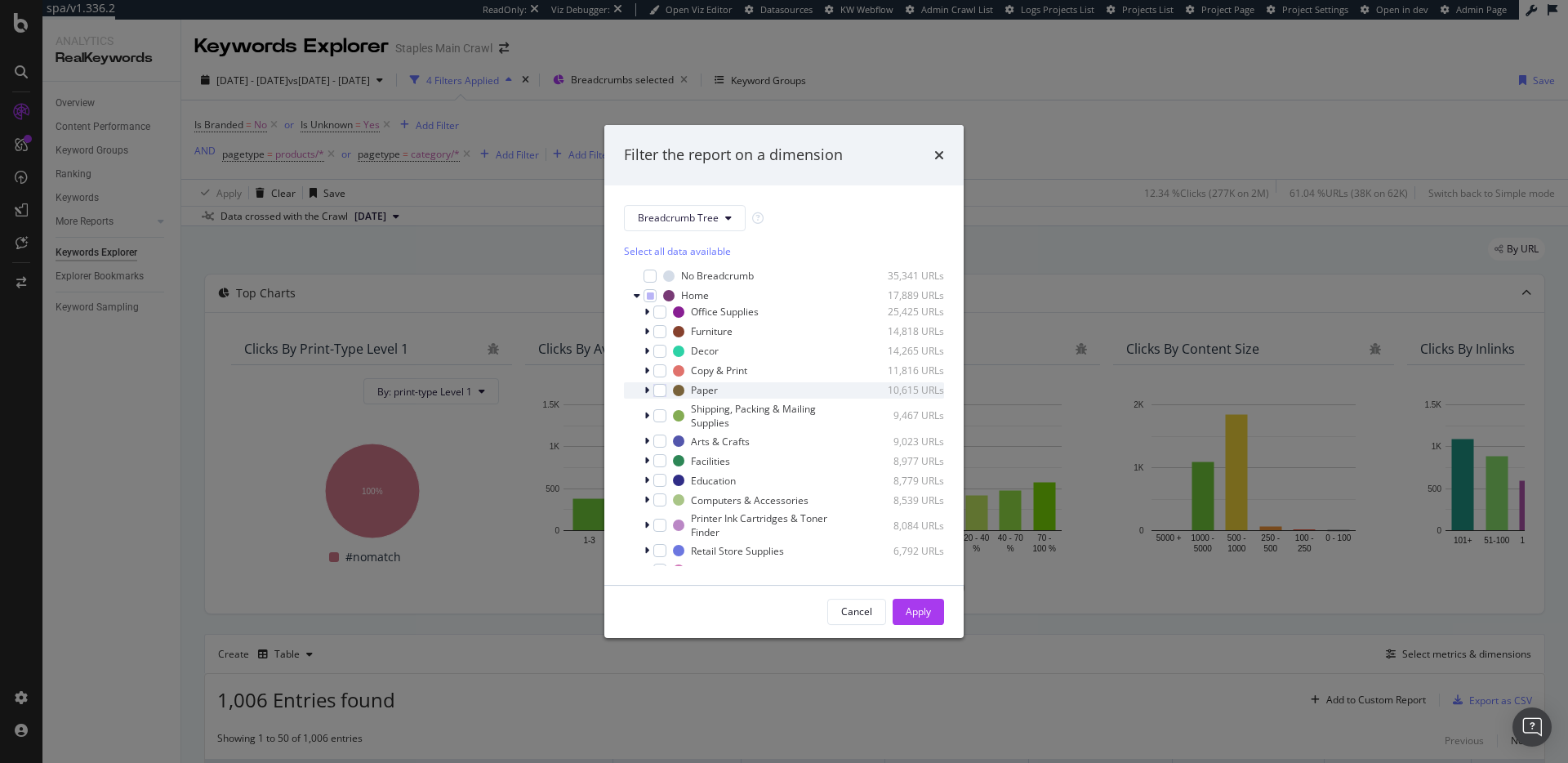
scroll to position [146, 0]
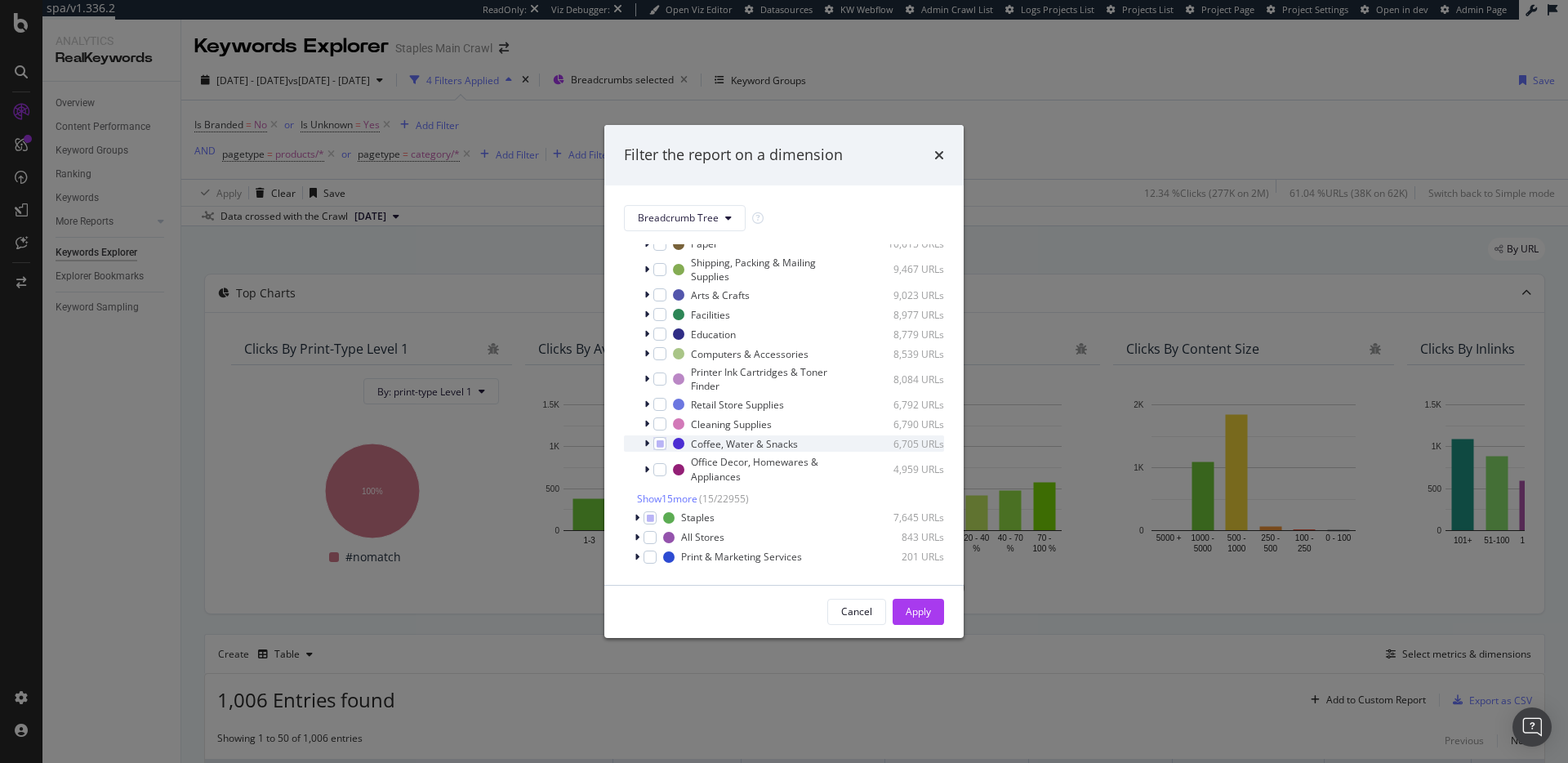
click at [650, 442] on div "modal" at bounding box center [649, 443] width 10 height 16
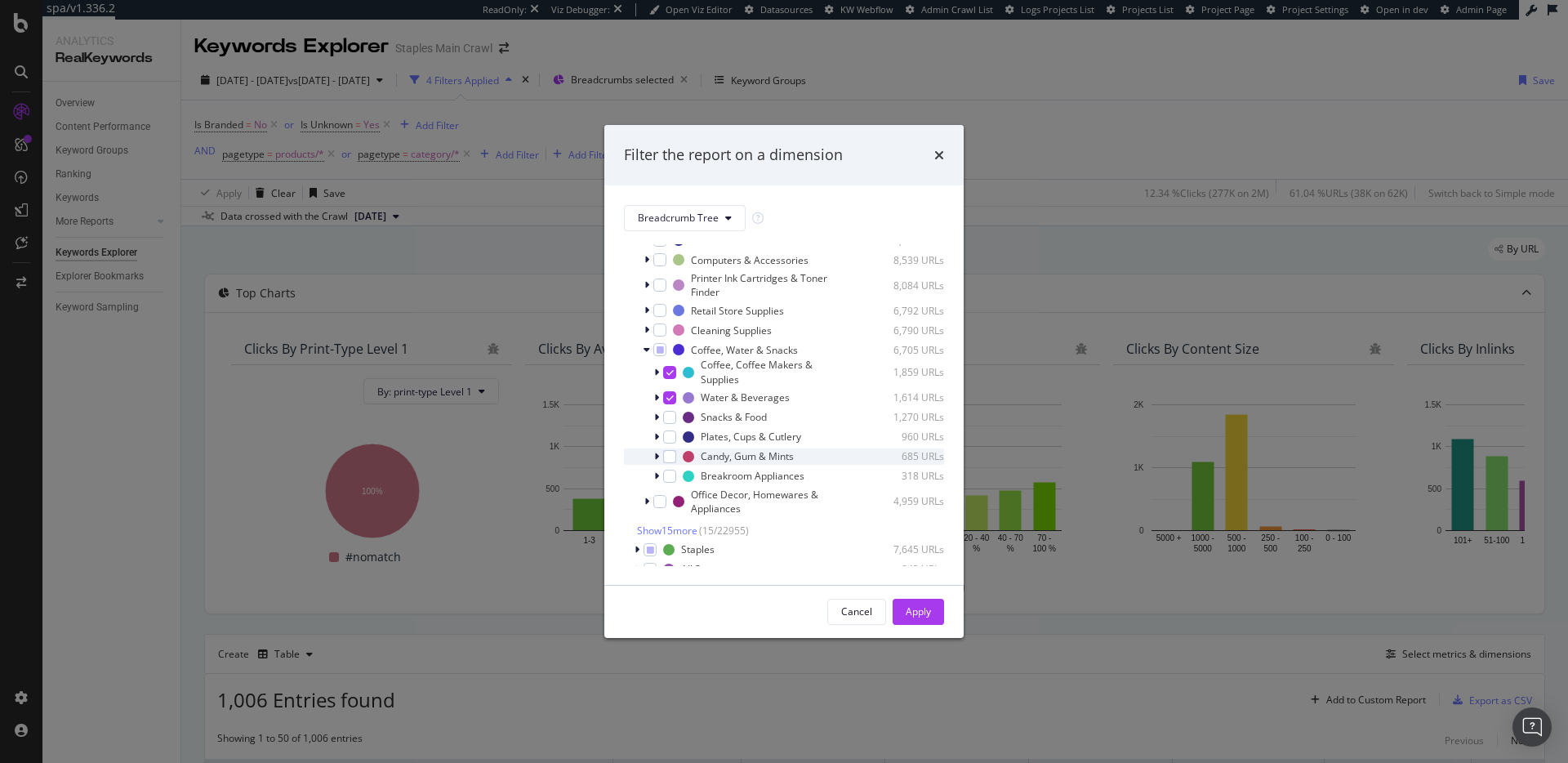
scroll to position [272, 0]
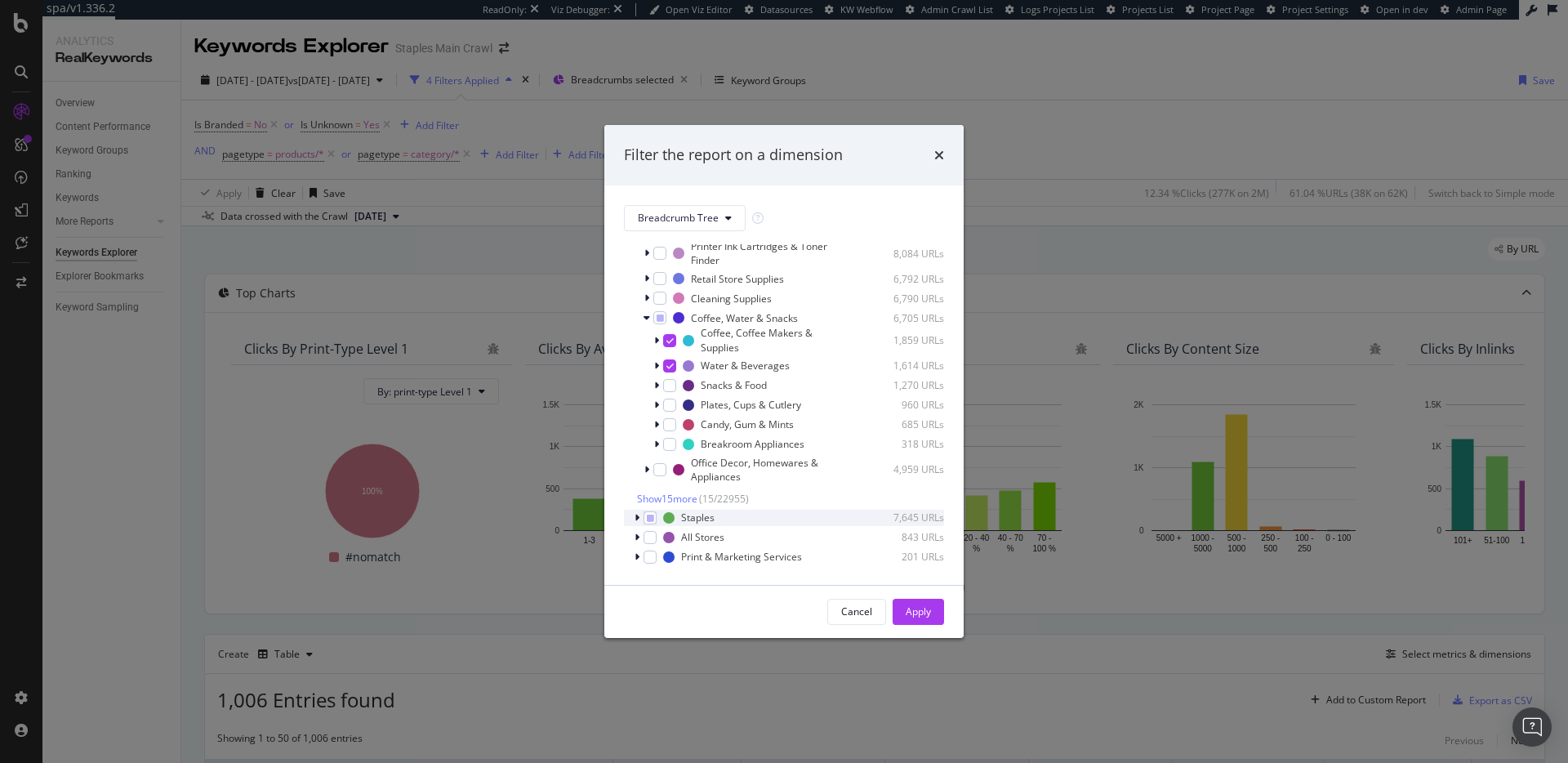
click at [639, 515] on div "modal" at bounding box center [639, 517] width 10 height 16
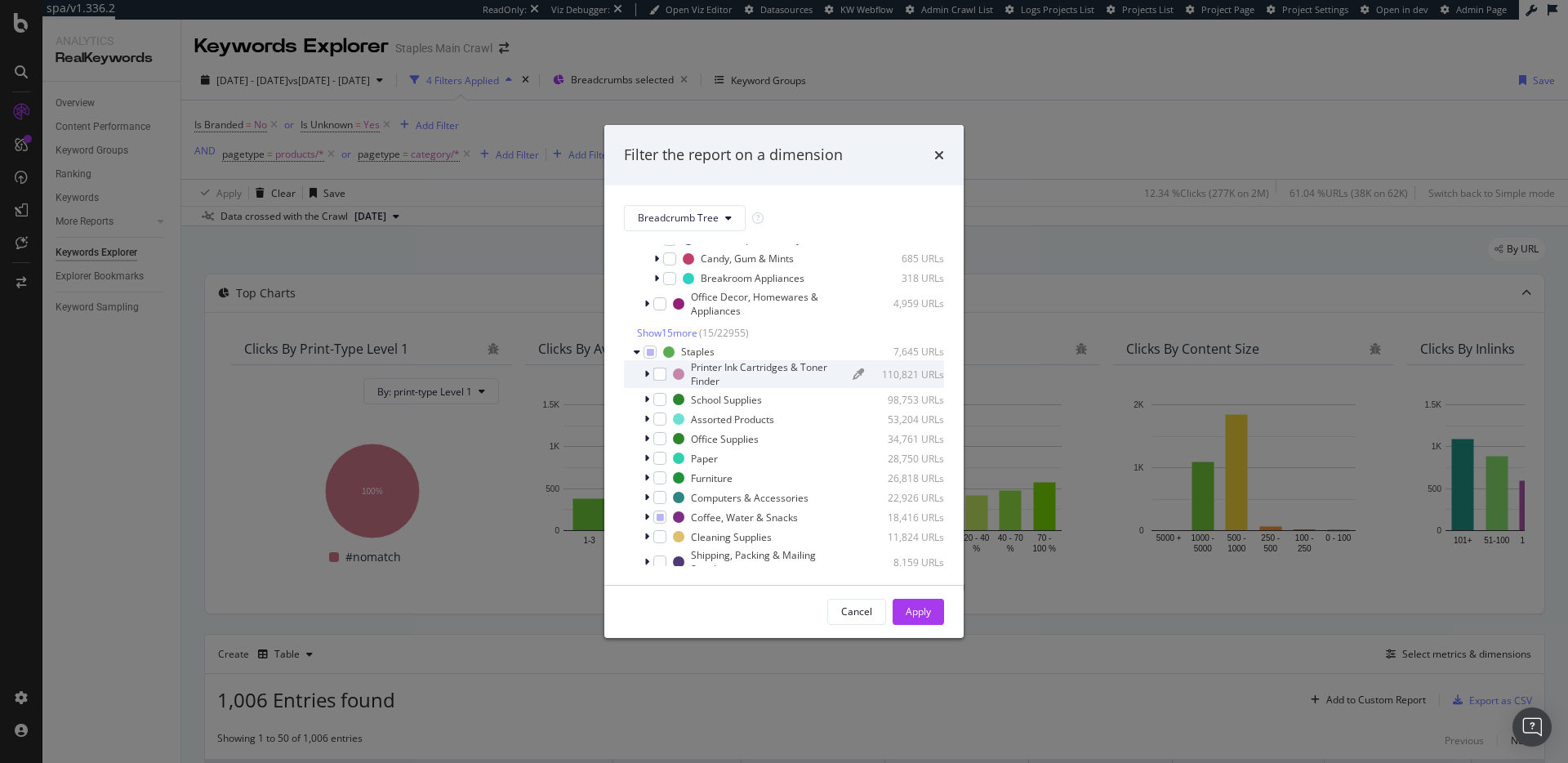
scroll to position [587, 0]
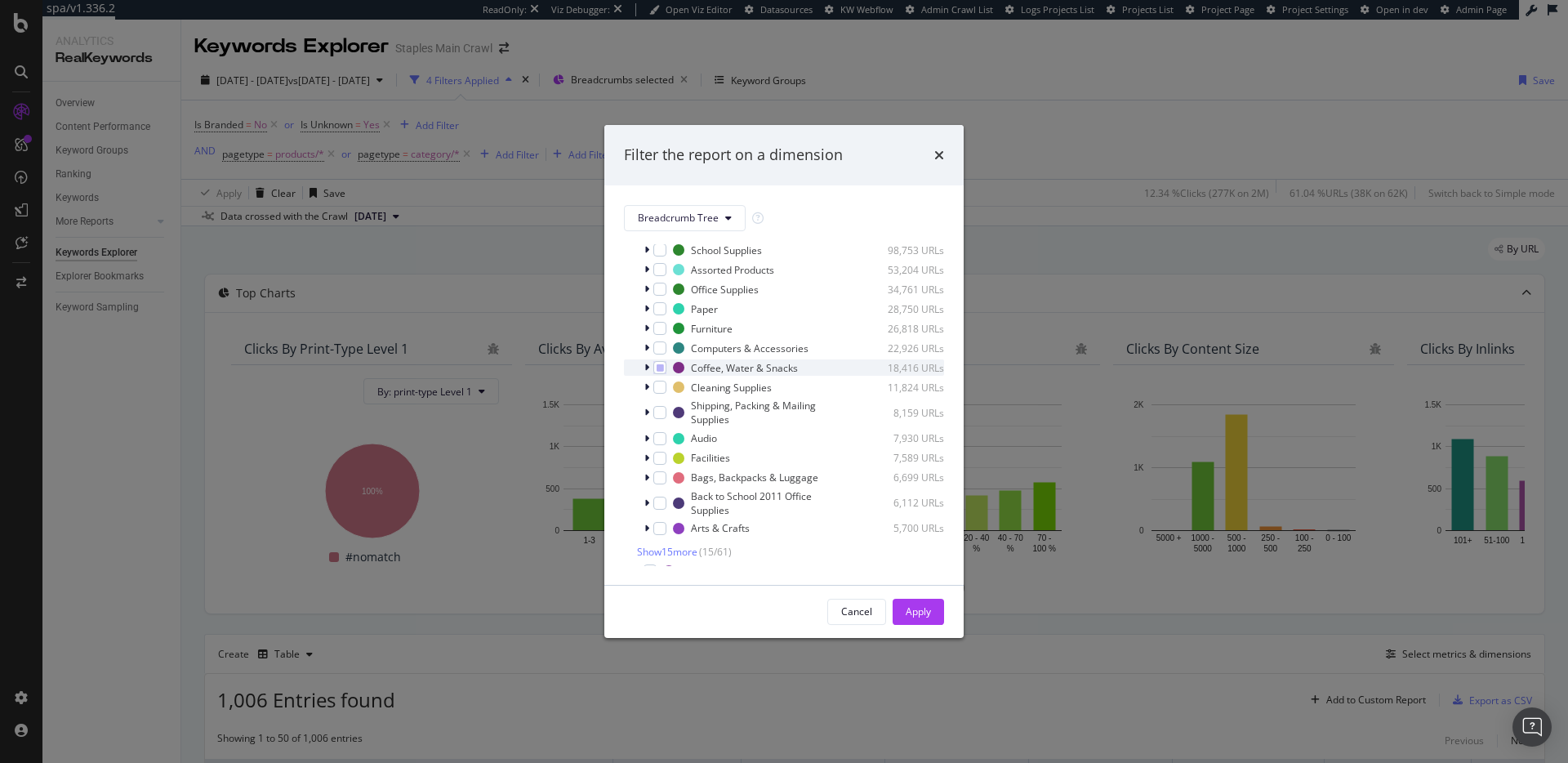
click at [645, 367] on icon "modal" at bounding box center [647, 368] width 5 height 10
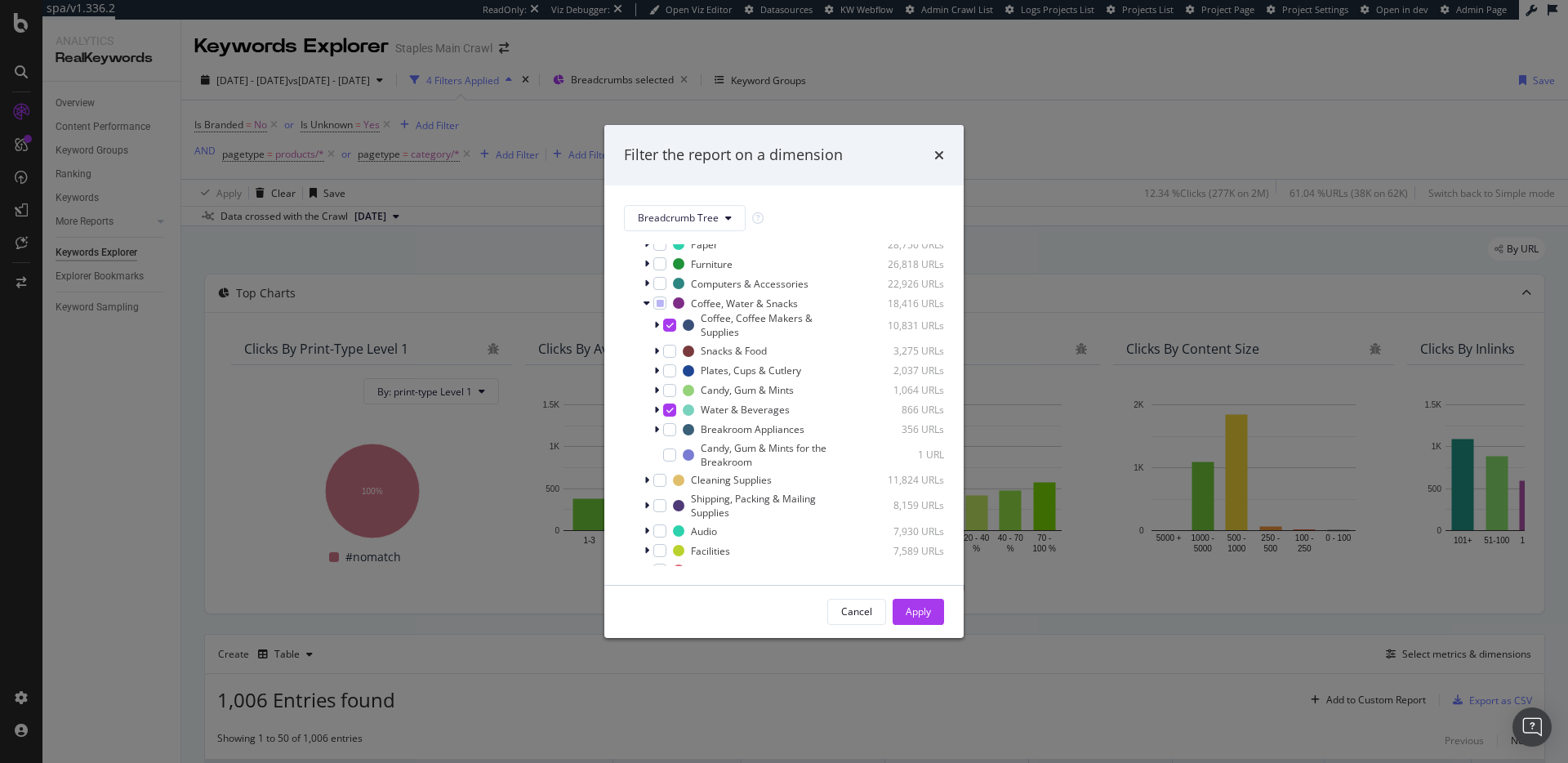
scroll to position [662, 0]
click at [944, 612] on div "Cancel Apply" at bounding box center [784, 611] width 360 height 52
click at [931, 611] on div "Apply" at bounding box center [918, 611] width 25 height 13
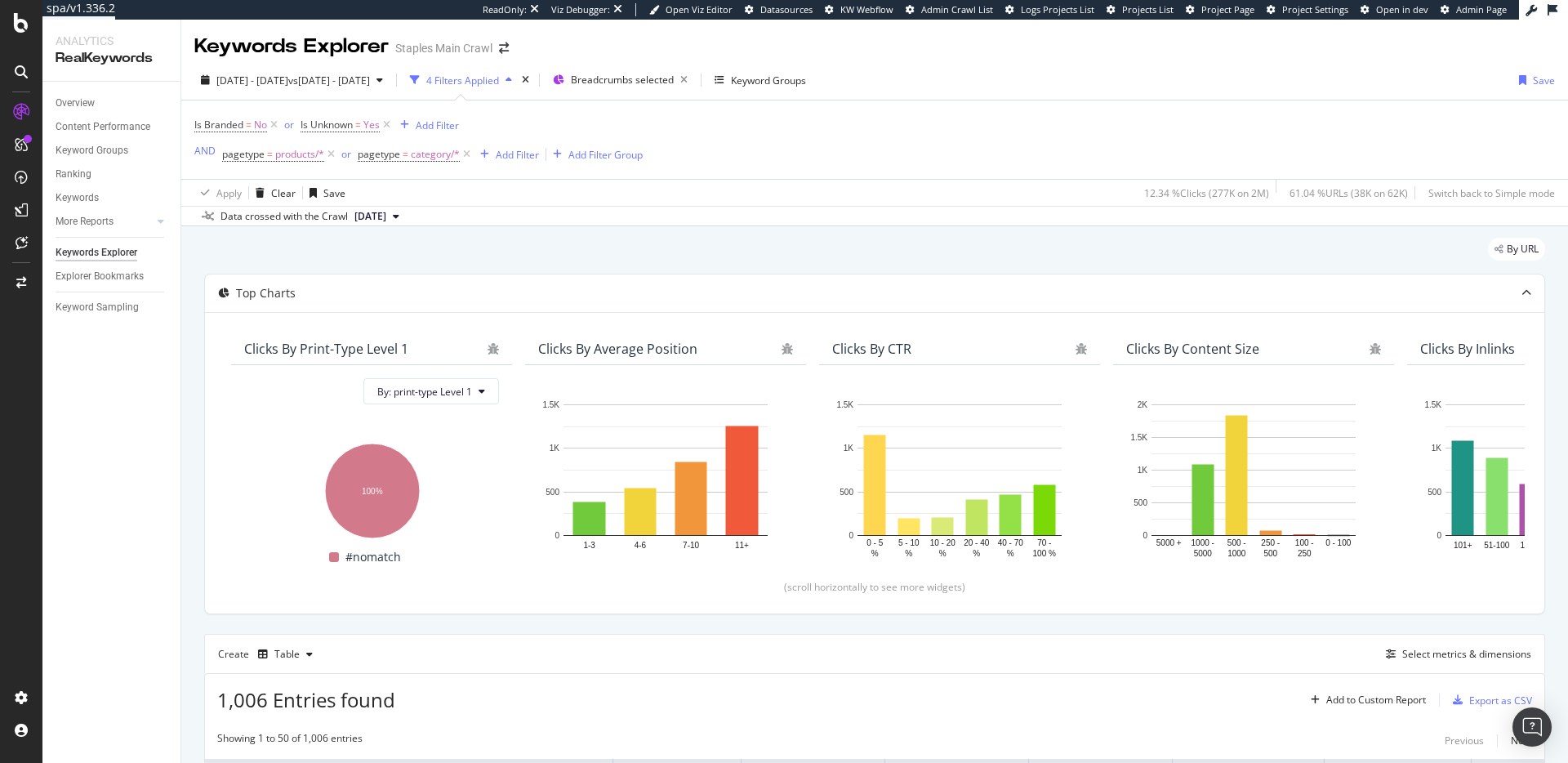
click at [843, 199] on div "Apply Clear Save 12.34 % Clicks ( 277K on 2M ) 61.04 % URLs ( 38K on 62K ) Swit…" at bounding box center [874, 192] width 1387 height 27
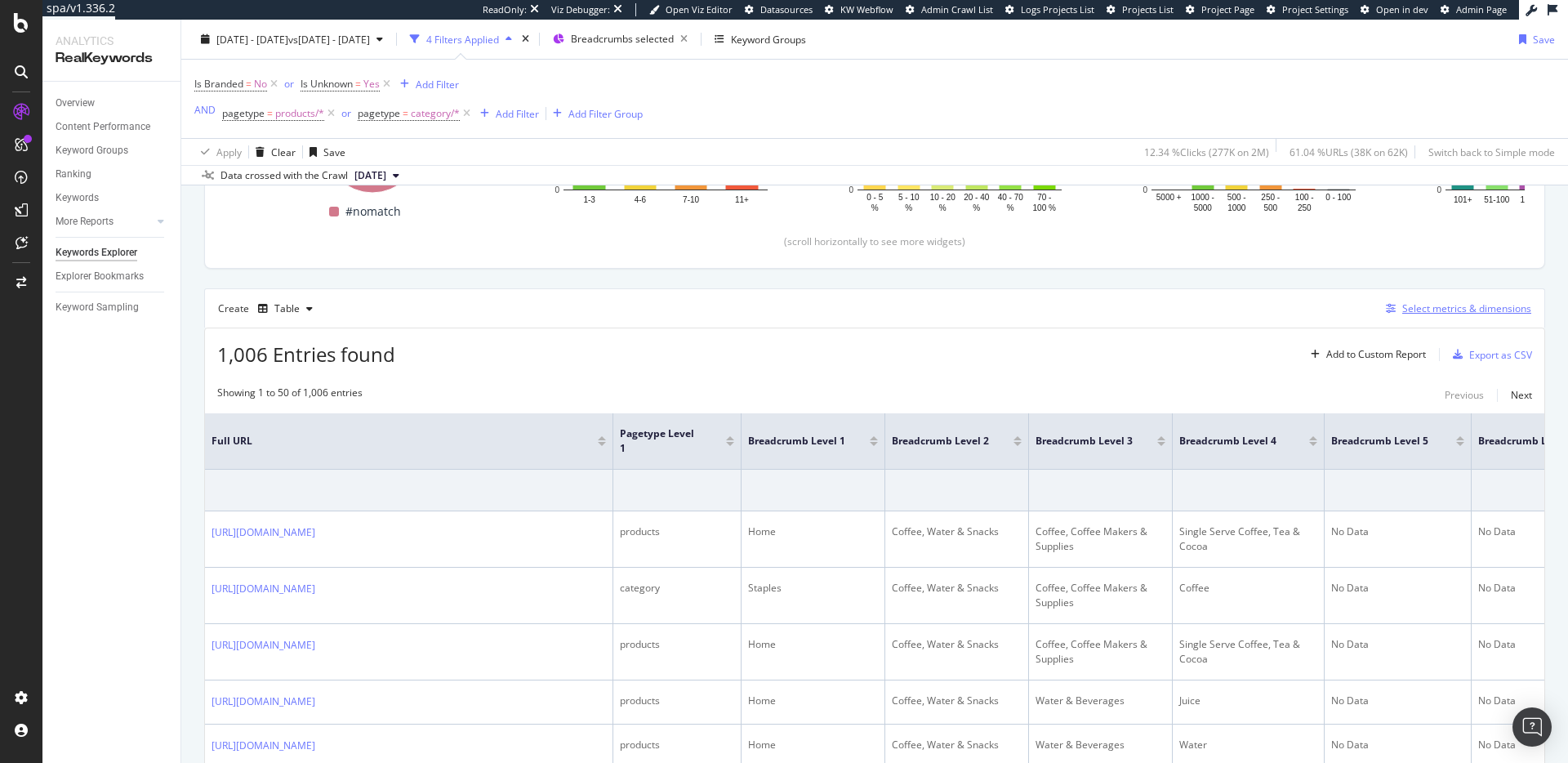
click at [1489, 313] on div "Select metrics & dimensions" at bounding box center [1467, 308] width 129 height 13
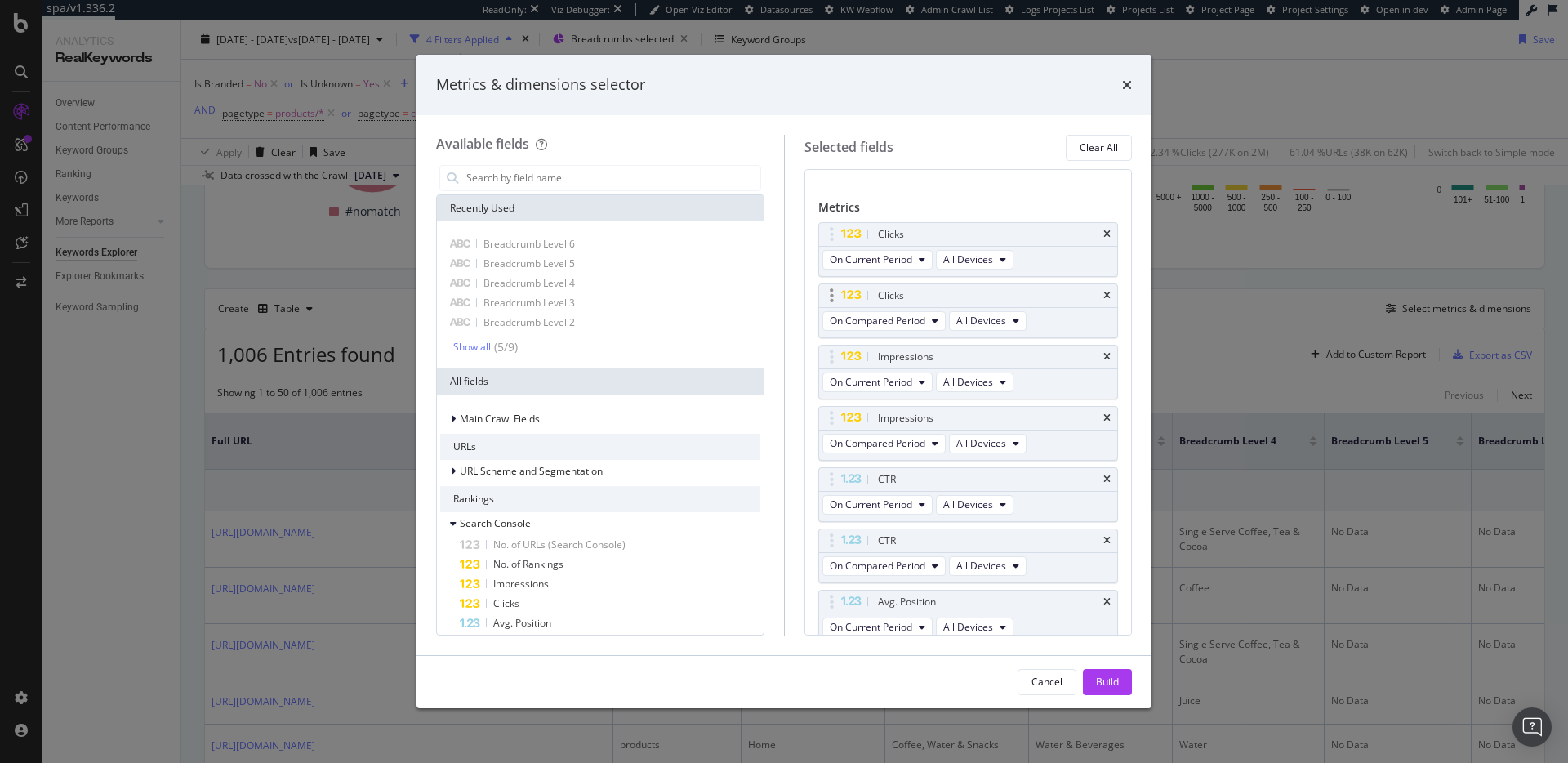
scroll to position [446, 0]
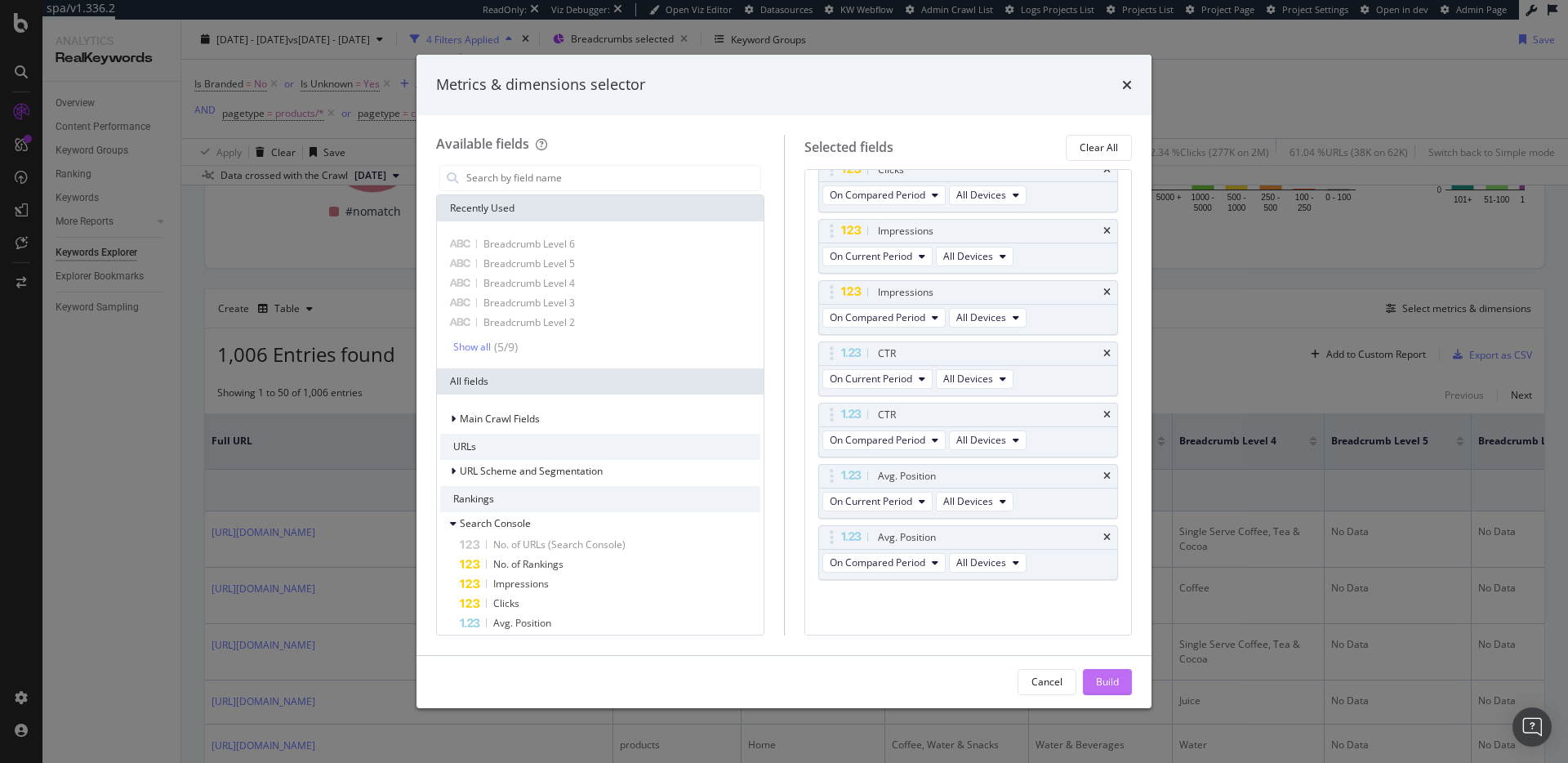
click at [1110, 679] on div "Build" at bounding box center [1107, 681] width 23 height 13
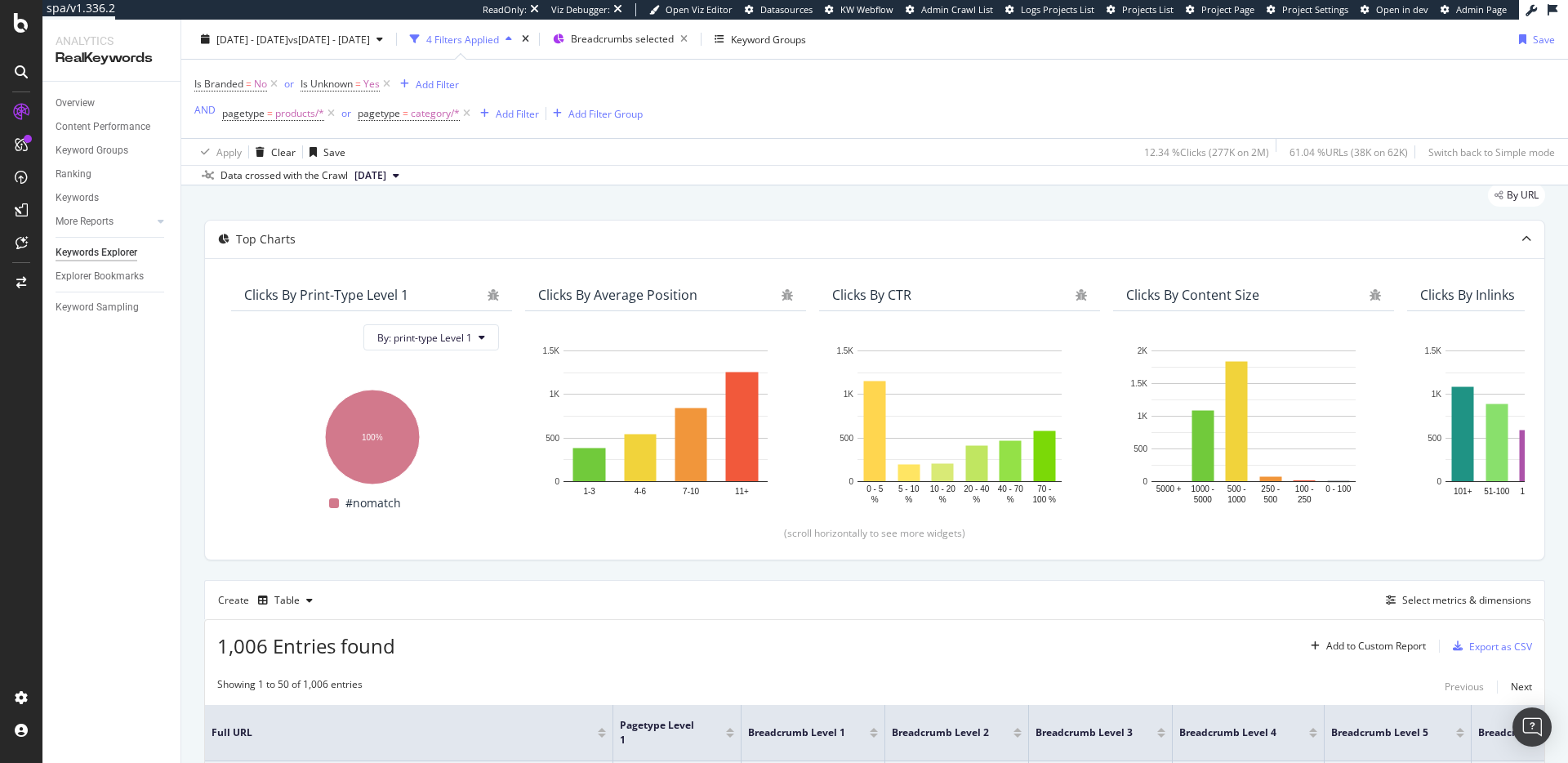
scroll to position [108, 0]
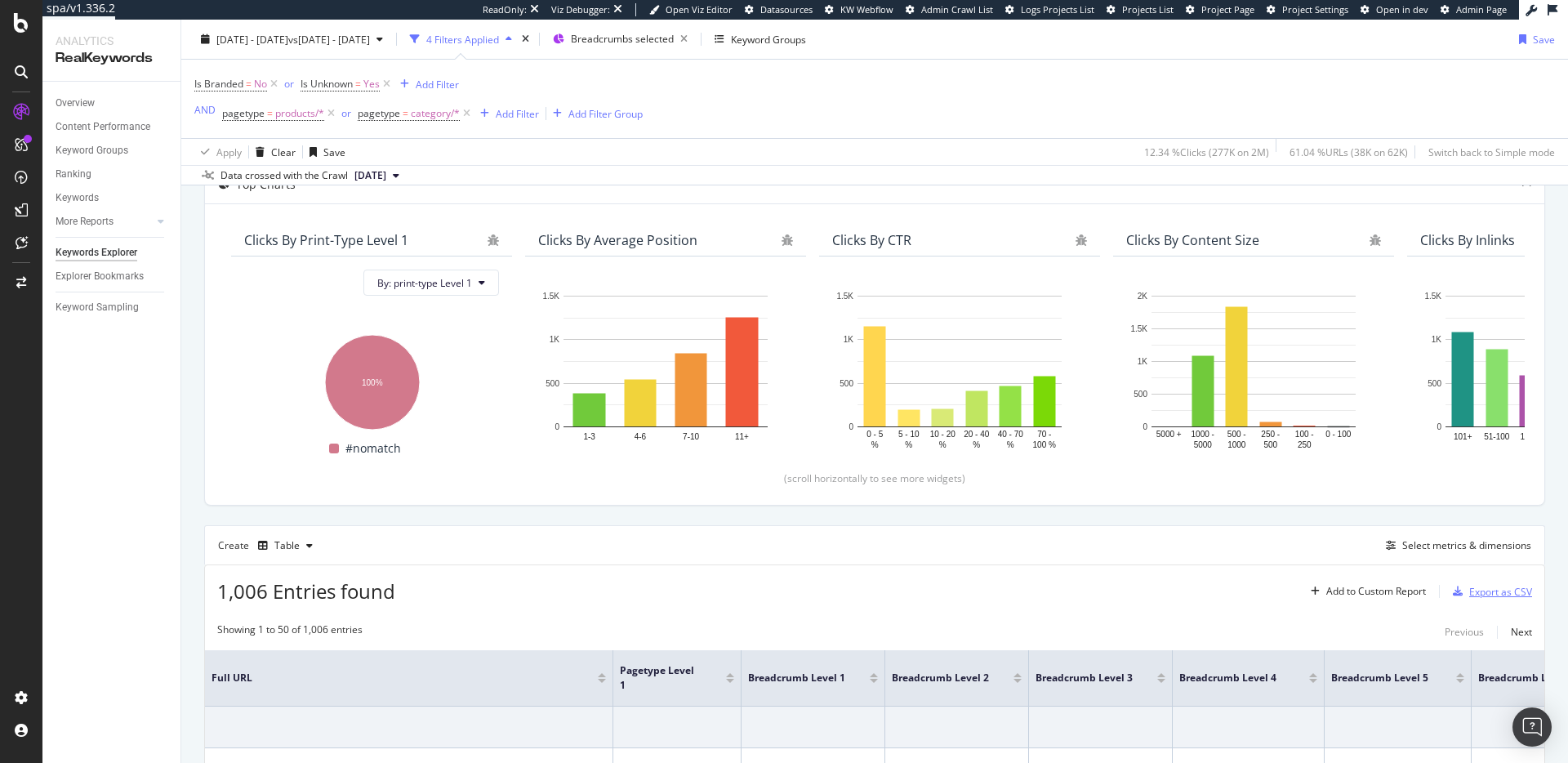
click at [1469, 590] on div "Export as CSV" at bounding box center [1501, 592] width 63 height 13
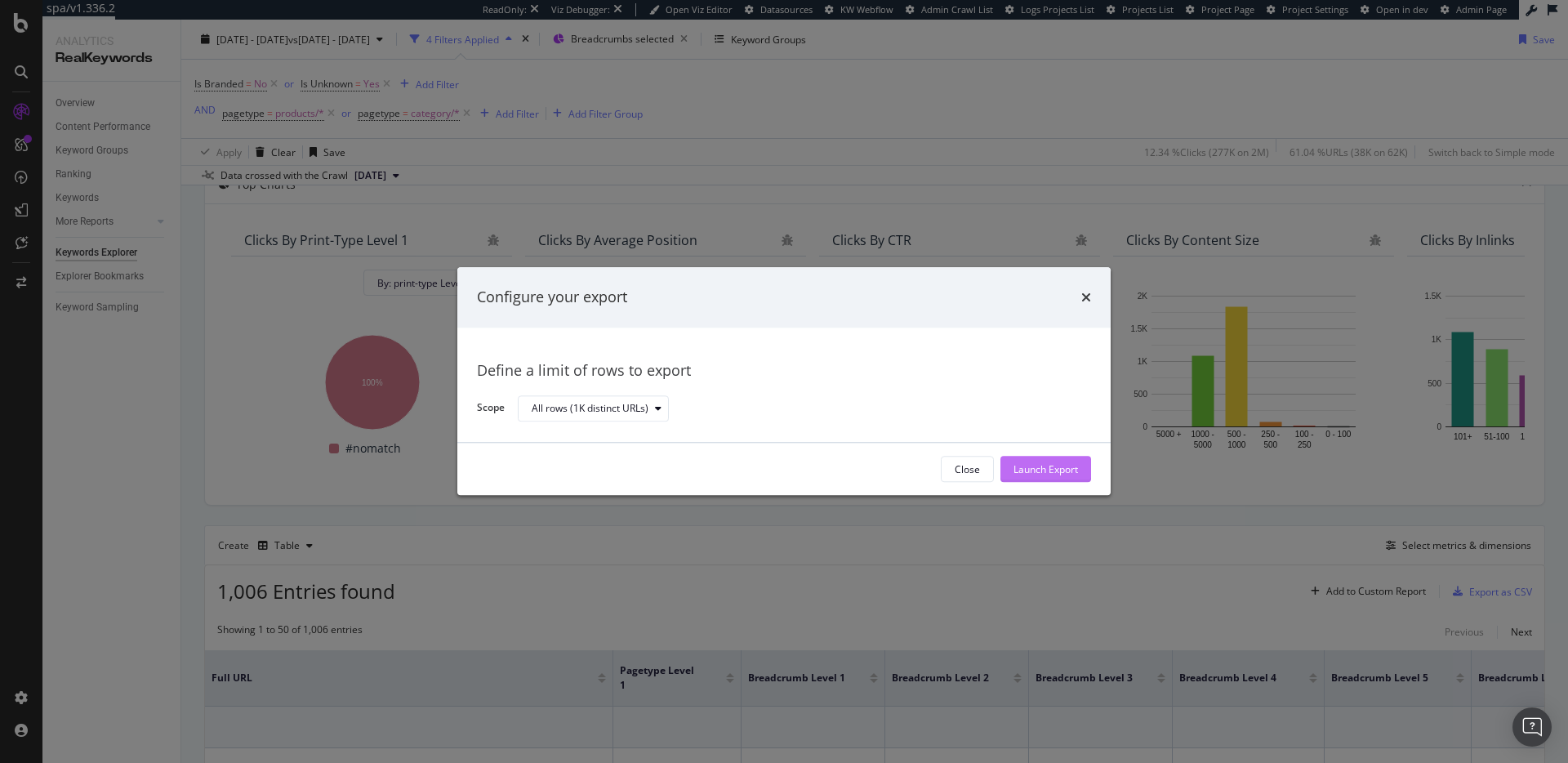
click at [1041, 474] on div "Launch Export" at bounding box center [1045, 469] width 64 height 13
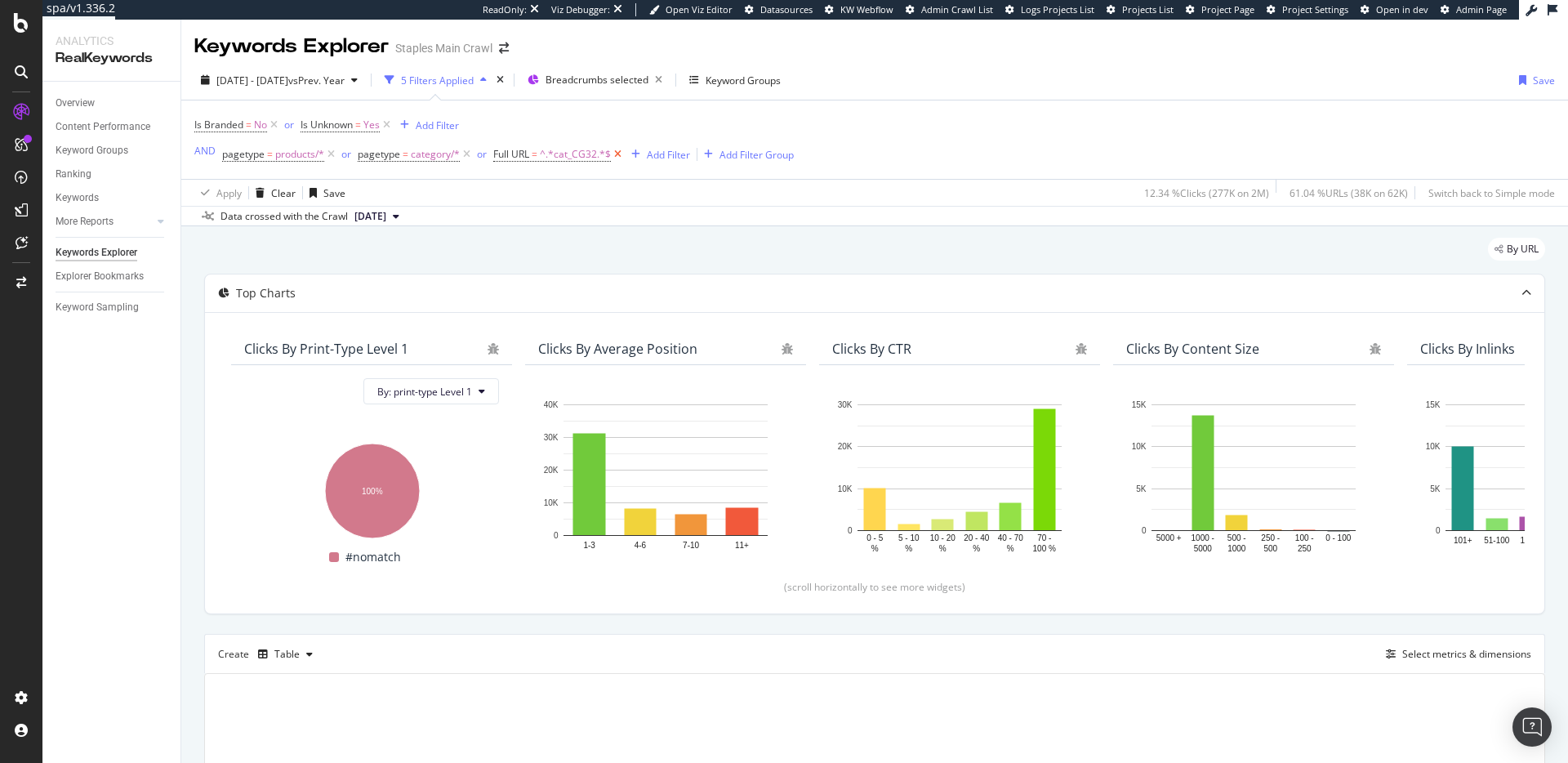
click at [621, 152] on icon at bounding box center [618, 154] width 13 height 16
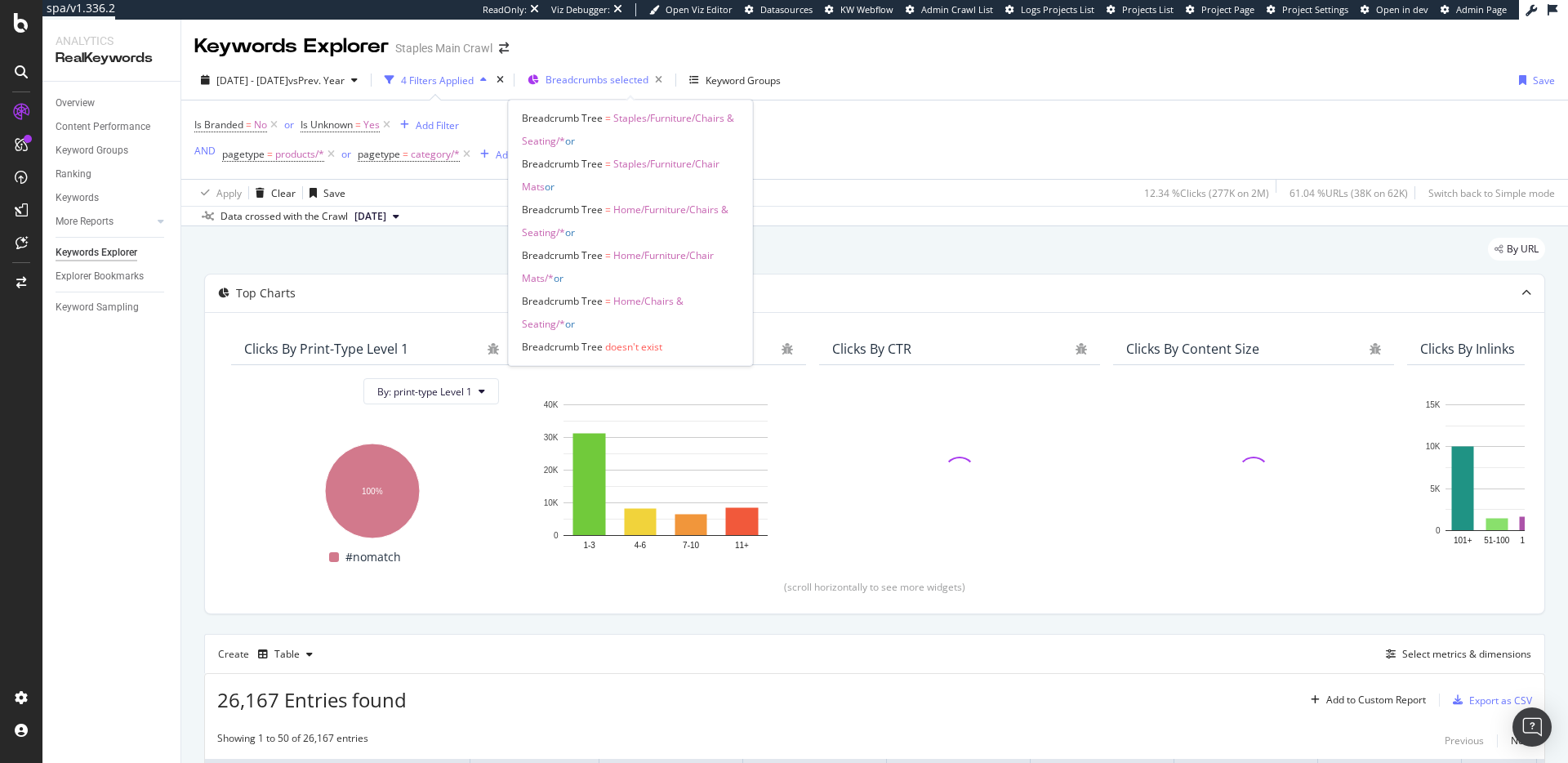
click at [647, 78] on span "Breadcrumbs selected" at bounding box center [597, 80] width 103 height 13
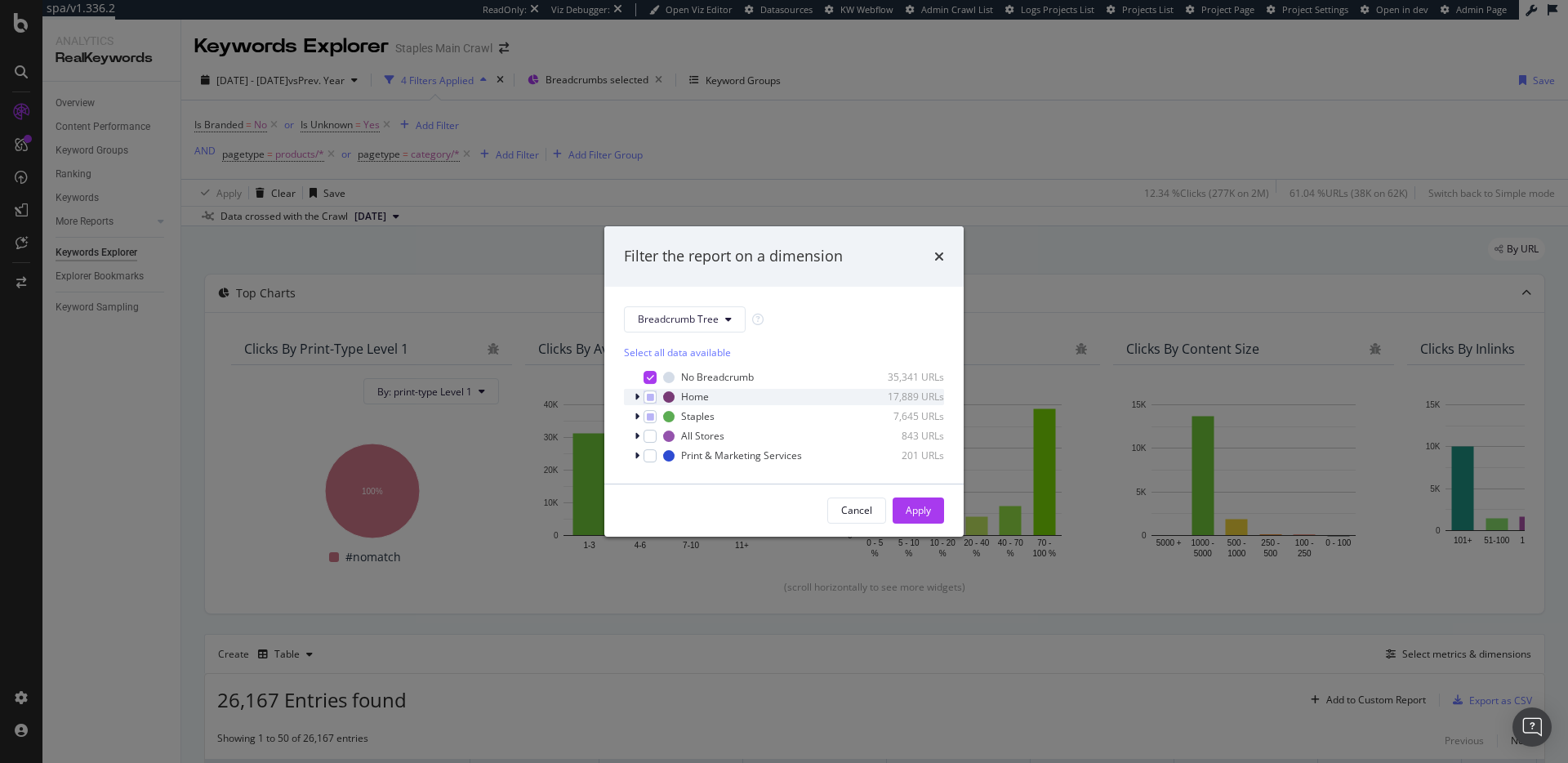
click at [636, 394] on icon "modal" at bounding box center [636, 397] width 5 height 10
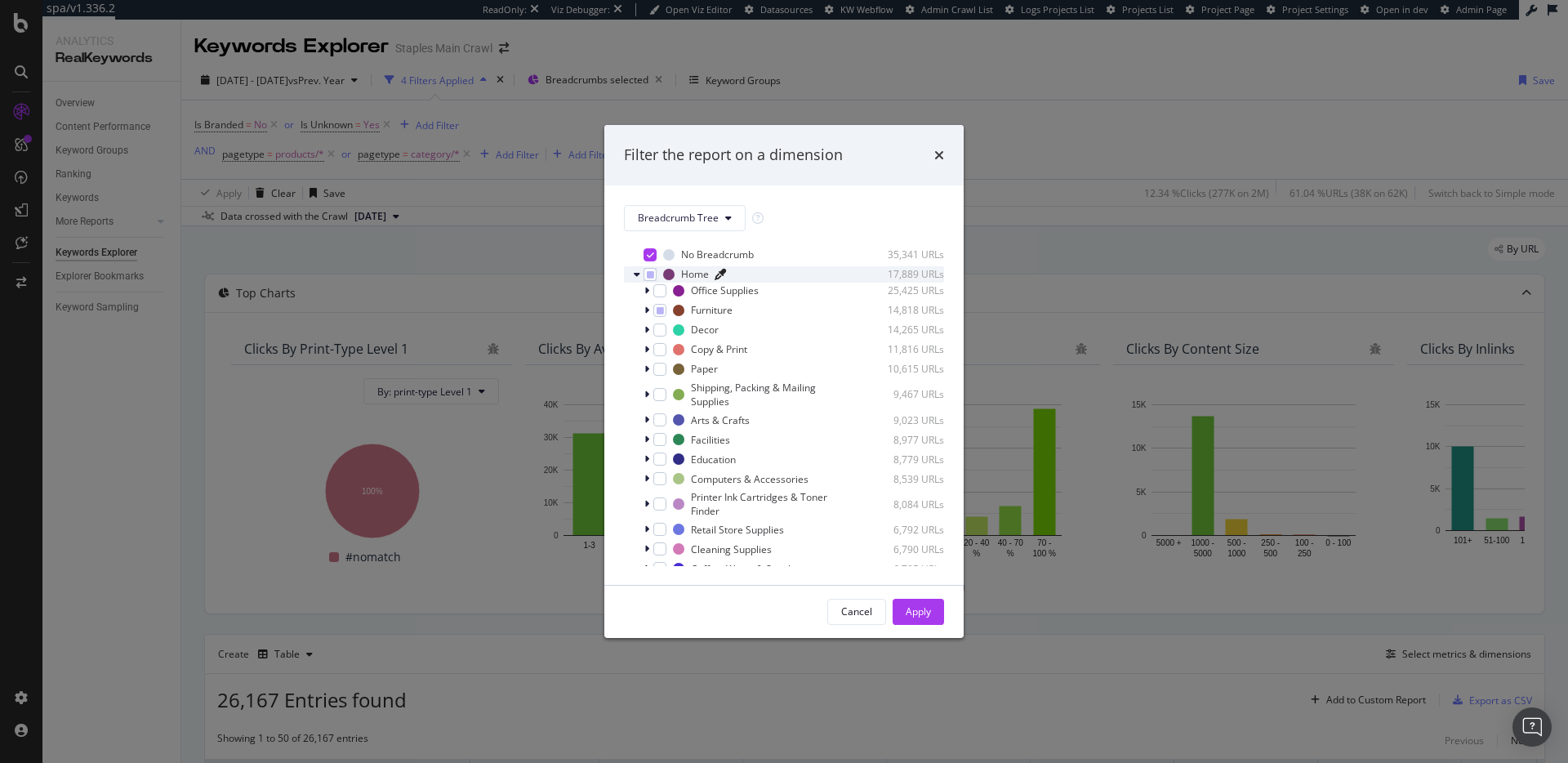
scroll to position [32, 0]
click at [662, 303] on icon "modal" at bounding box center [660, 299] width 8 height 9
click at [661, 300] on icon "modal" at bounding box center [660, 299] width 8 height 9
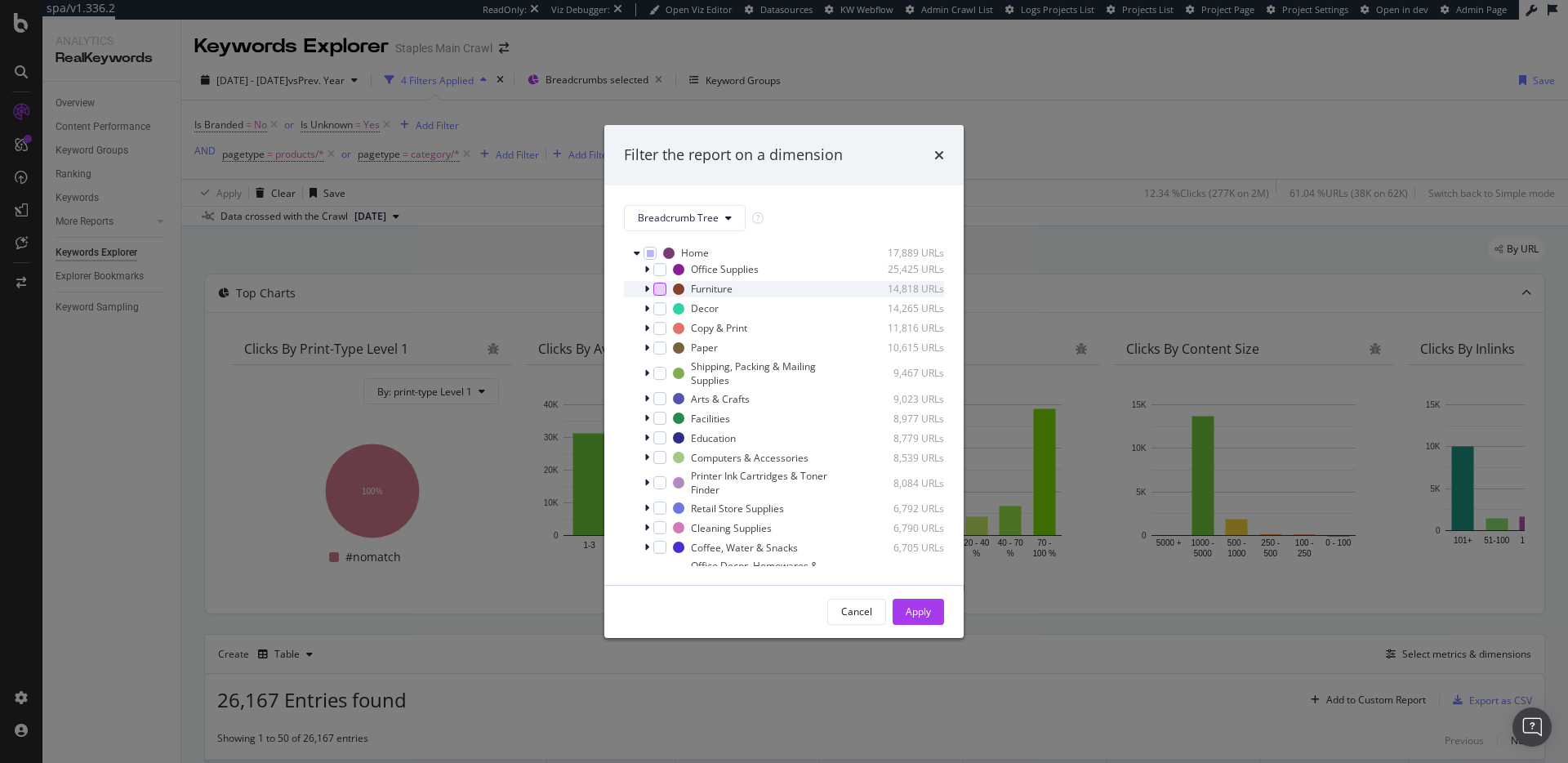
scroll to position [53, 0]
click at [650, 536] on div "modal" at bounding box center [649, 536] width 10 height 16
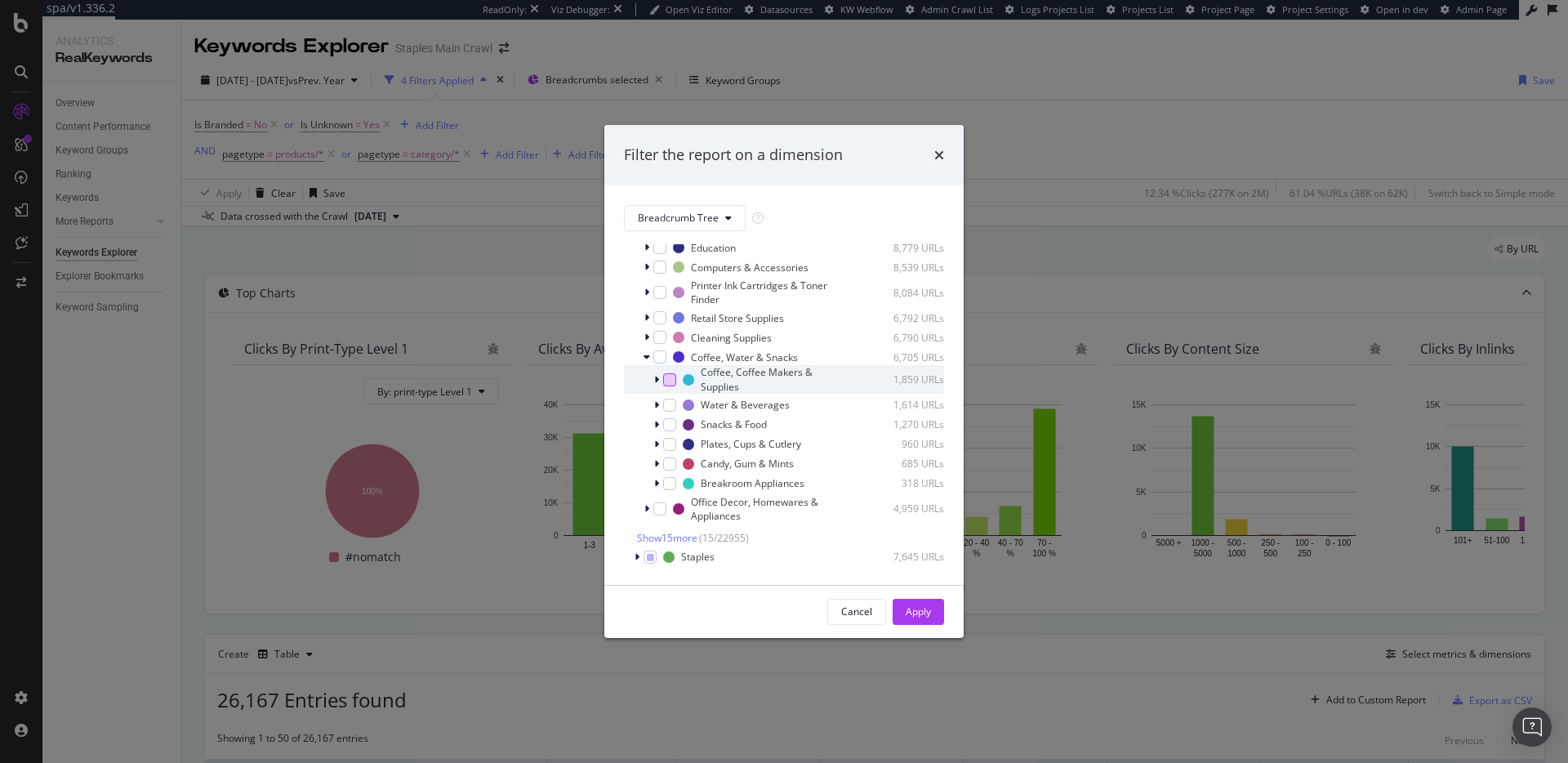
click at [666, 378] on div "modal" at bounding box center [670, 380] width 13 height 13
click at [670, 402] on div "modal" at bounding box center [670, 405] width 13 height 13
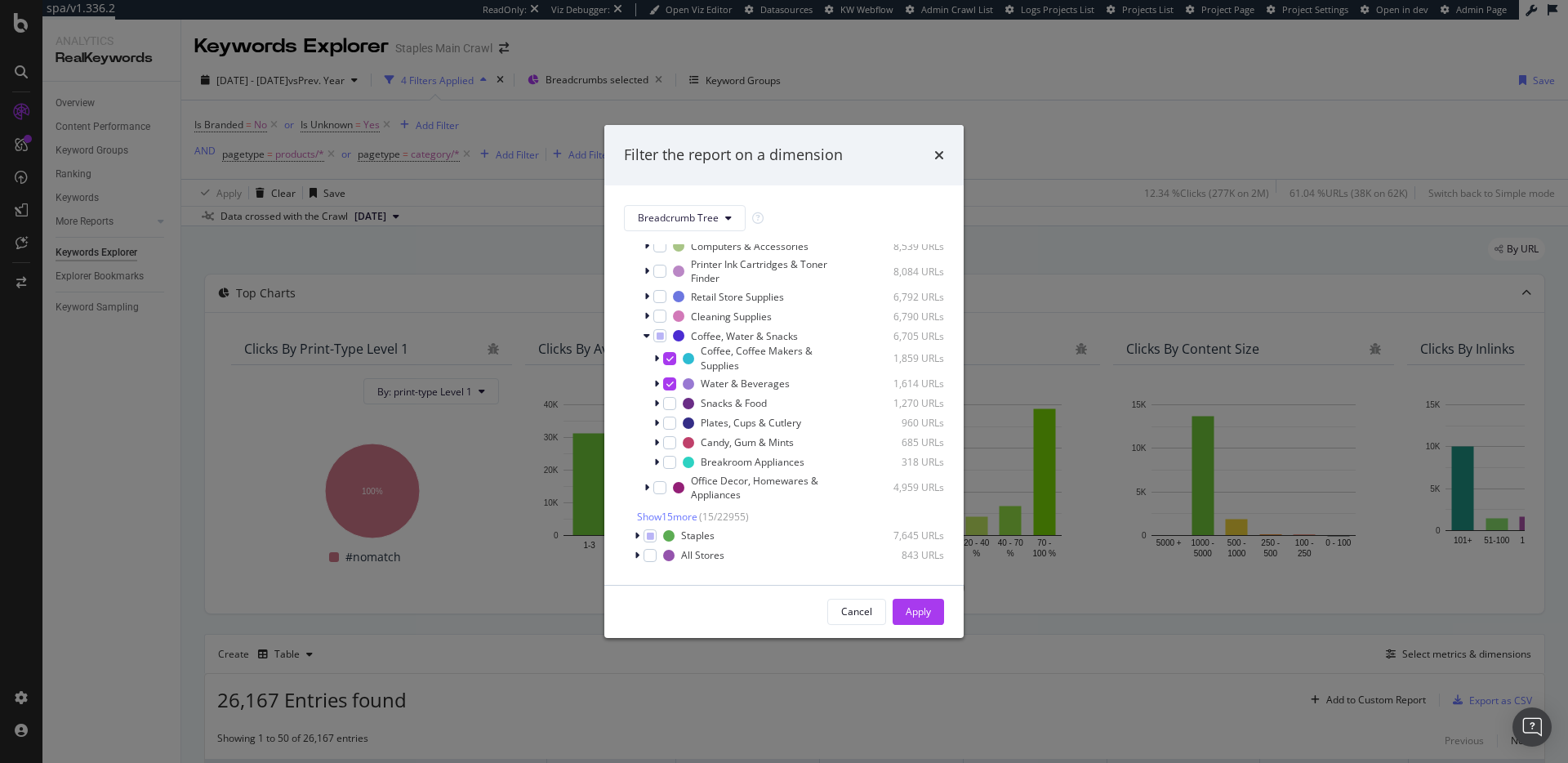
scroll to position [272, 0]
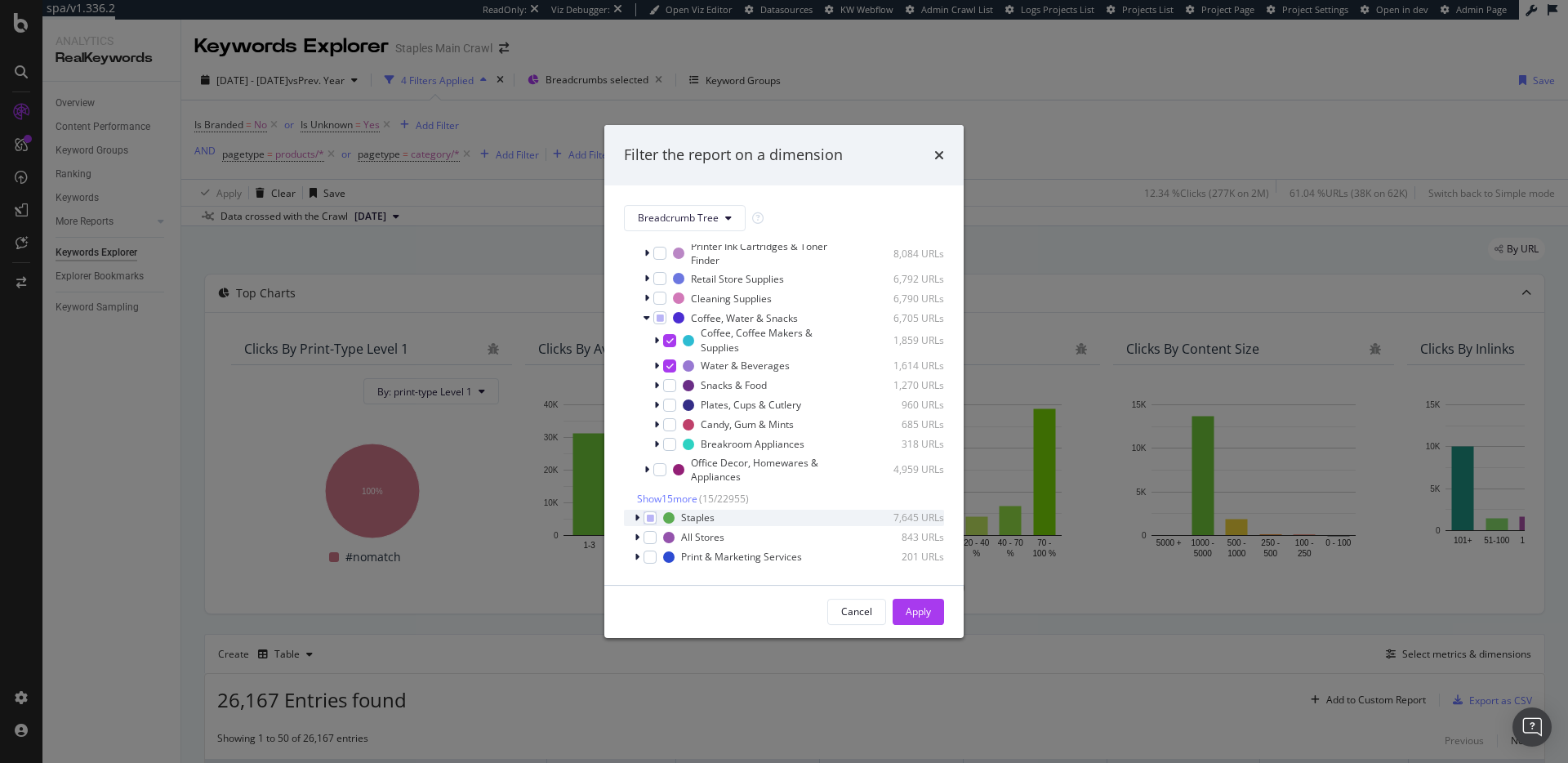
click at [635, 521] on icon "modal" at bounding box center [636, 518] width 5 height 10
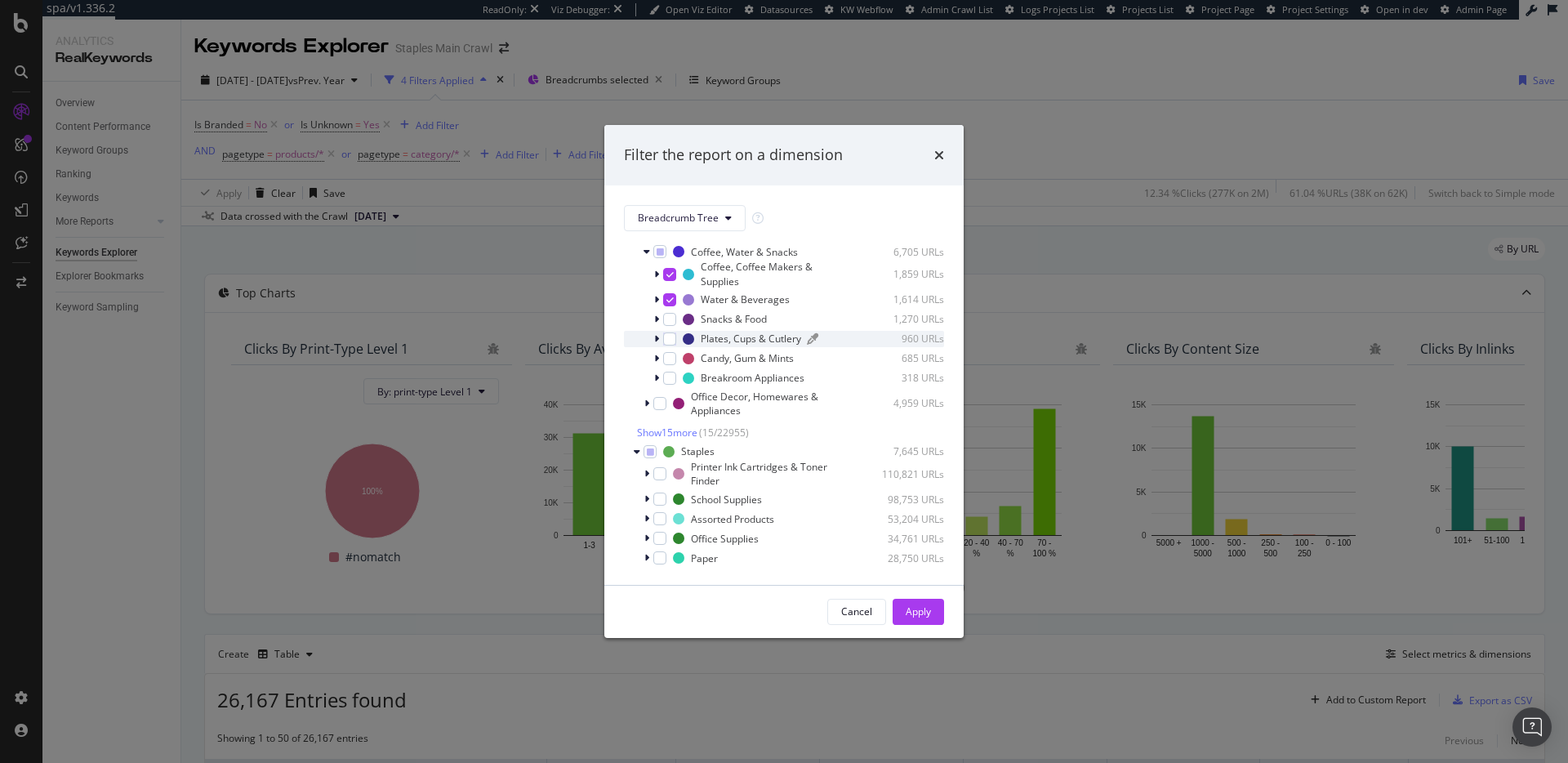
scroll to position [481, 0]
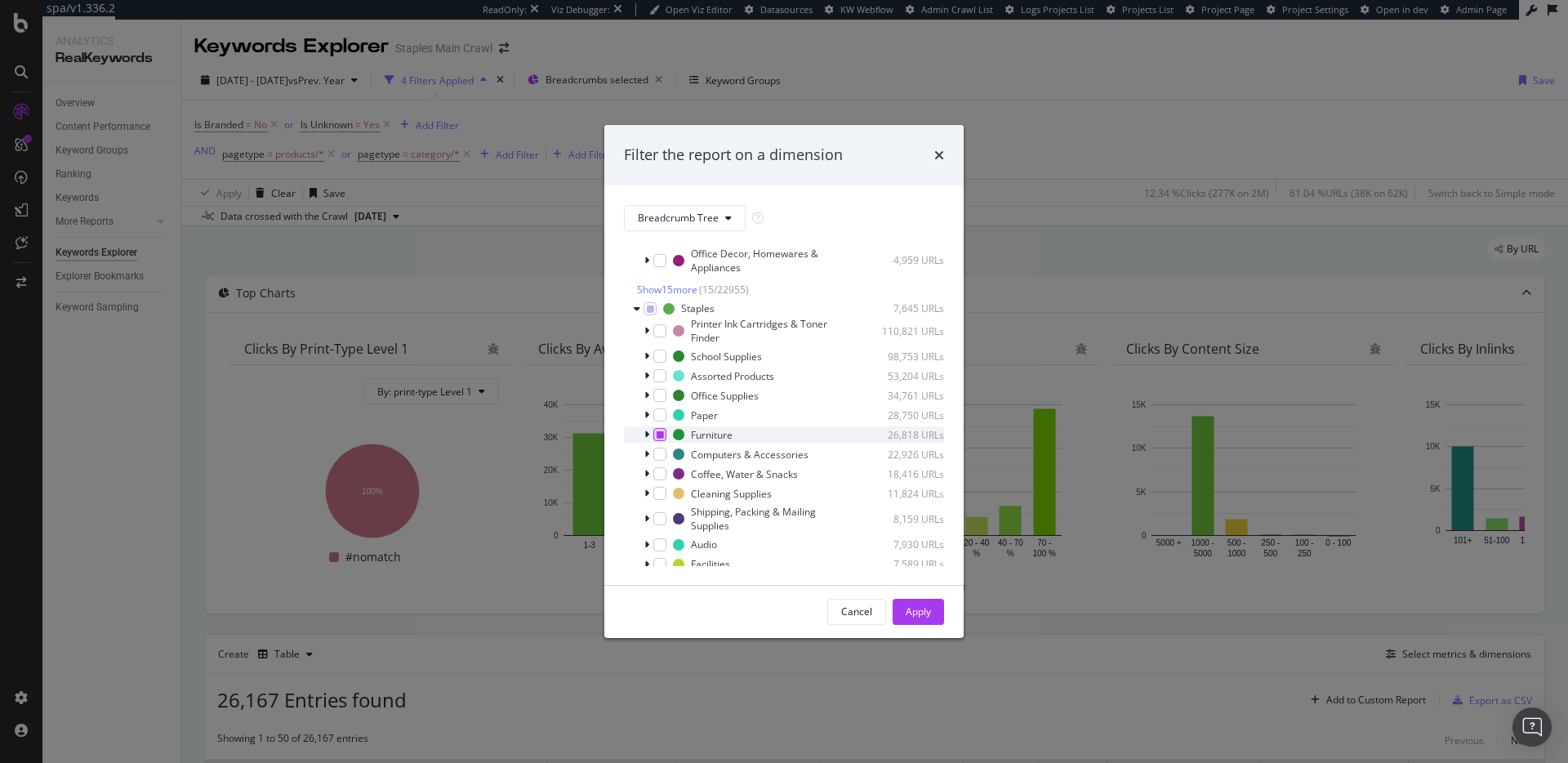
click at [661, 431] on icon "modal" at bounding box center [660, 435] width 8 height 9
click at [660, 434] on icon "modal" at bounding box center [660, 435] width 8 height 9
click at [651, 474] on div "modal" at bounding box center [649, 473] width 10 height 16
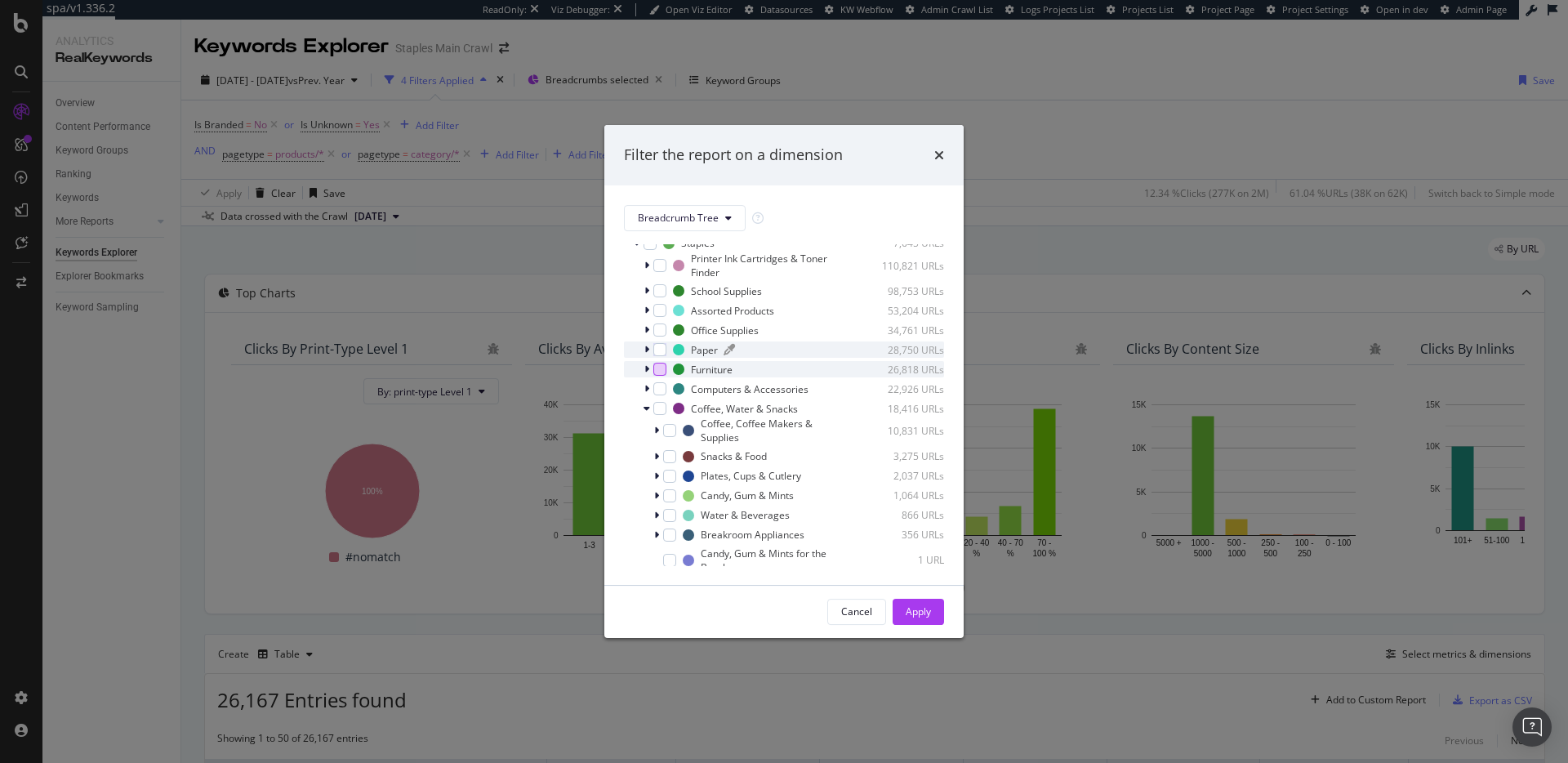
scroll to position [605, 0]
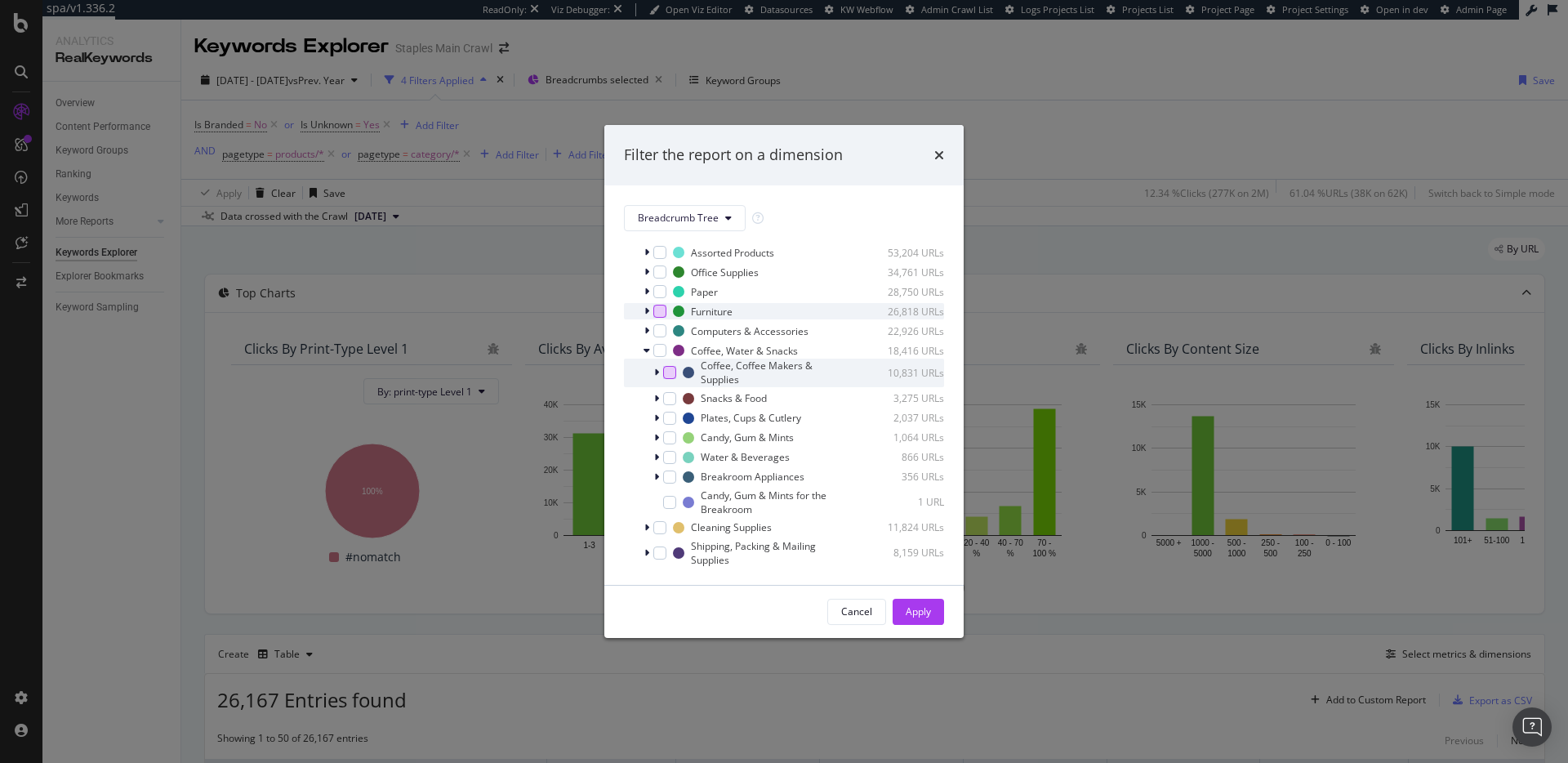
click at [669, 370] on div "modal" at bounding box center [670, 372] width 13 height 13
click at [672, 454] on div "modal" at bounding box center [670, 458] width 13 height 13
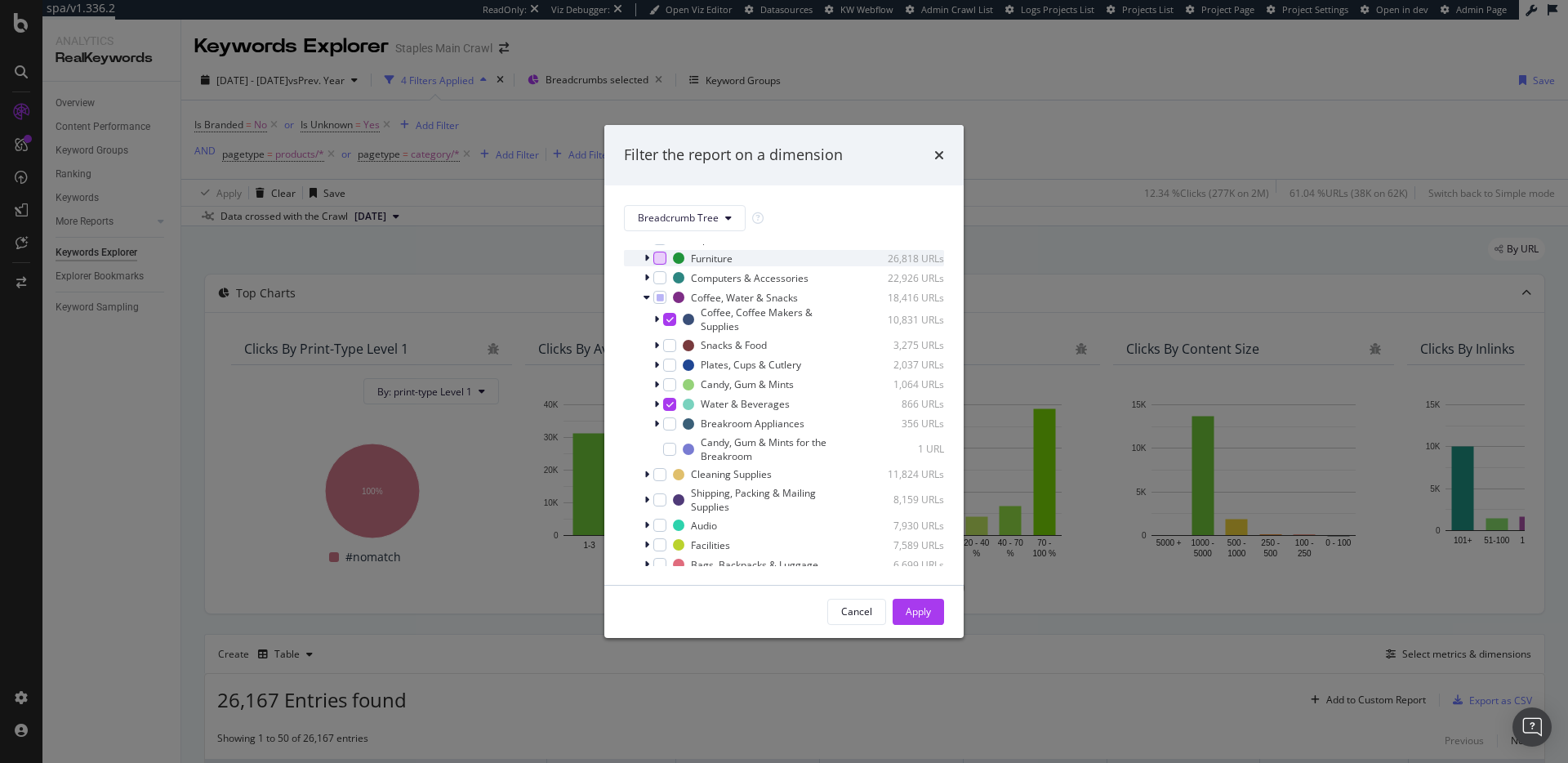
scroll to position [637, 0]
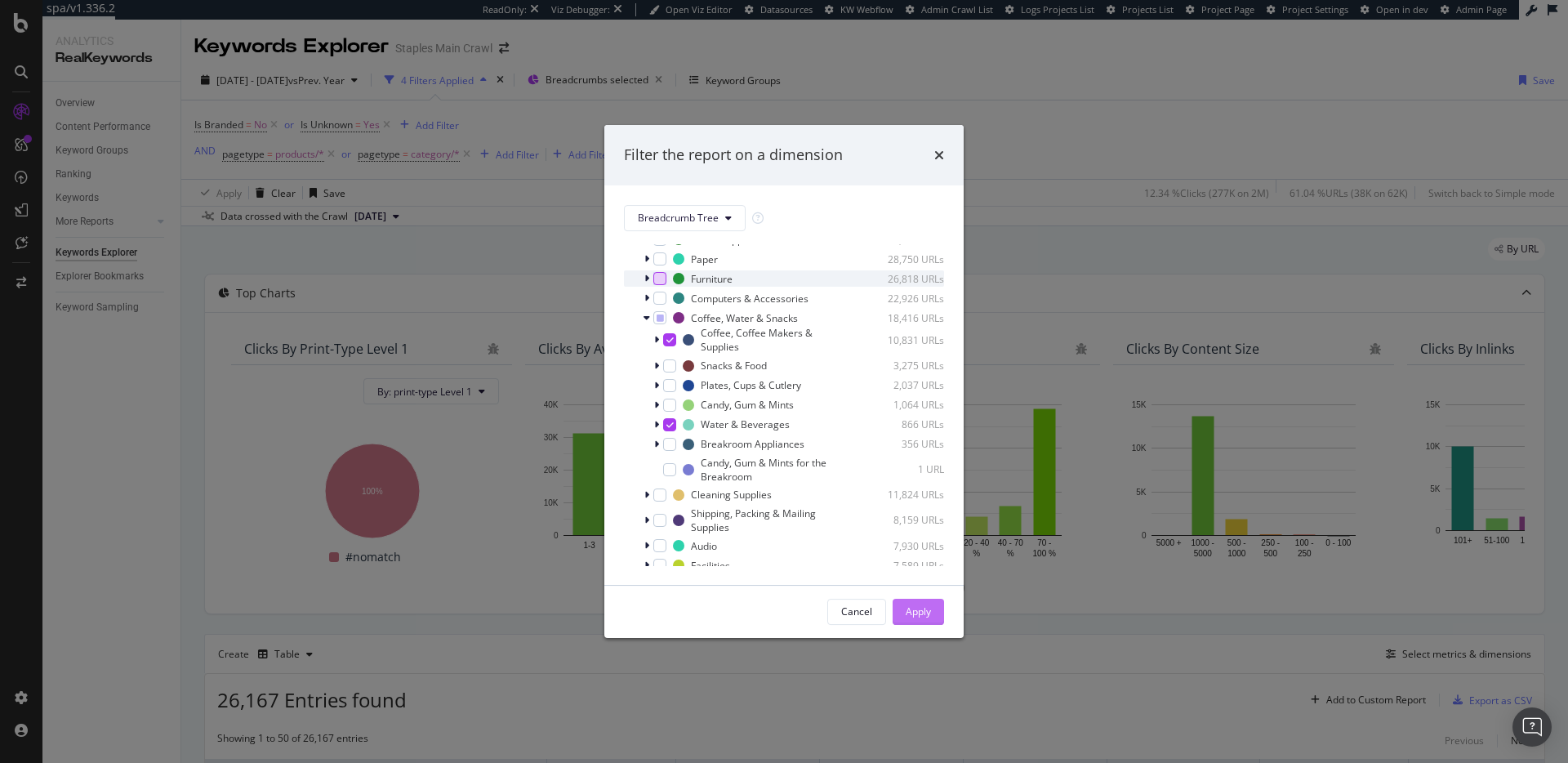
click at [908, 612] on div "Apply" at bounding box center [918, 611] width 25 height 13
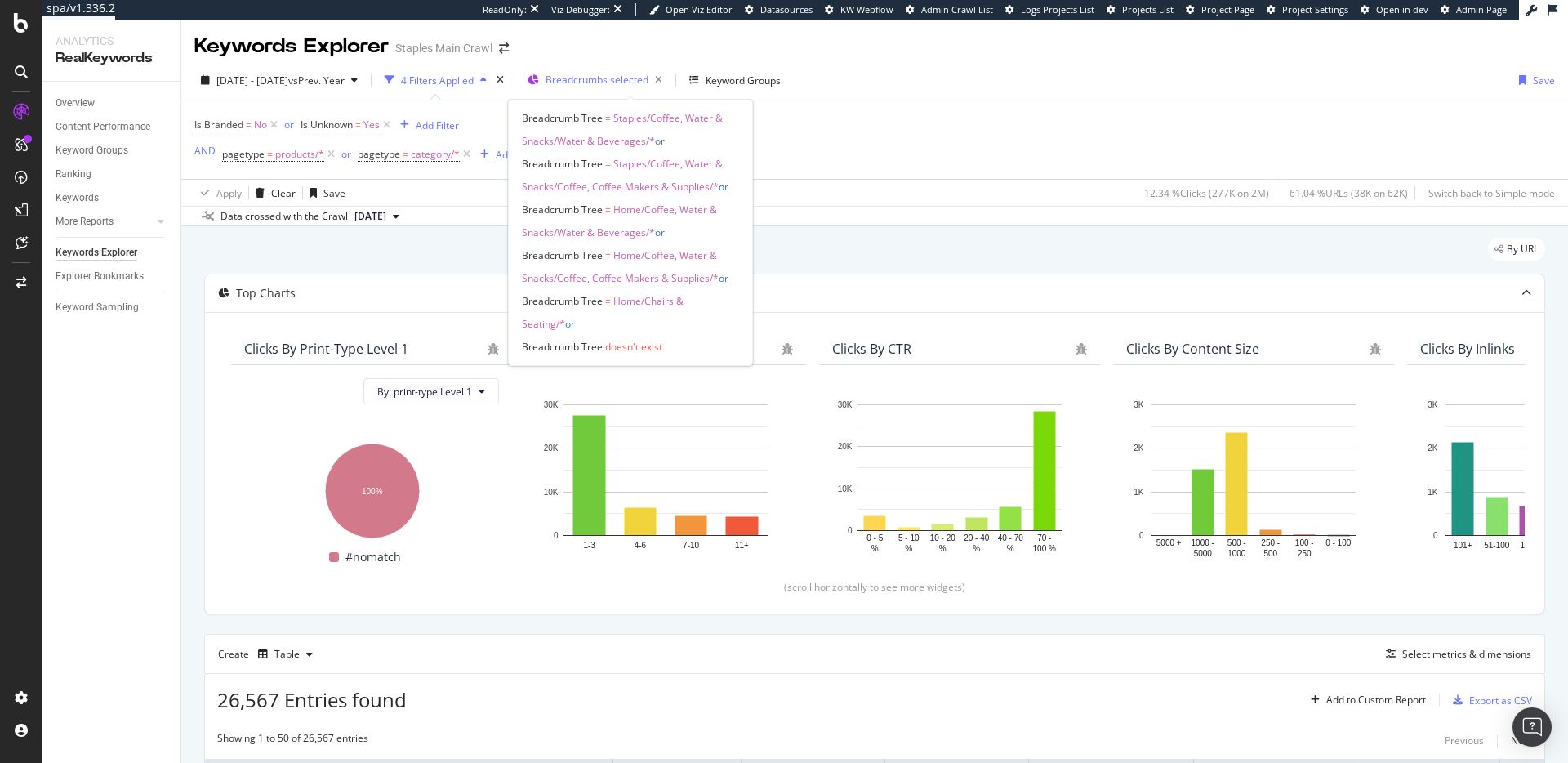
click at [638, 77] on span "Breadcrumbs selected" at bounding box center [597, 80] width 103 height 13
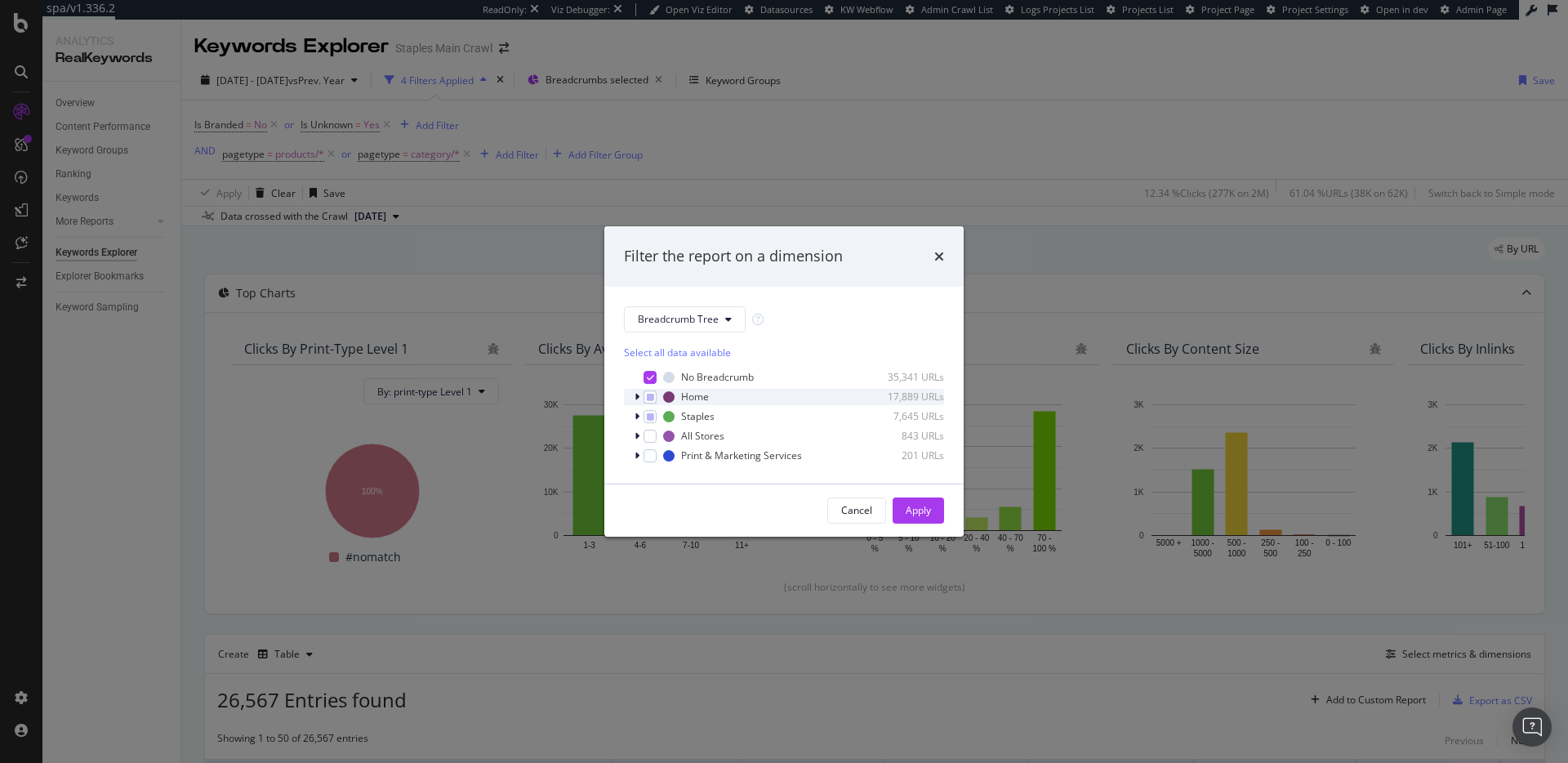
click at [635, 393] on icon "modal" at bounding box center [636, 397] width 5 height 10
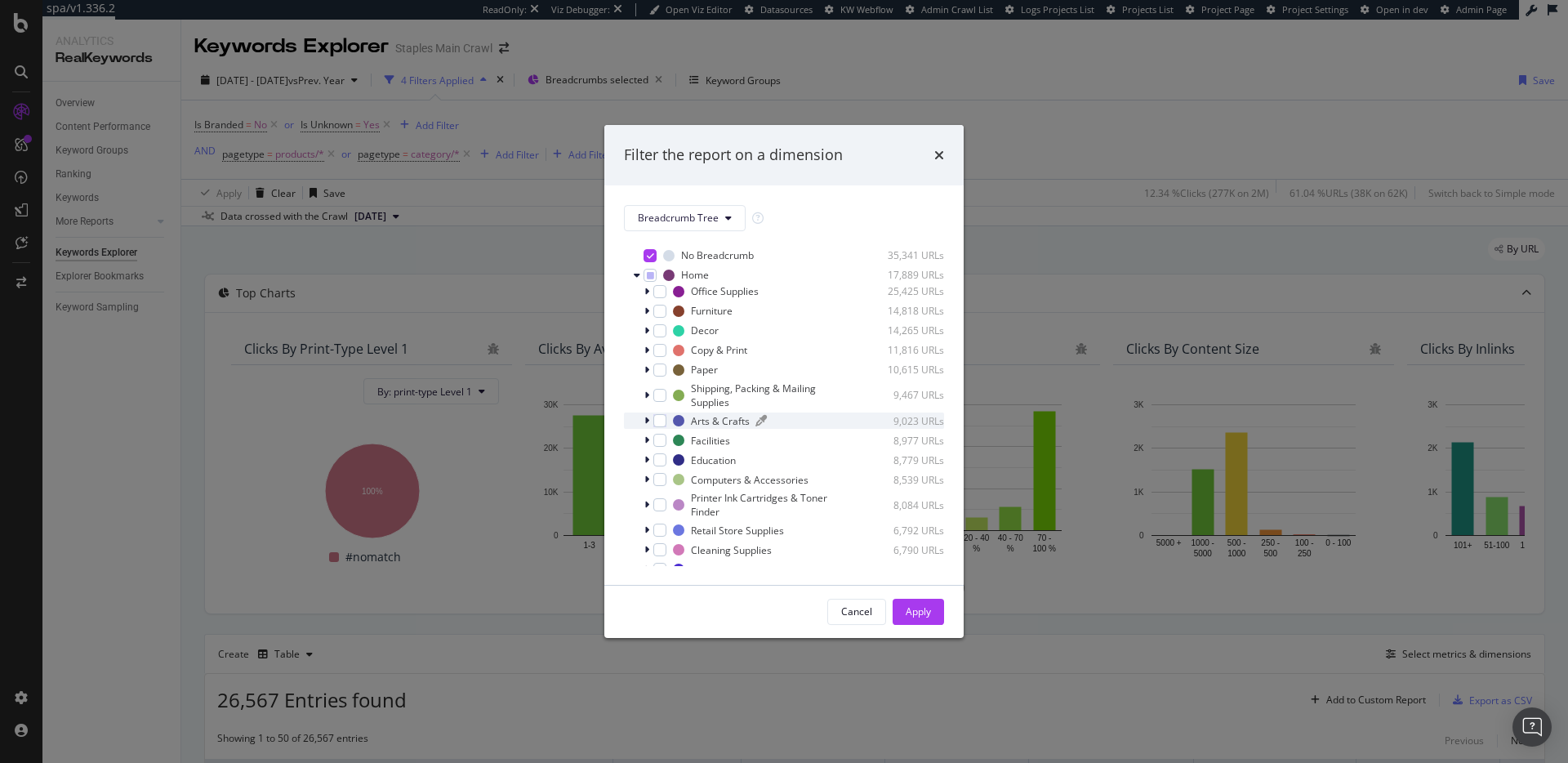
scroll to position [146, 0]
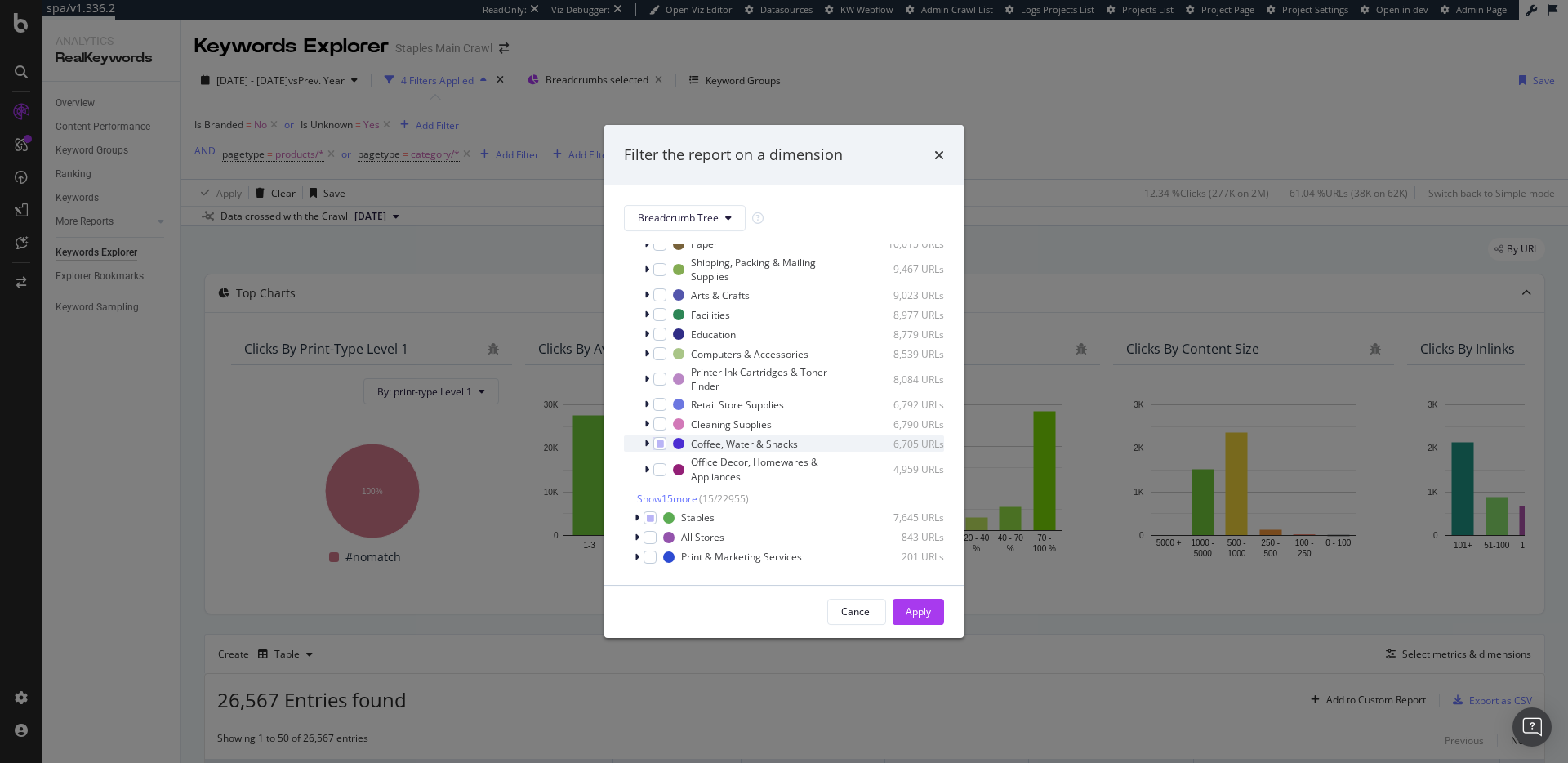
click at [646, 442] on icon "modal" at bounding box center [647, 443] width 5 height 10
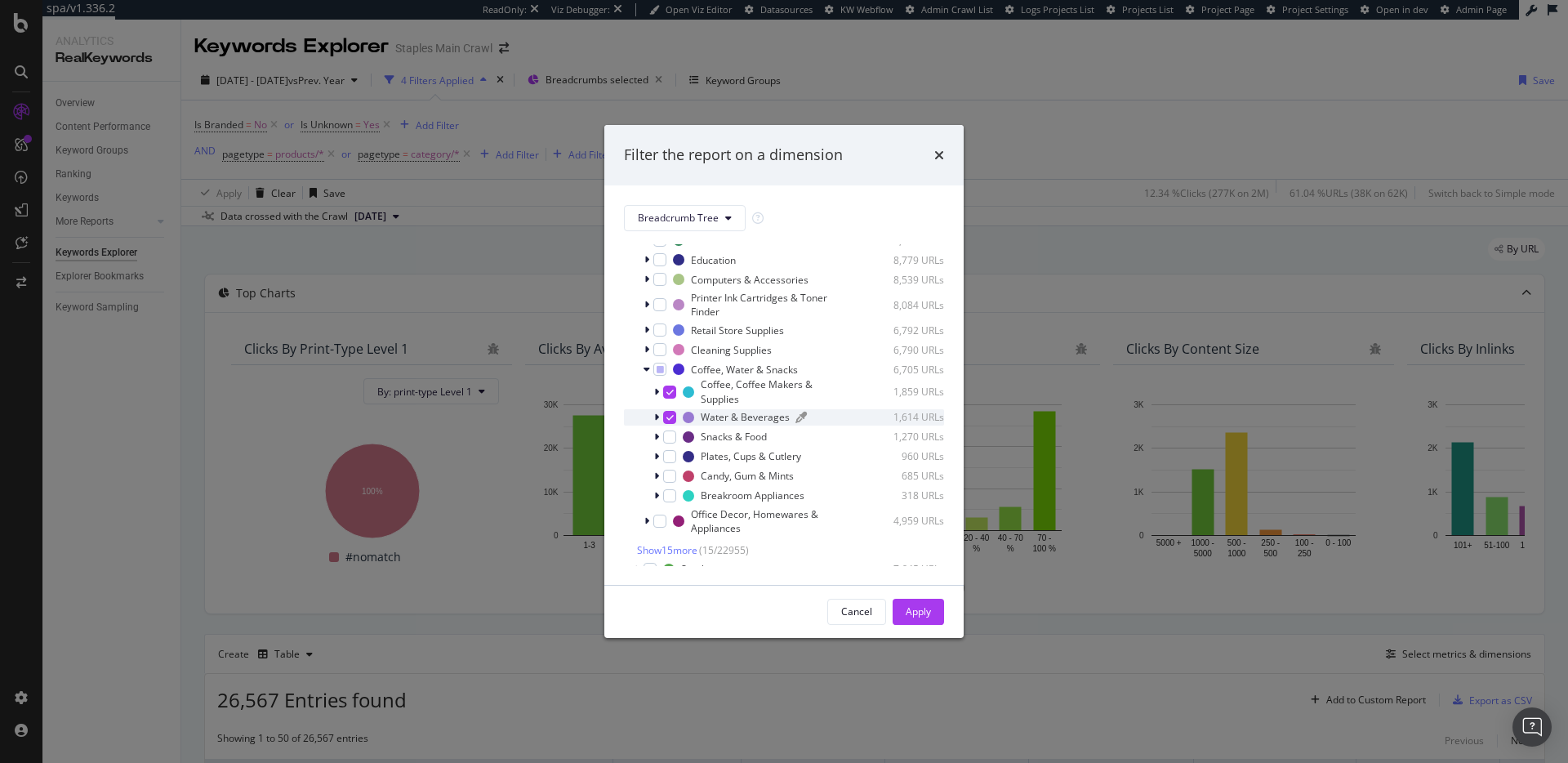
scroll to position [272, 0]
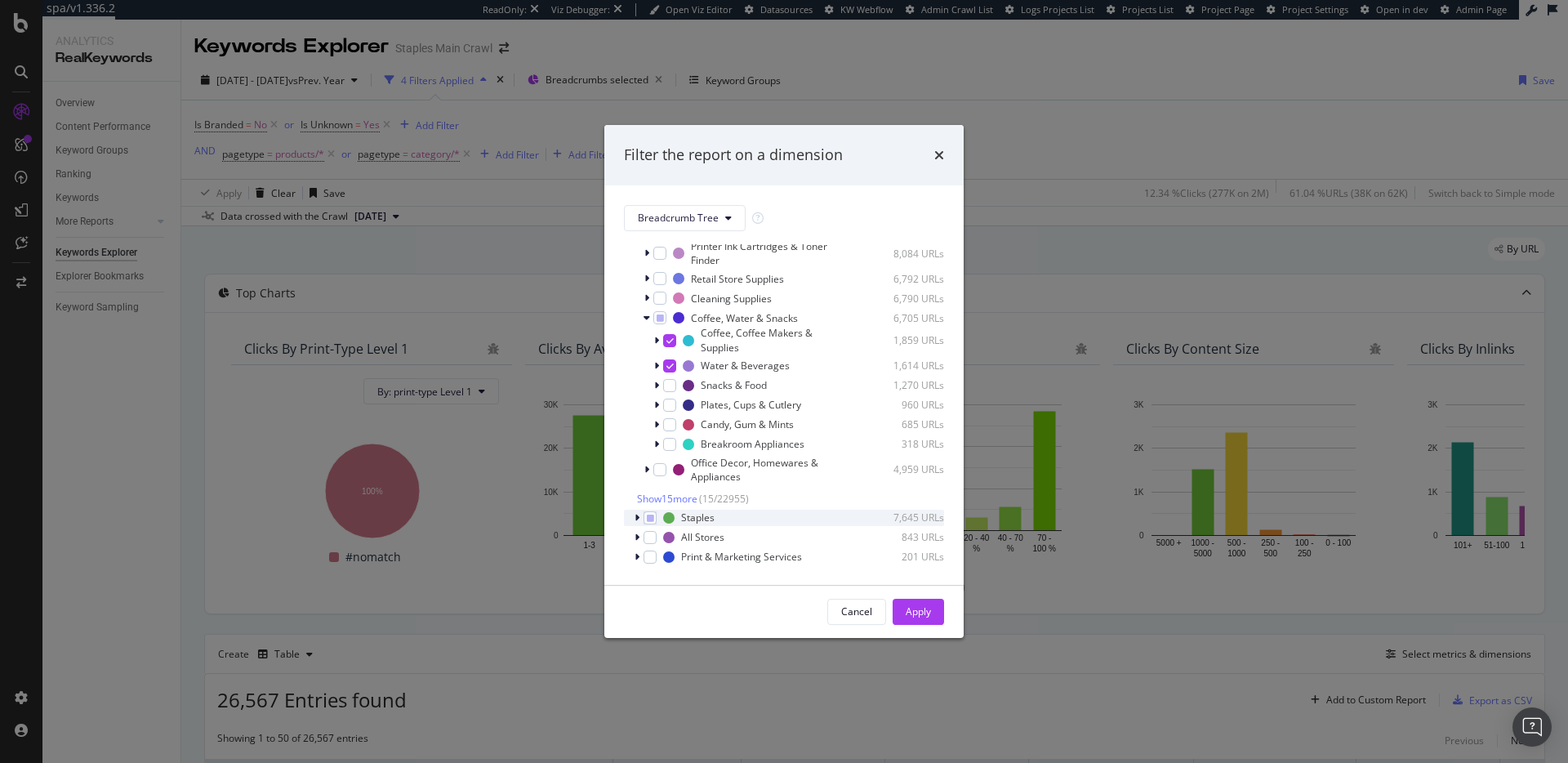
click at [636, 519] on icon "modal" at bounding box center [636, 518] width 5 height 10
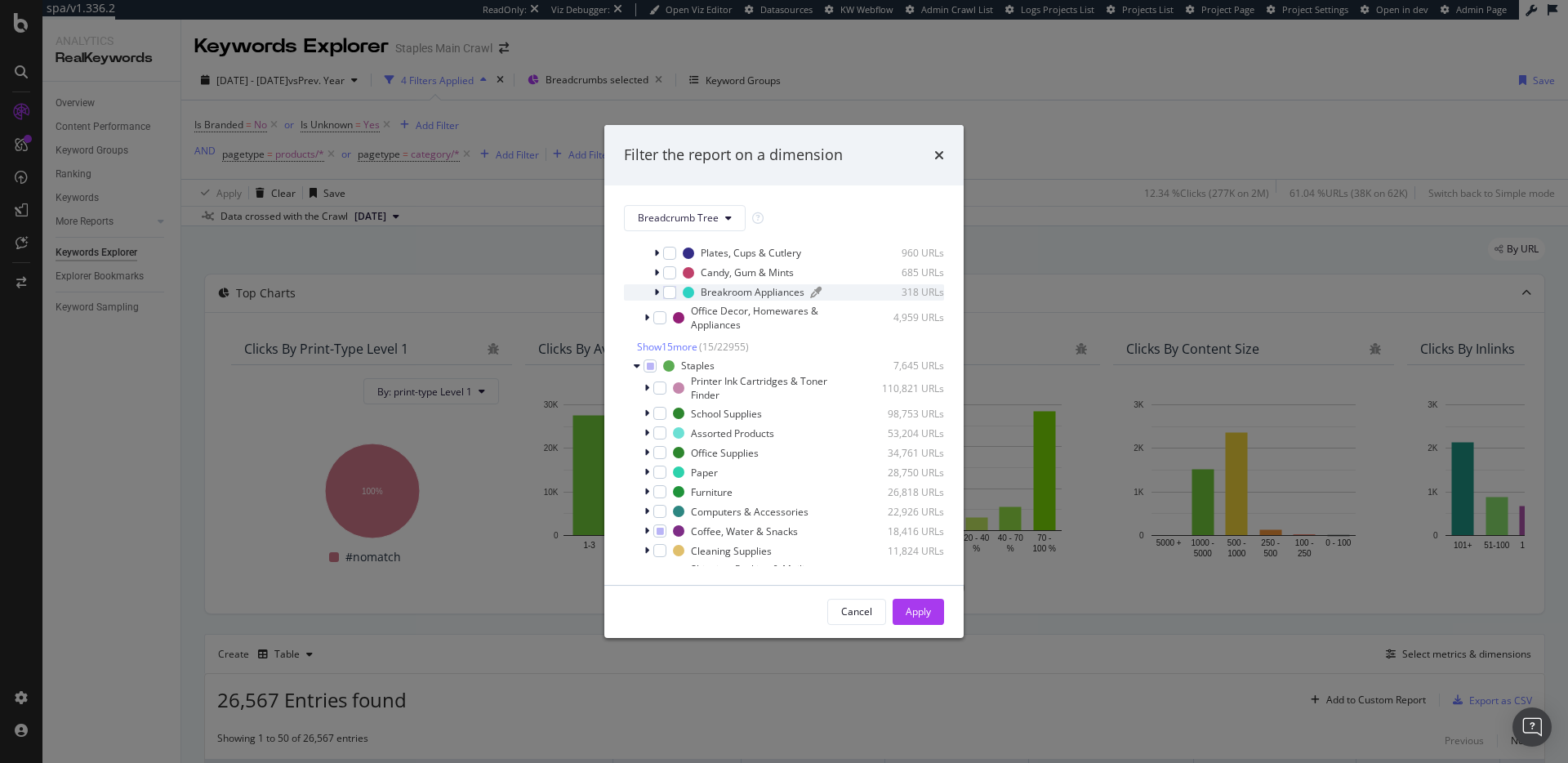
scroll to position [591, 0]
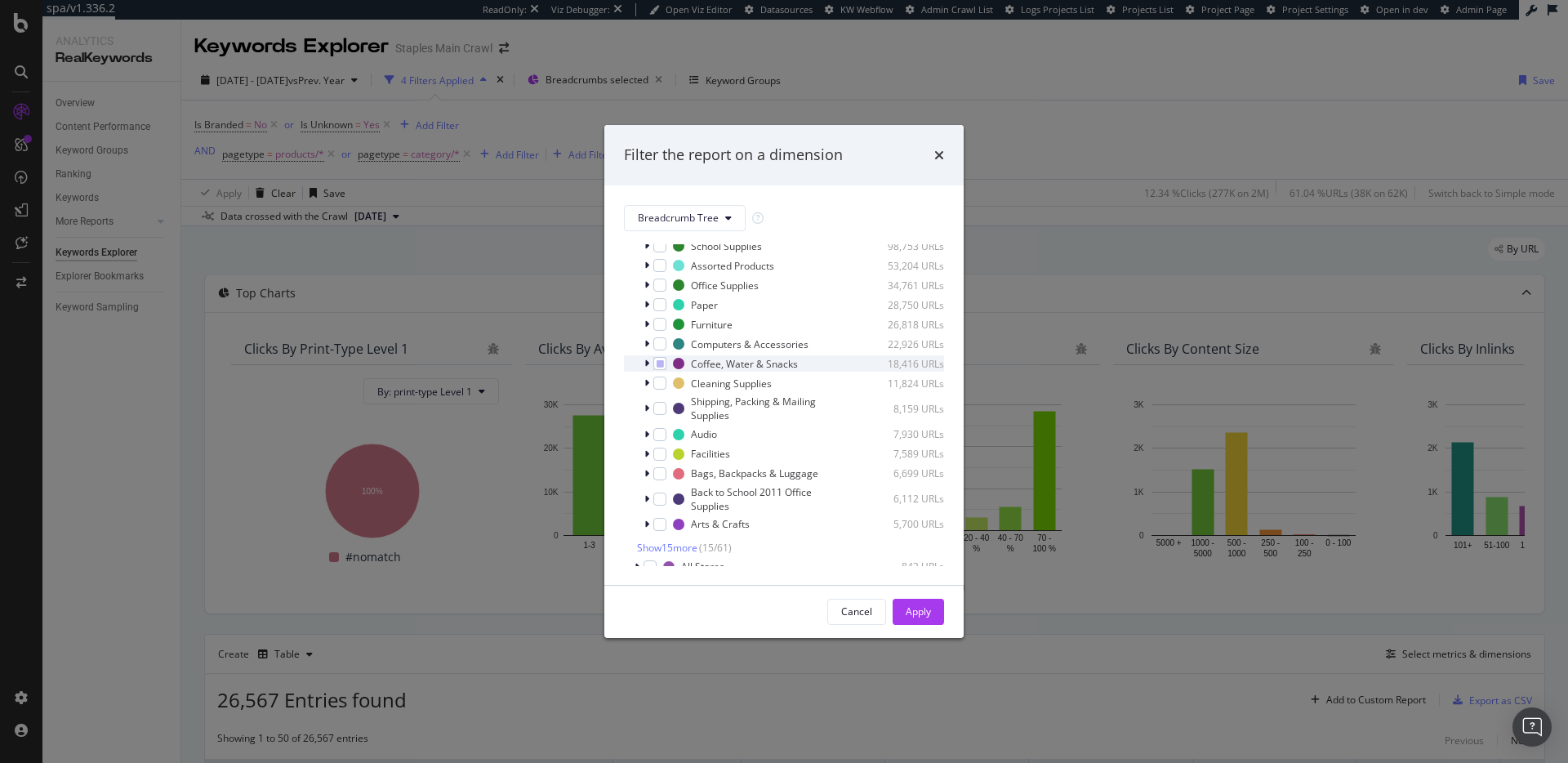
click at [646, 364] on icon "modal" at bounding box center [647, 364] width 5 height 10
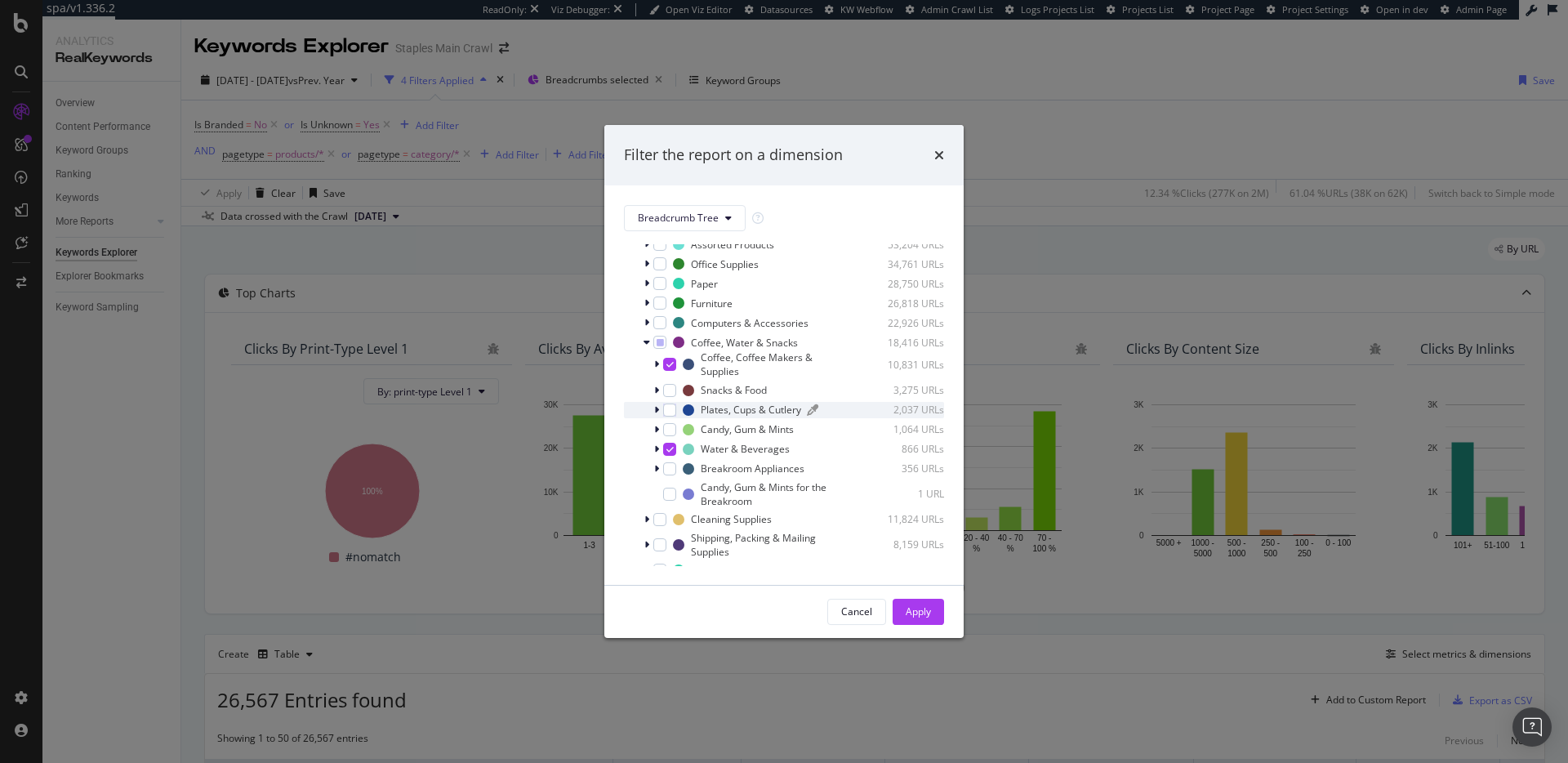
scroll to position [624, 0]
click at [656, 438] on icon "modal" at bounding box center [656, 439] width 5 height 10
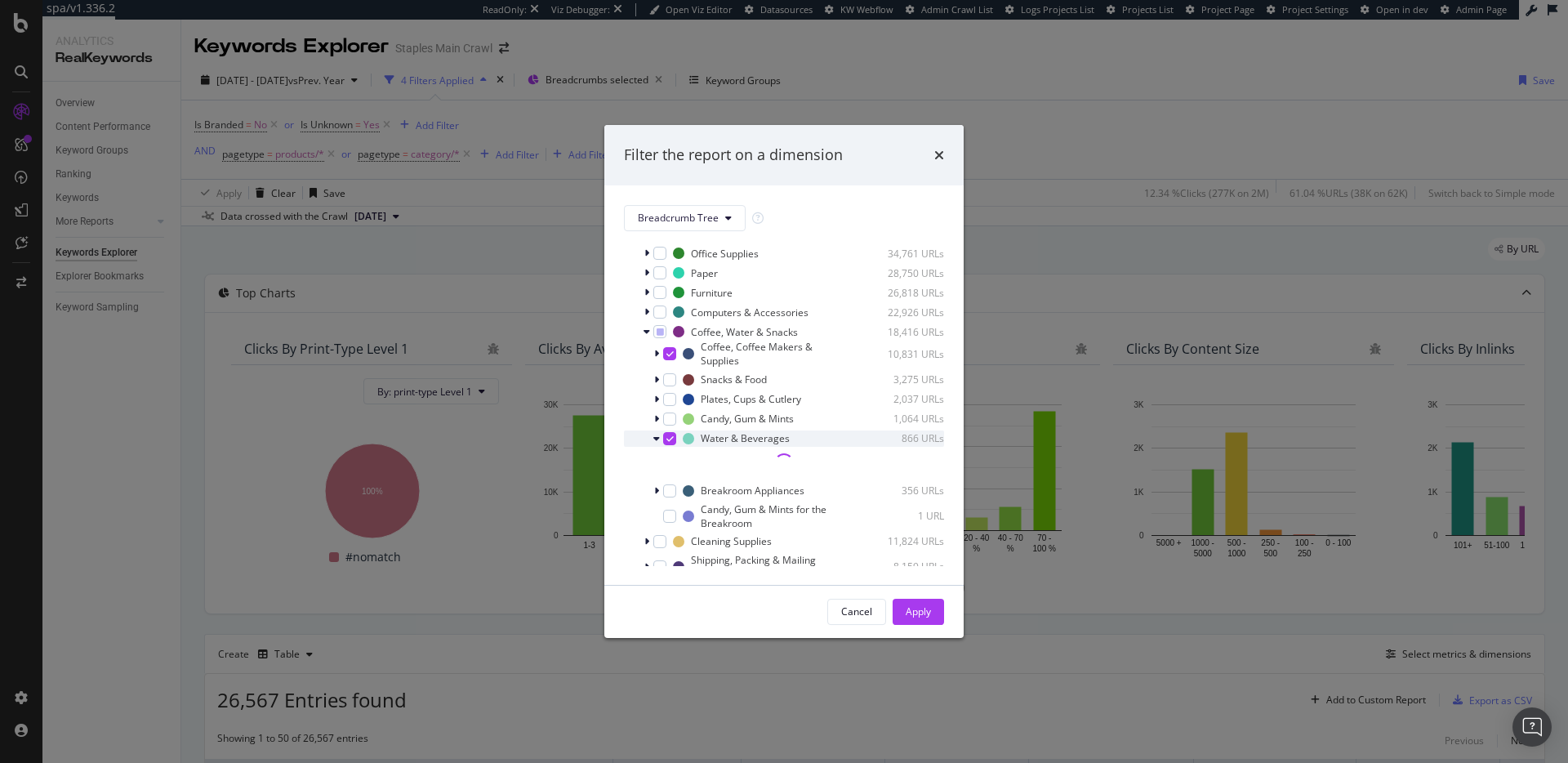
click at [656, 438] on icon "modal" at bounding box center [656, 439] width 7 height 10
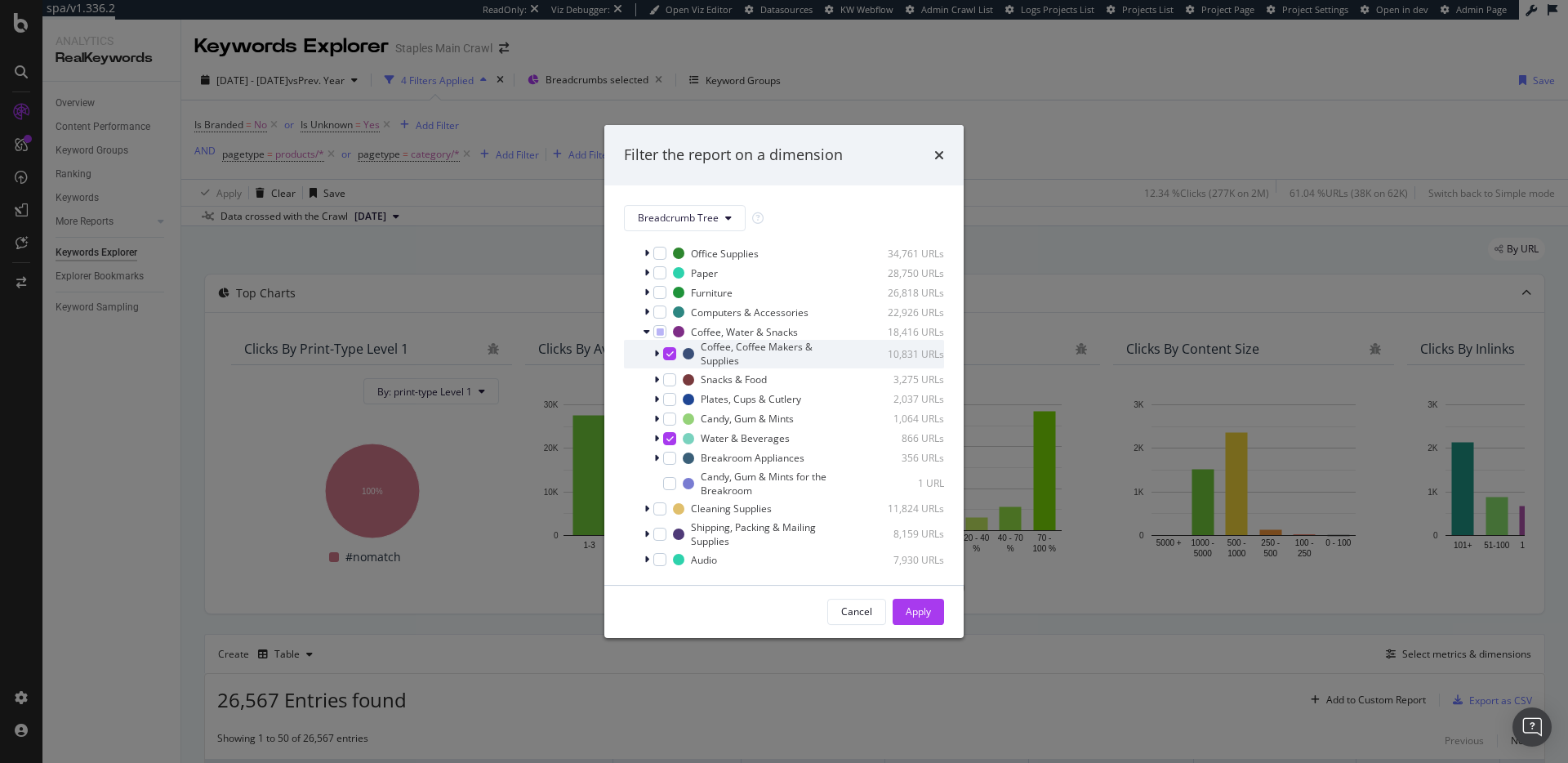
click at [656, 354] on icon "modal" at bounding box center [656, 353] width 5 height 10
click at [656, 354] on icon "modal" at bounding box center [656, 353] width 7 height 10
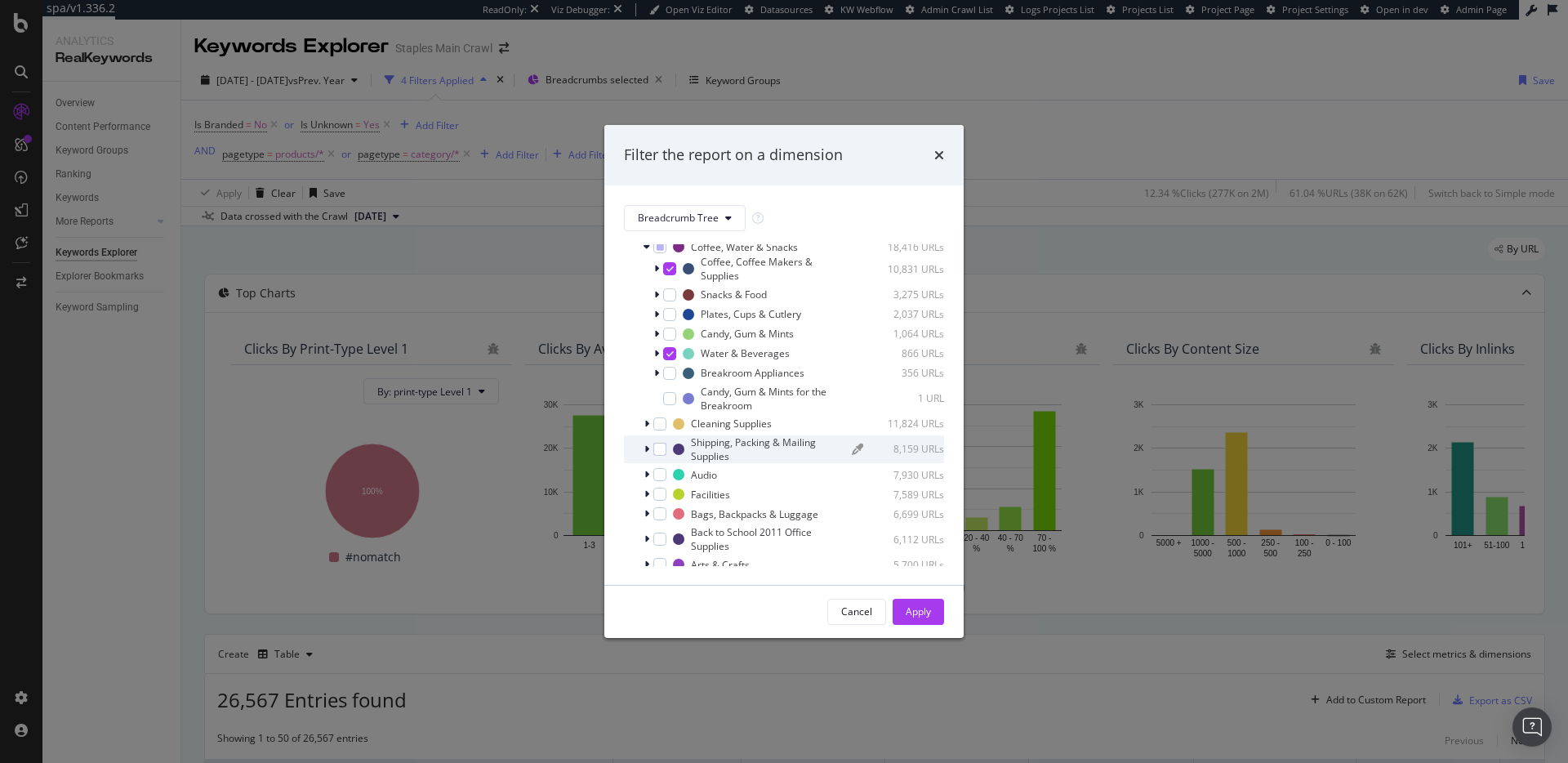
scroll to position [719, 0]
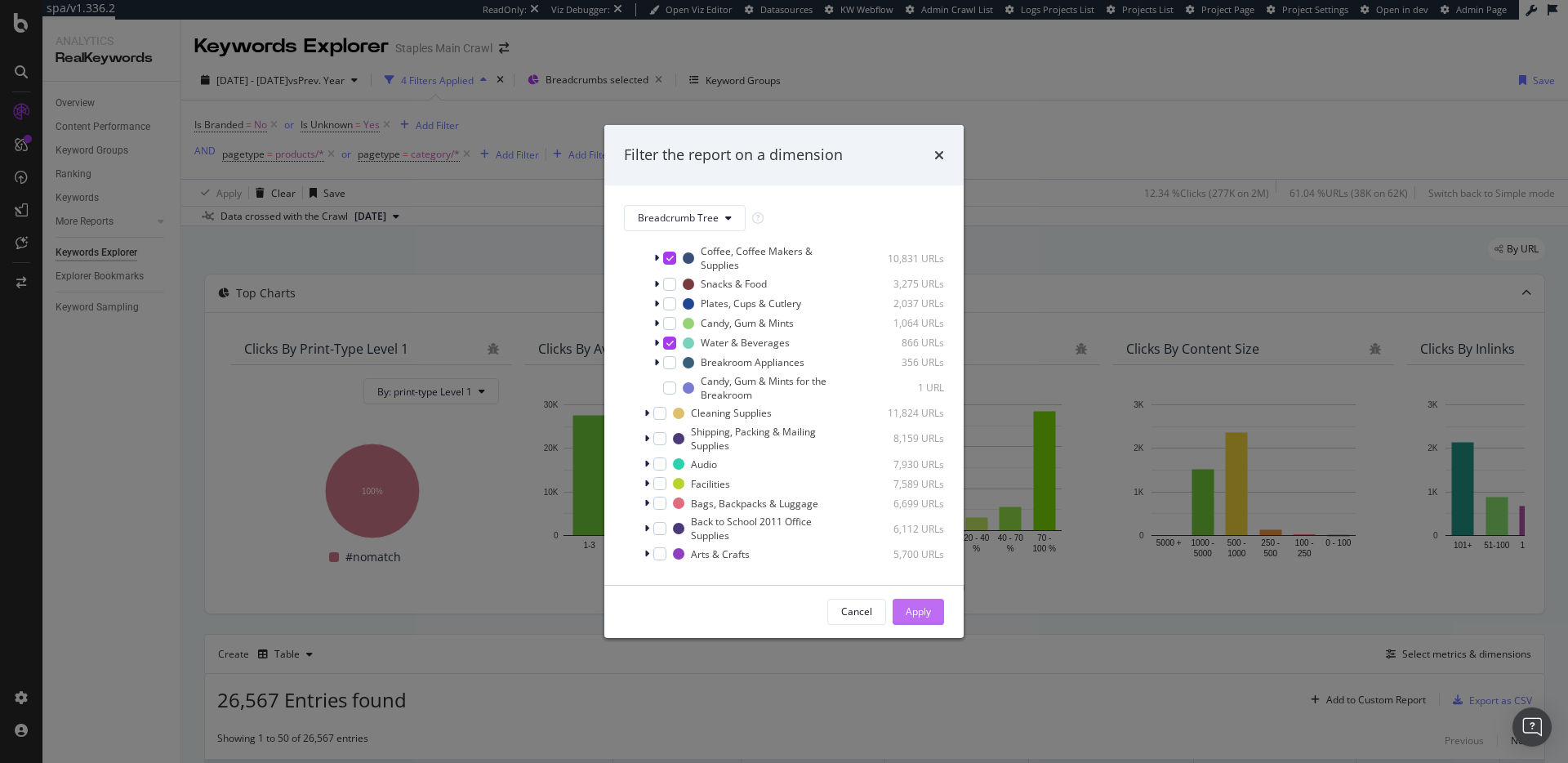
click at [931, 608] on button "Apply" at bounding box center [918, 611] width 52 height 26
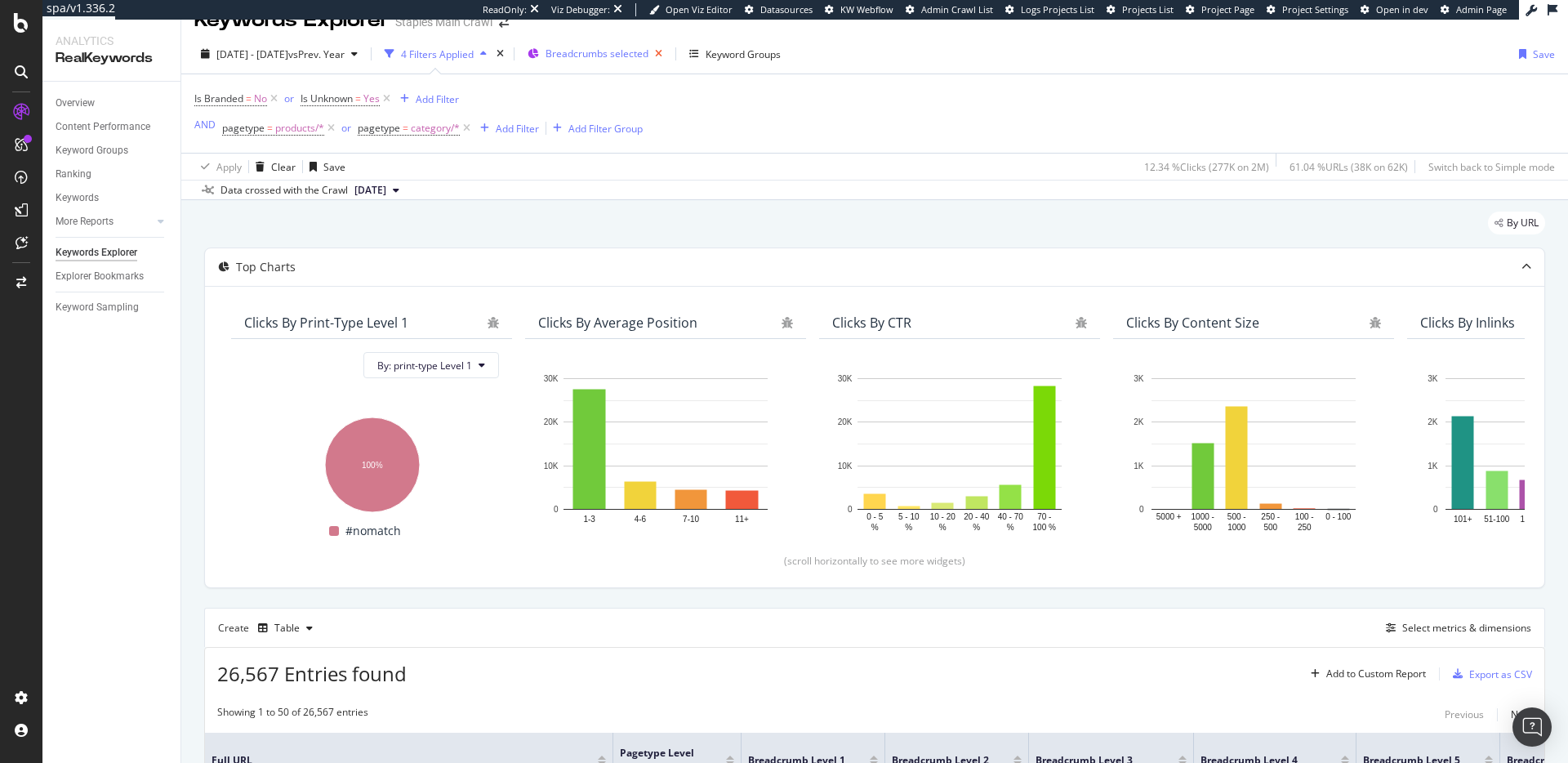
scroll to position [5, 0]
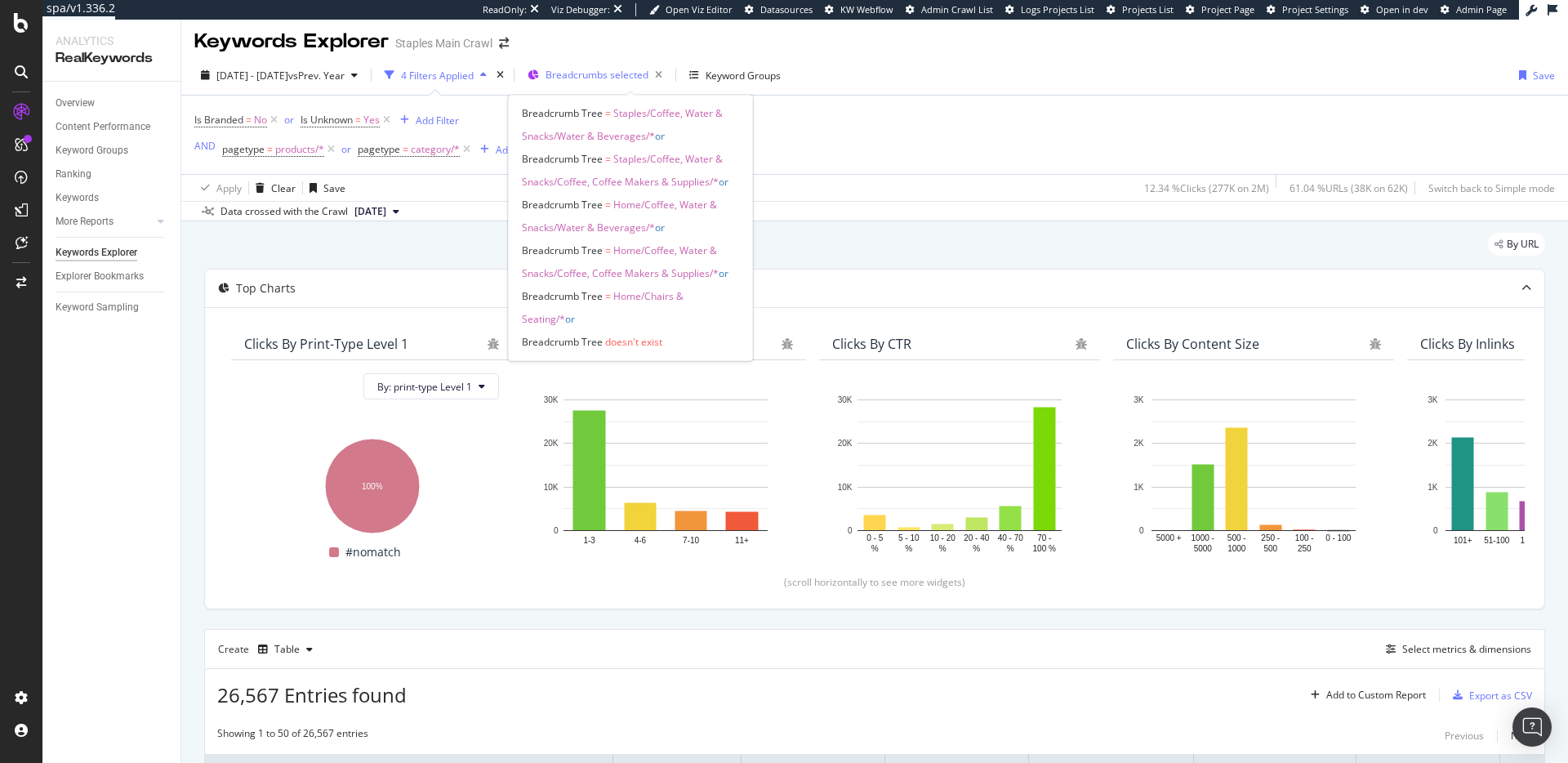
click at [649, 72] on span "Breadcrumbs selected" at bounding box center [597, 75] width 103 height 13
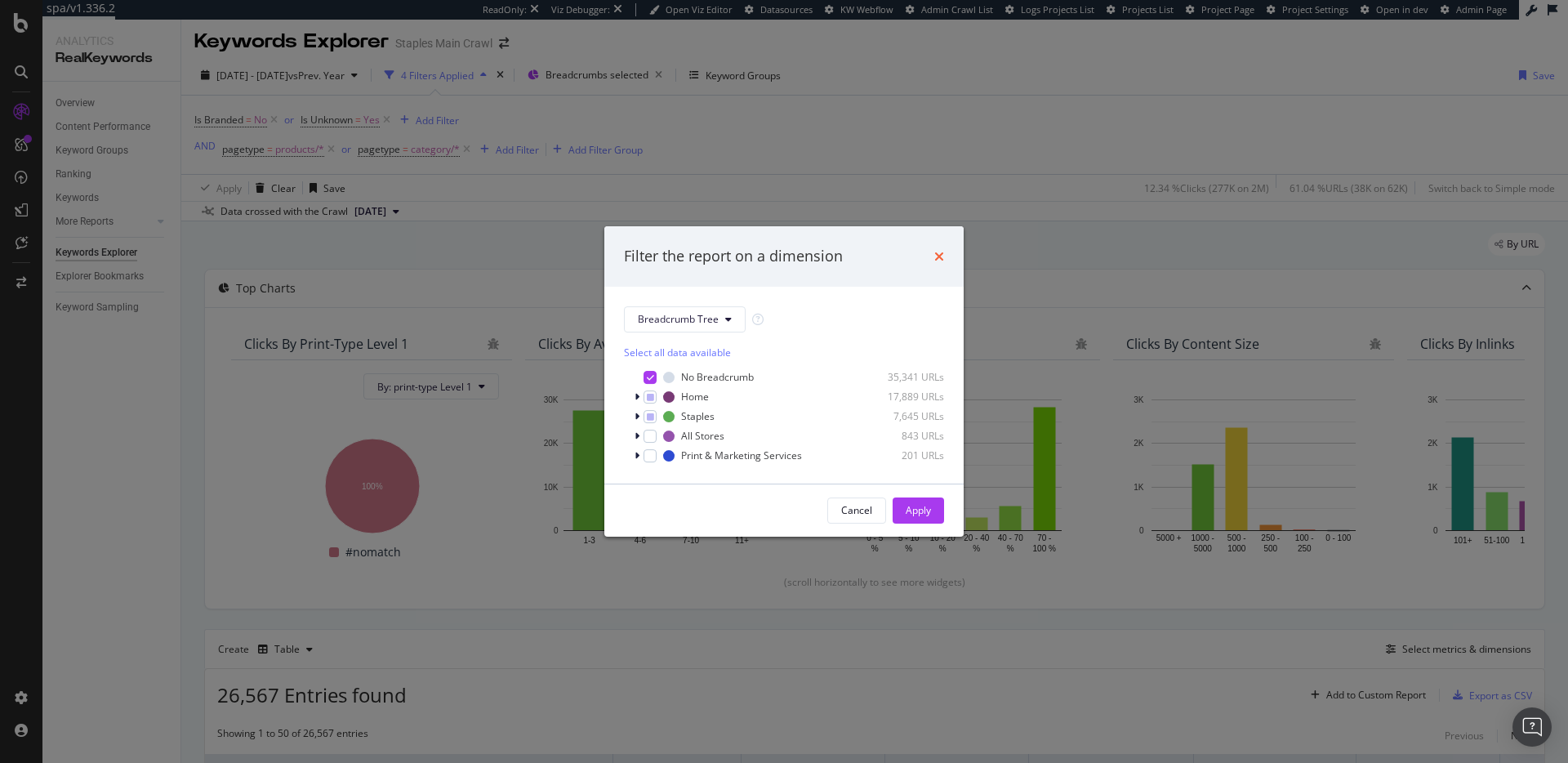
click at [938, 250] on icon "times" at bounding box center [939, 256] width 10 height 13
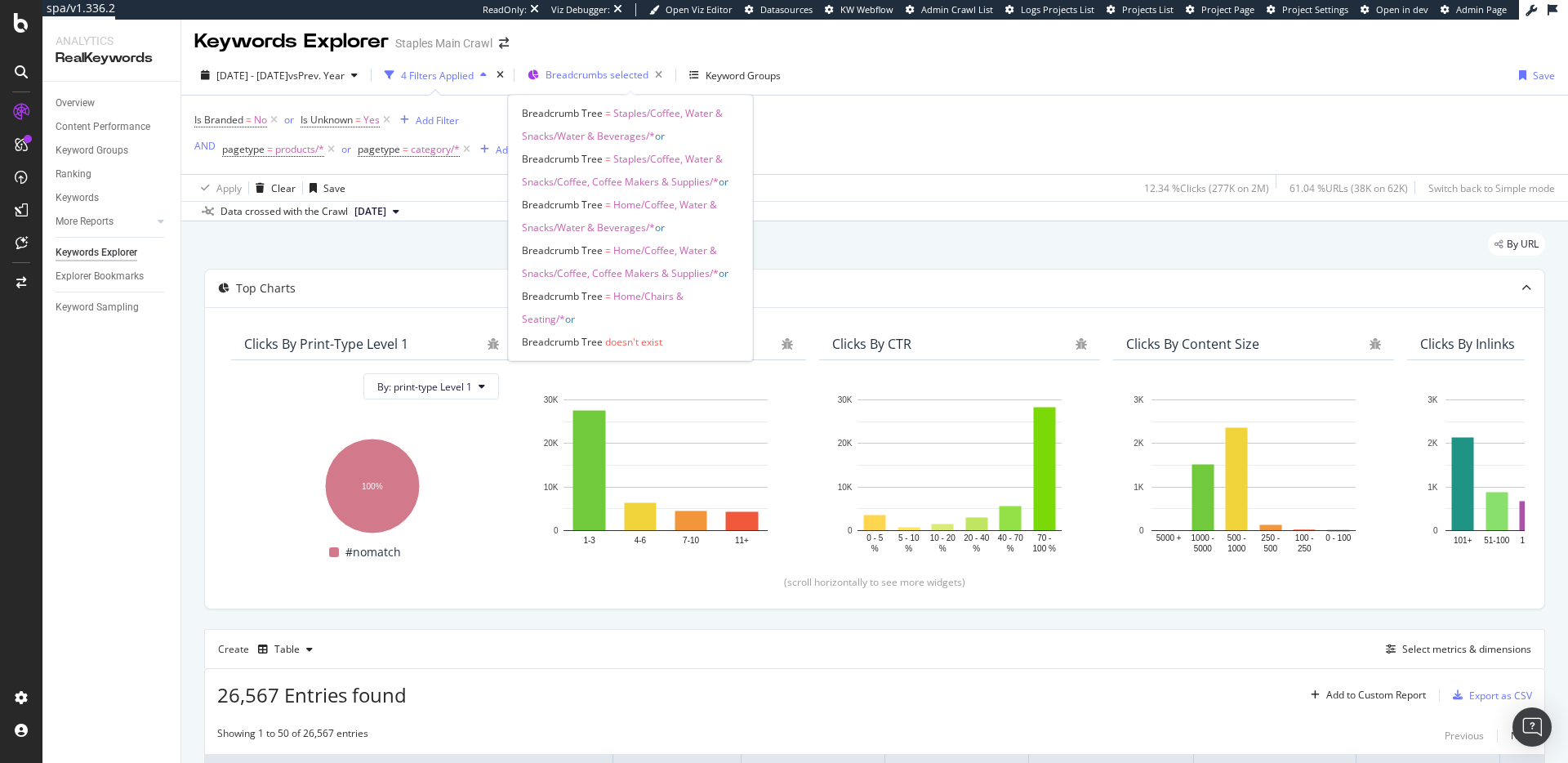
click at [649, 72] on span "Breadcrumbs selected" at bounding box center [597, 75] width 103 height 13
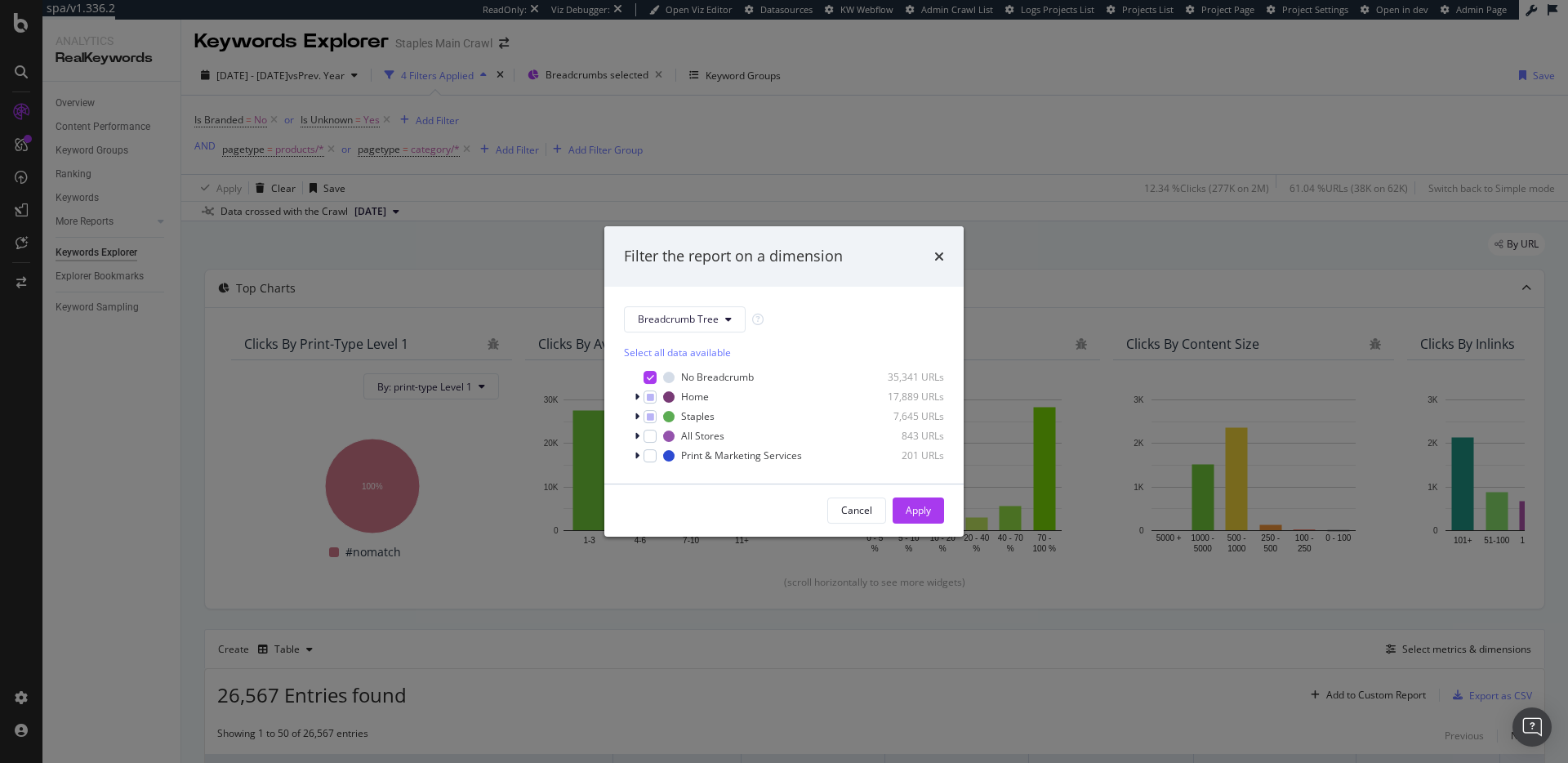
click at [1002, 71] on div "Filter the report on a dimension Breadcrumb Tree Select all data available No B…" at bounding box center [784, 381] width 1568 height 763
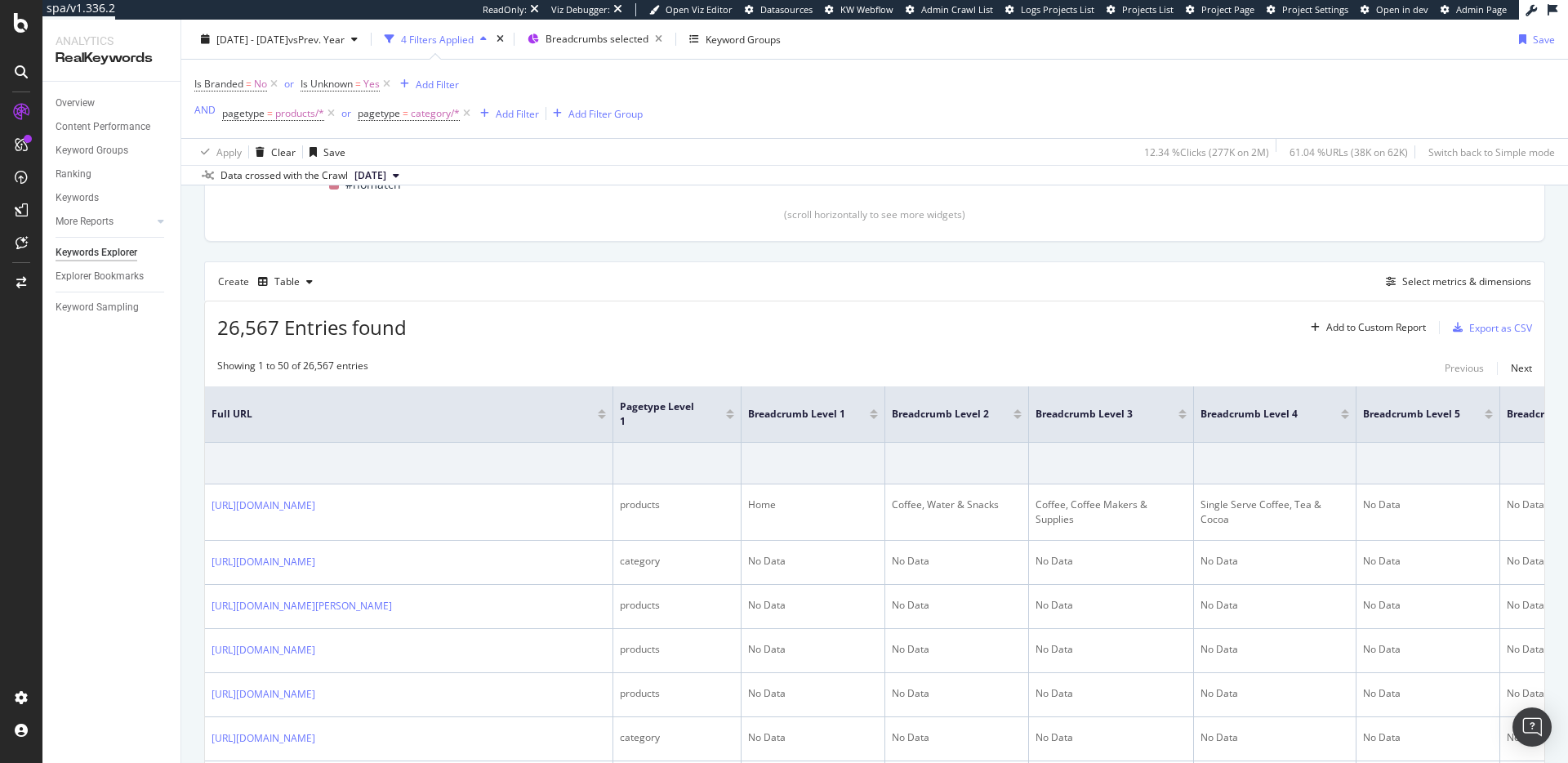
scroll to position [457, 0]
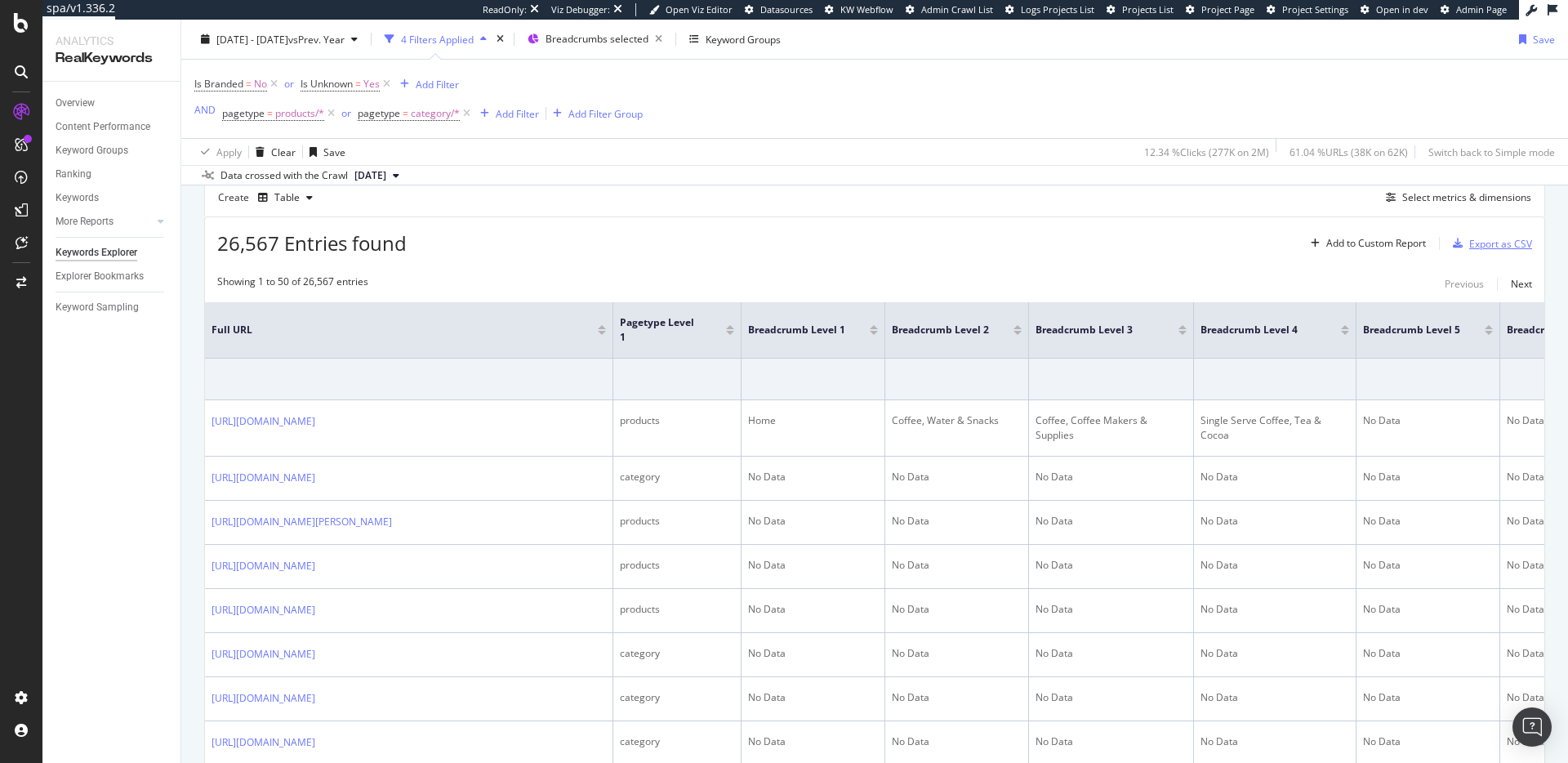
click at [1472, 245] on div "Export as CSV" at bounding box center [1501, 244] width 63 height 13
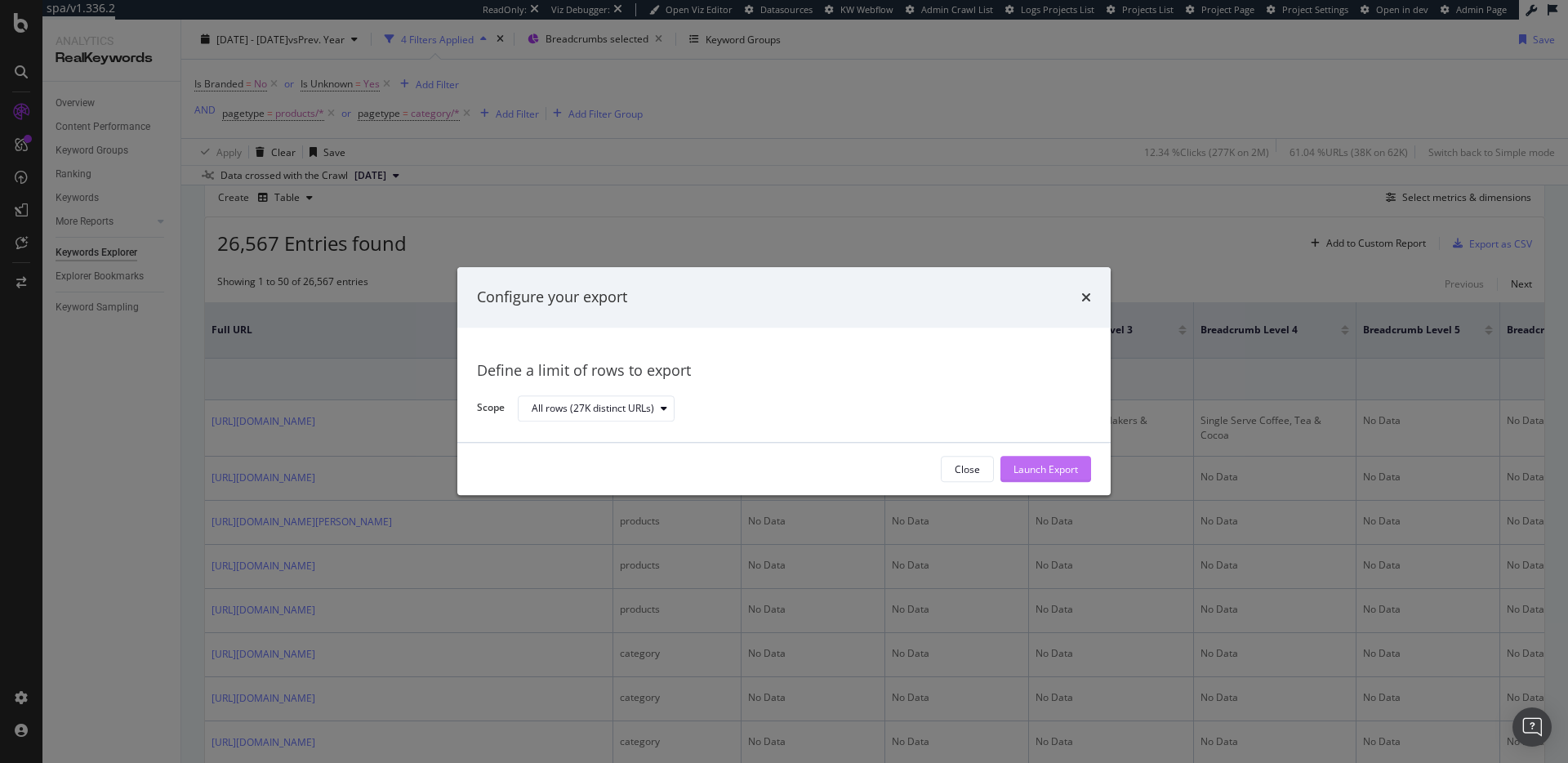
click at [1026, 470] on div "Launch Export" at bounding box center [1045, 469] width 64 height 13
